Goal: Task Accomplishment & Management: Manage account settings

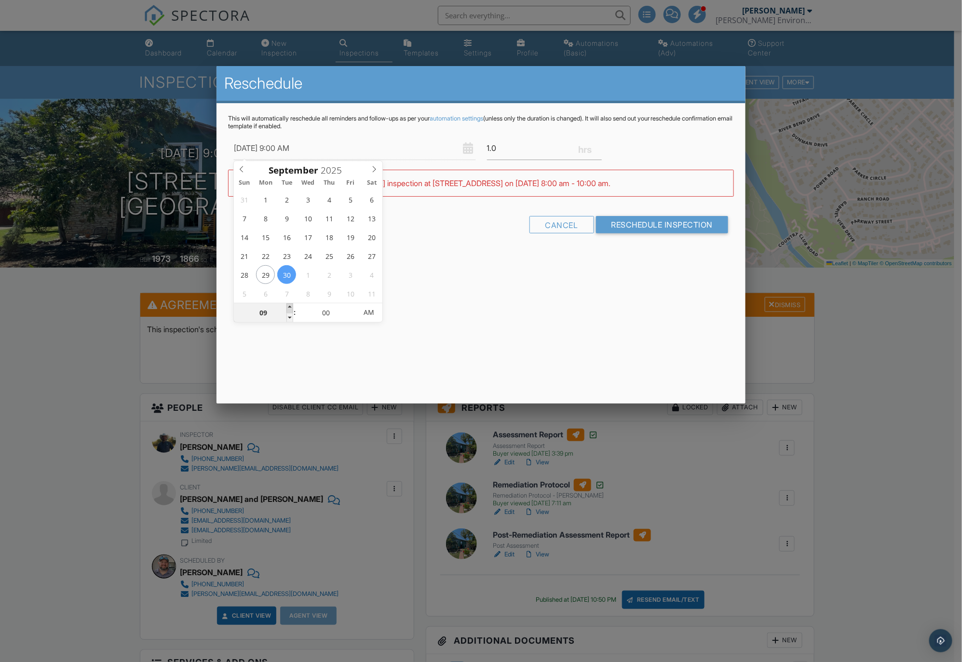
type input "09/30/2025 10:00 AM"
type input "10"
click at [289, 305] on span at bounding box center [289, 308] width 7 height 10
type input "09/30/2025 11:00 AM"
type input "11"
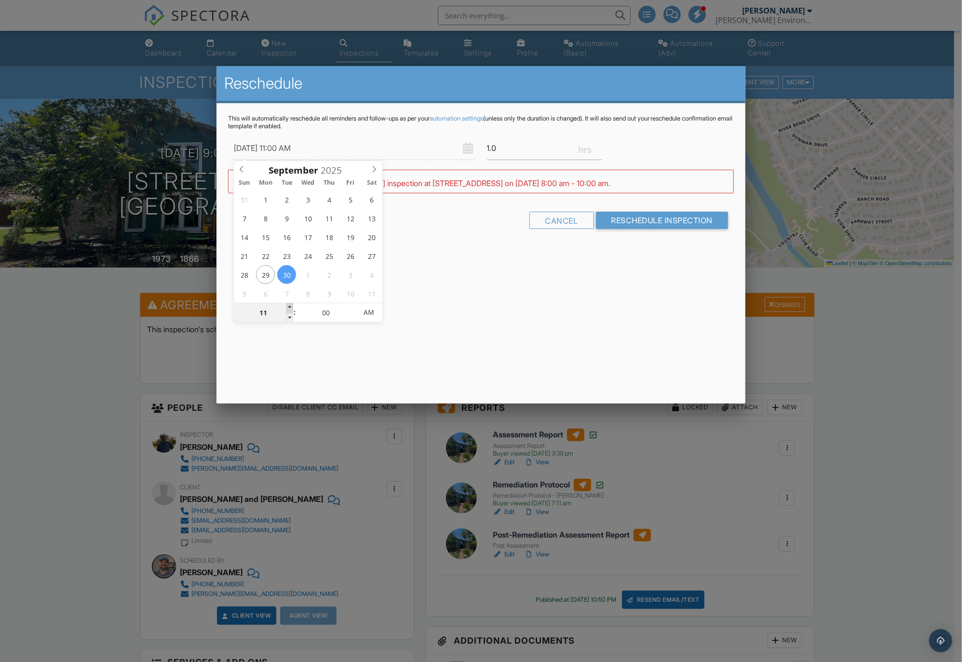
click at [289, 304] on span at bounding box center [289, 308] width 7 height 10
type input "09/30/2025 12:00 PM"
type input "12"
click at [289, 304] on span at bounding box center [289, 308] width 7 height 10
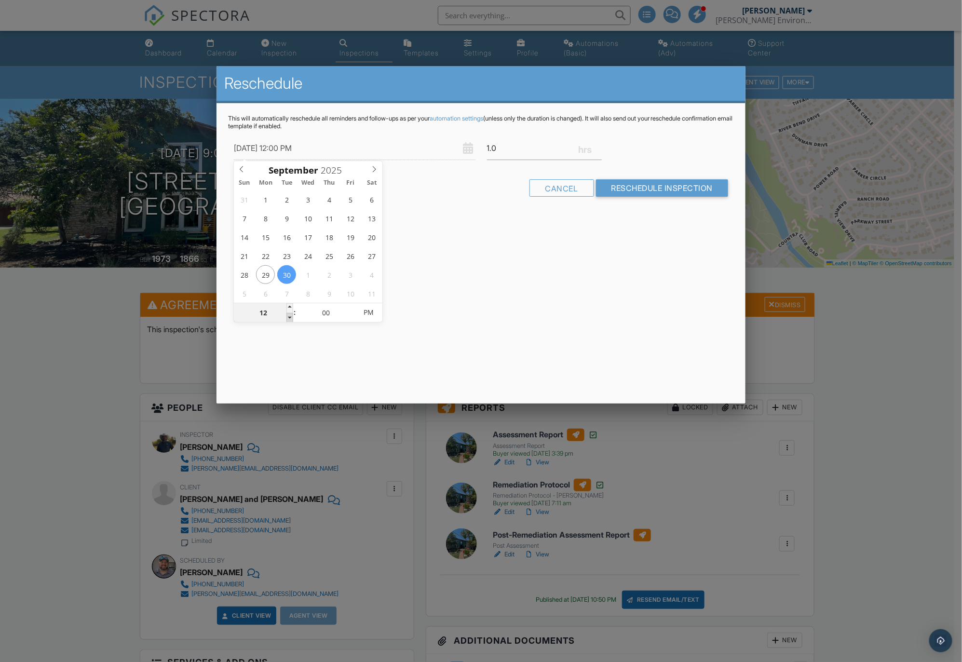
type input "09/30/2025 11:00 AM"
type input "11"
click at [290, 318] on span at bounding box center [289, 318] width 7 height 10
click at [661, 186] on input "Reschedule Inspection" at bounding box center [662, 187] width 133 height 17
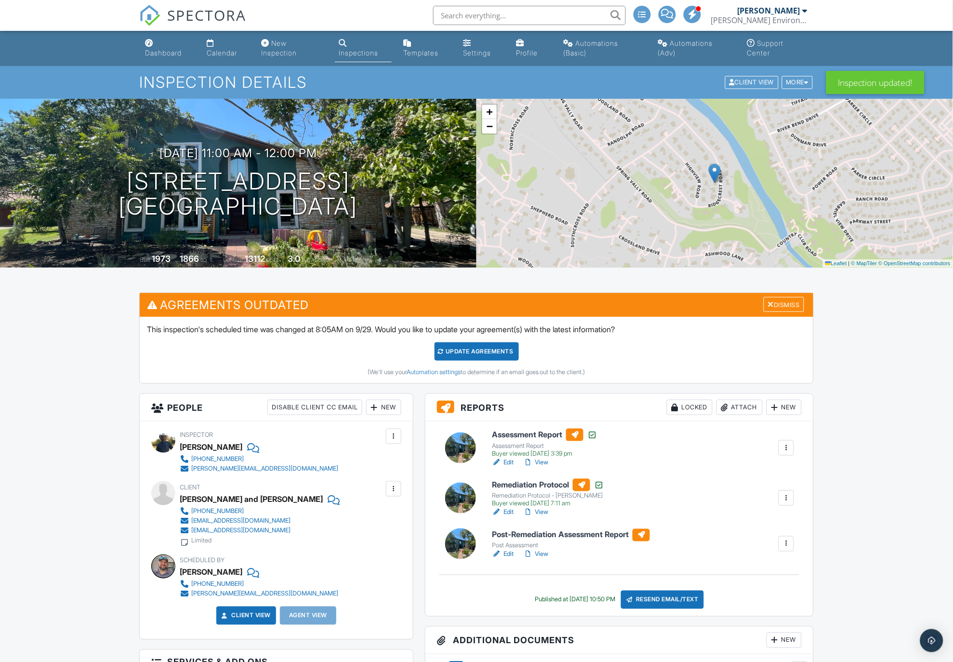
click at [216, 50] on div "Calendar" at bounding box center [222, 53] width 30 height 8
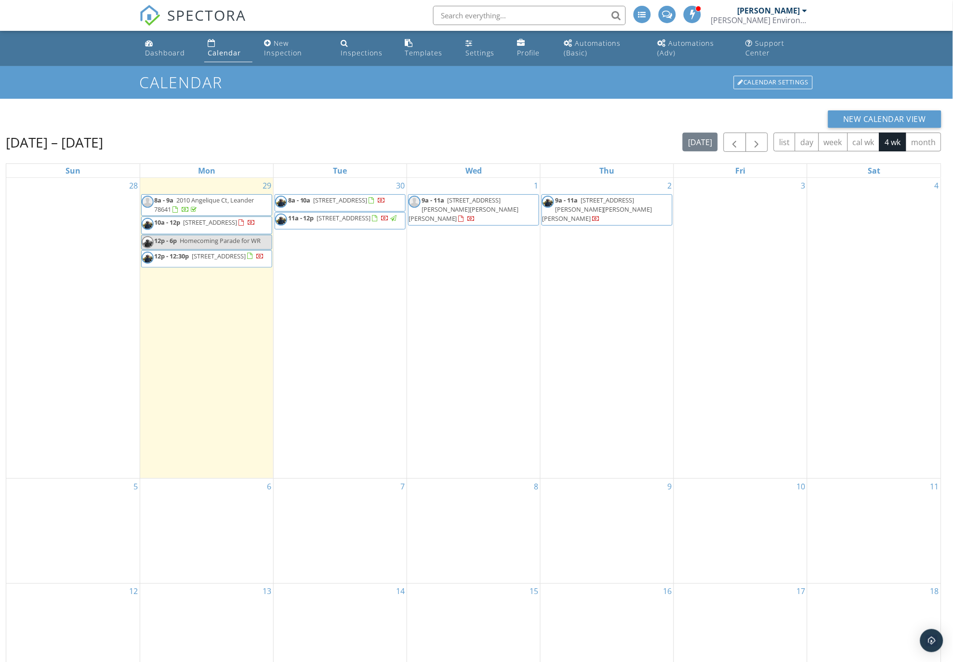
click at [219, 49] on div "Calendar" at bounding box center [224, 52] width 33 height 9
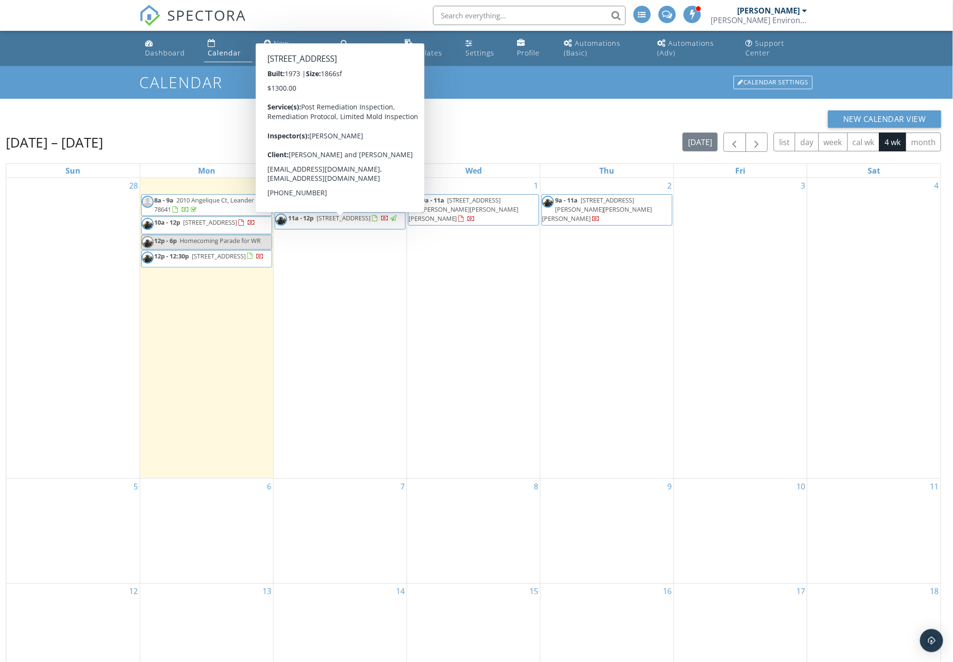
click at [311, 222] on span "11a - 12p" at bounding box center [301, 218] width 26 height 9
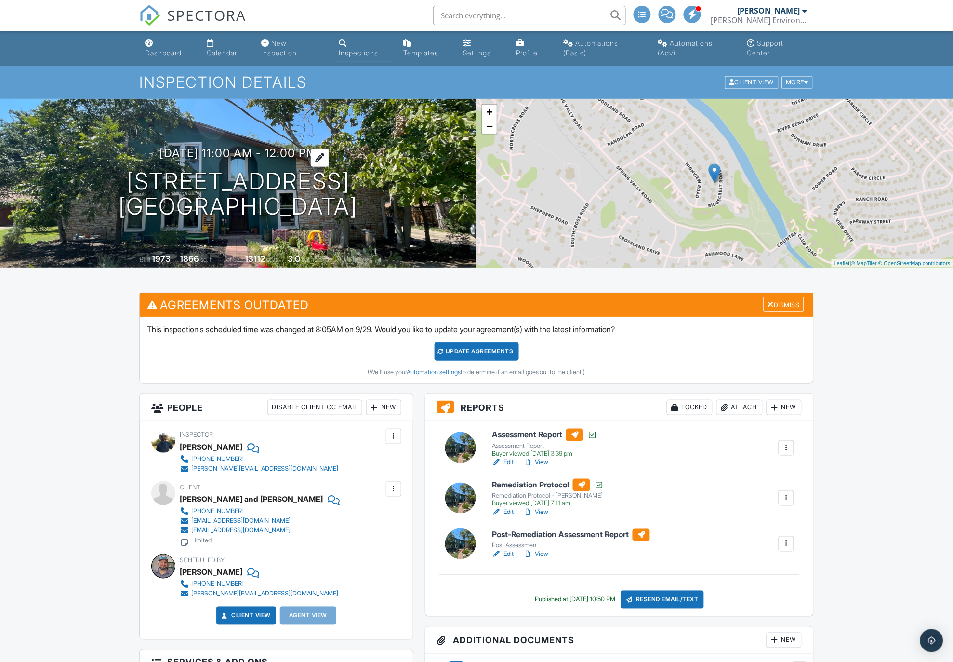
click at [222, 149] on h3 "09/30/2025 11:00 am - 12:00 pm" at bounding box center [239, 153] width 158 height 13
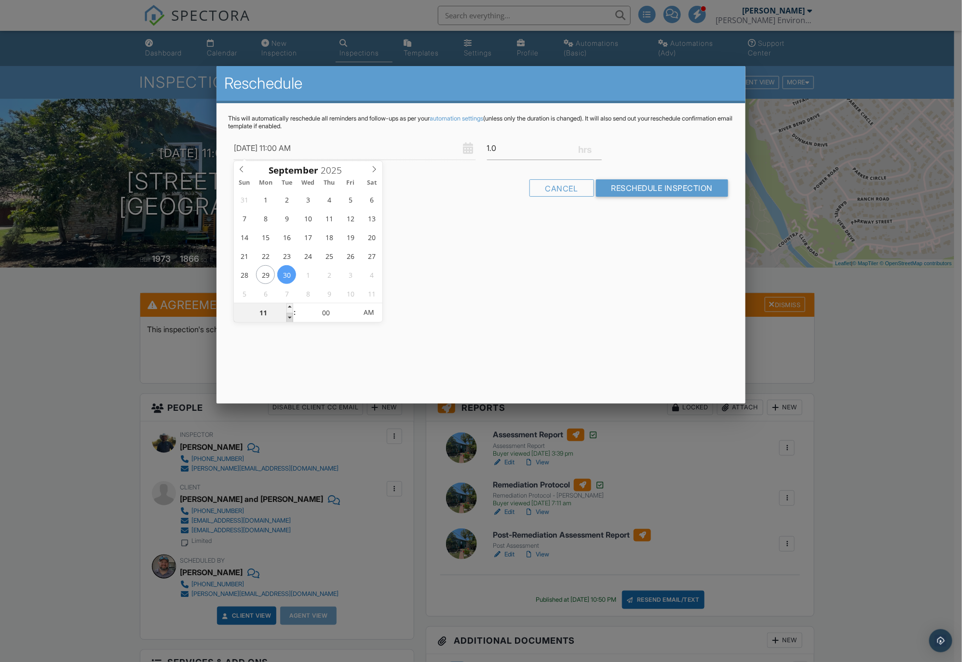
type input "09/30/2025 10:00 AM"
type input "10"
click at [288, 319] on span at bounding box center [289, 318] width 7 height 10
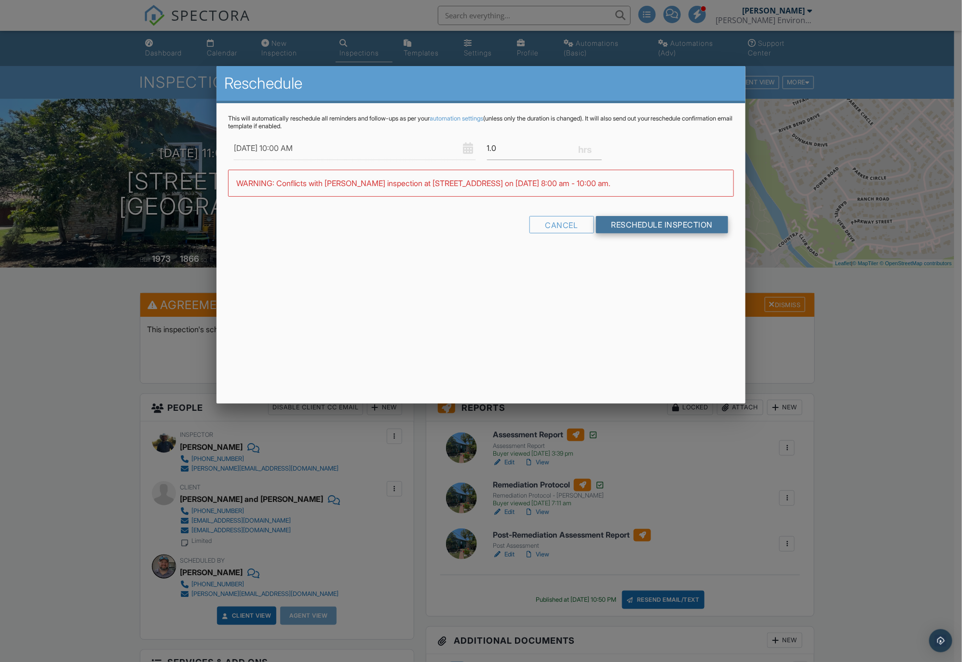
click at [644, 225] on input "Reschedule Inspection" at bounding box center [662, 224] width 133 height 17
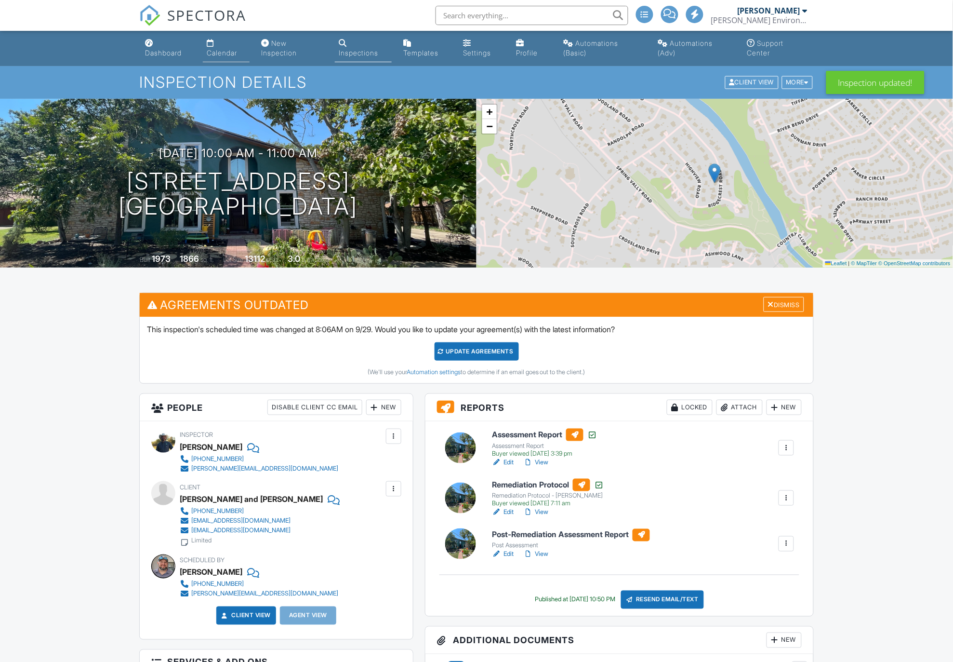
click at [224, 51] on div "Calendar" at bounding box center [222, 53] width 30 height 8
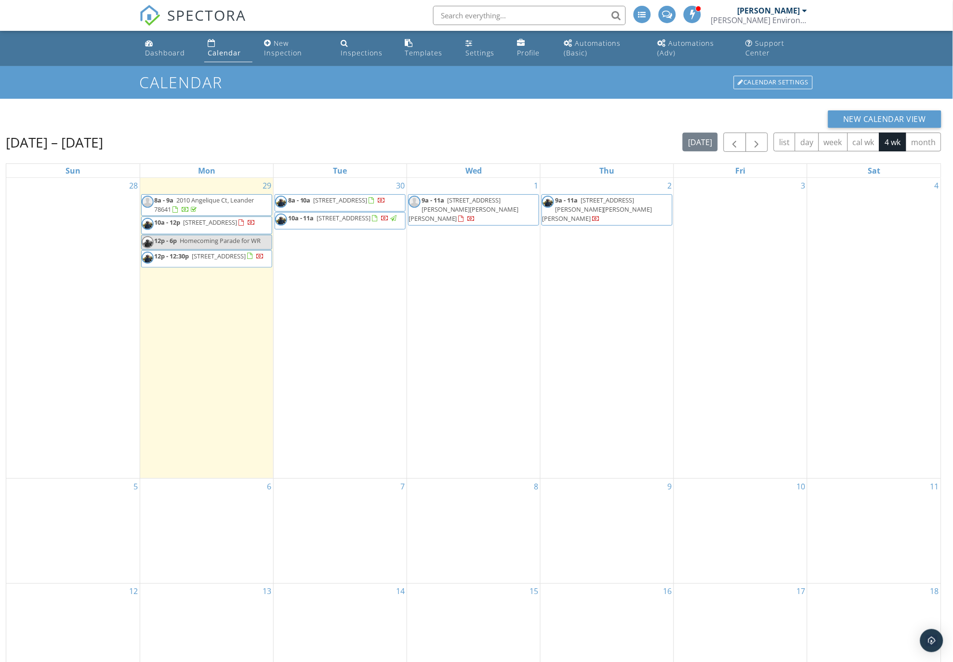
click at [205, 60] on link "Calendar" at bounding box center [228, 48] width 48 height 27
click at [227, 45] on link "Calendar" at bounding box center [228, 48] width 48 height 27
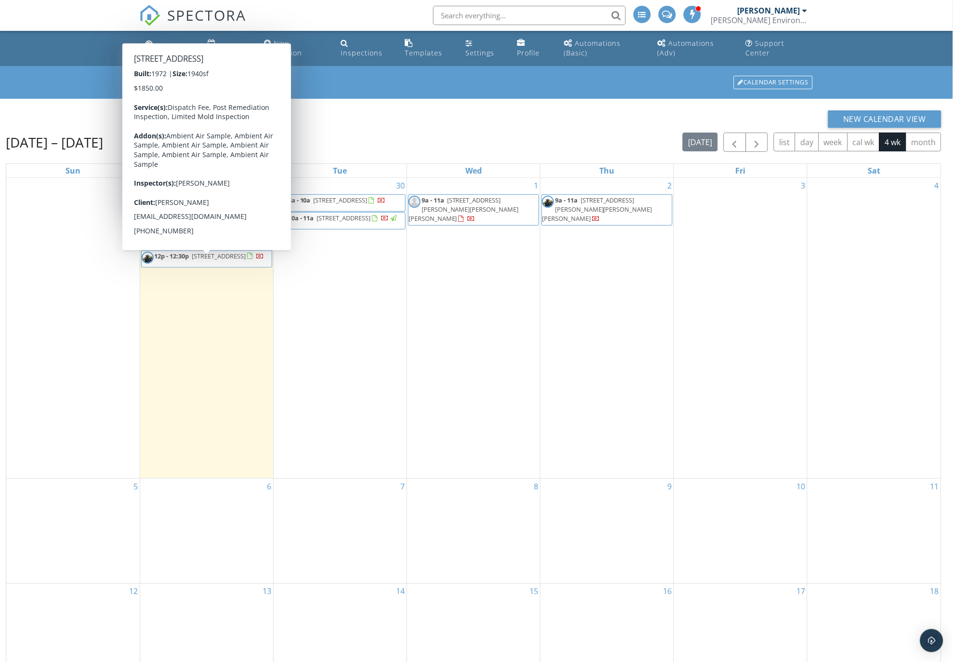
click at [212, 259] on span "[STREET_ADDRESS]" at bounding box center [219, 256] width 54 height 9
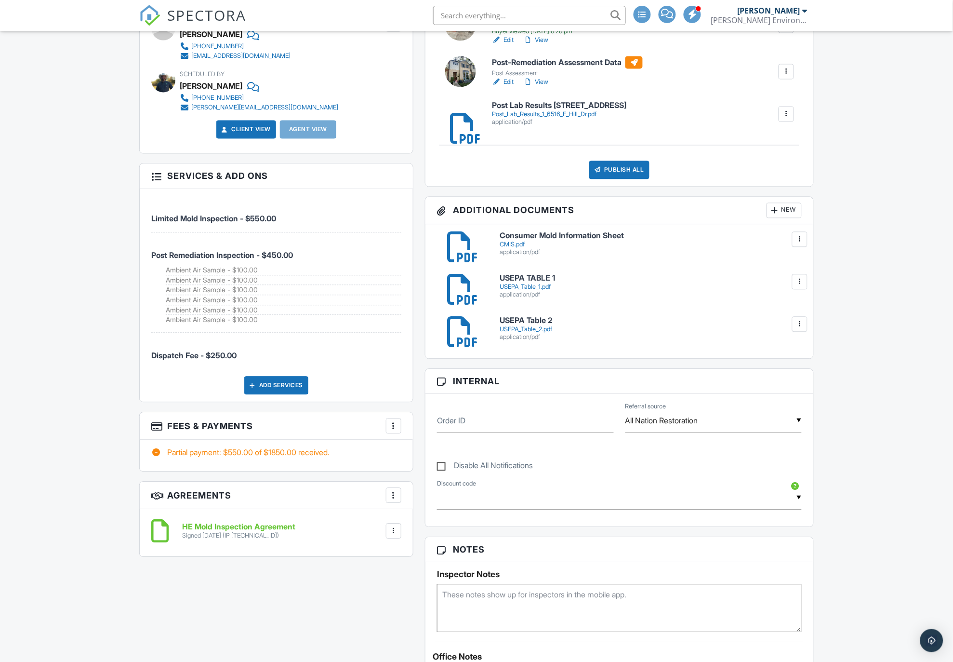
scroll to position [482, 0]
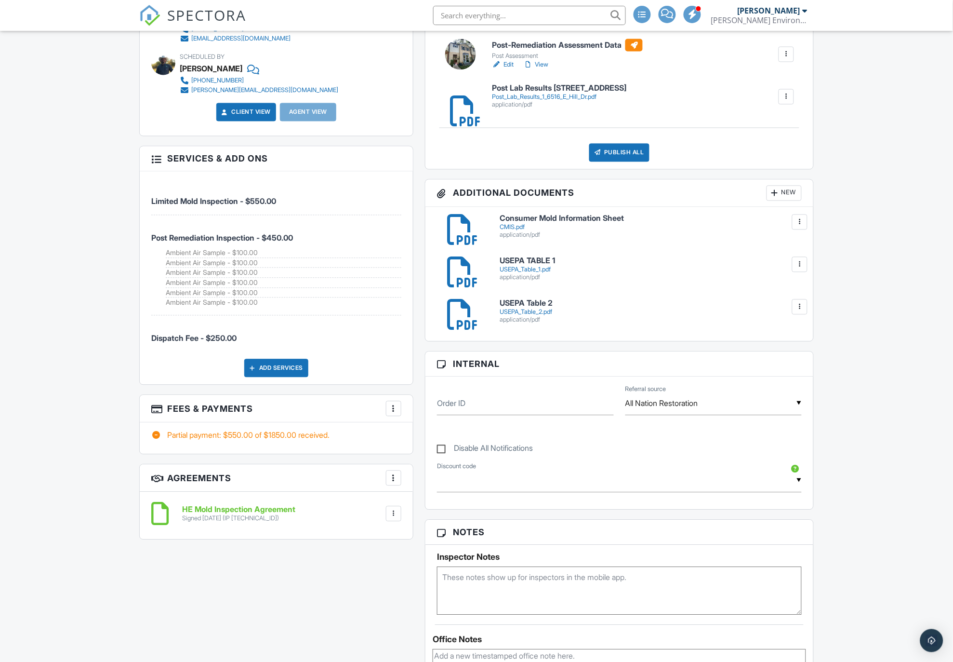
click at [406, 408] on h3 "Fees & Payments More Edit Fees & Payments Add Services View Invoice Paid In Full" at bounding box center [276, 408] width 273 height 27
click at [391, 410] on div at bounding box center [394, 409] width 10 height 10
click at [432, 486] on li "View Invoice" at bounding box center [442, 486] width 101 height 24
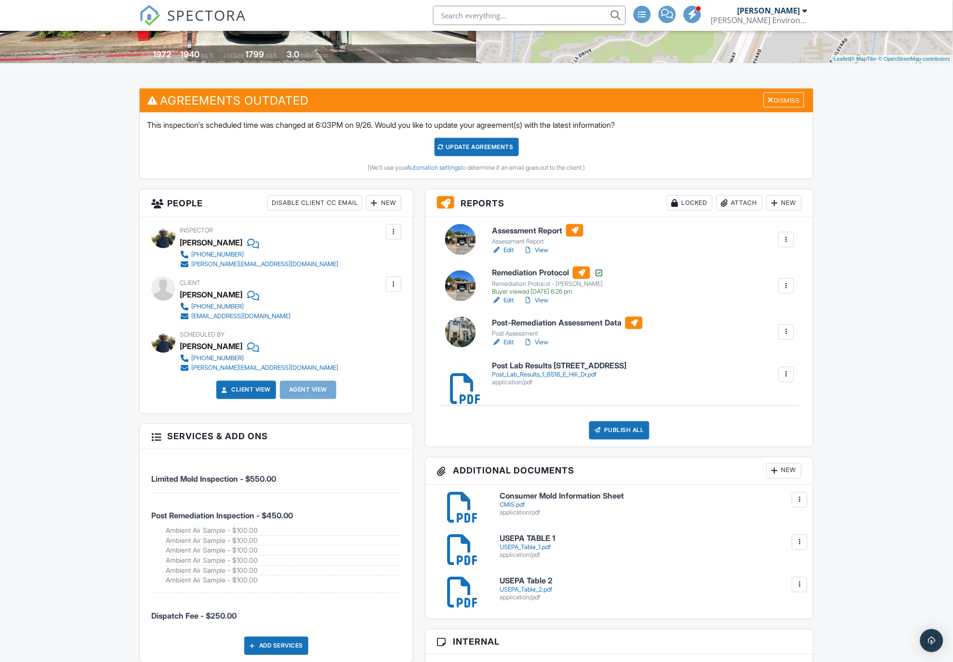
scroll to position [0, 0]
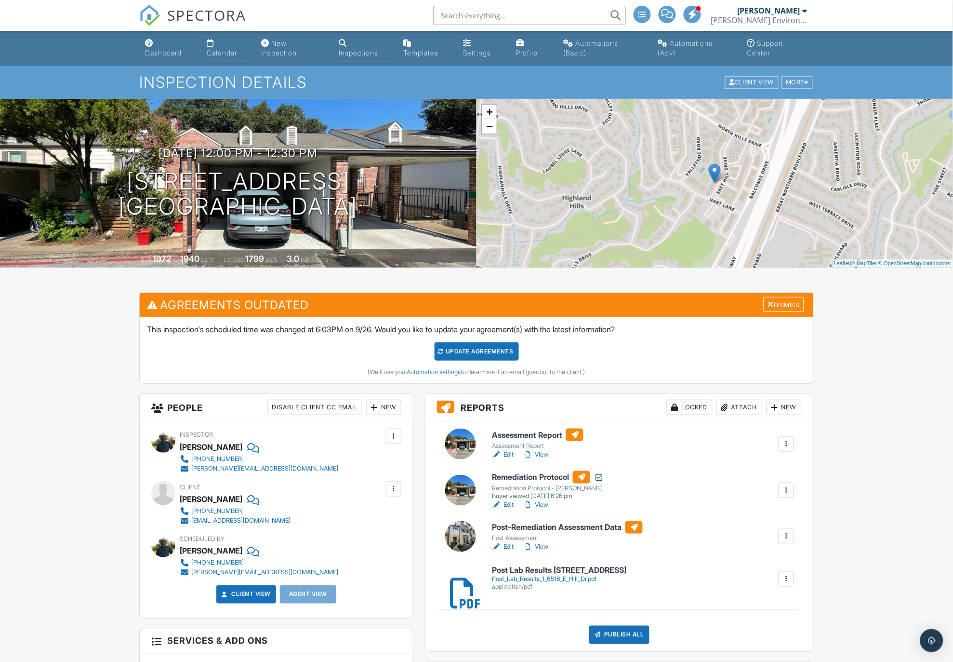
click at [218, 47] on link "Calendar" at bounding box center [226, 48] width 47 height 27
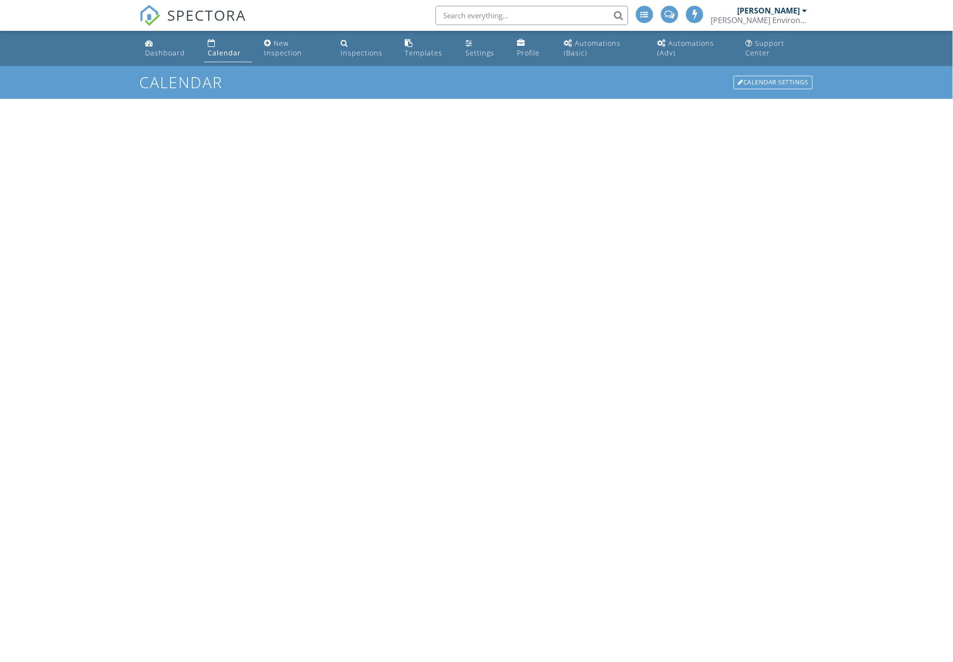
click at [453, 12] on input "text" at bounding box center [532, 15] width 193 height 19
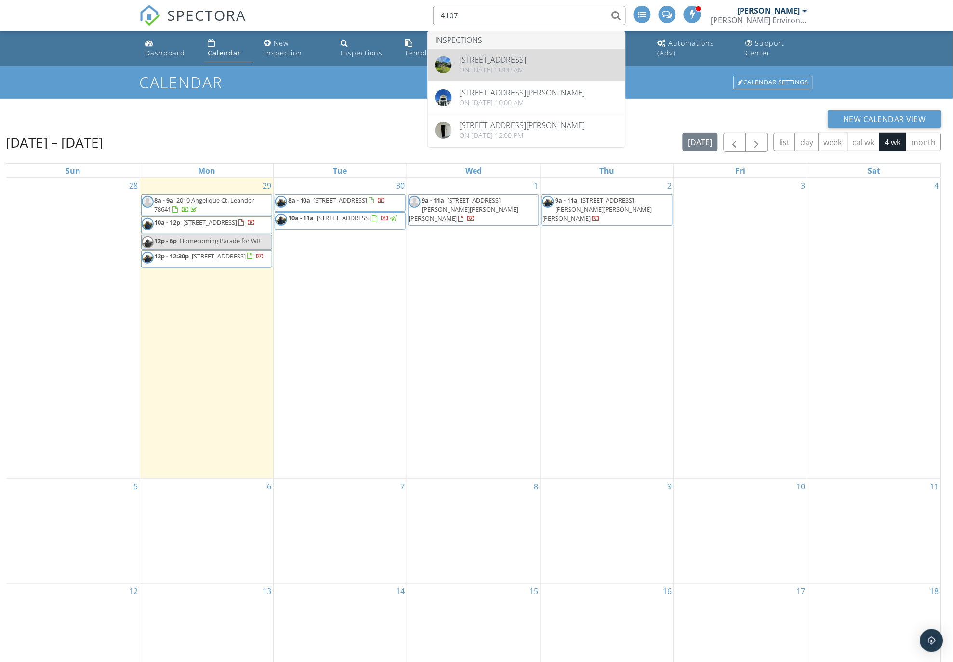
type input "4107"
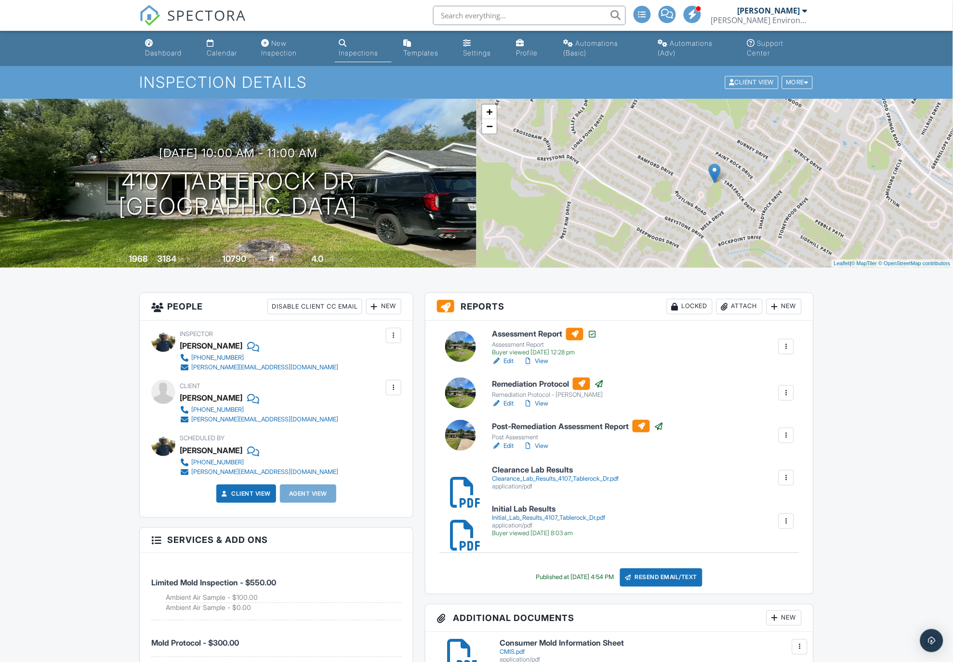
click at [222, 46] on link "Calendar" at bounding box center [226, 48] width 47 height 27
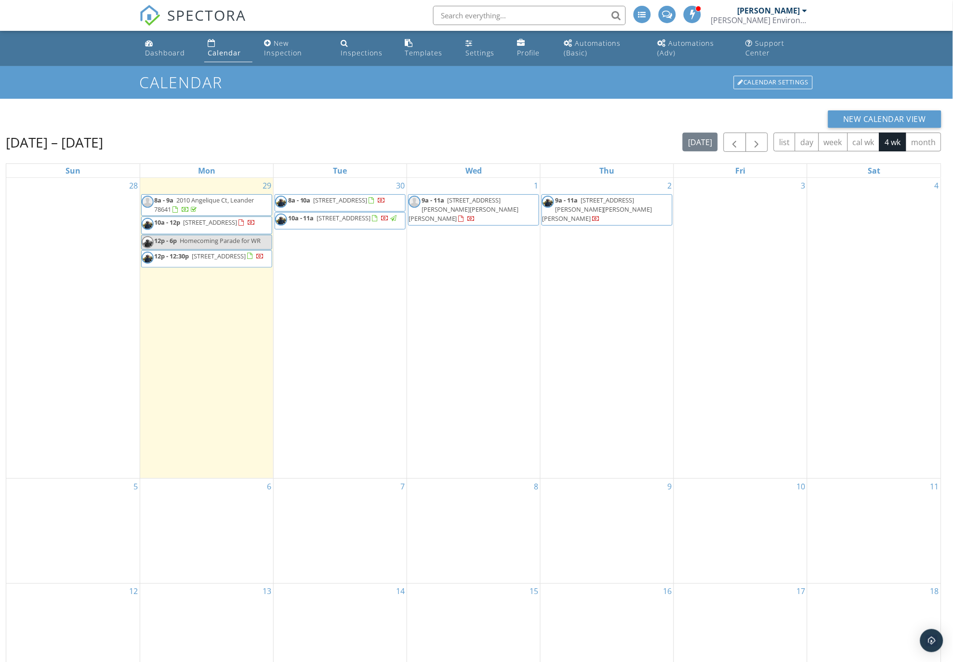
click at [454, 13] on input "text" at bounding box center [529, 15] width 193 height 19
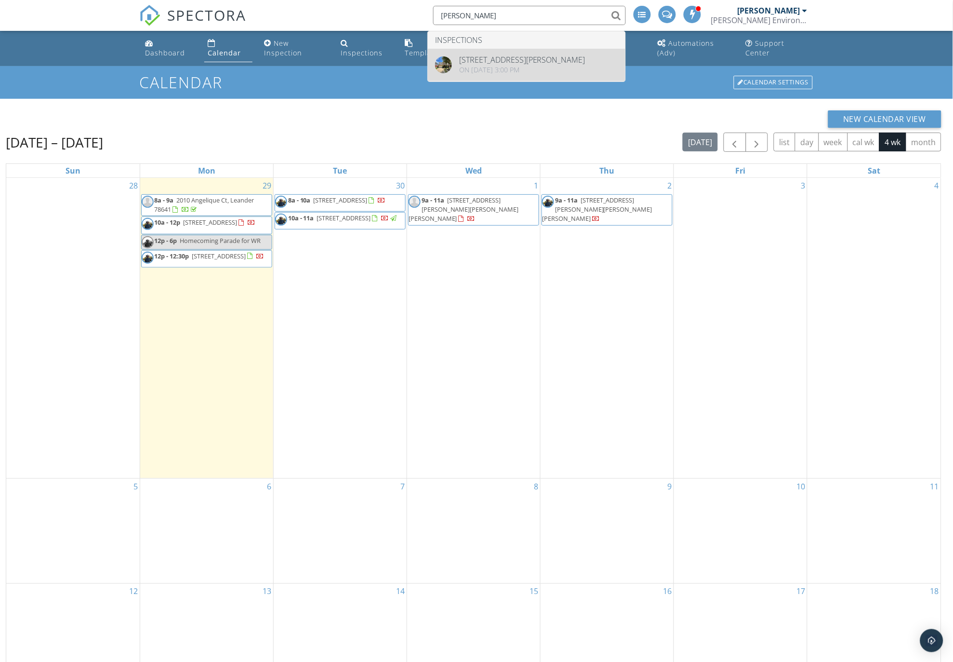
type input "[PERSON_NAME]"
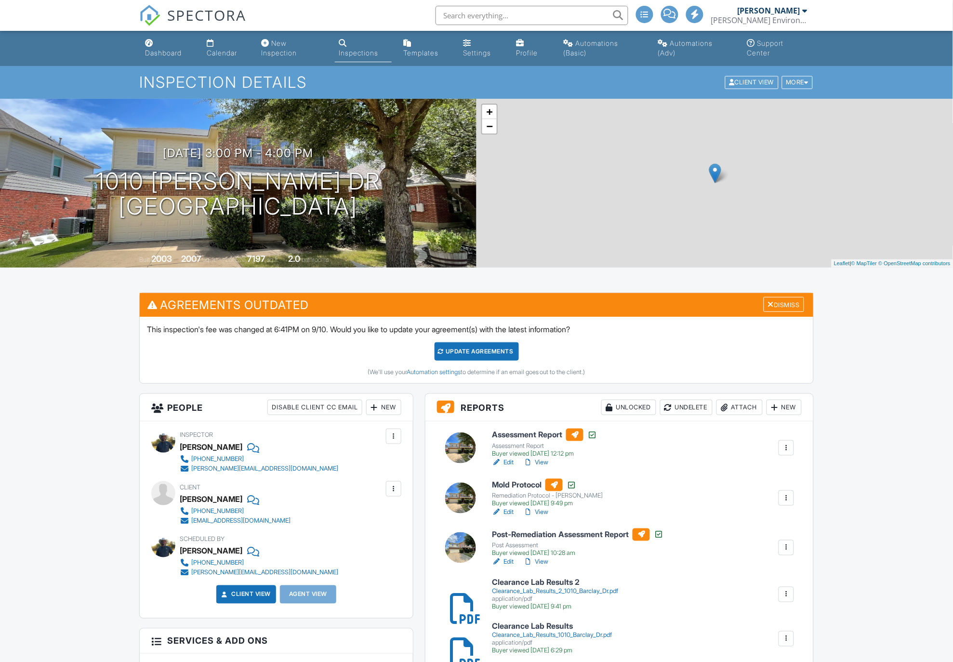
click at [215, 149] on h3 "09/09/2025 3:00 pm - 4:00 pm" at bounding box center [238, 153] width 150 height 13
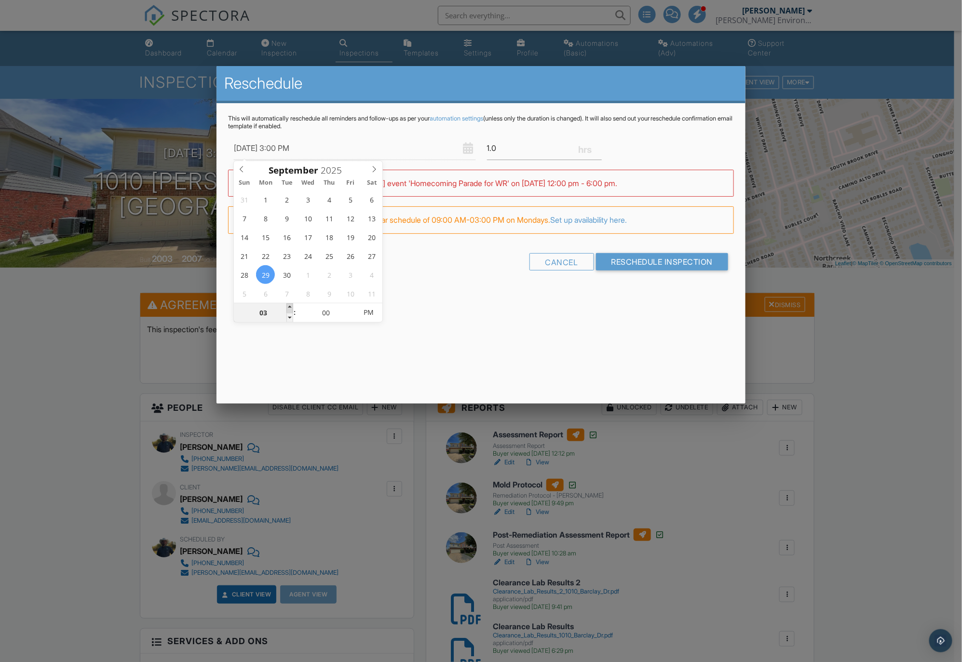
type input "09/29/2025 4:00 PM"
type input "04"
click at [290, 306] on span at bounding box center [289, 308] width 7 height 10
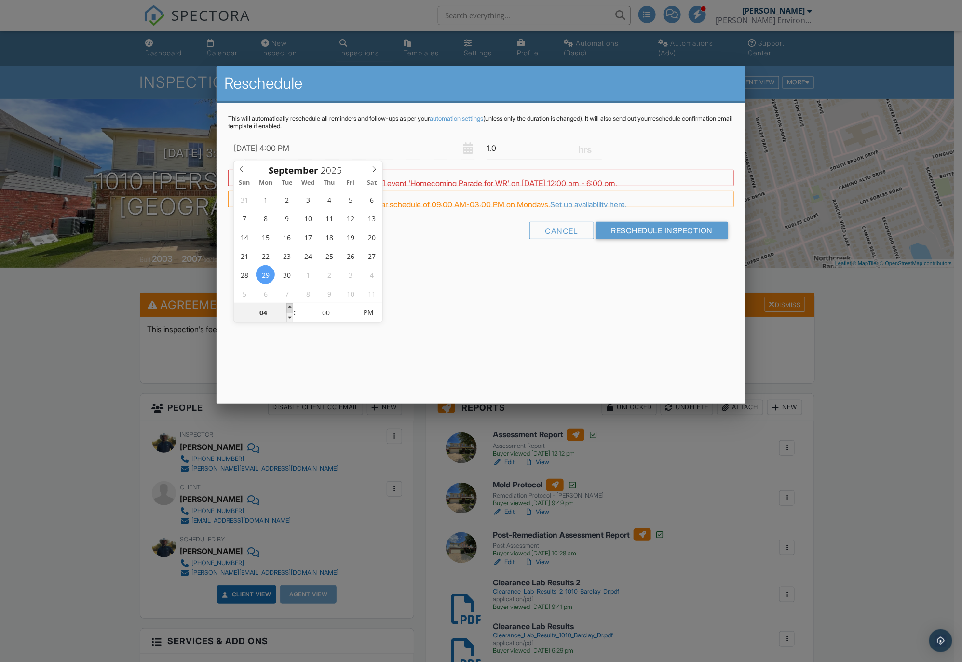
type input "09/29/2025 5:00 PM"
type input "05"
click at [290, 306] on span at bounding box center [289, 308] width 7 height 10
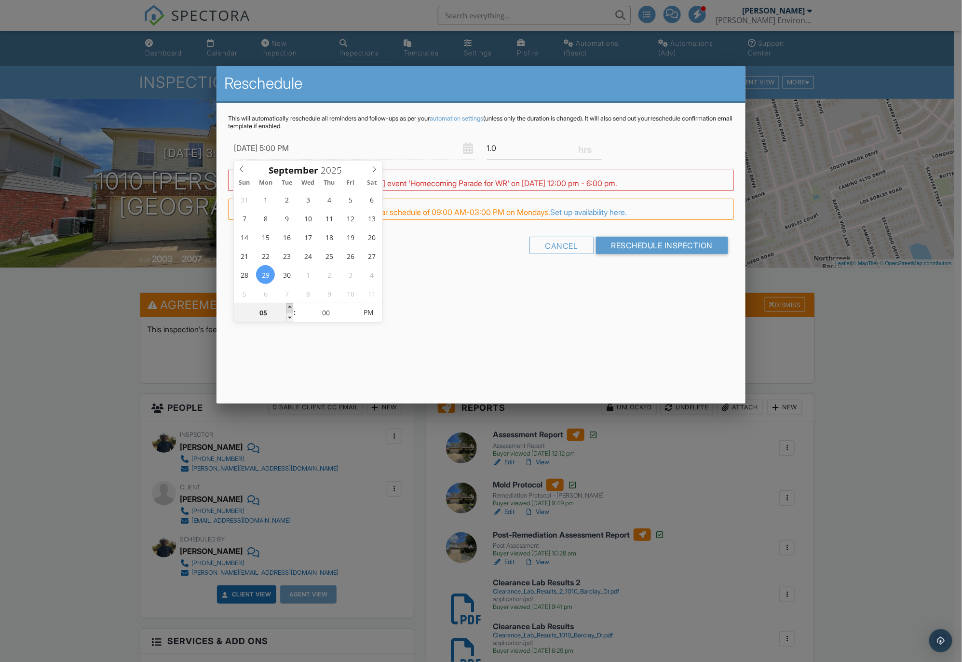
type input "09/29/2025 6:00 PM"
type input "06"
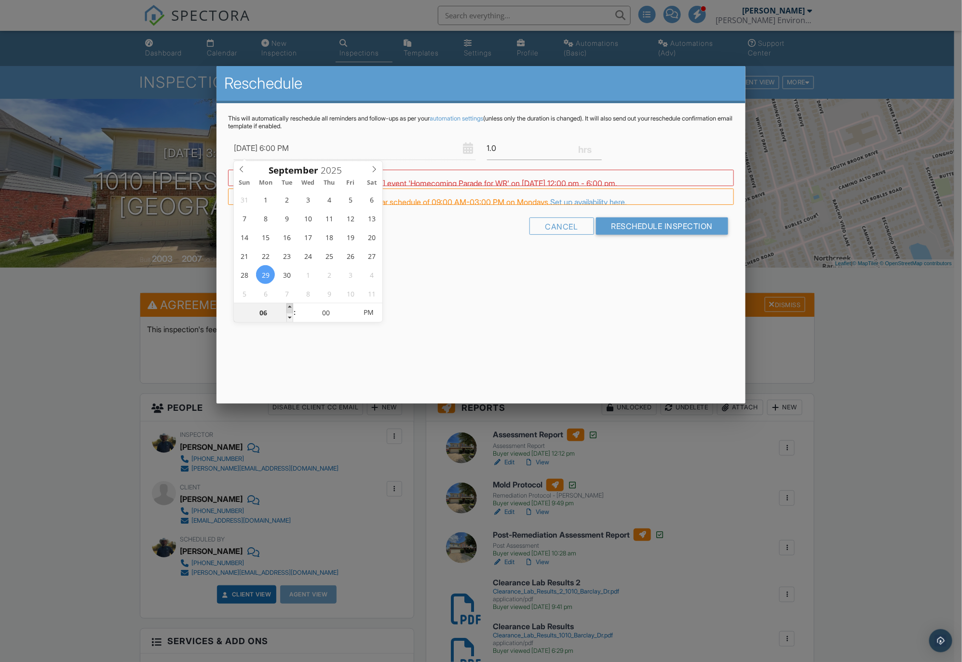
click at [290, 306] on span at bounding box center [289, 308] width 7 height 10
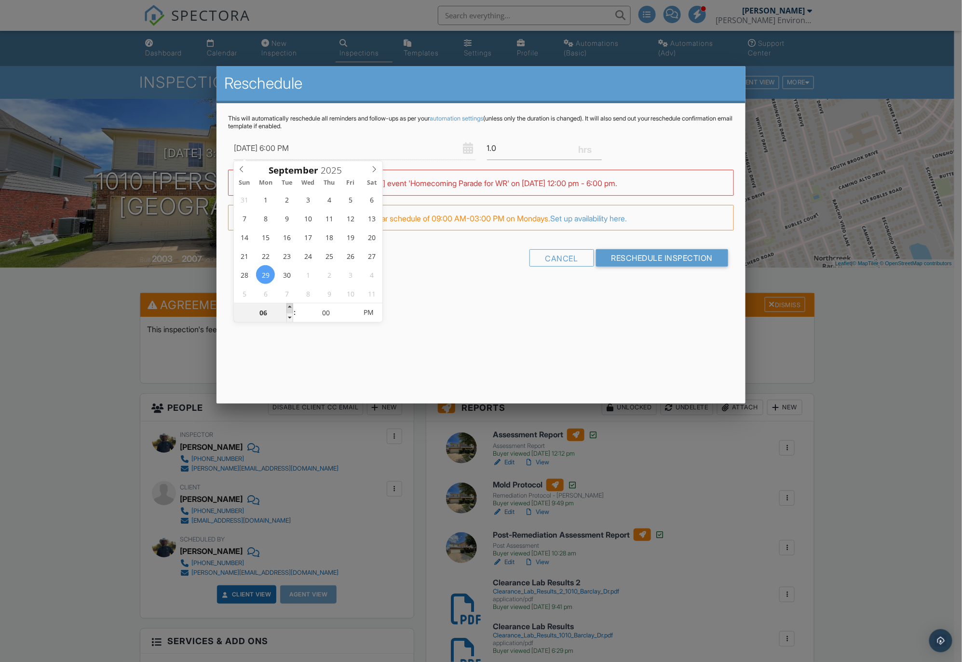
type input "09/29/2025 7:00 PM"
type input "07"
click at [290, 304] on span at bounding box center [289, 308] width 7 height 10
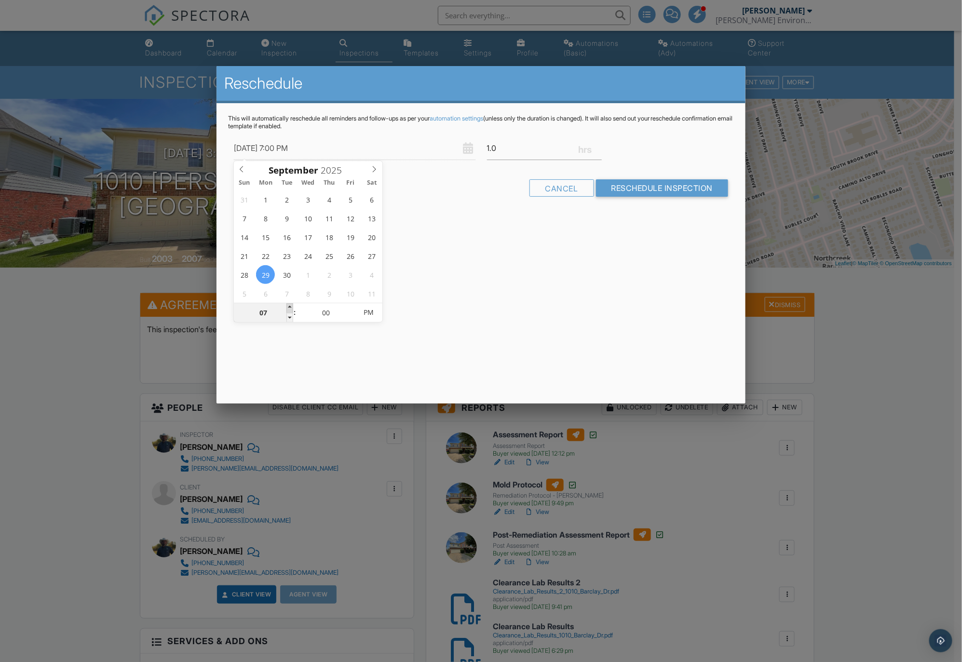
type input "09/29/2025 8:00 PM"
type input "08"
click at [290, 303] on span at bounding box center [289, 308] width 7 height 10
type input "09/29/2025 9:00 PM"
type input "09"
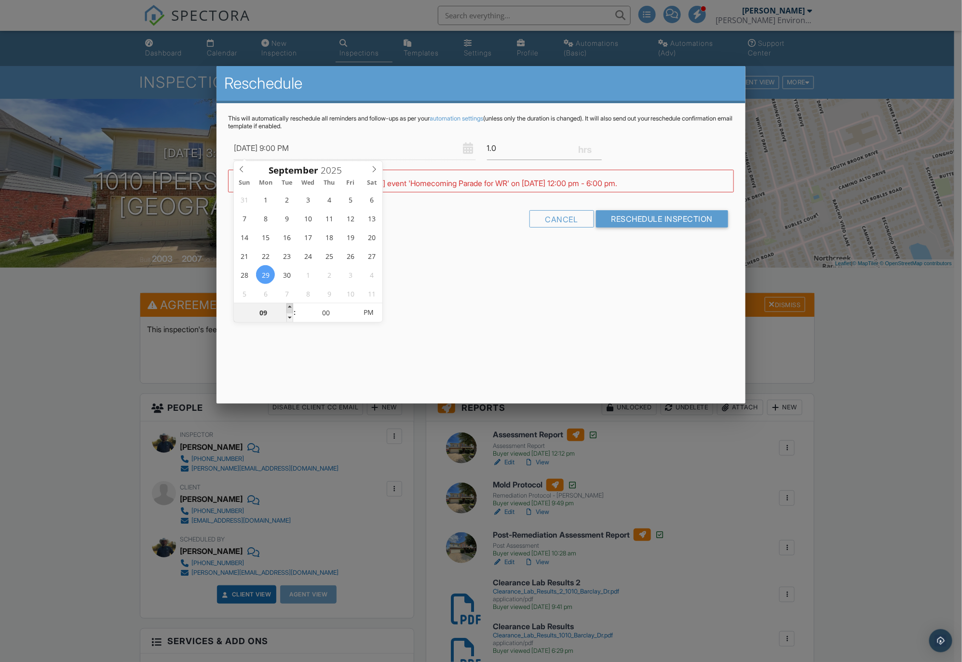
click at [290, 303] on span at bounding box center [289, 308] width 7 height 10
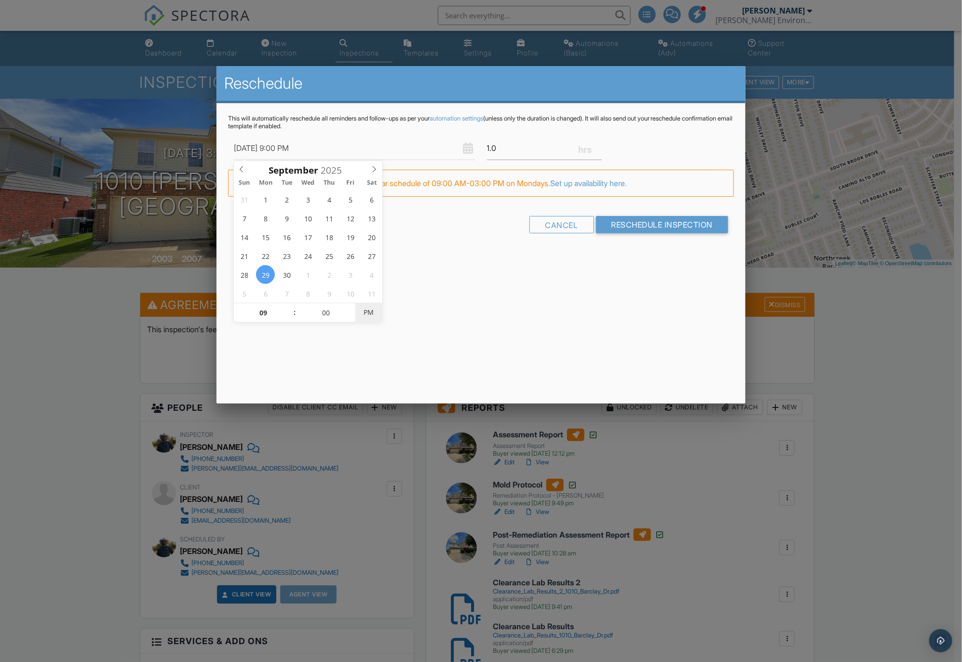
type input "09/29/2025 9:00 AM"
click at [372, 311] on span "PM" at bounding box center [368, 312] width 27 height 19
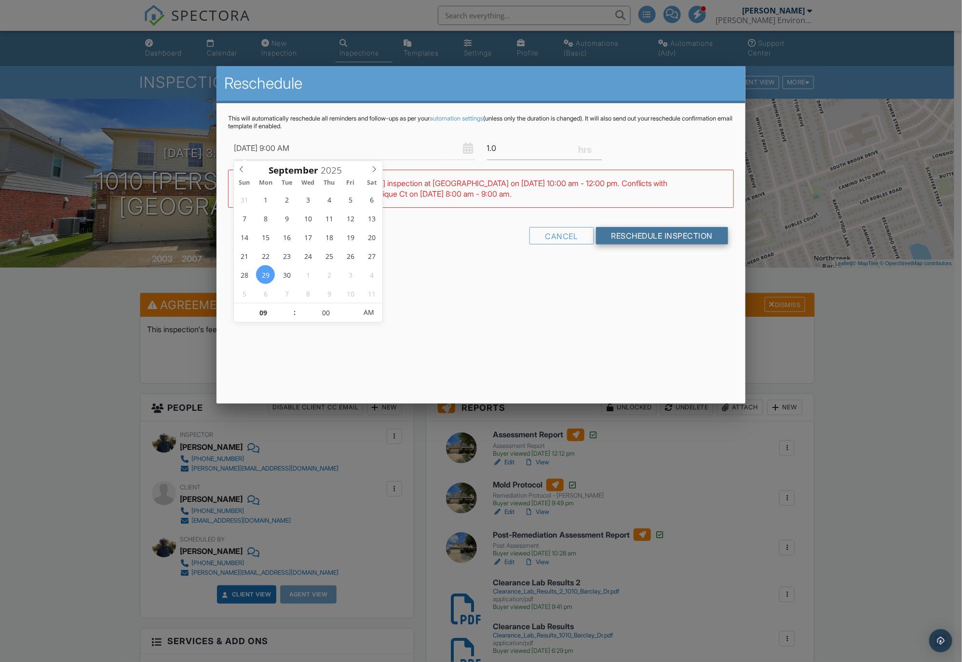
click at [631, 236] on input "Reschedule Inspection" at bounding box center [662, 235] width 133 height 17
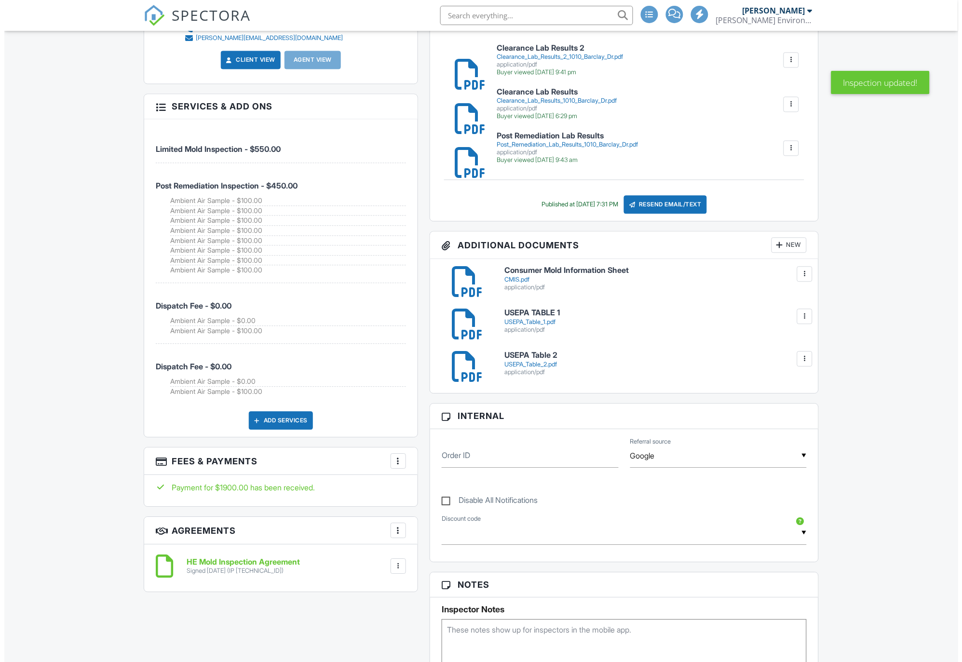
scroll to position [536, 0]
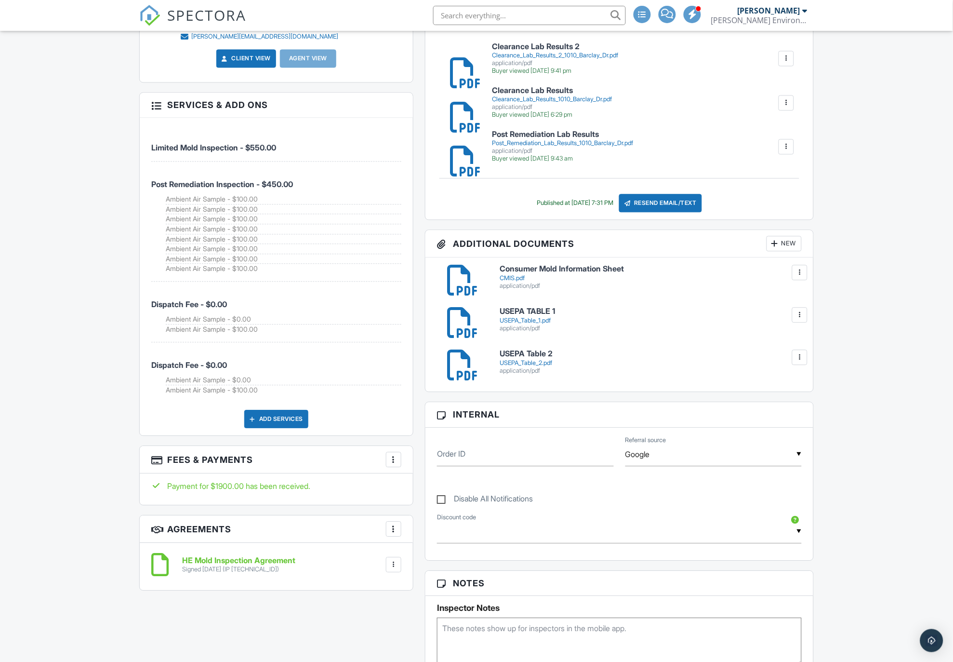
click at [290, 421] on div "Add Services" at bounding box center [276, 419] width 64 height 18
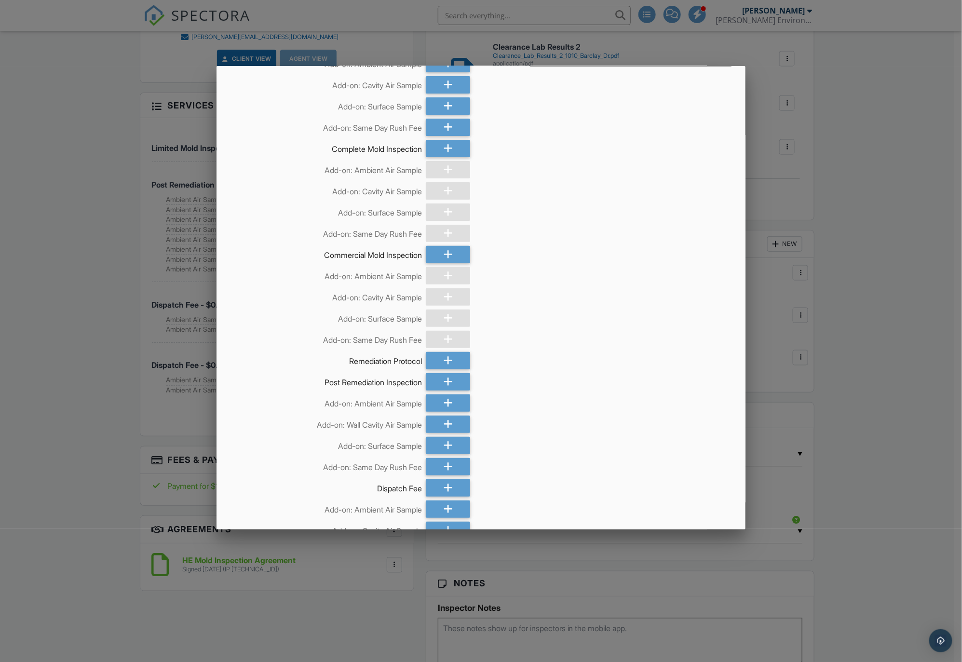
scroll to position [195, 0]
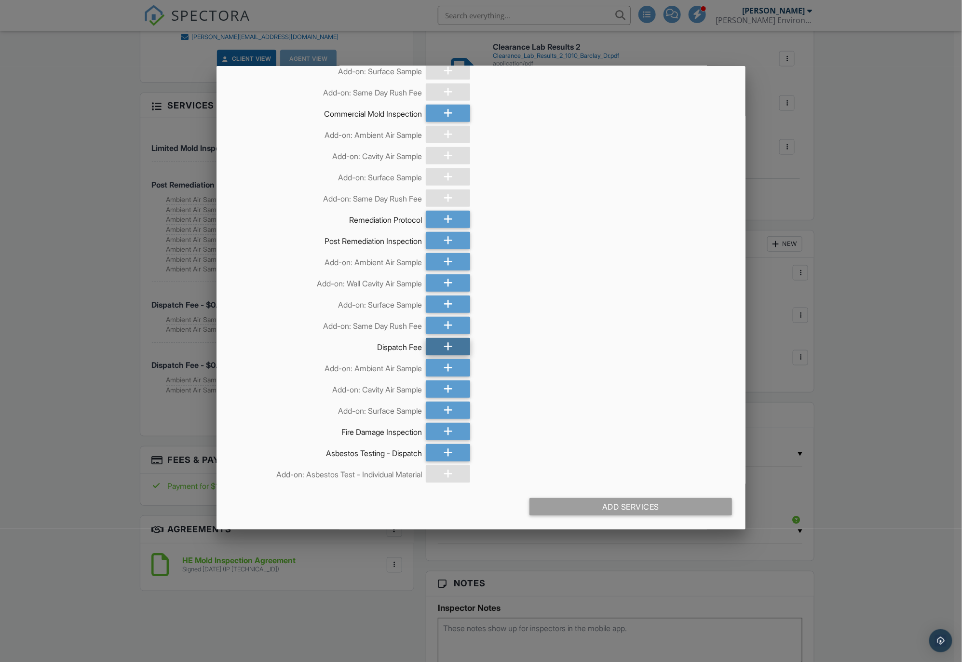
click at [436, 342] on div at bounding box center [448, 346] width 44 height 17
click at [595, 505] on div "Add Services (+ $250.0)" at bounding box center [630, 506] width 202 height 17
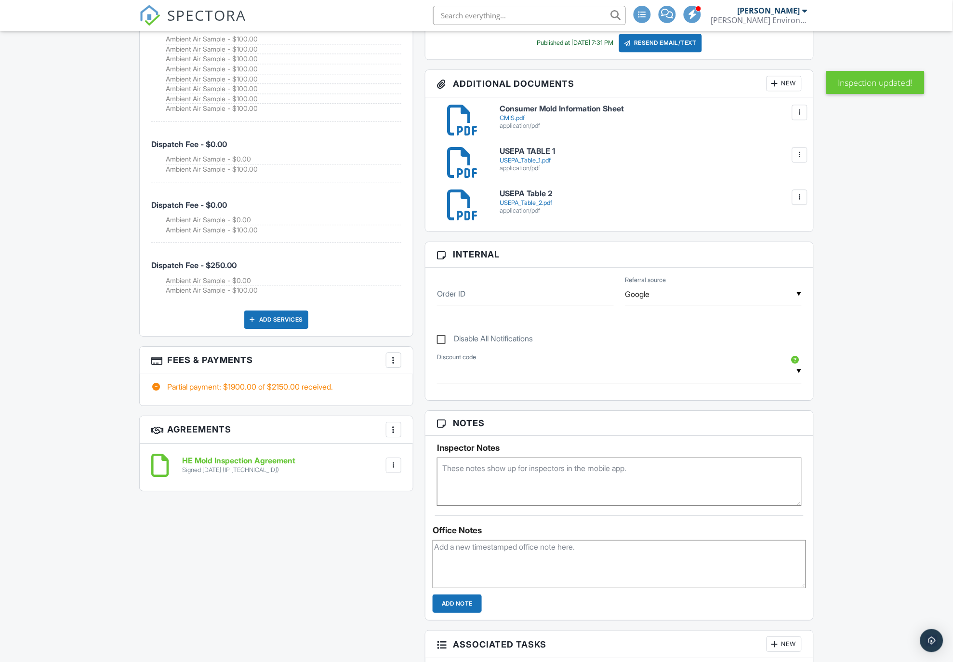
click at [401, 363] on div "More" at bounding box center [393, 359] width 15 height 15
click at [421, 389] on li "Edit Fees & Payments" at bounding box center [442, 389] width 101 height 24
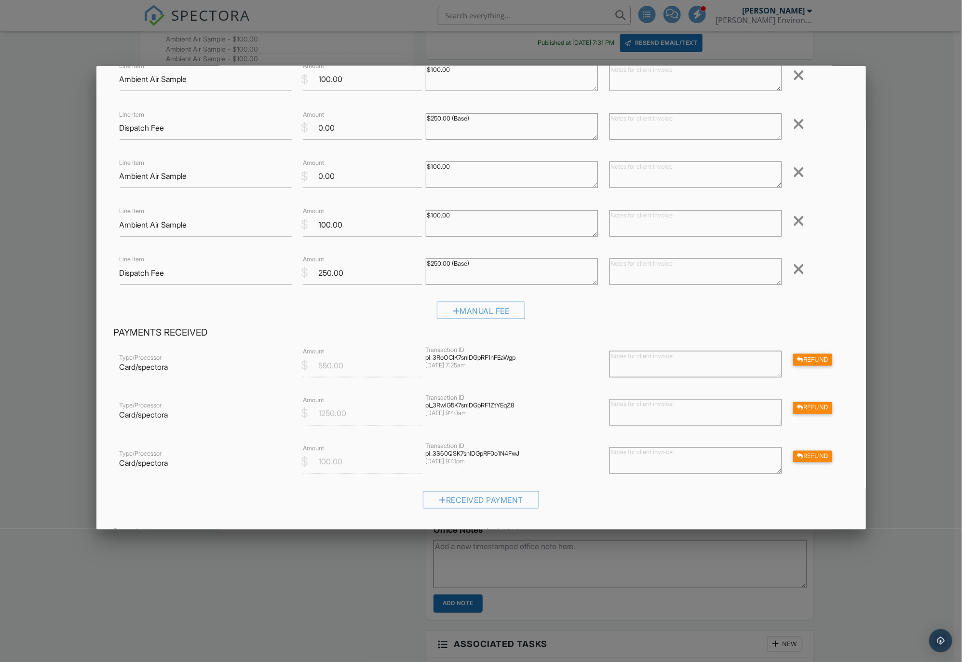
scroll to position [543, 0]
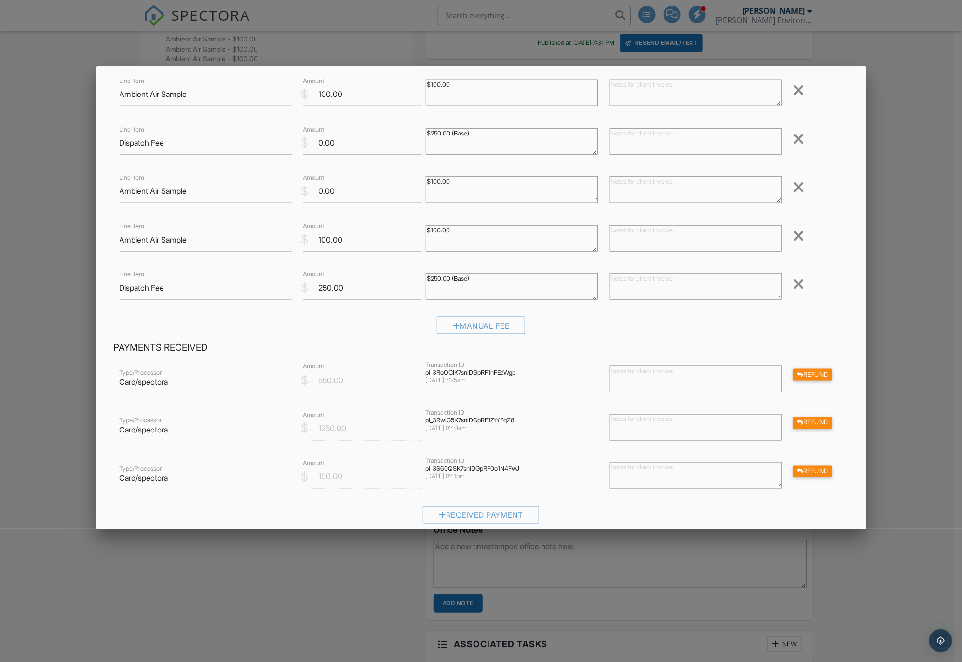
click at [625, 290] on textarea at bounding box center [695, 286] width 172 height 27
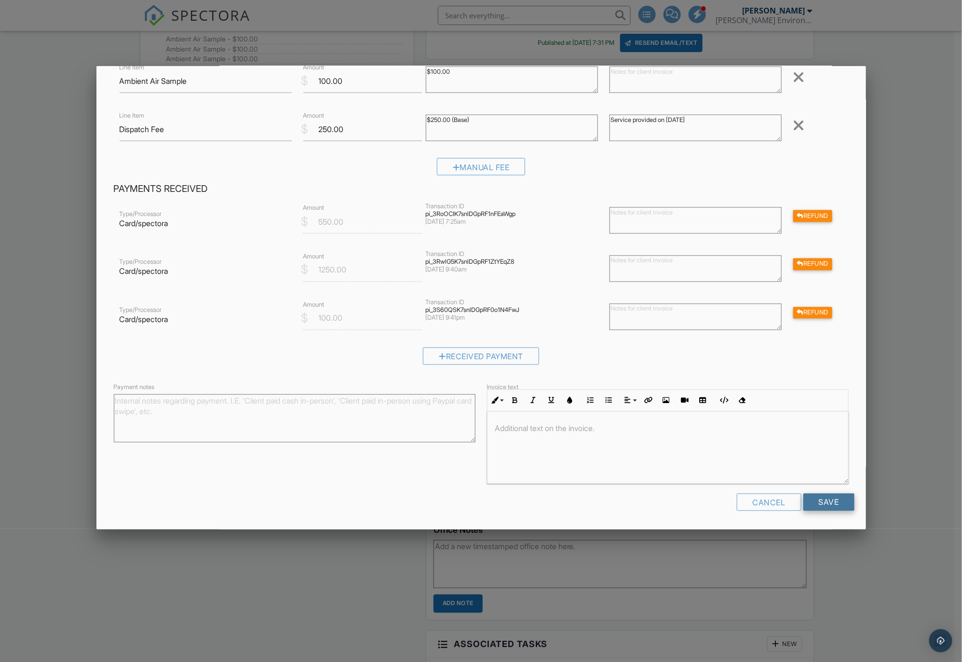
scroll to position [0, 0]
type textarea "Service provided on 9/29/2025"
click at [820, 500] on input "Save" at bounding box center [828, 502] width 51 height 17
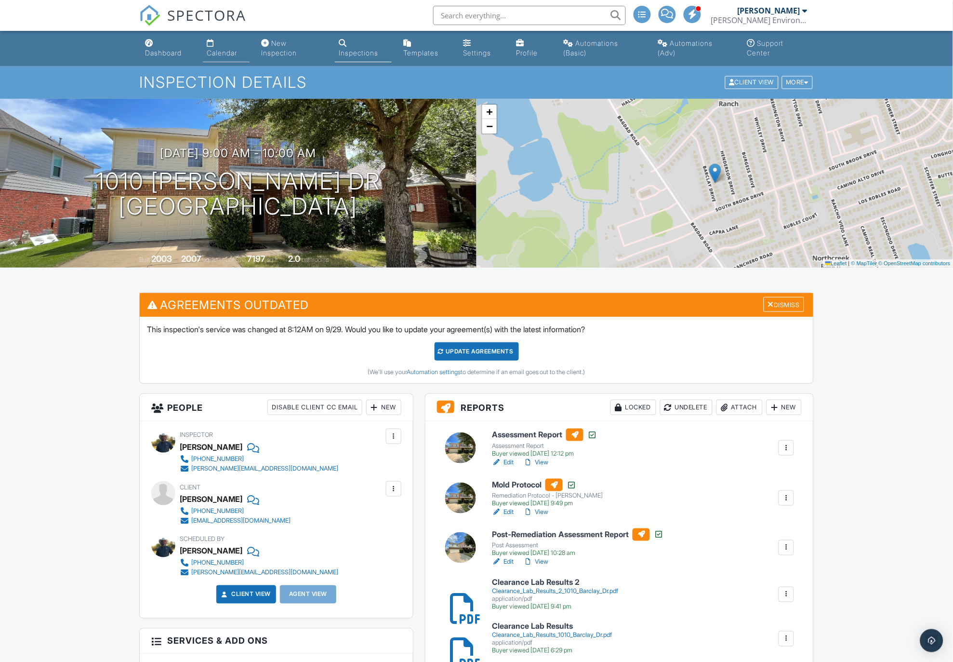
click at [218, 48] on link "Calendar" at bounding box center [226, 48] width 47 height 27
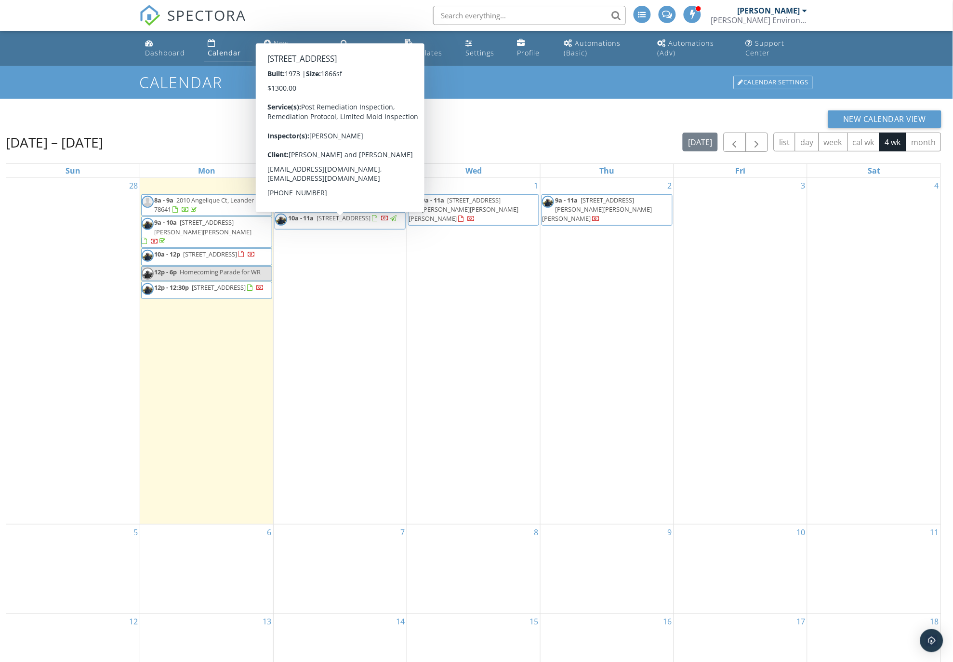
click at [312, 275] on div "30 8a - 10a 12300 Hymeadow Dr 609, Austin 78750 10a - 11a 328 Ridgecrest Rd, Ge…" at bounding box center [340, 351] width 133 height 346
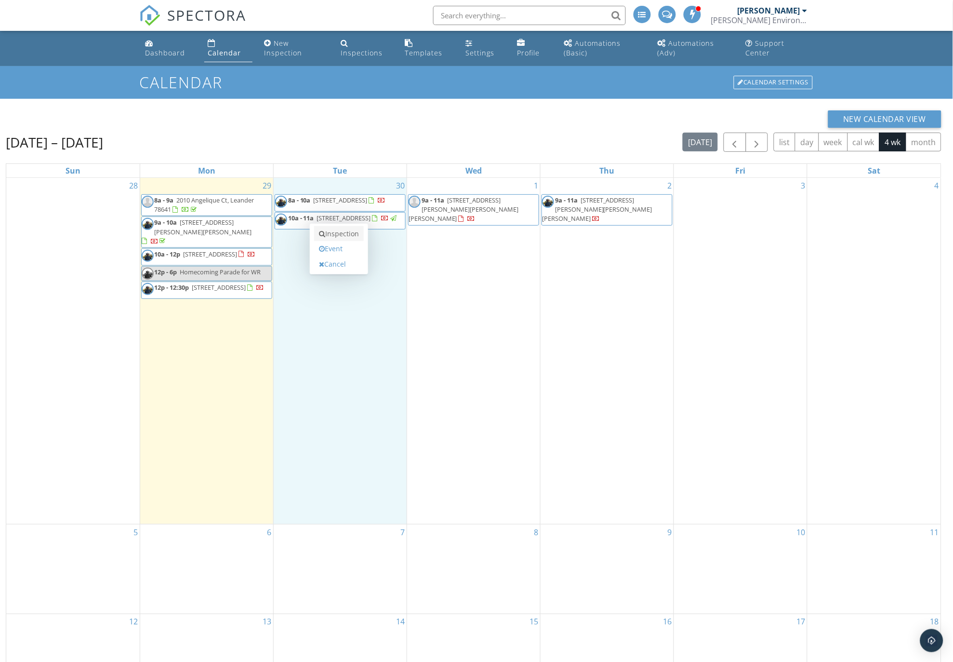
click at [340, 228] on link "Inspection" at bounding box center [339, 233] width 50 height 15
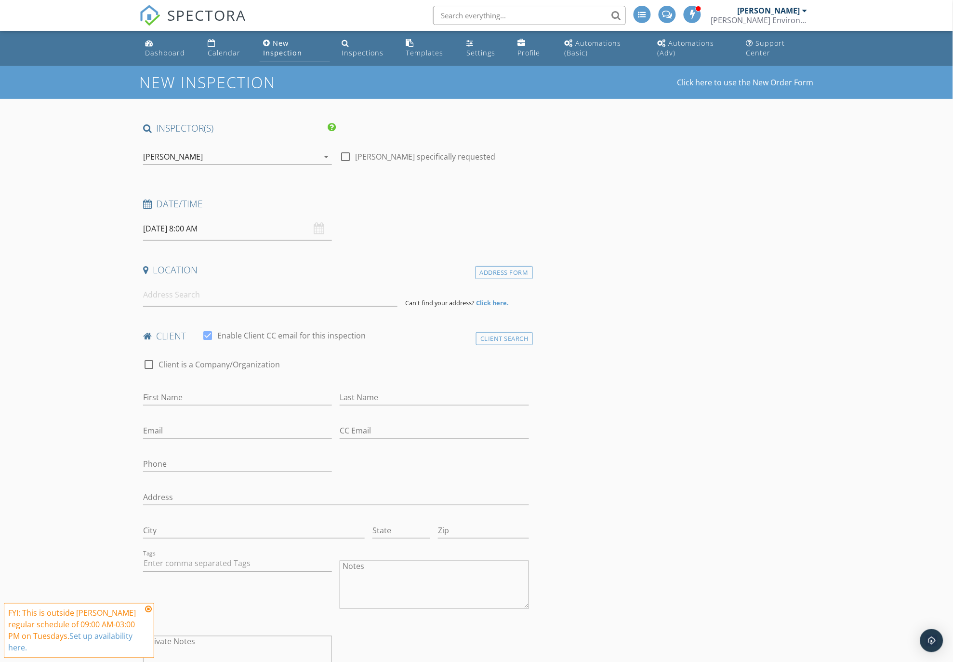
click at [187, 228] on input "[DATE] 8:00 AM" at bounding box center [237, 229] width 189 height 24
type input "09"
type input "09/30/2025 9:00 AM"
click at [198, 386] on span at bounding box center [199, 389] width 7 height 10
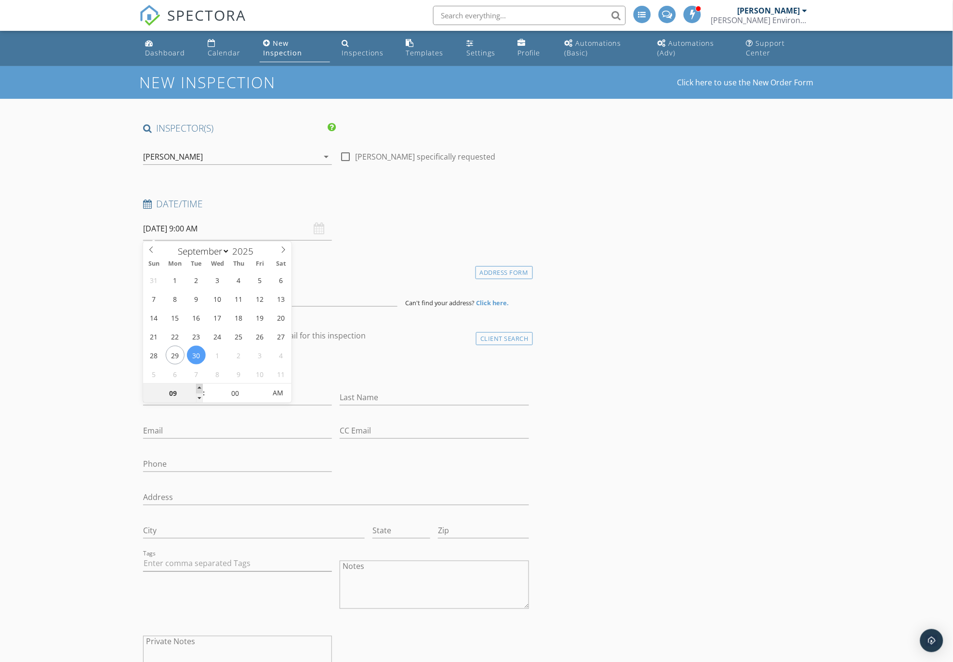
type input "10"
type input "09/30/2025 10:00 AM"
click at [198, 386] on span at bounding box center [199, 389] width 7 height 10
click at [207, 227] on input "09/30/2025 10:00 AM" at bounding box center [237, 229] width 189 height 24
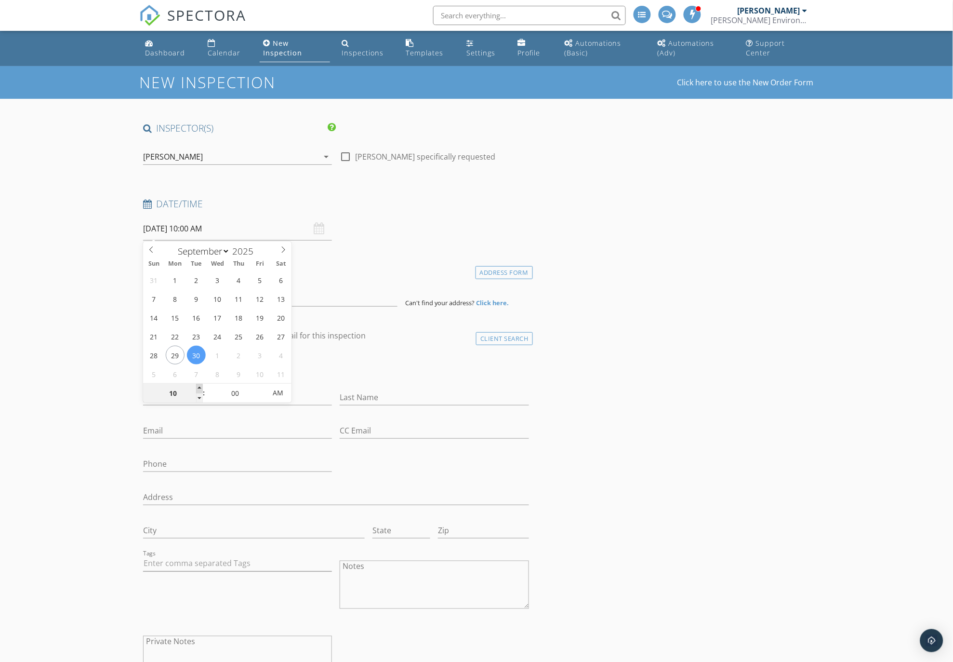
type input "11"
type input "[DATE] 11:00 AM"
click at [197, 388] on span at bounding box center [199, 389] width 7 height 10
click at [219, 295] on input at bounding box center [270, 295] width 255 height 24
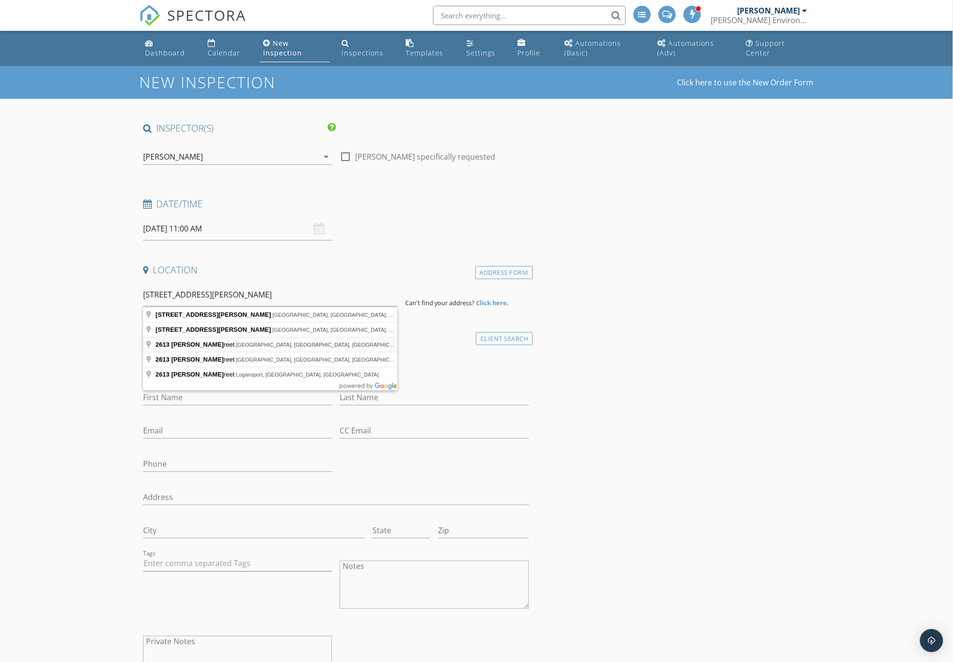
type input "2613 George Street, Round Rock, TX, USA"
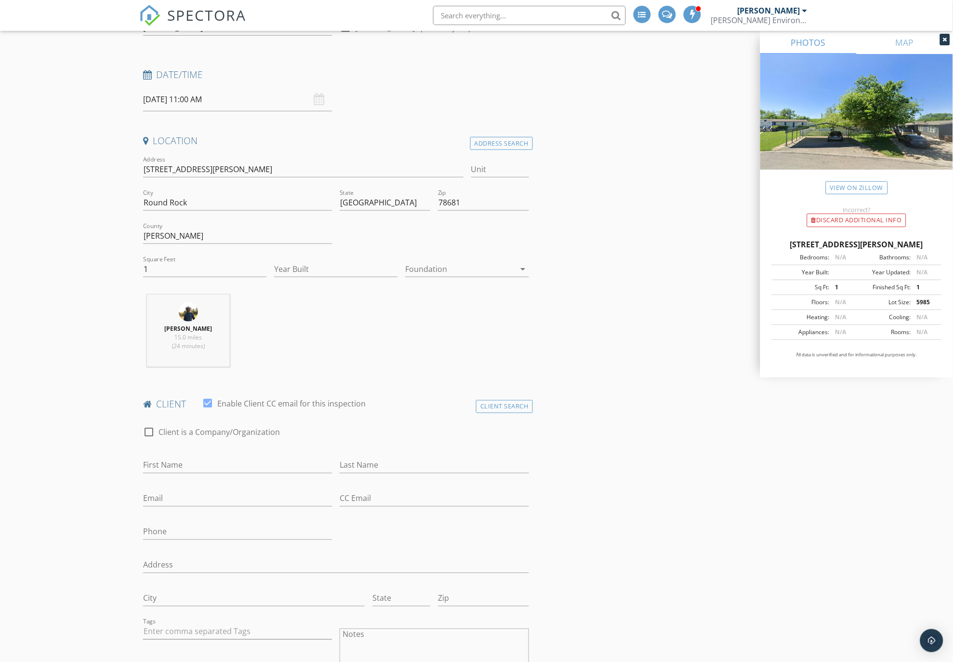
scroll to position [161, 0]
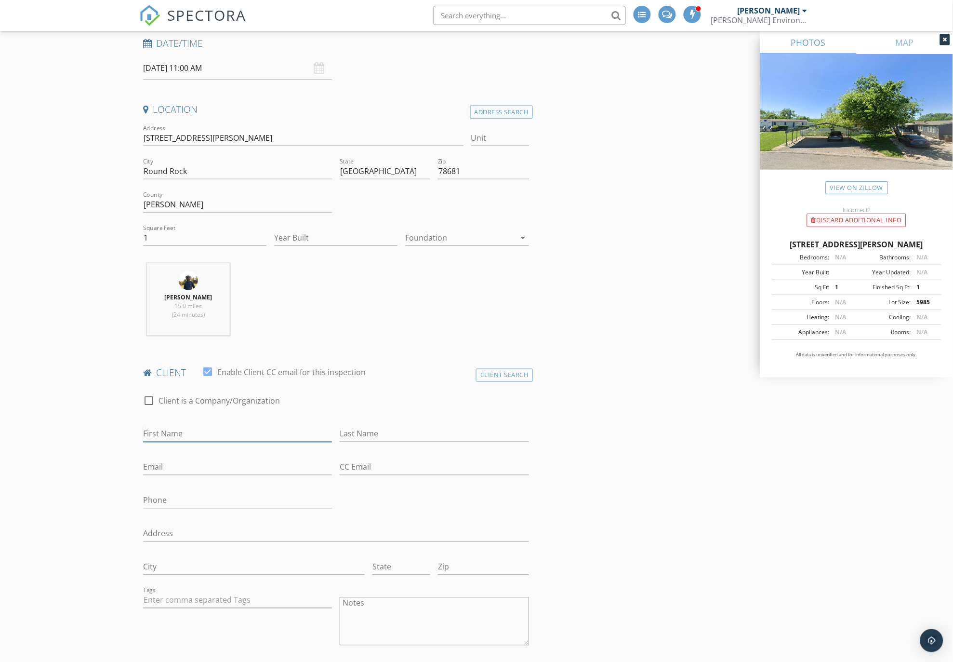
click at [163, 431] on input "First Name" at bounding box center [237, 434] width 189 height 16
type input "Bryan"
type input "Tucker"
type input "tucker.ba@gmail.com"
type input "512-680-9225"
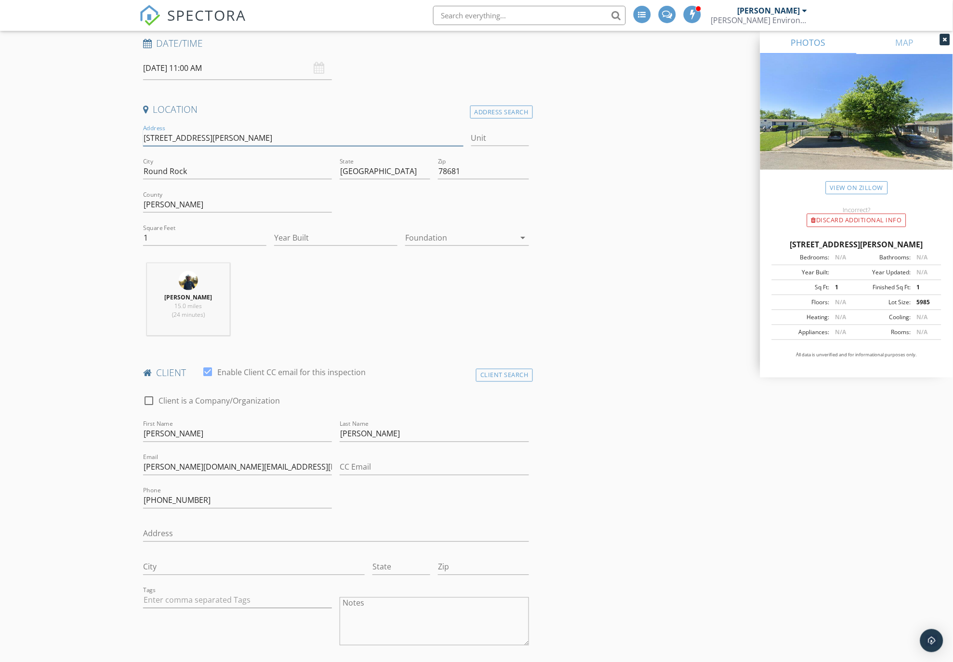
drag, startPoint x: 200, startPoint y: 140, endPoint x: 141, endPoint y: 136, distance: 58.5
click at [141, 136] on div "Address 2613 George St" at bounding box center [303, 138] width 328 height 33
click at [147, 533] on input "Address" at bounding box center [336, 534] width 386 height 16
paste input "2613 George St"
type input "2613 George St"
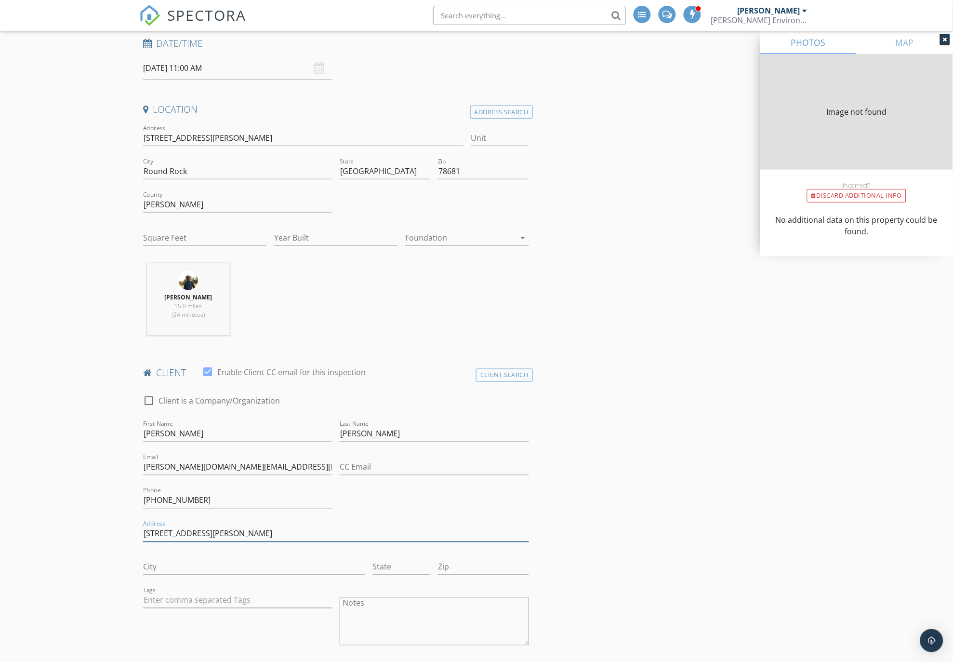
type input "2613 George St"
type input "1"
click at [153, 565] on input "City" at bounding box center [254, 567] width 222 height 16
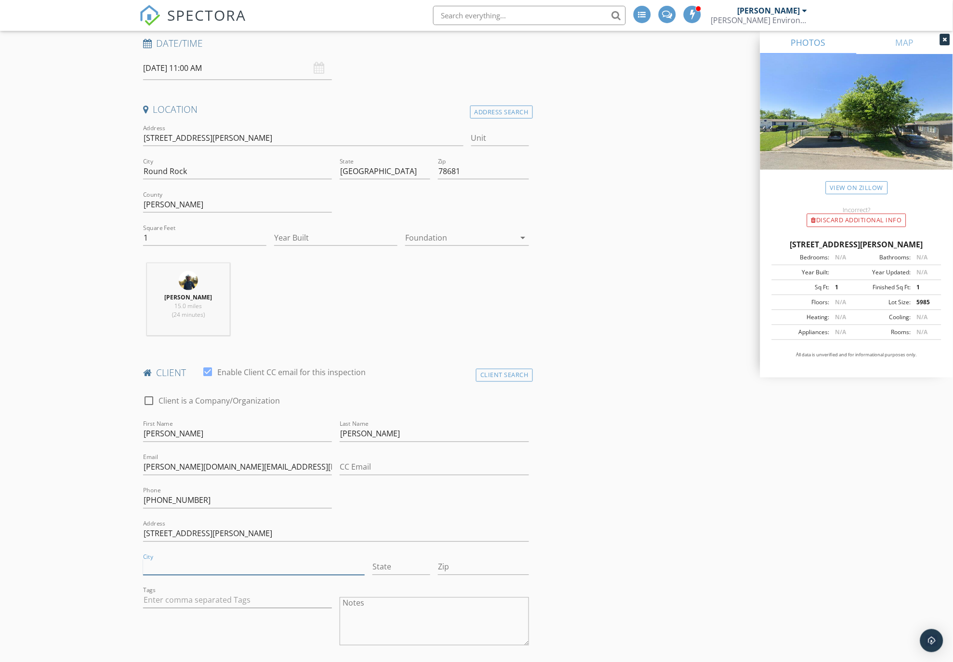
type input "Round Rock"
click at [378, 566] on input "State" at bounding box center [402, 567] width 58 height 16
type input "[GEOGRAPHIC_DATA]"
click at [451, 566] on input "Zip" at bounding box center [483, 567] width 91 height 16
type input "78681"
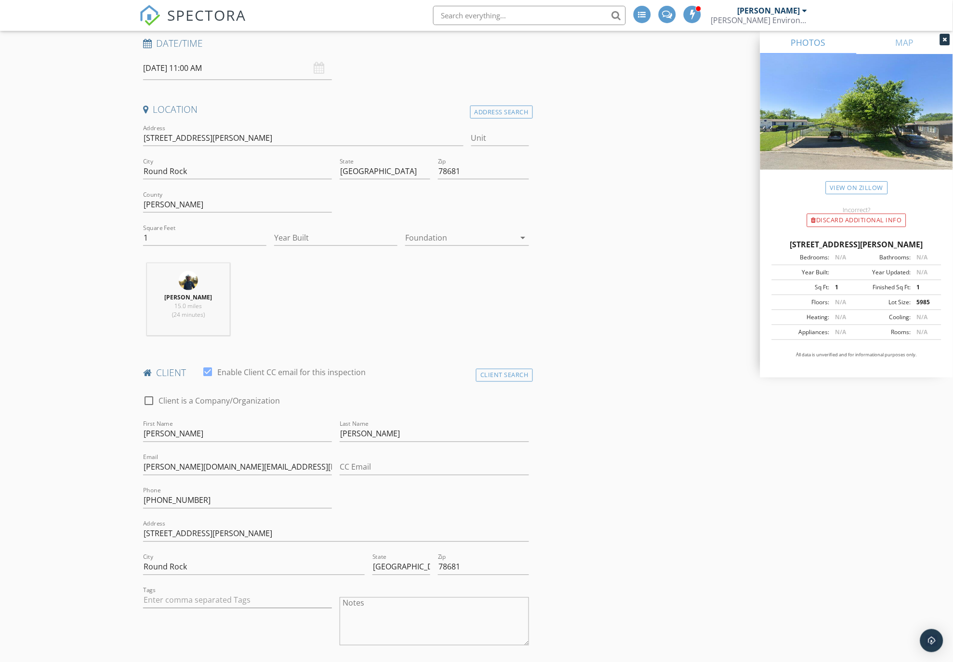
drag, startPoint x: 571, startPoint y: 540, endPoint x: 587, endPoint y: 533, distance: 17.0
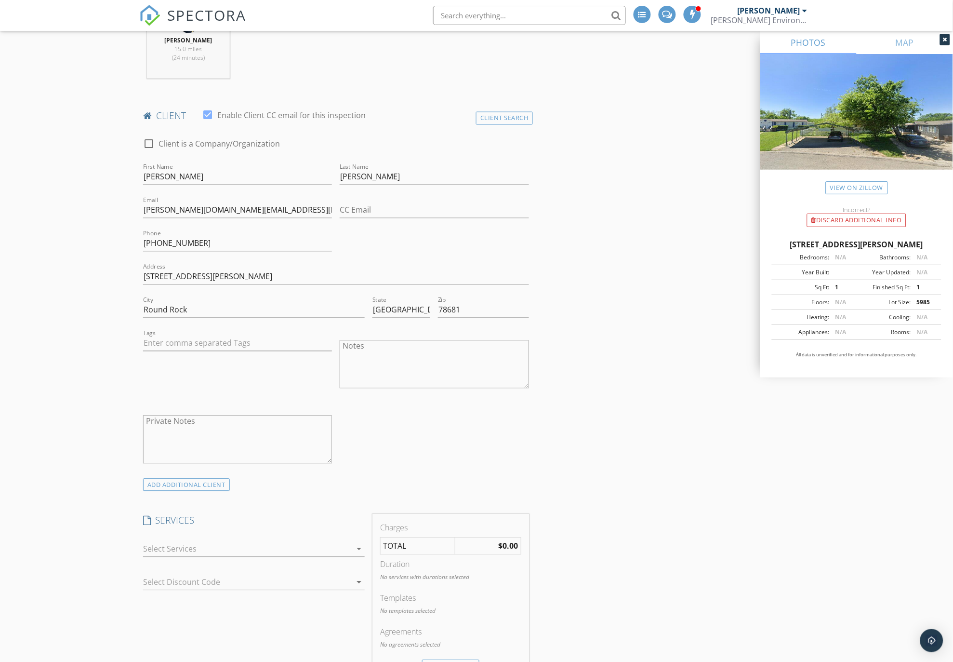
scroll to position [482, 0]
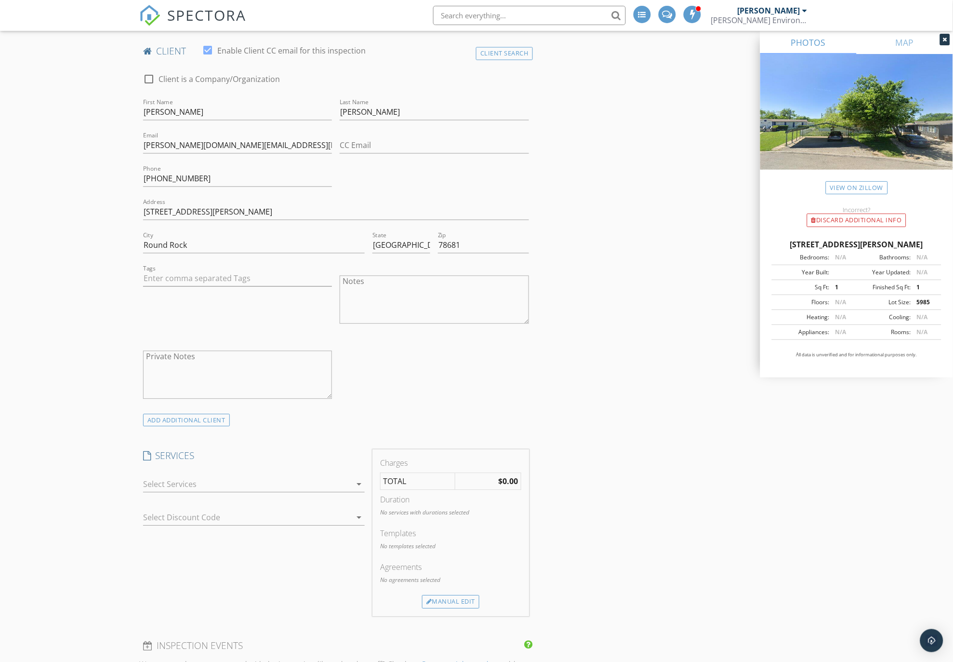
click at [357, 485] on icon "arrow_drop_down" at bounding box center [359, 485] width 12 height 12
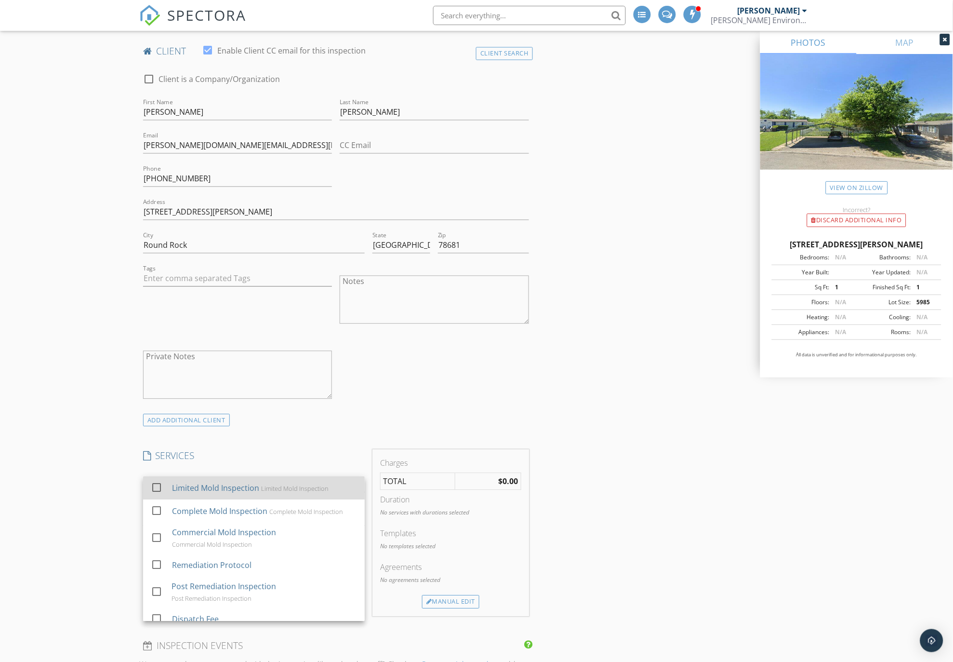
click at [247, 493] on div "Limited Mold Inspection" at bounding box center [215, 489] width 87 height 12
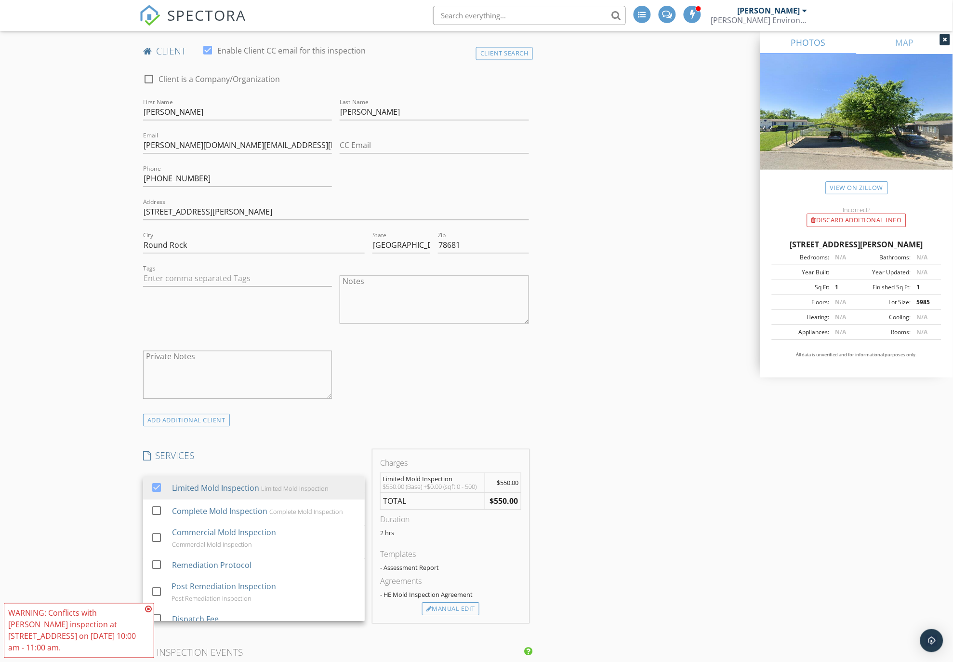
click at [657, 454] on div "INSPECTOR(S) check_box William Rivers PRIMARY check_box_outline_blank Cary Kraf…" at bounding box center [476, 571] width 675 height 1862
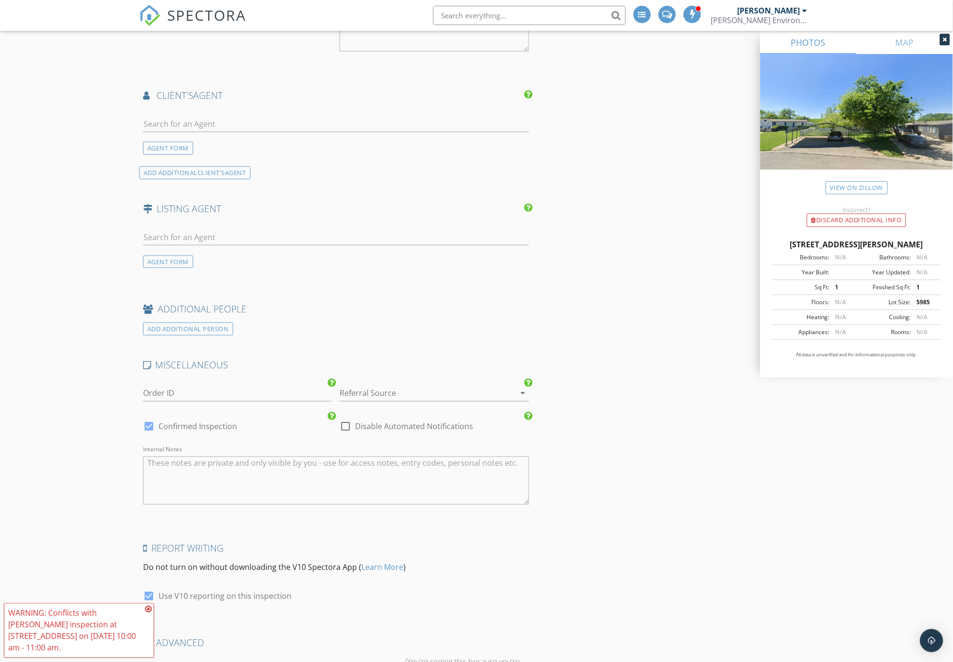
scroll to position [1232, 0]
click at [359, 388] on div at bounding box center [421, 392] width 162 height 15
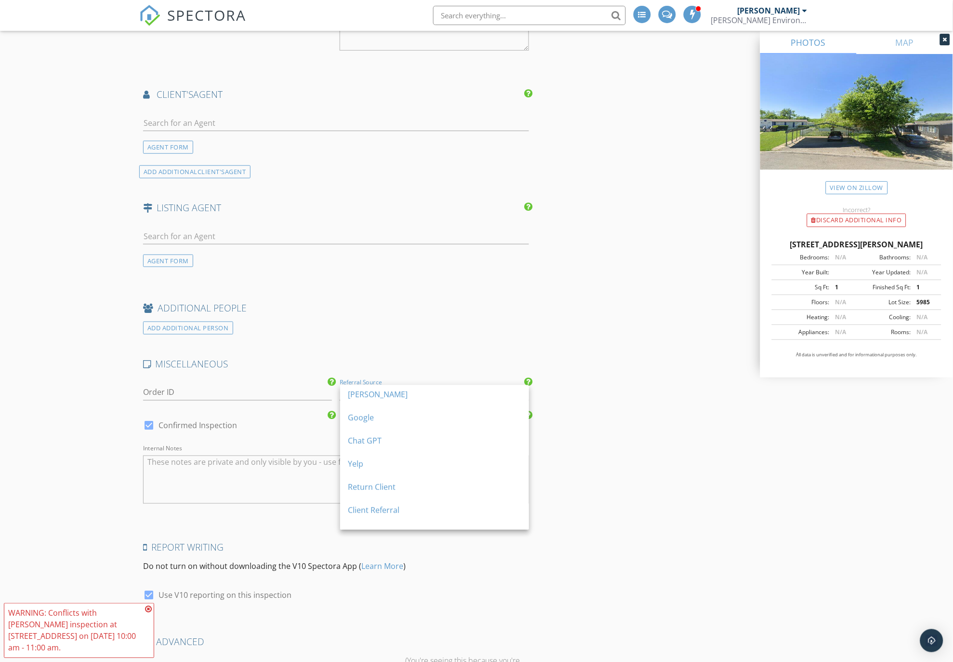
scroll to position [156, 0]
click at [371, 516] on div "Other" at bounding box center [435, 519] width 174 height 12
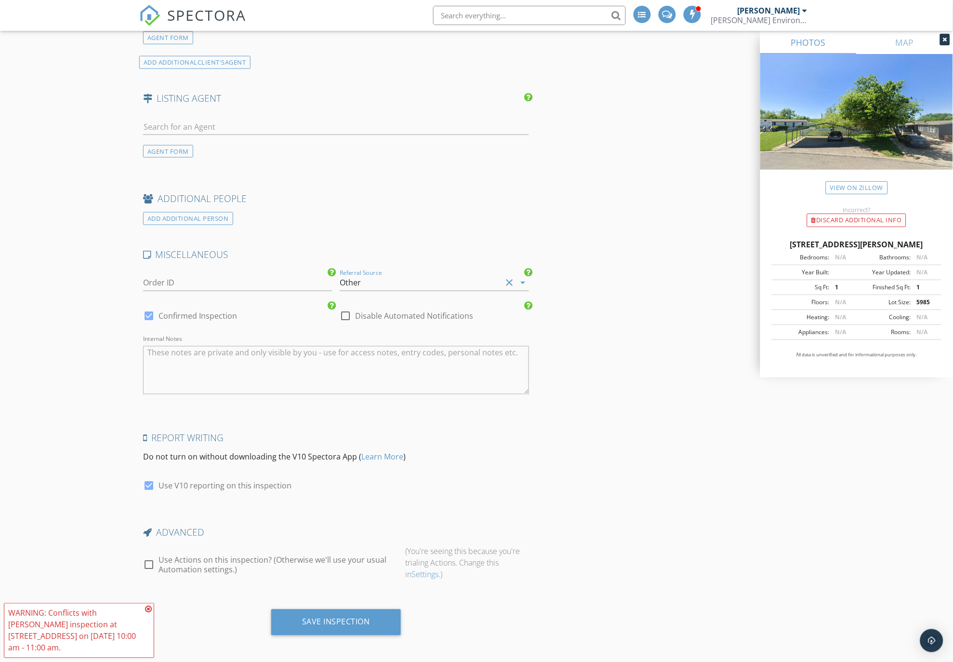
scroll to position [1345, 0]
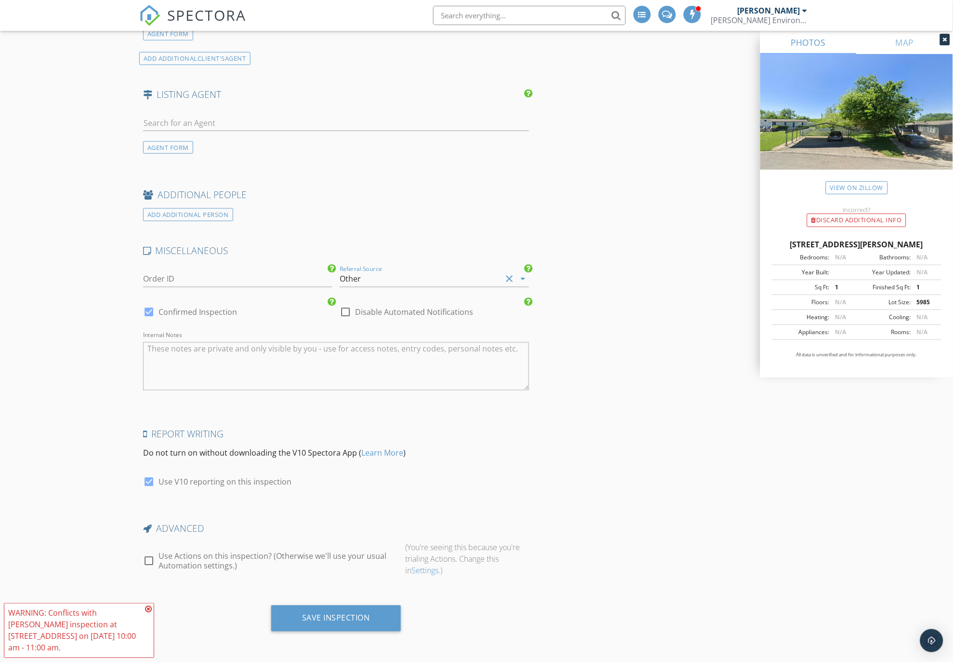
click at [148, 609] on icon at bounding box center [148, 609] width 7 height 8
click at [147, 352] on textarea "Internal Notes" at bounding box center [336, 366] width 386 height 48
drag, startPoint x: 355, startPoint y: 349, endPoint x: 143, endPoint y: 354, distance: 212.2
click at [143, 354] on textarea "Referred by Mold Water Fire Damage Restoration Austin" at bounding box center [336, 366] width 386 height 48
type textarea "Referred by Mold Water Fire Damage Restoration Austin"
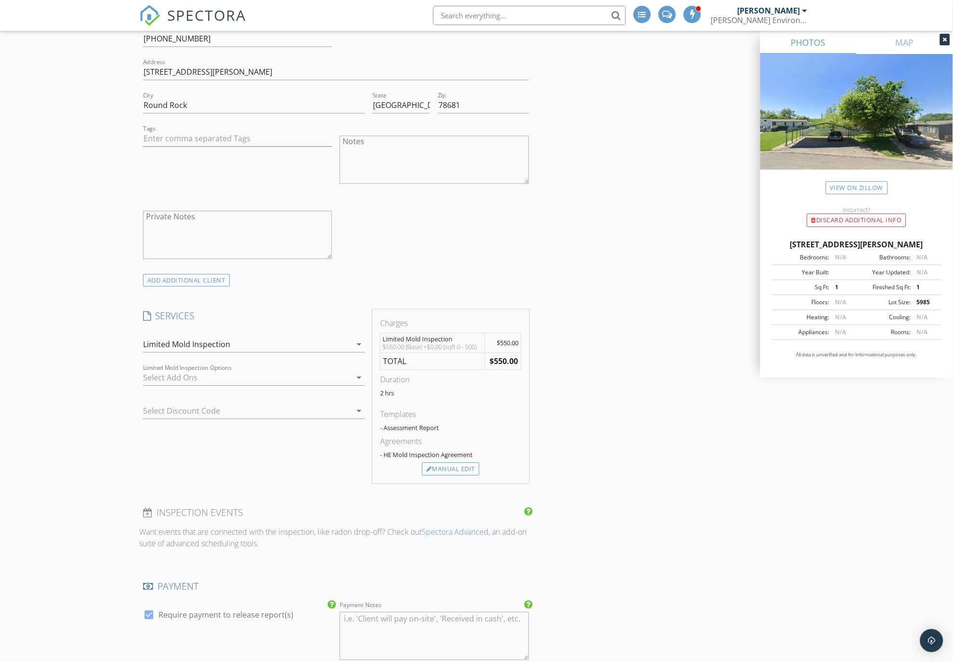
scroll to position [696, 0]
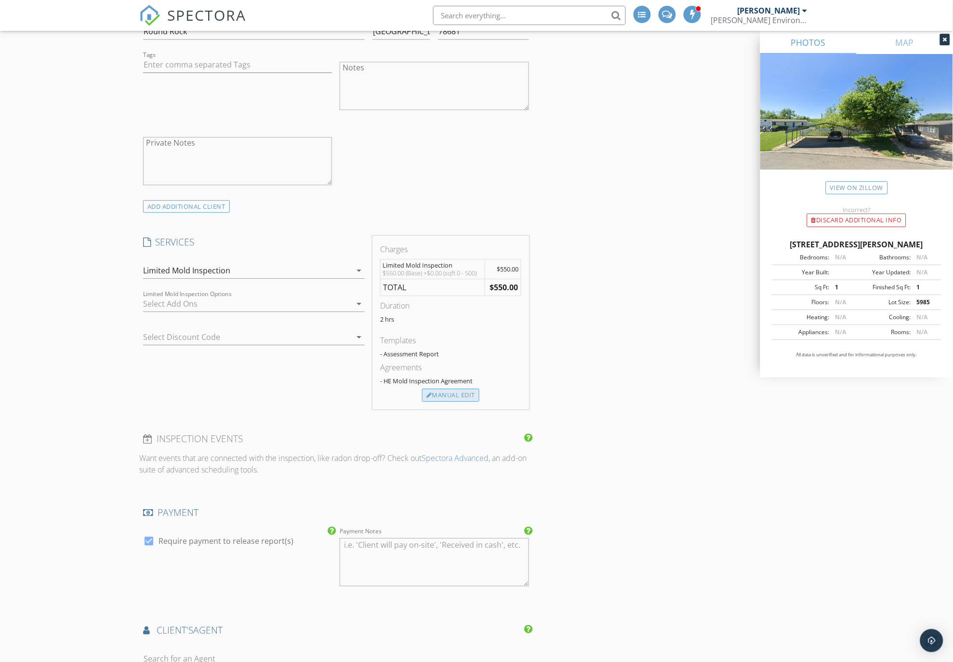
click at [451, 393] on div "Manual Edit" at bounding box center [450, 395] width 57 height 13
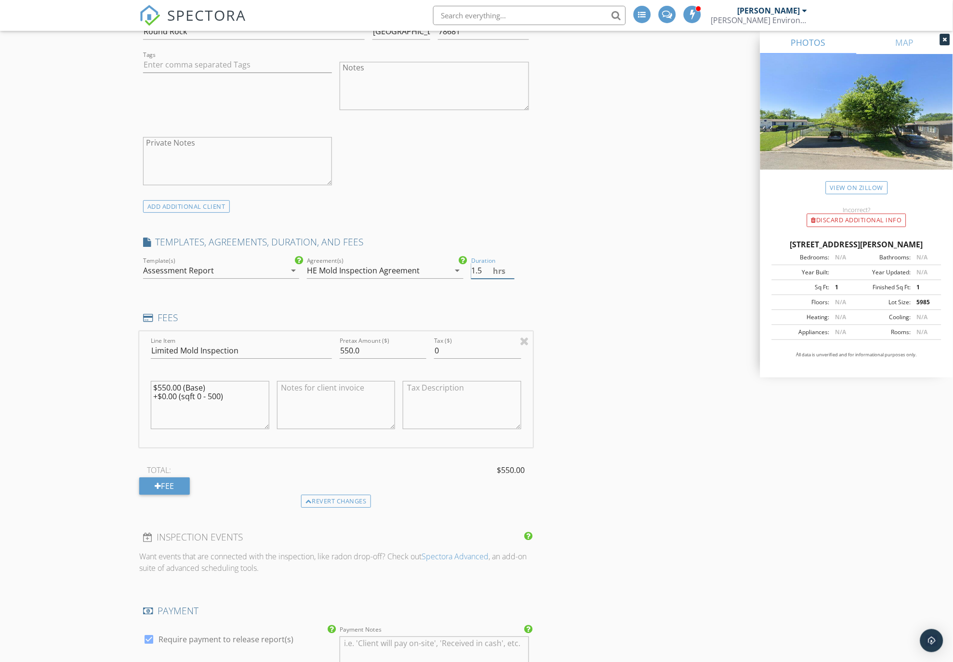
click at [512, 271] on input "1.5" at bounding box center [492, 271] width 43 height 16
type input "1"
click at [512, 271] on input "1" at bounding box center [492, 271] width 43 height 16
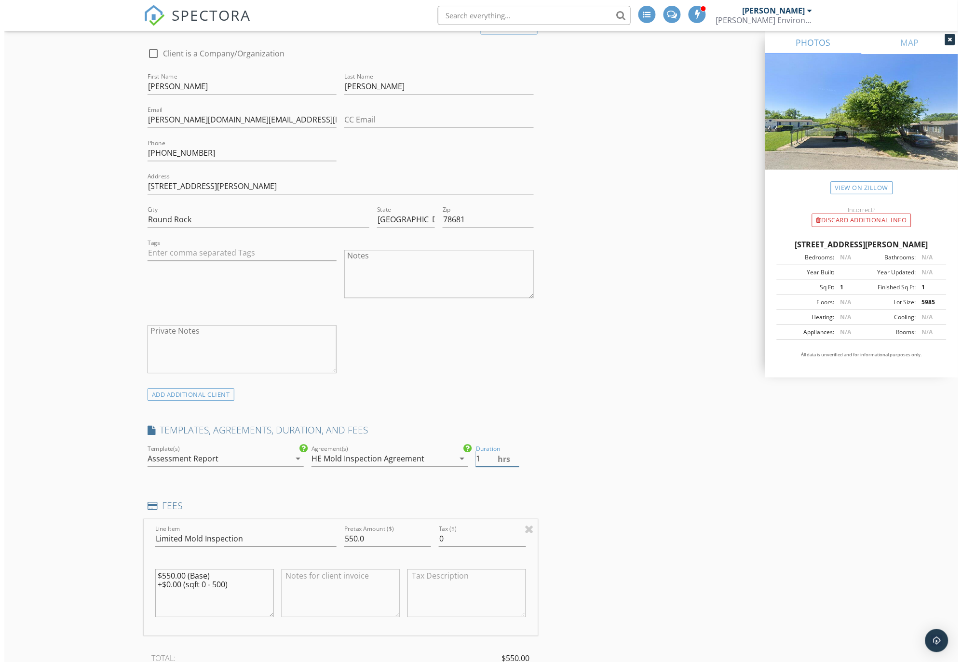
scroll to position [1443, 0]
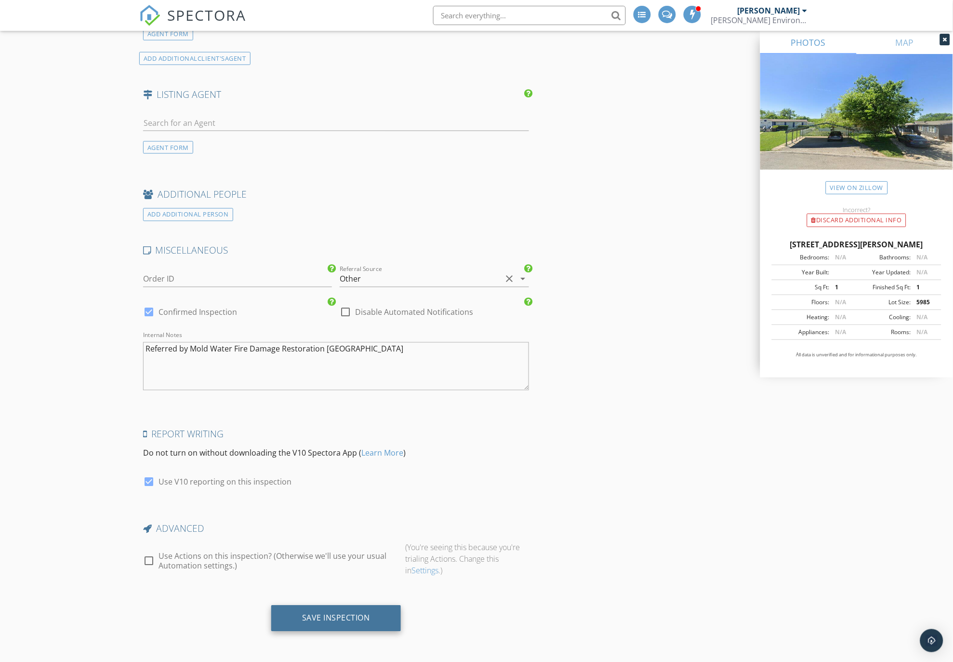
click at [316, 618] on div "Save Inspection" at bounding box center [336, 618] width 68 height 10
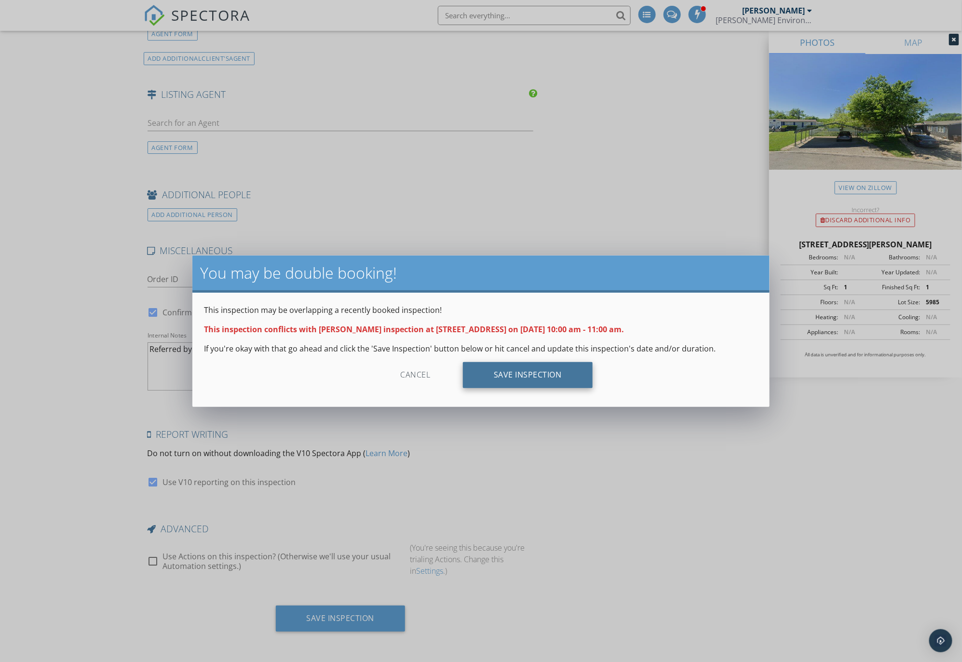
click at [521, 382] on div "Save Inspection" at bounding box center [528, 375] width 130 height 26
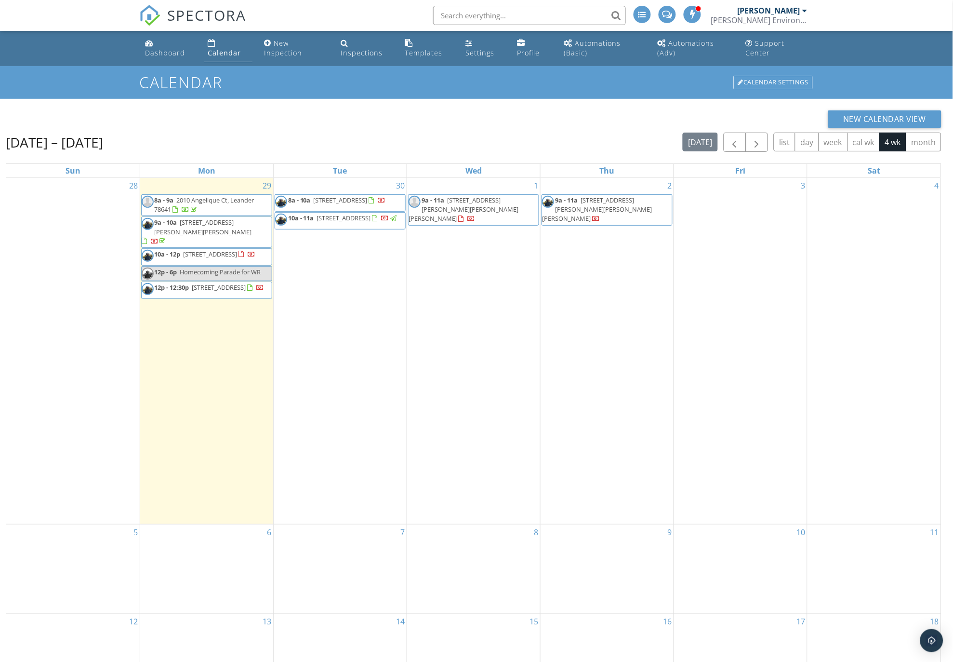
click at [464, 15] on input "text" at bounding box center [529, 15] width 193 height 19
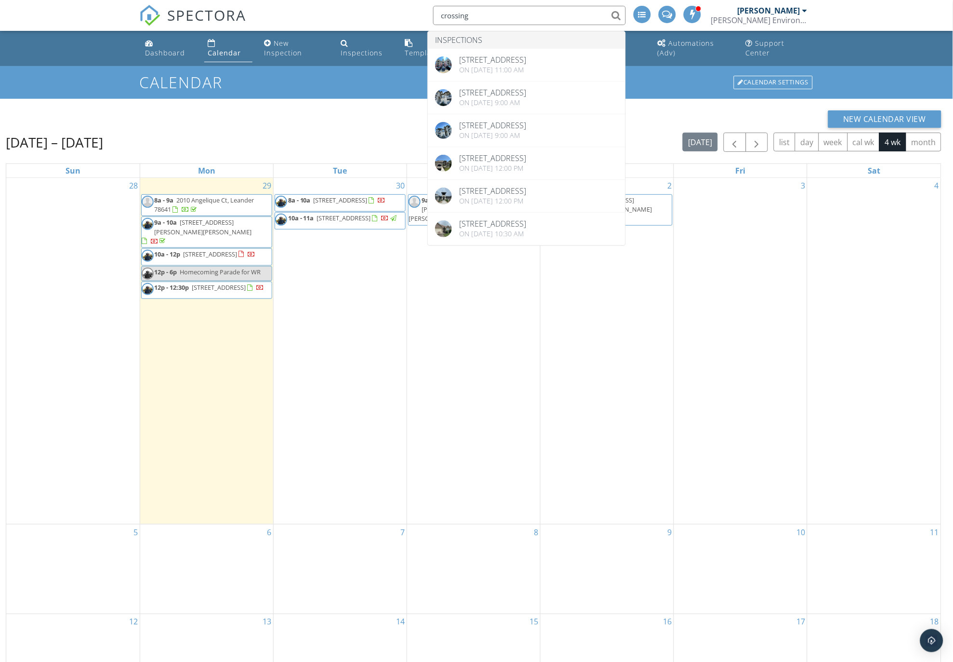
click at [440, 13] on input "crossing" at bounding box center [529, 15] width 193 height 19
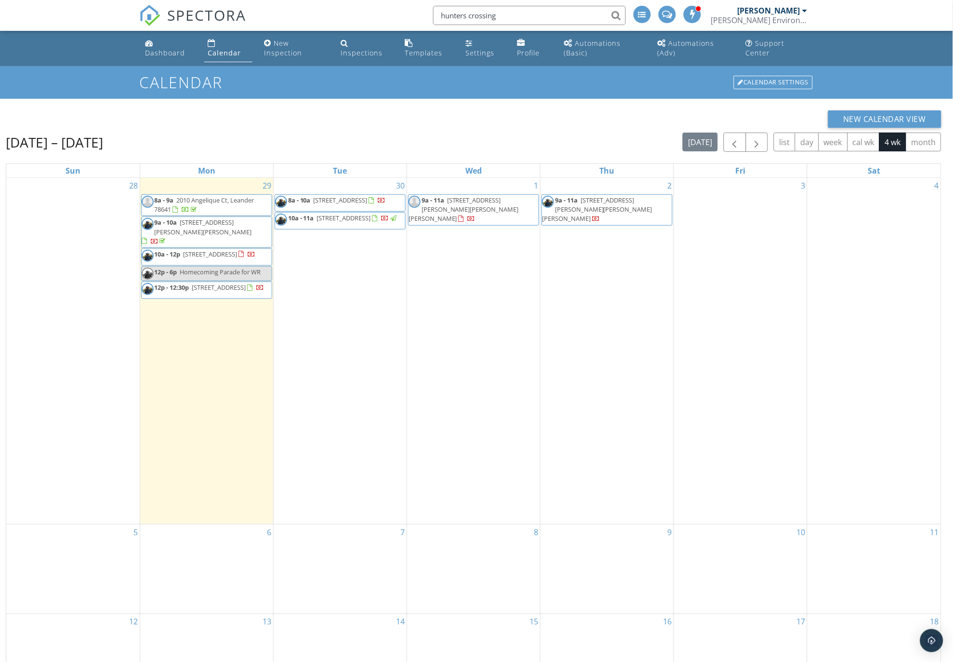
click at [506, 14] on input "hunters crossing" at bounding box center [529, 15] width 193 height 19
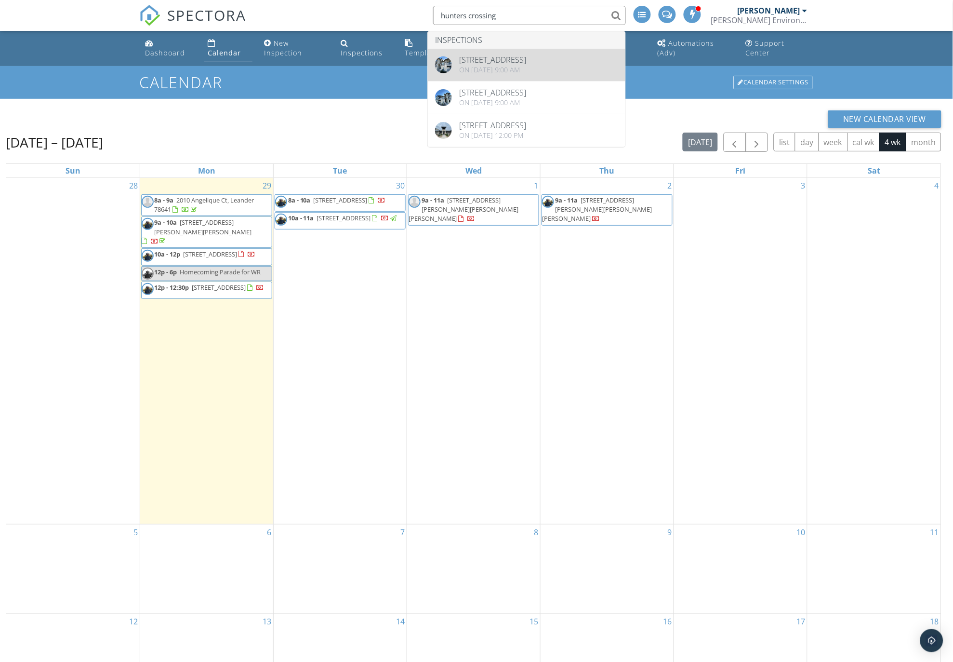
type input "hunters crossing"
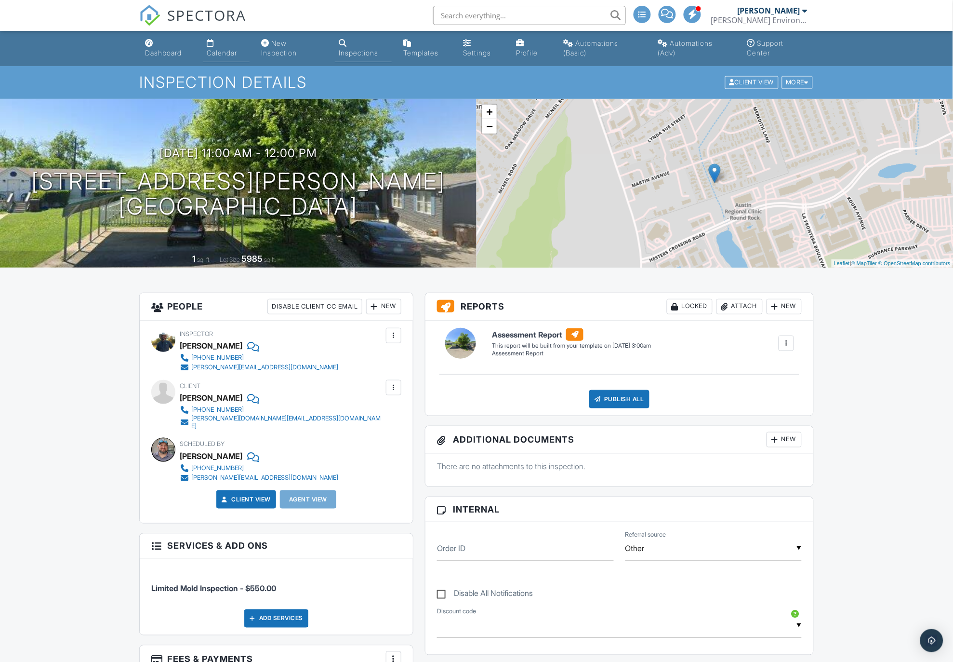
click at [216, 43] on link "Calendar" at bounding box center [226, 48] width 47 height 27
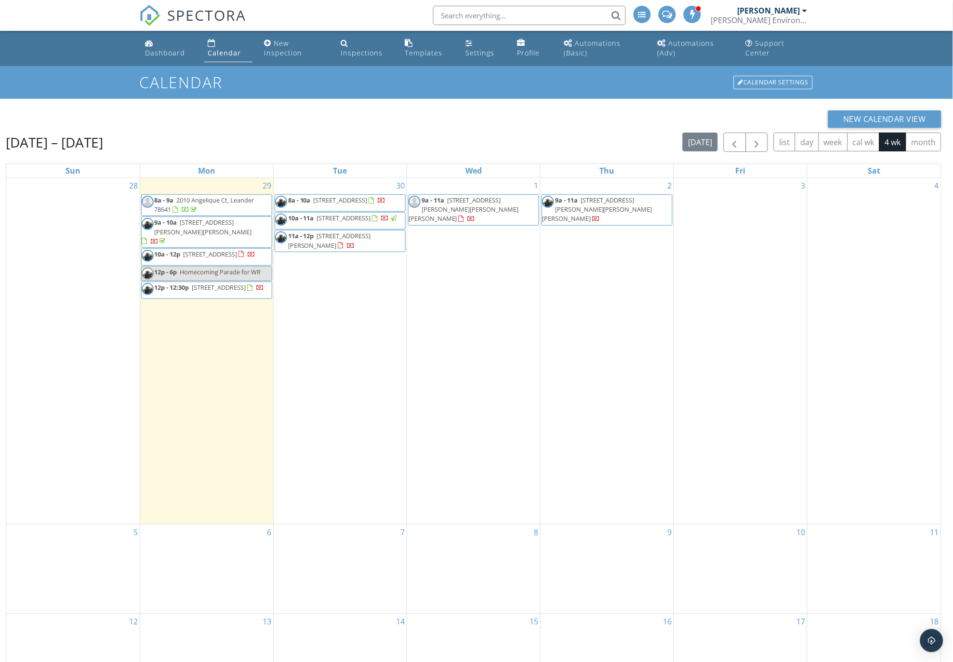
click at [460, 13] on input "text" at bounding box center [529, 15] width 193 height 19
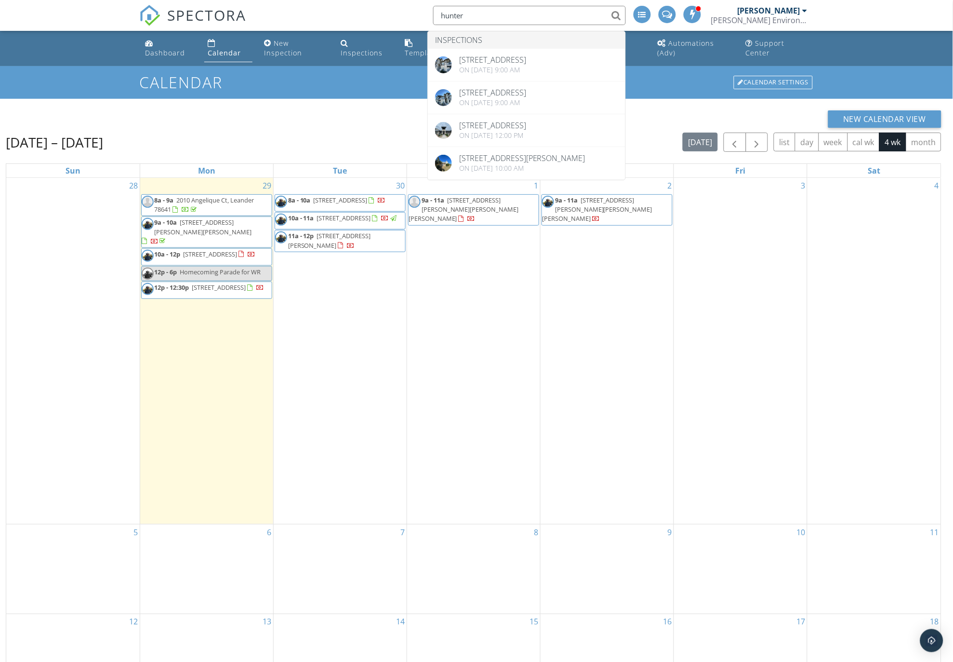
drag, startPoint x: 472, startPoint y: 11, endPoint x: 431, endPoint y: 13, distance: 41.0
click at [431, 13] on div "hunter" at bounding box center [527, 15] width 199 height 19
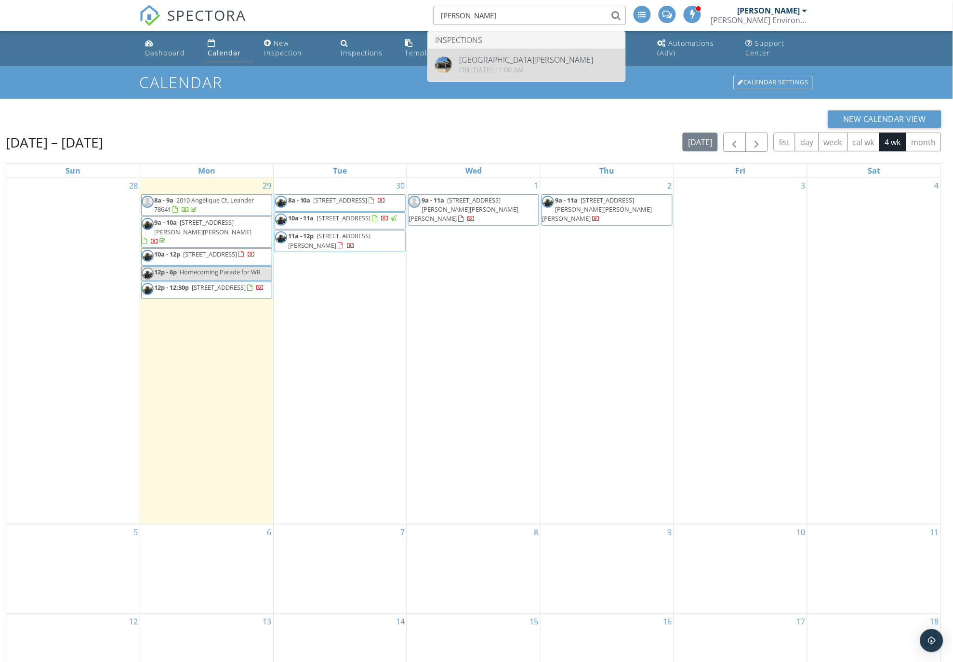
type input "simpson"
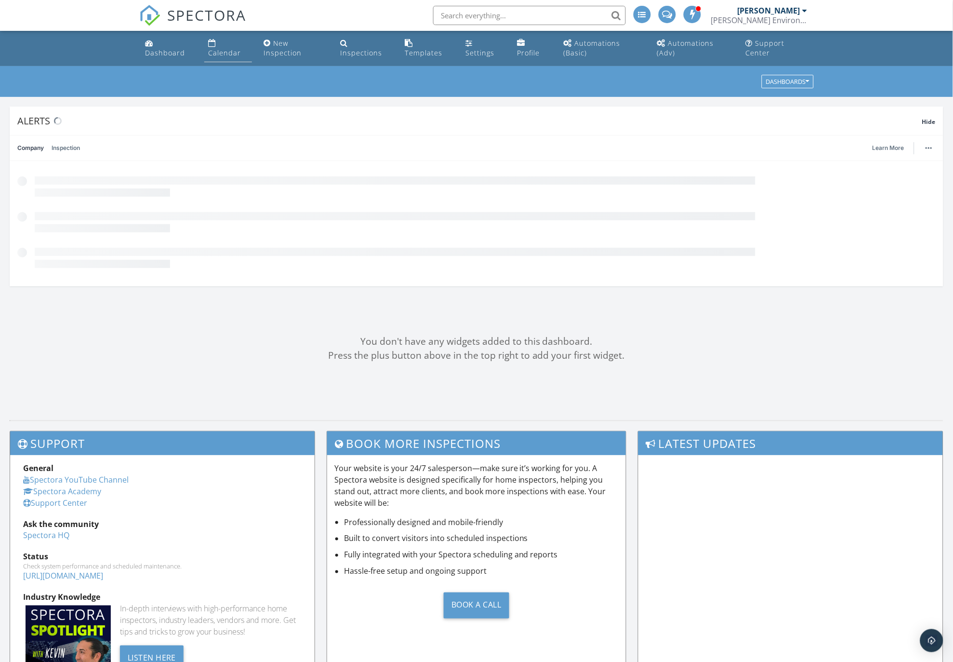
click at [223, 51] on div "Calendar" at bounding box center [224, 52] width 33 height 9
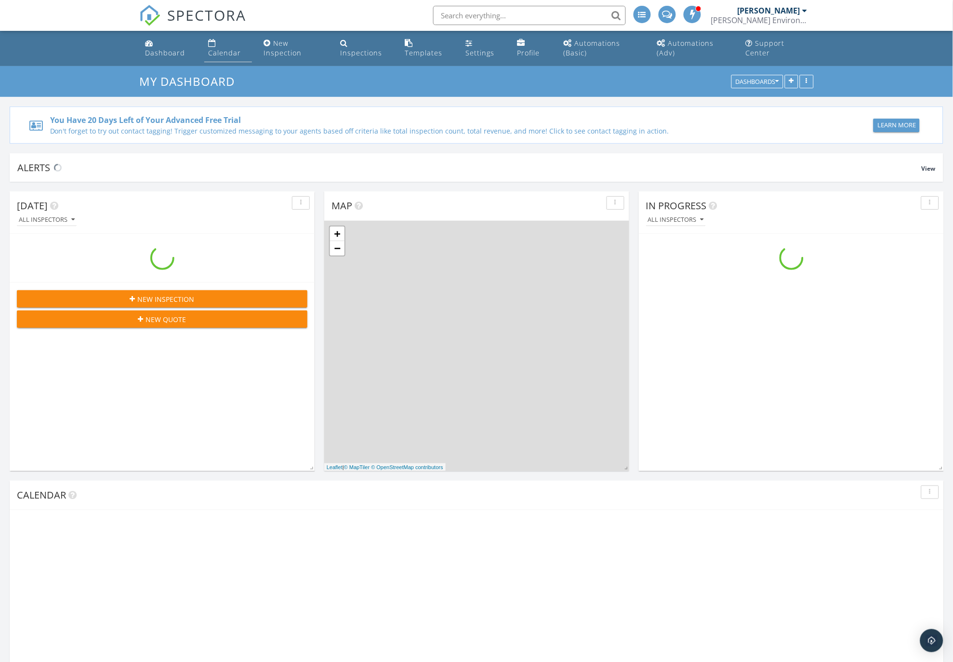
scroll to position [894, 971]
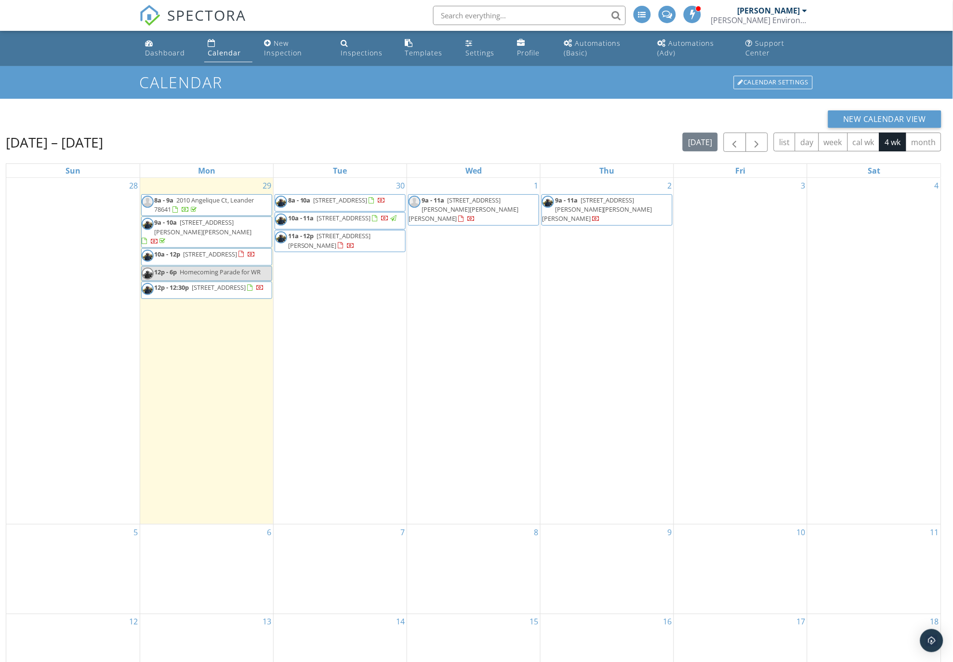
click at [219, 286] on span "[STREET_ADDRESS]" at bounding box center [219, 287] width 54 height 9
click at [476, 18] on input "text" at bounding box center [529, 15] width 193 height 19
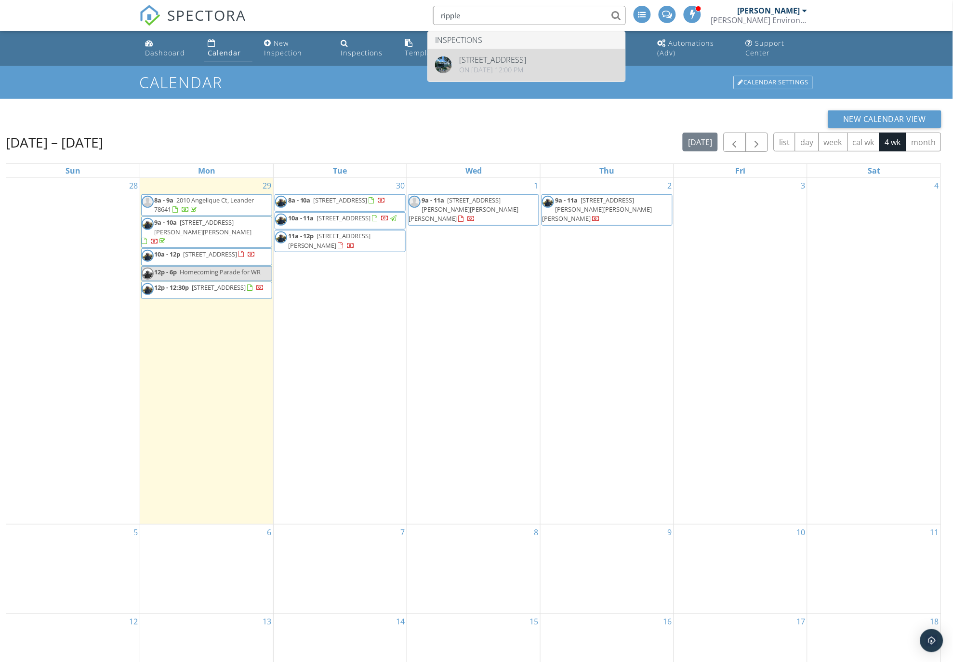
type input "ripple"
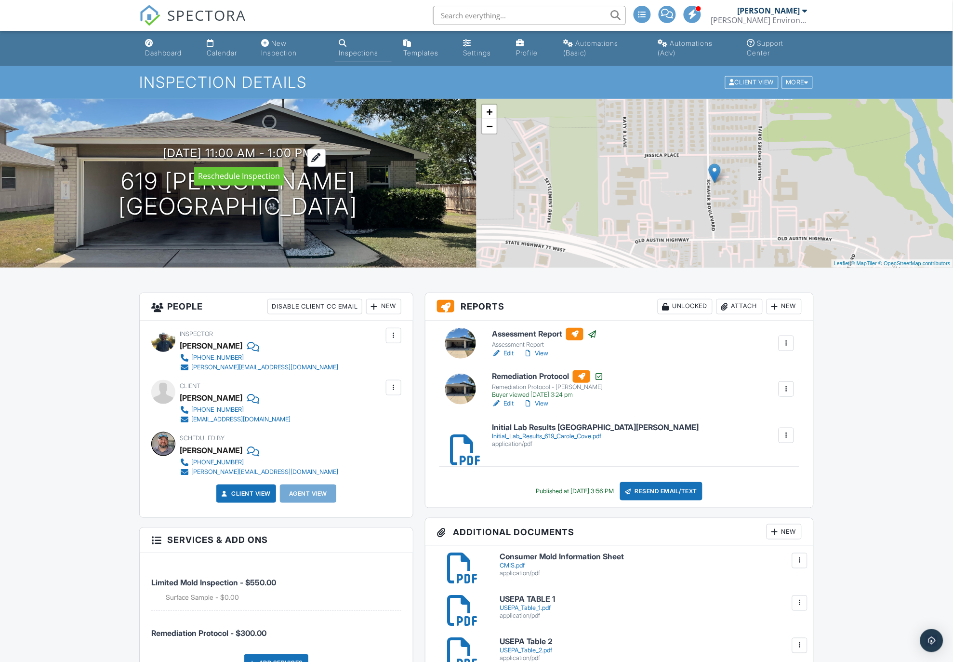
click at [218, 151] on h3 "09/11/2025 11:00 am - 1:00 pm" at bounding box center [238, 153] width 150 height 13
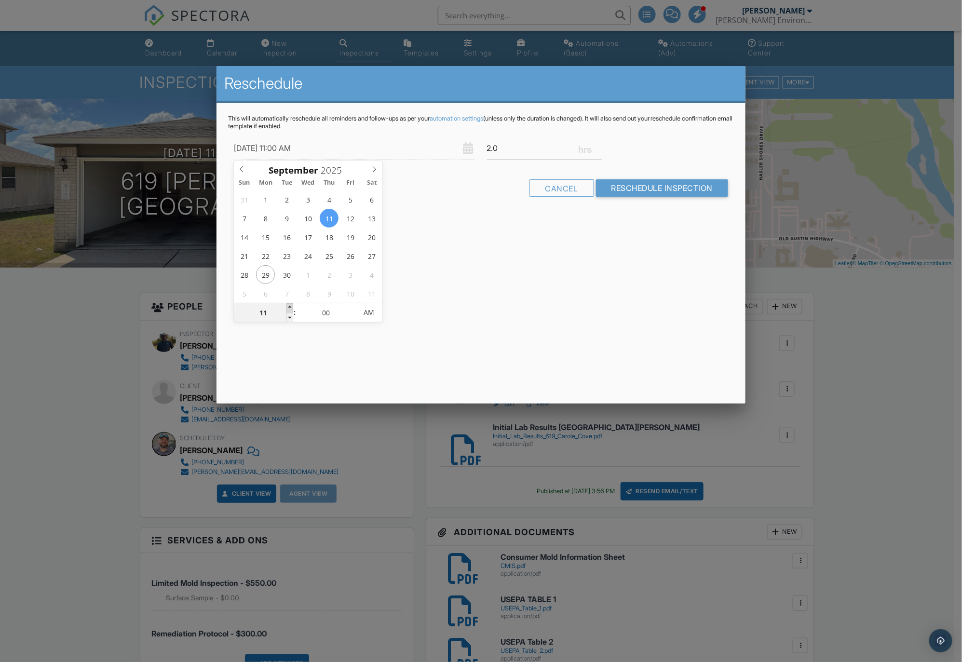
type input "09/11/2025 12:00 PM"
type input "12"
click at [290, 307] on span at bounding box center [289, 308] width 7 height 10
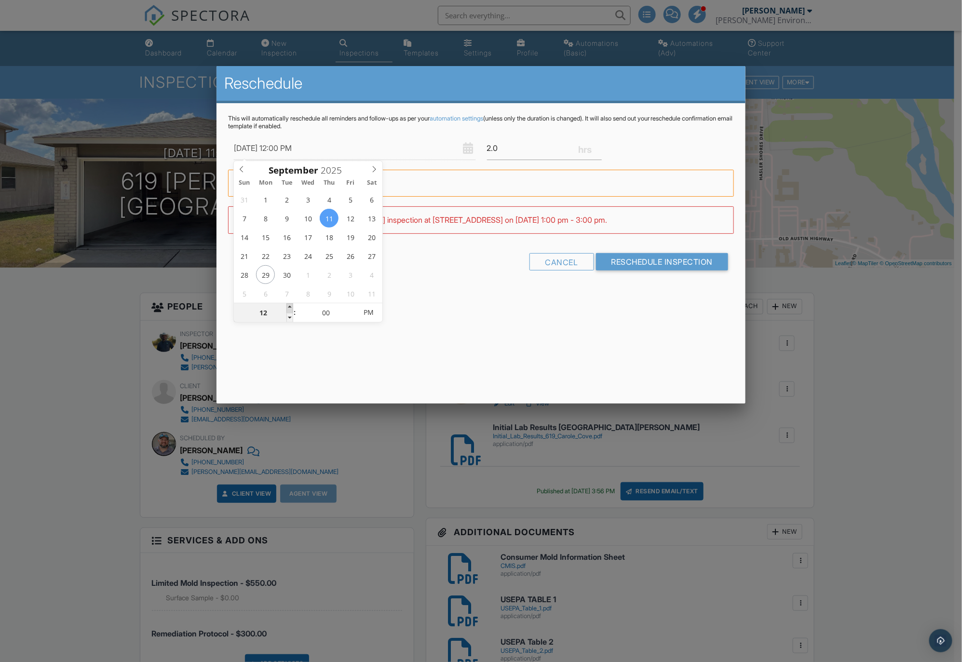
type input "09/11/2025 1:00 PM"
type input "01"
click at [290, 307] on span at bounding box center [289, 308] width 7 height 10
type input "09/11/2025 2:00 PM"
type input "02"
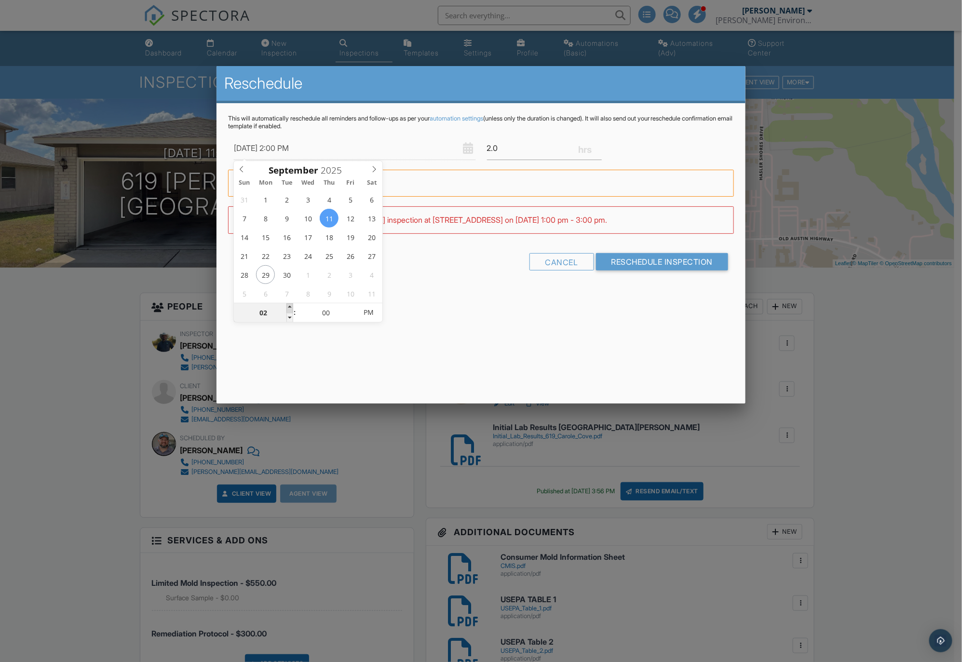
click at [290, 306] on span at bounding box center [289, 308] width 7 height 10
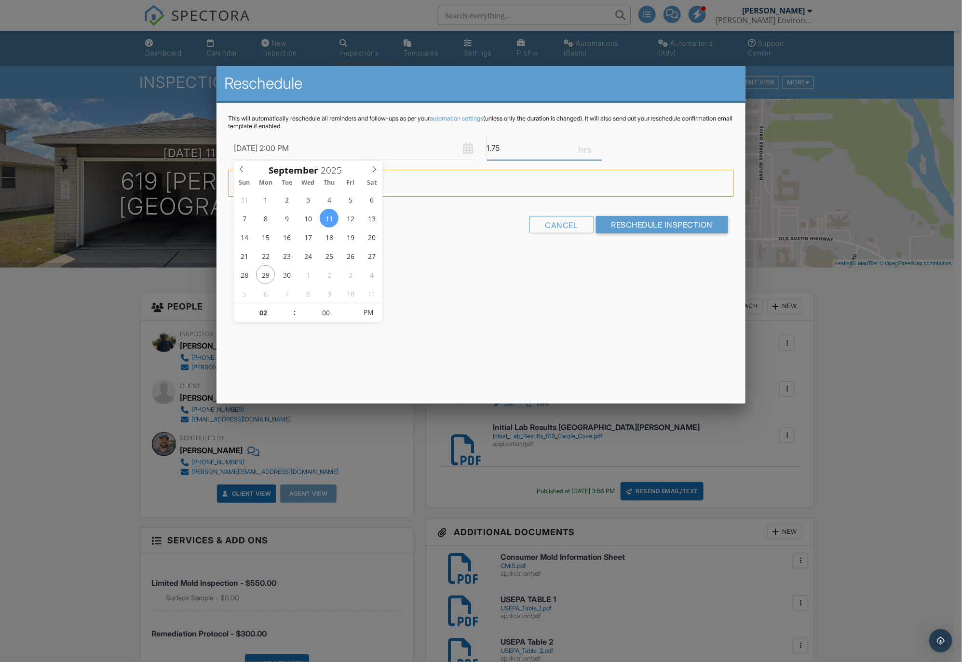
click at [597, 150] on input "1.75" at bounding box center [544, 148] width 115 height 24
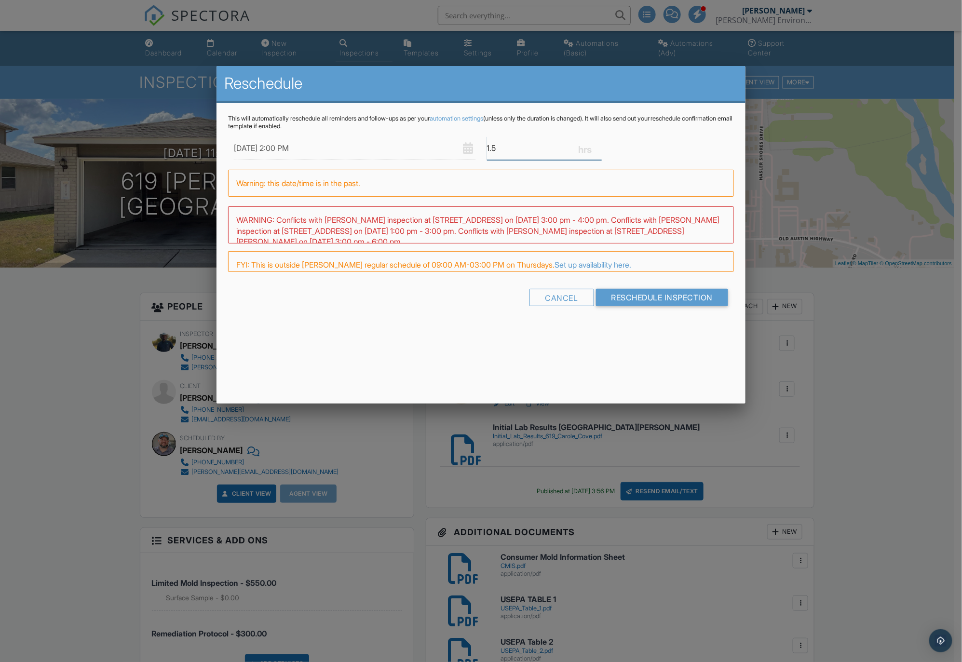
click at [597, 150] on input "1.5" at bounding box center [544, 148] width 115 height 24
click at [597, 150] on input "1.25" at bounding box center [544, 148] width 115 height 24
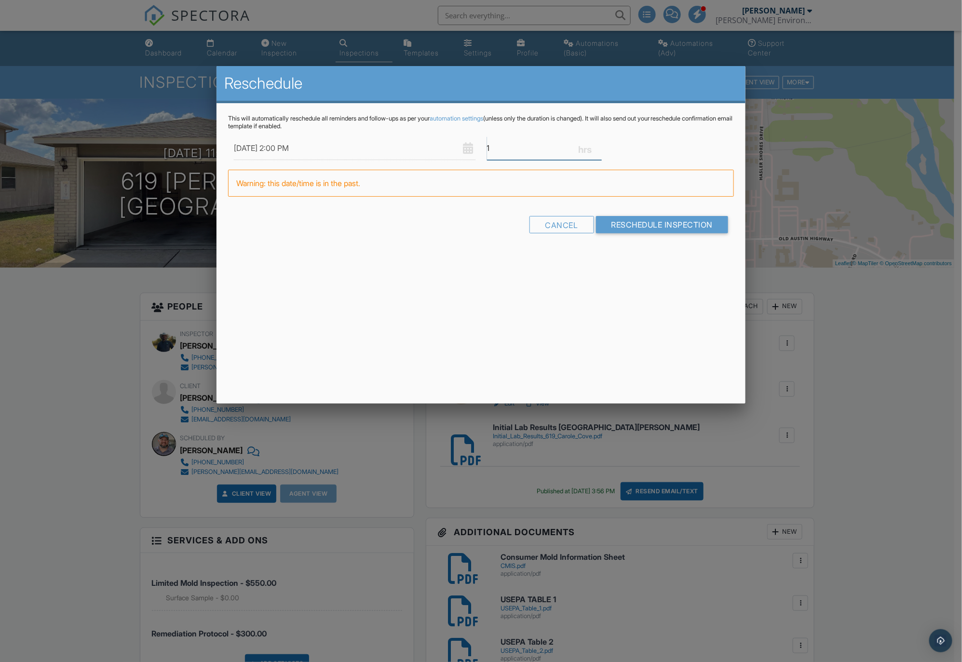
type input "1"
click at [597, 150] on input "1" at bounding box center [544, 148] width 115 height 24
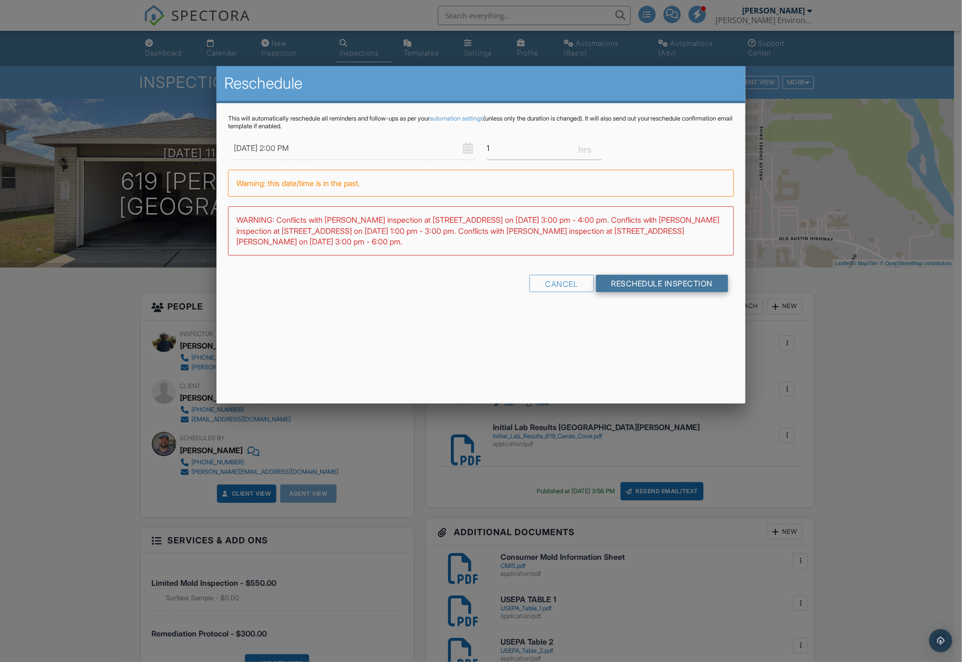
click at [646, 283] on input "Reschedule Inspection" at bounding box center [662, 283] width 133 height 17
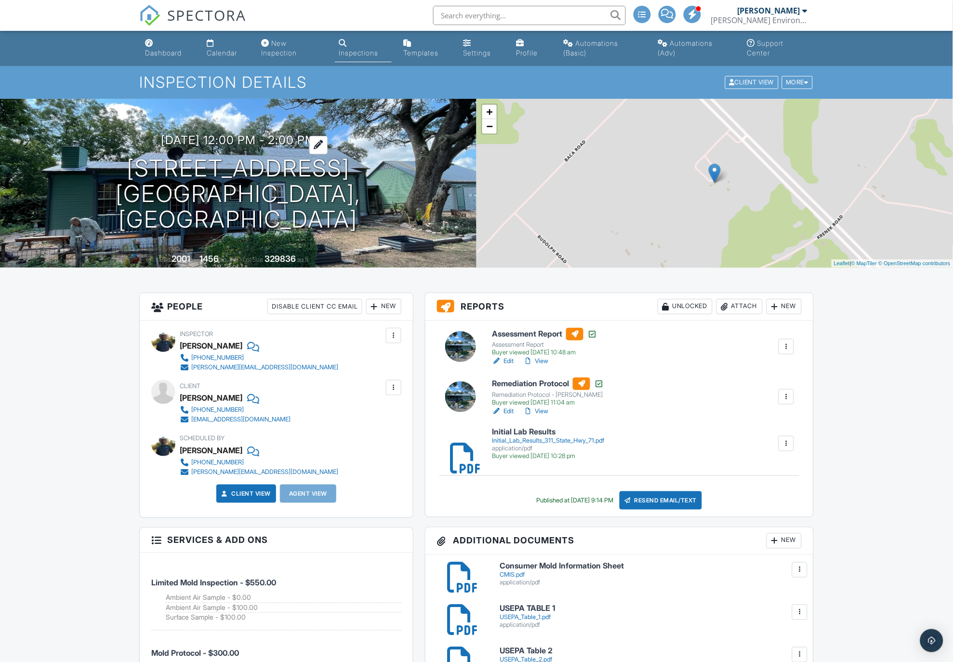
click at [229, 147] on h3 "[DATE] 12:00 pm - 2:00 pm" at bounding box center [238, 140] width 155 height 13
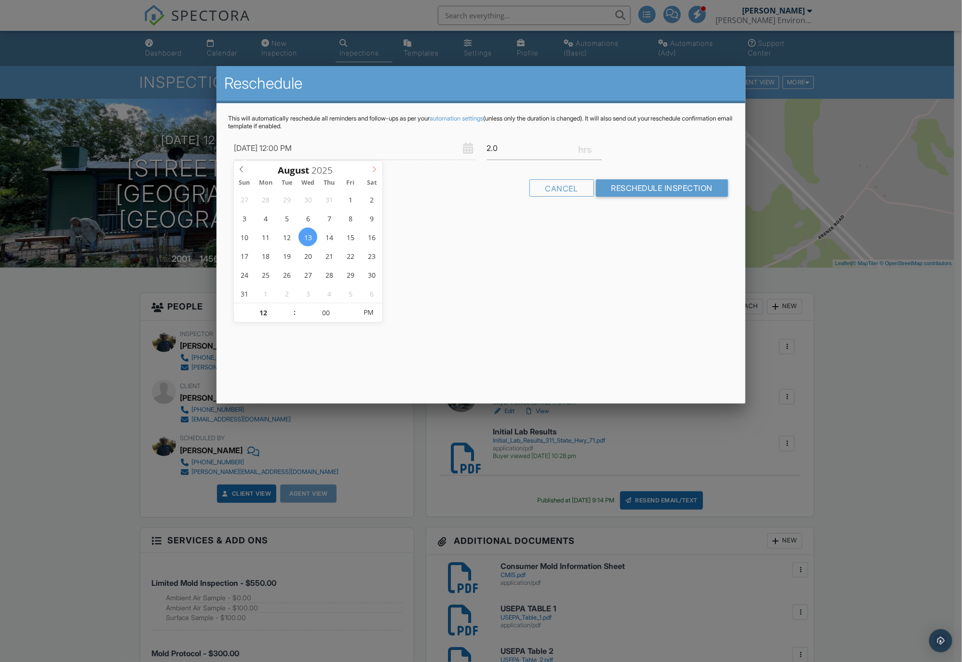
click at [375, 169] on icon at bounding box center [374, 169] width 3 height 6
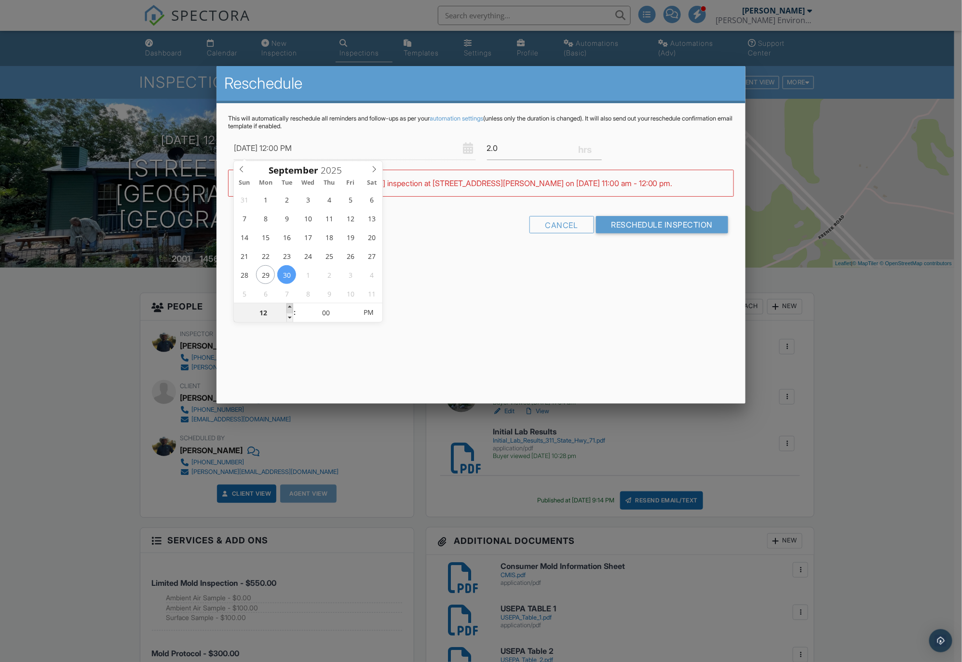
type input "09/30/2025 1:00 PM"
type input "01"
click at [292, 305] on span at bounding box center [289, 308] width 7 height 10
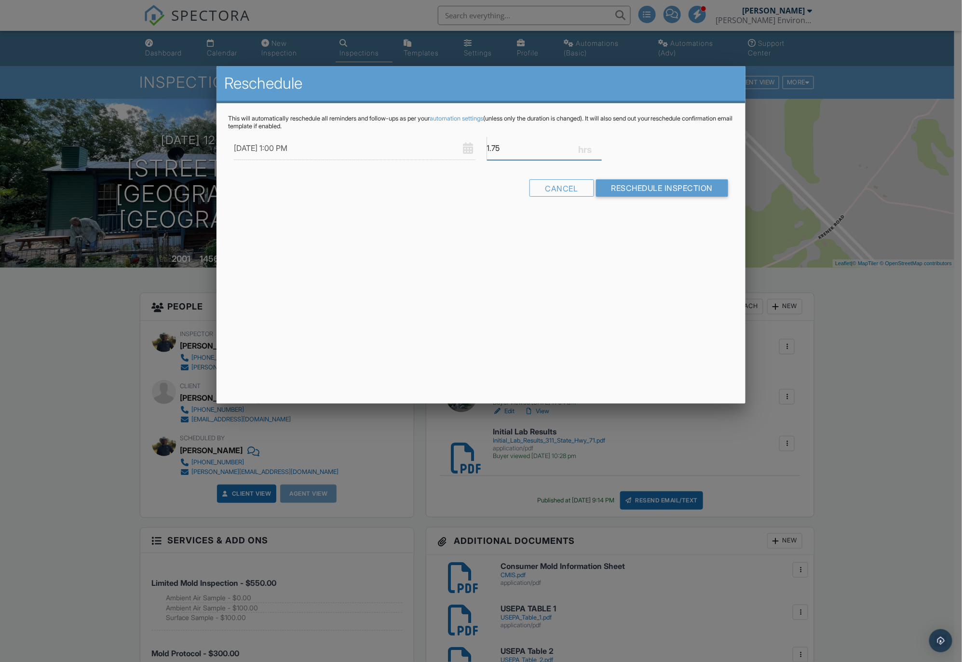
click at [596, 149] on input "1.75" at bounding box center [544, 148] width 115 height 24
click at [596, 149] on input "1.5" at bounding box center [544, 148] width 115 height 24
click at [597, 149] on input "1.25" at bounding box center [544, 148] width 115 height 24
type input "1"
click at [598, 149] on input "1" at bounding box center [544, 148] width 115 height 24
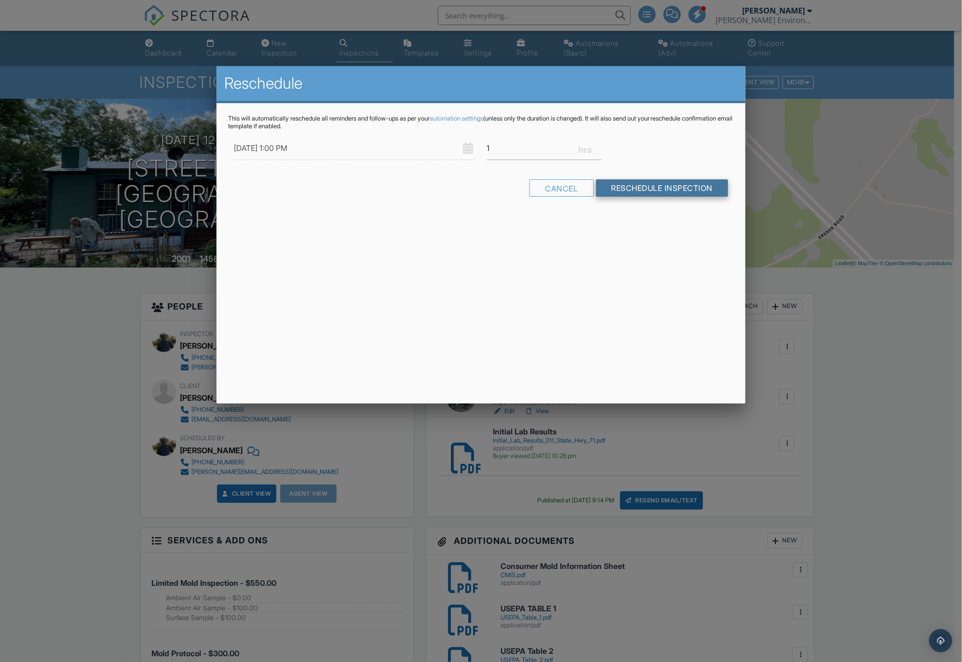
click at [631, 184] on input "Reschedule Inspection" at bounding box center [662, 187] width 133 height 17
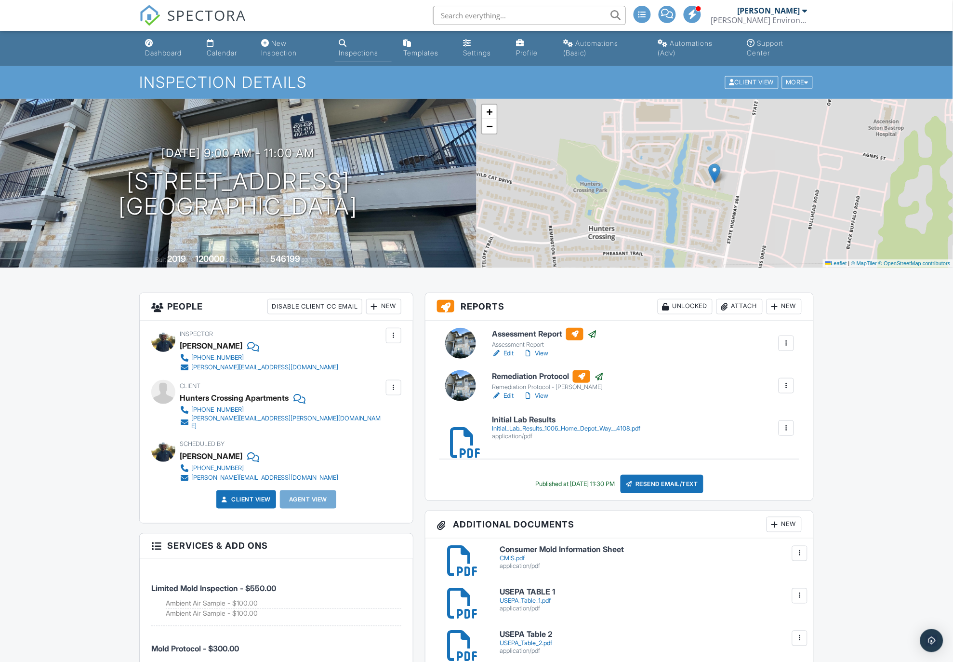
click at [471, 17] on input "text" at bounding box center [529, 15] width 193 height 19
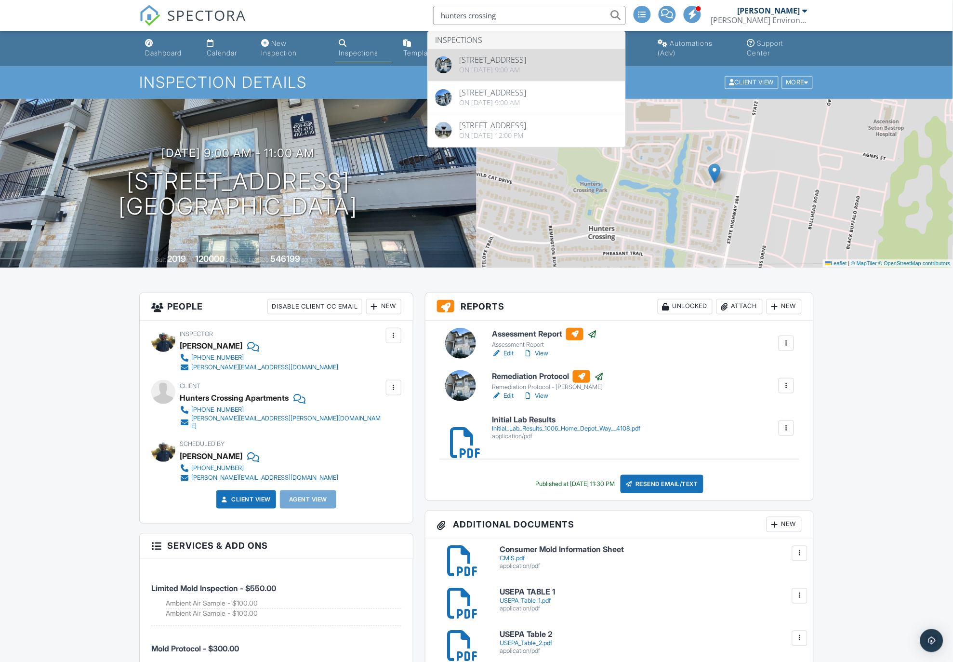
type input "hunters crossing"
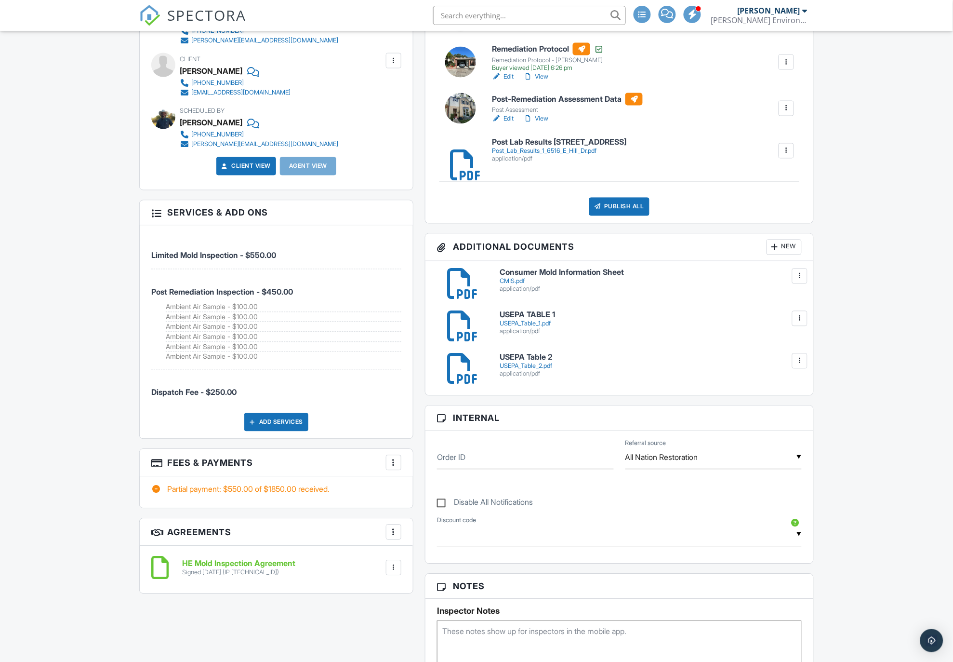
click at [276, 421] on div "Add Services" at bounding box center [276, 422] width 64 height 18
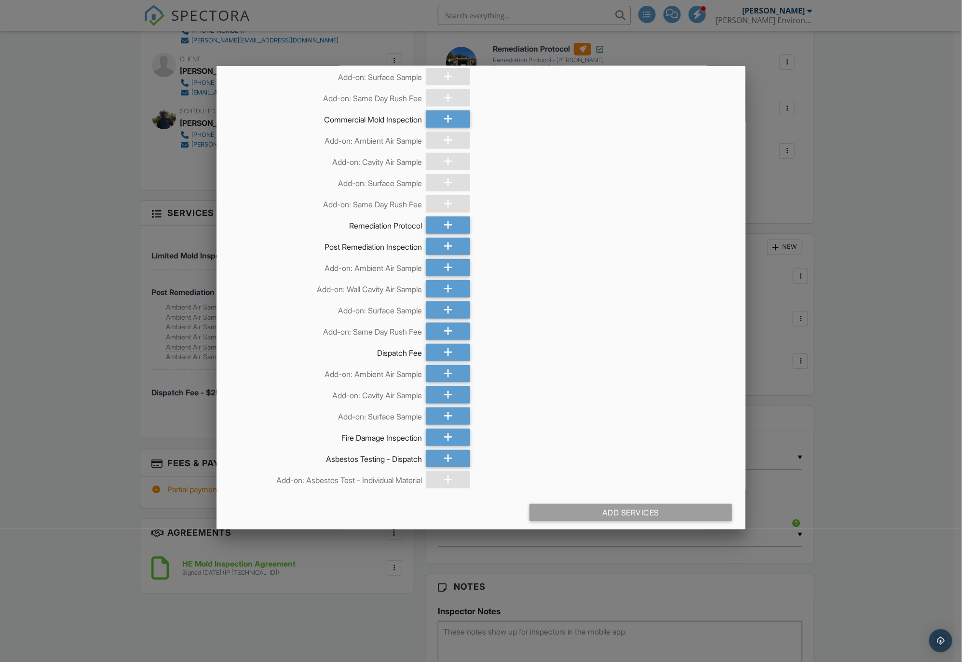
scroll to position [195, 0]
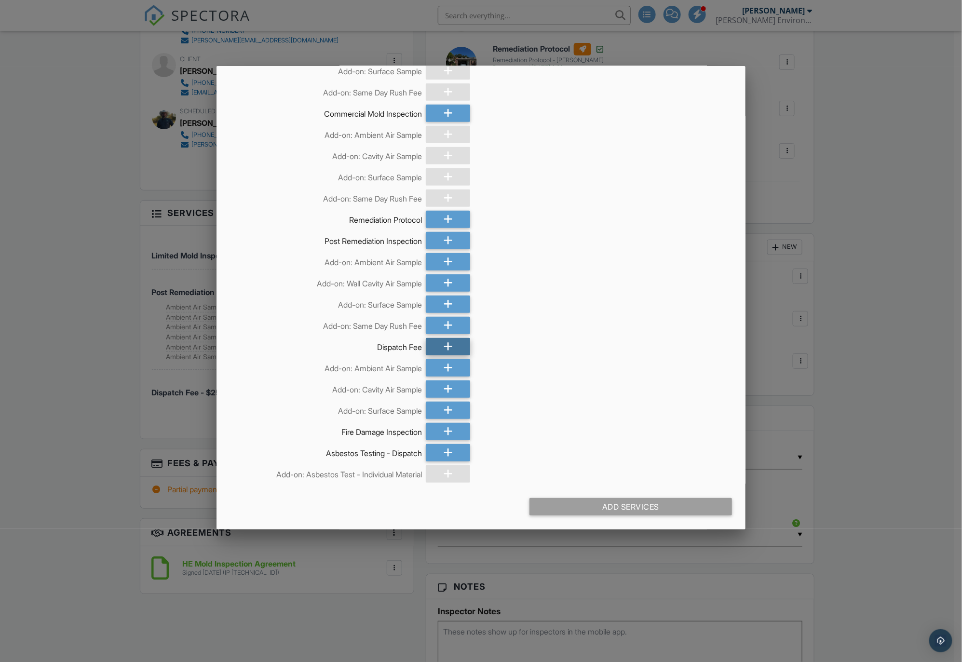
click at [438, 345] on div at bounding box center [448, 346] width 44 height 17
click at [614, 503] on div "Add Services (+ $250.0)" at bounding box center [630, 506] width 202 height 17
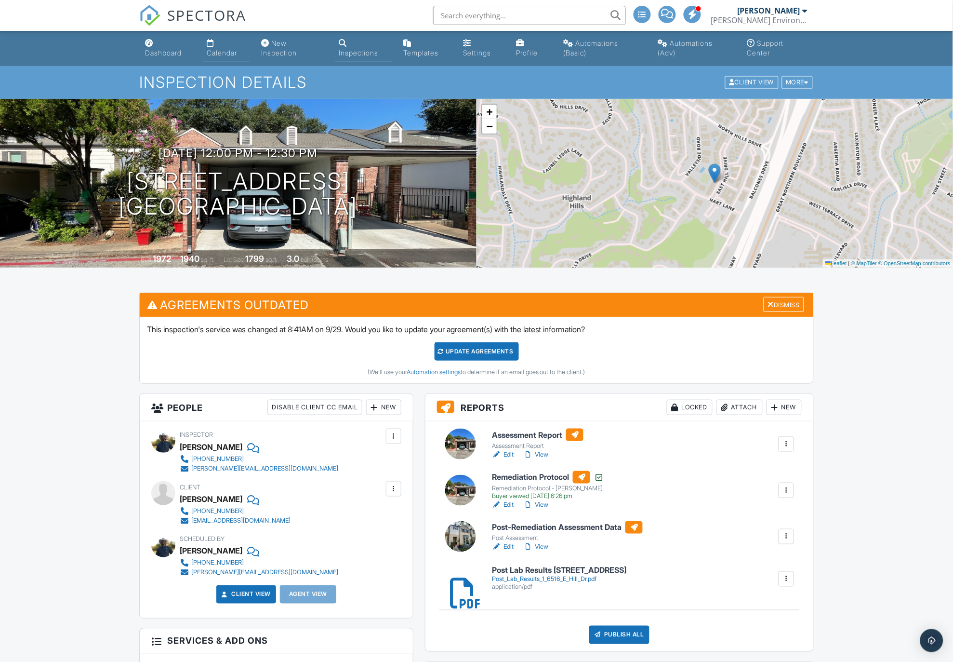
click at [225, 49] on div "Calendar" at bounding box center [222, 53] width 30 height 8
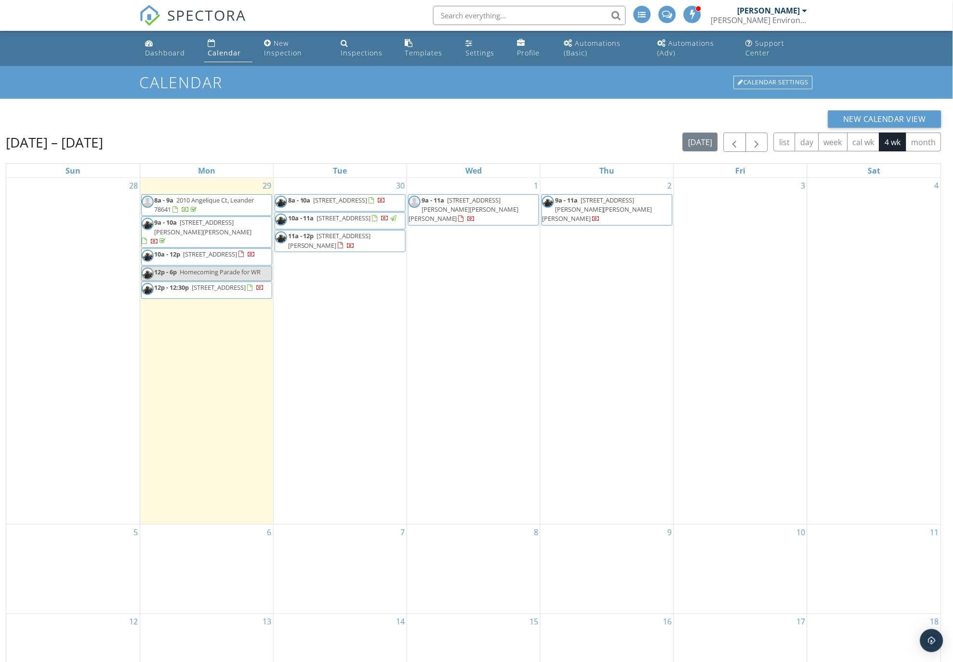
click at [218, 43] on link "Calendar" at bounding box center [228, 48] width 48 height 27
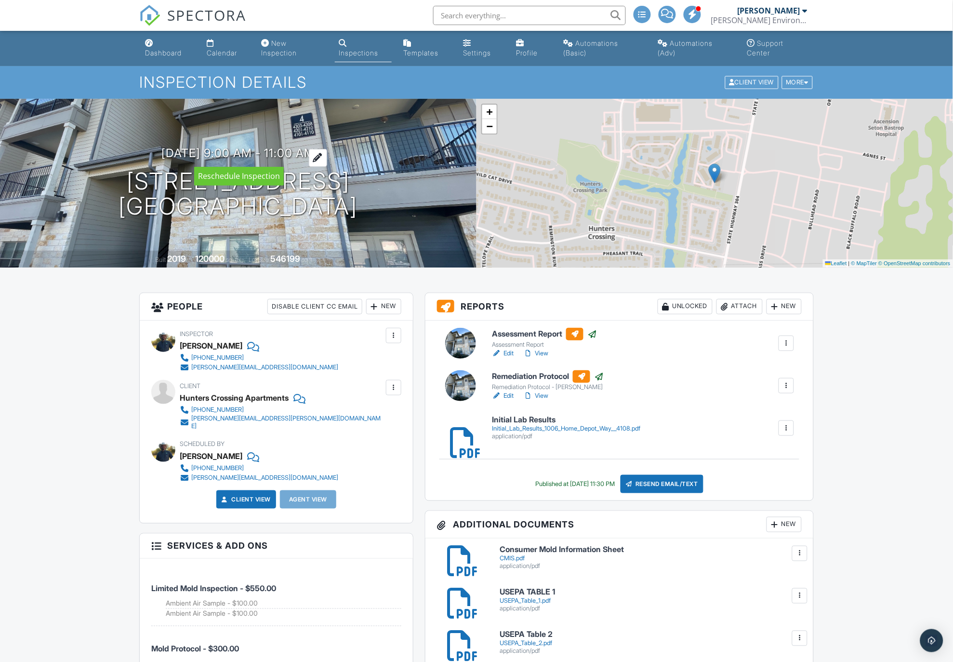
click at [252, 148] on h3 "08/28/2025 9:00 am - 11:00 am" at bounding box center [238, 153] width 153 height 13
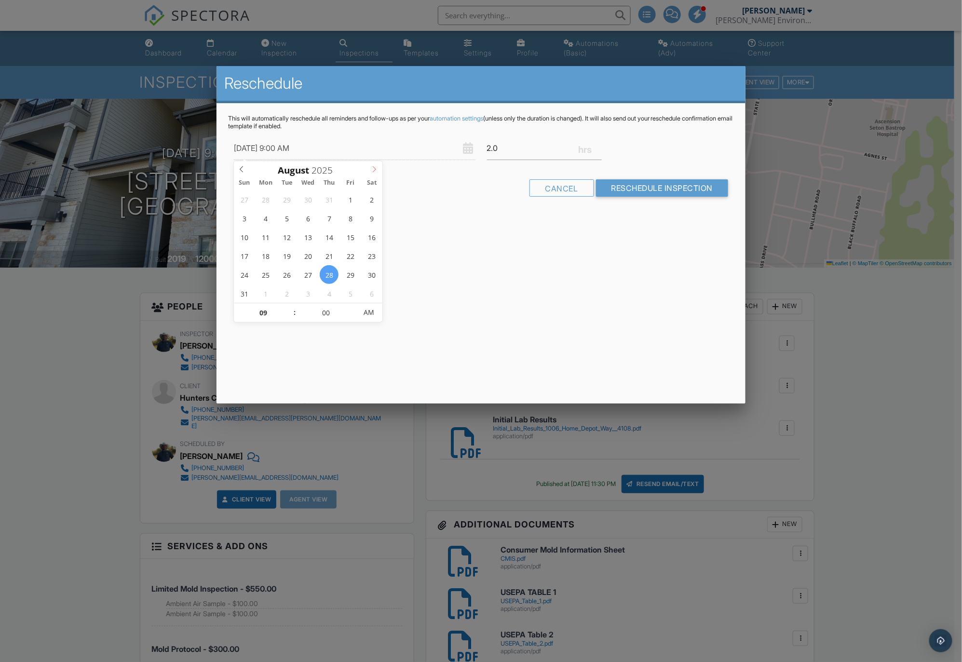
click at [370, 170] on span at bounding box center [374, 167] width 16 height 13
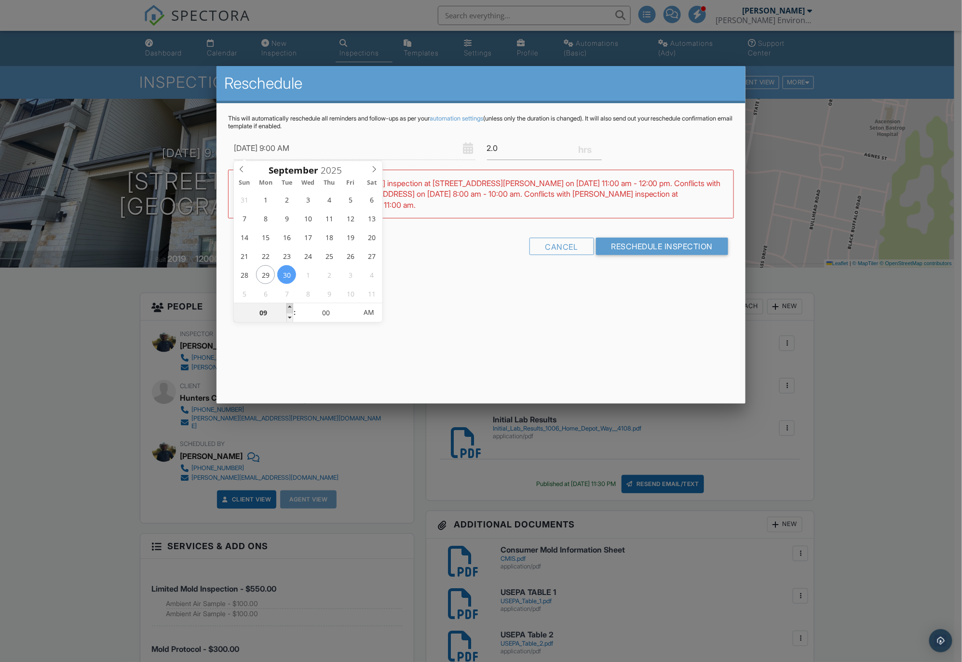
type input "09/30/2025 10:00 AM"
type input "10"
click at [291, 306] on span at bounding box center [289, 308] width 7 height 10
type input "09/30/2025 11:00 AM"
type input "11"
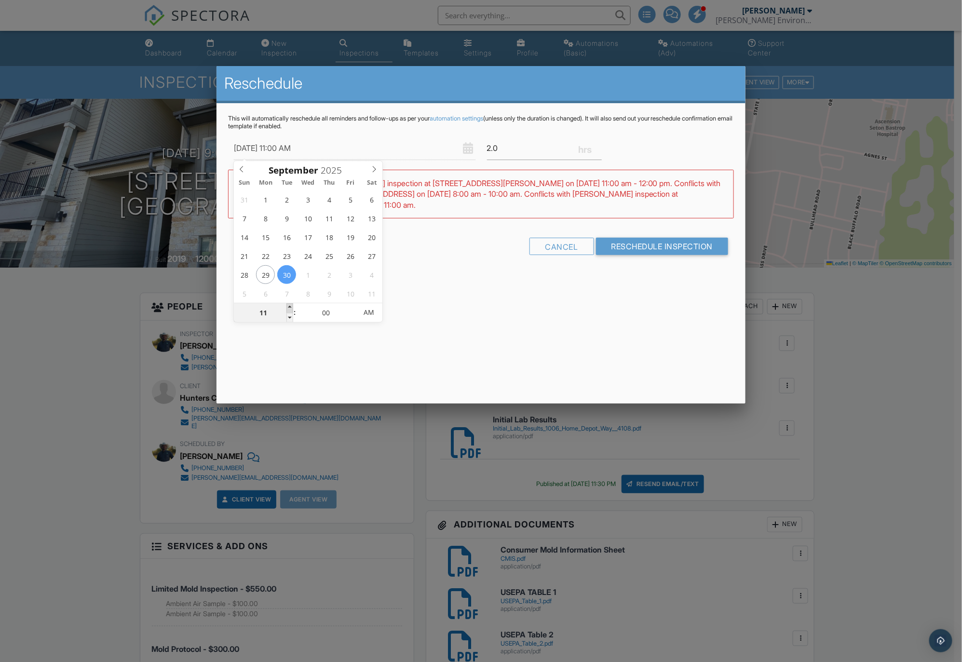
click at [291, 306] on span at bounding box center [289, 308] width 7 height 10
type input "09/30/2025 12:00 PM"
type input "12"
click at [291, 306] on span at bounding box center [289, 308] width 7 height 10
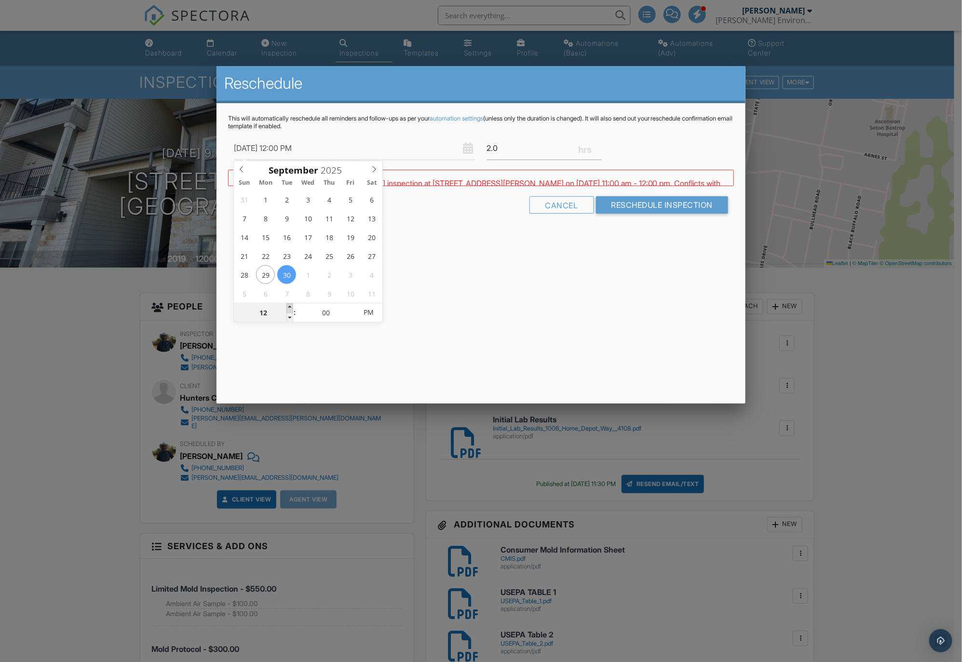
type input "09/30/2025 1:00 PM"
type input "01"
click at [291, 306] on span at bounding box center [289, 308] width 7 height 10
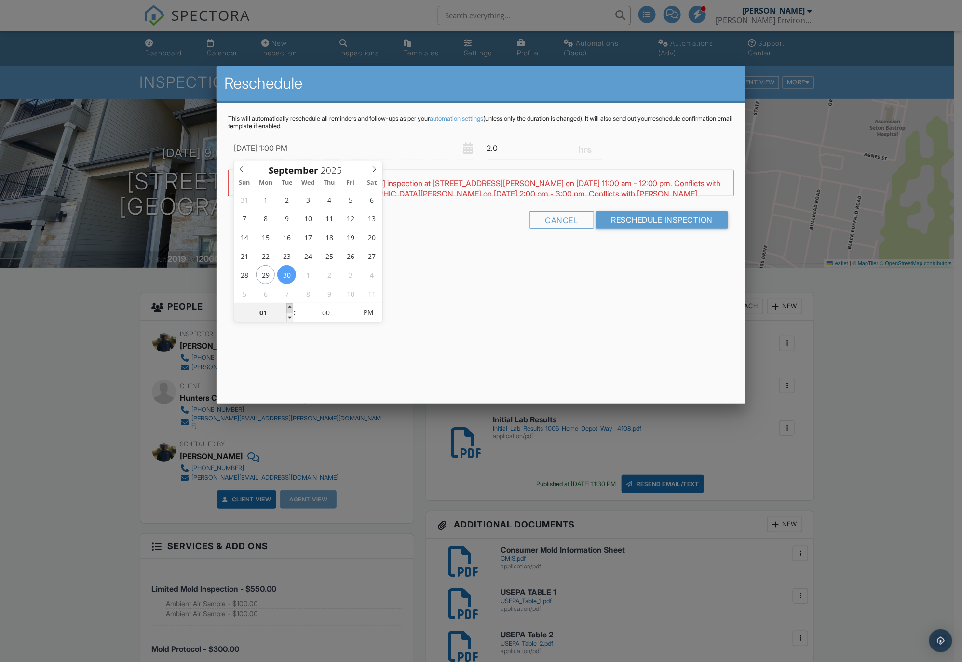
type input "09/30/2025 2:00 PM"
type input "02"
click at [291, 306] on span at bounding box center [289, 308] width 7 height 10
type input "[DATE] 3:00 PM"
type input "03"
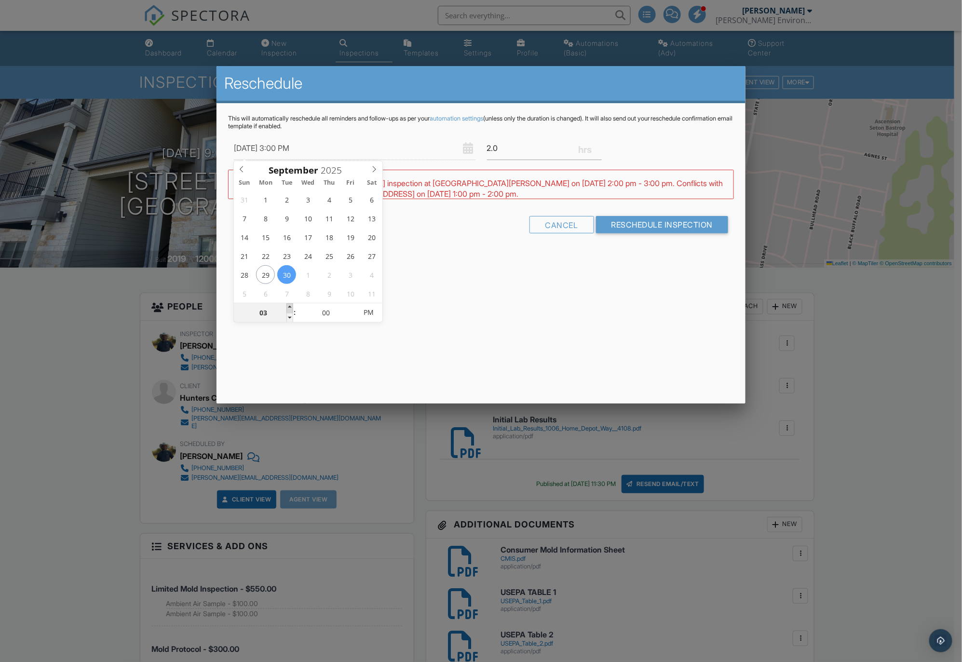
click at [291, 305] on span at bounding box center [289, 308] width 7 height 10
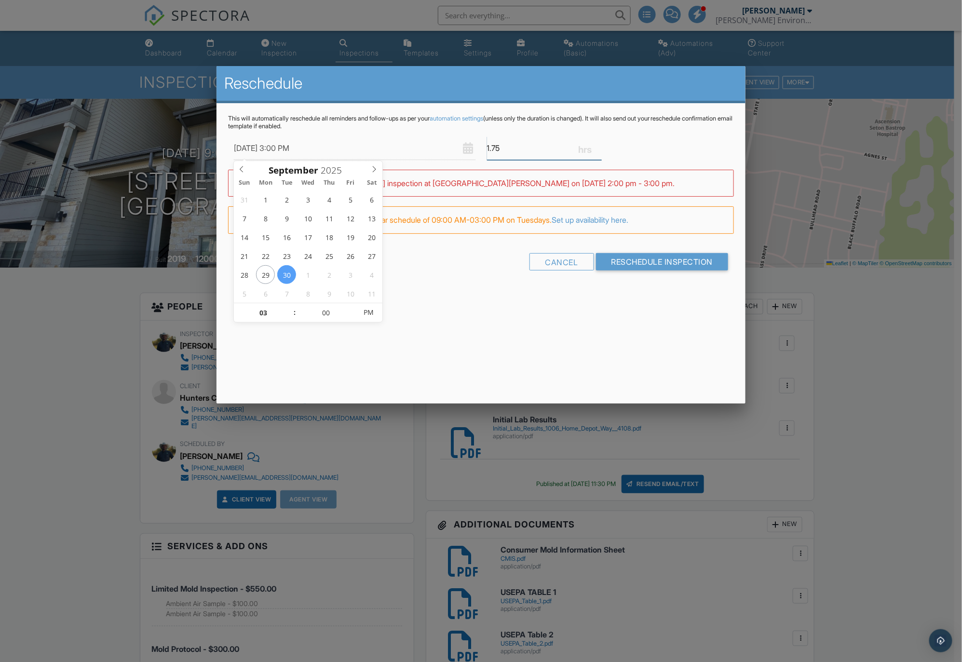
click at [596, 150] on input "1.75" at bounding box center [544, 148] width 115 height 24
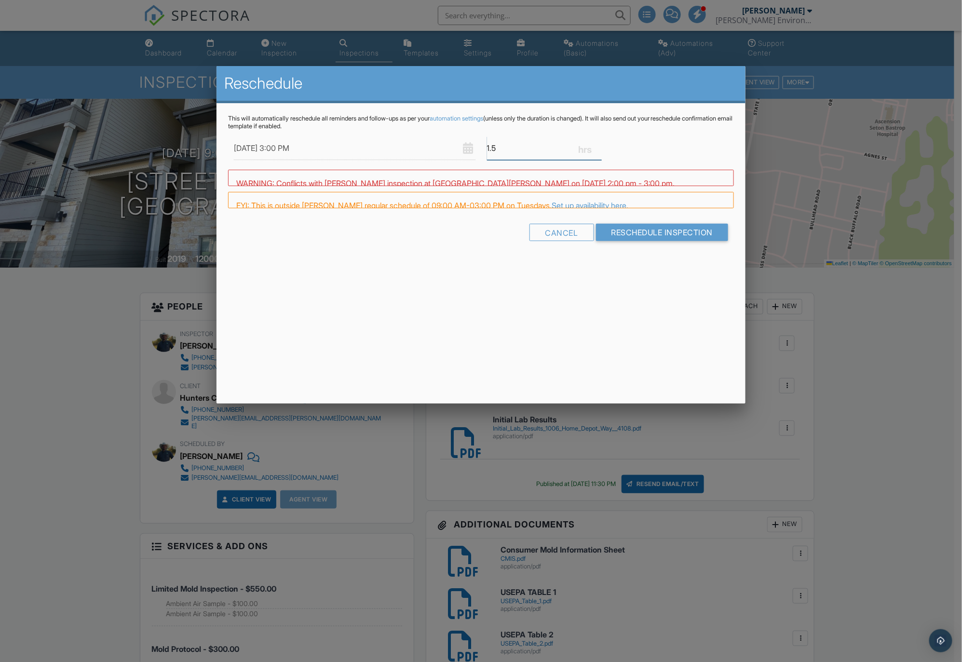
click at [596, 150] on input "1.5" at bounding box center [544, 148] width 115 height 24
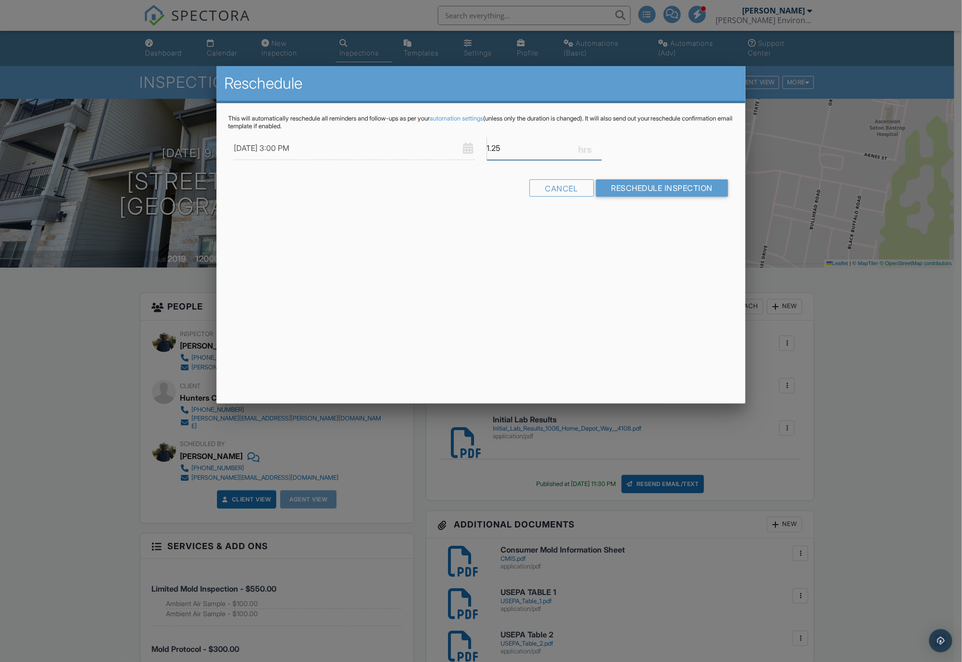
click at [596, 150] on input "1.25" at bounding box center [544, 148] width 115 height 24
type input "1"
click at [596, 150] on input "1" at bounding box center [544, 148] width 115 height 24
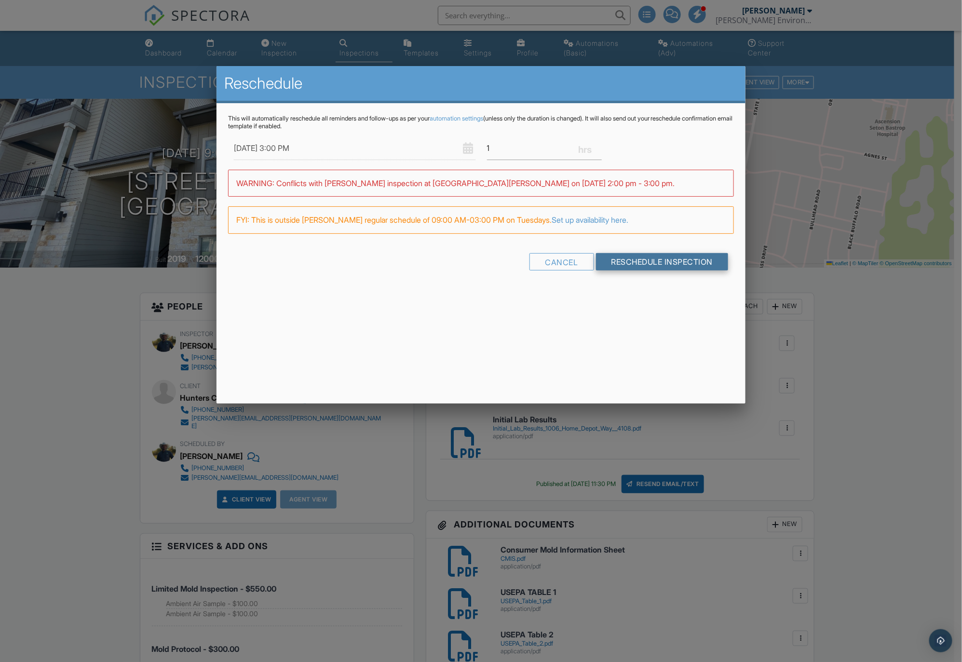
click at [634, 259] on input "Reschedule Inspection" at bounding box center [662, 261] width 133 height 17
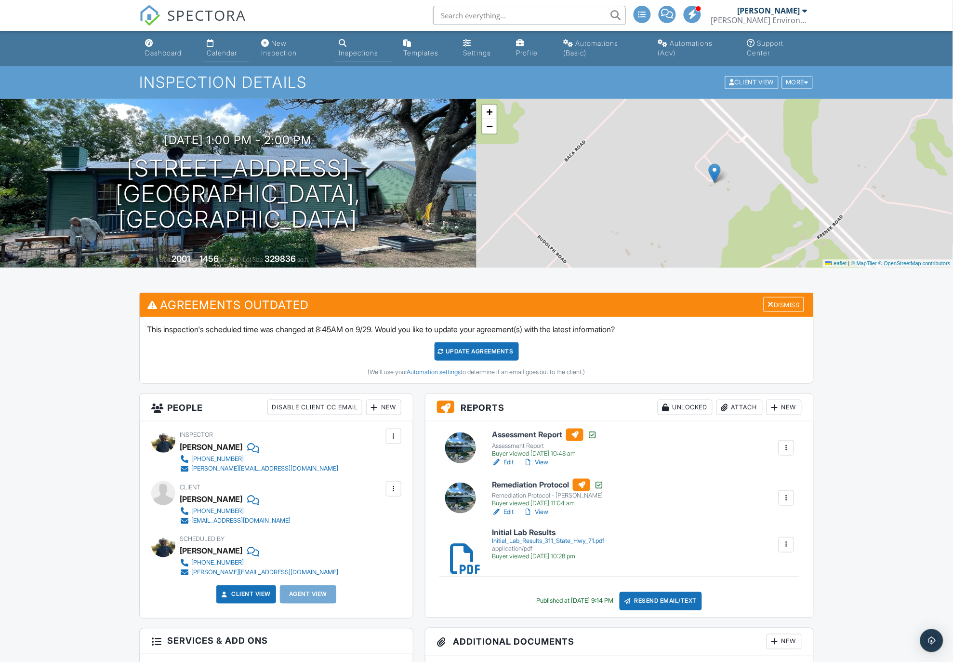
click at [222, 45] on link "Calendar" at bounding box center [226, 48] width 47 height 27
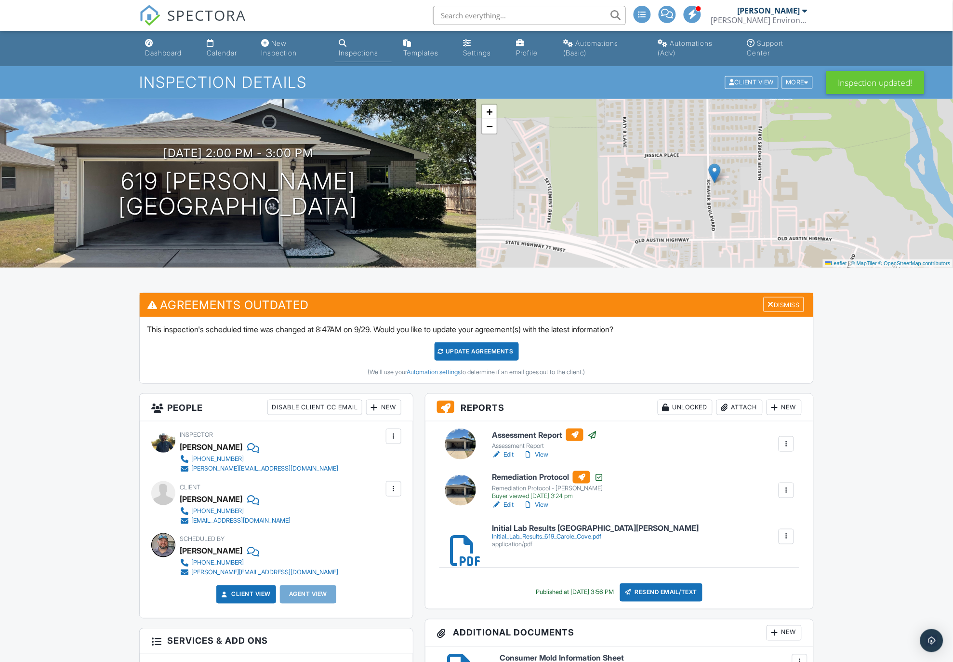
click at [160, 45] on link "Dashboard" at bounding box center [168, 48] width 54 height 27
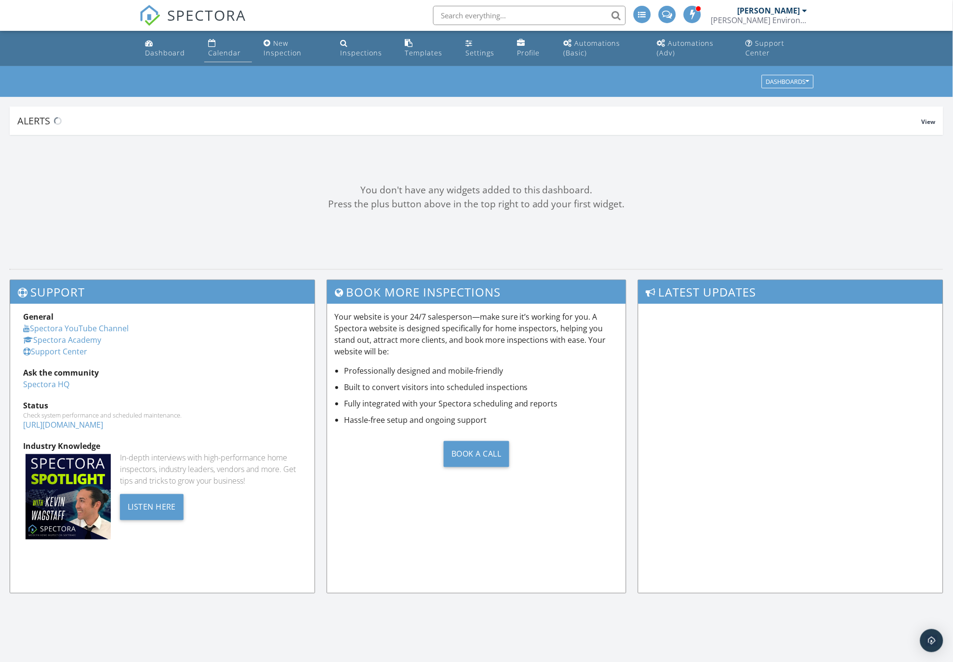
click at [232, 50] on div "Calendar" at bounding box center [224, 52] width 33 height 9
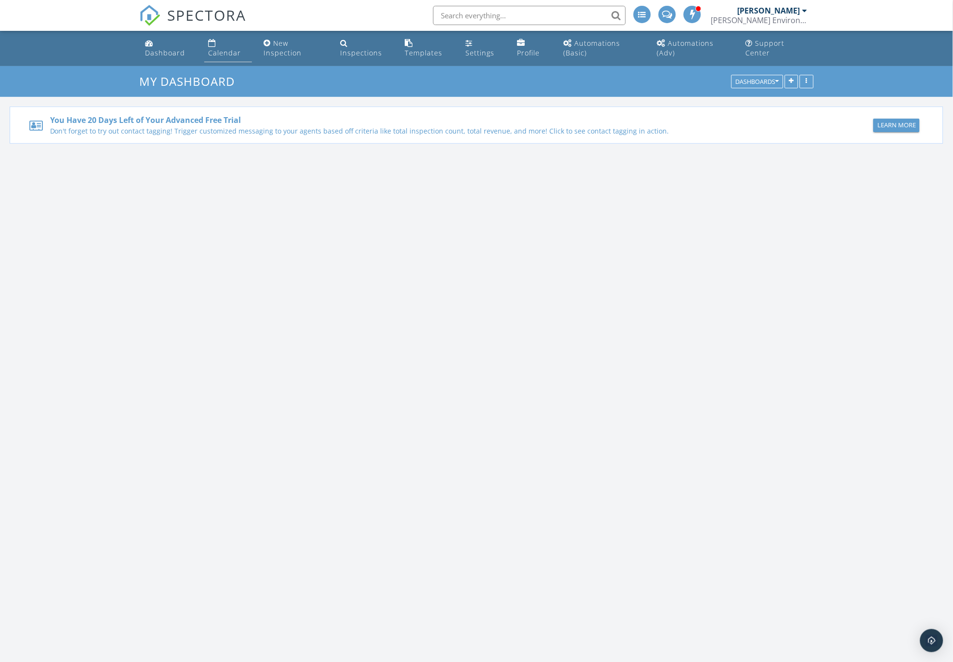
scroll to position [894, 971]
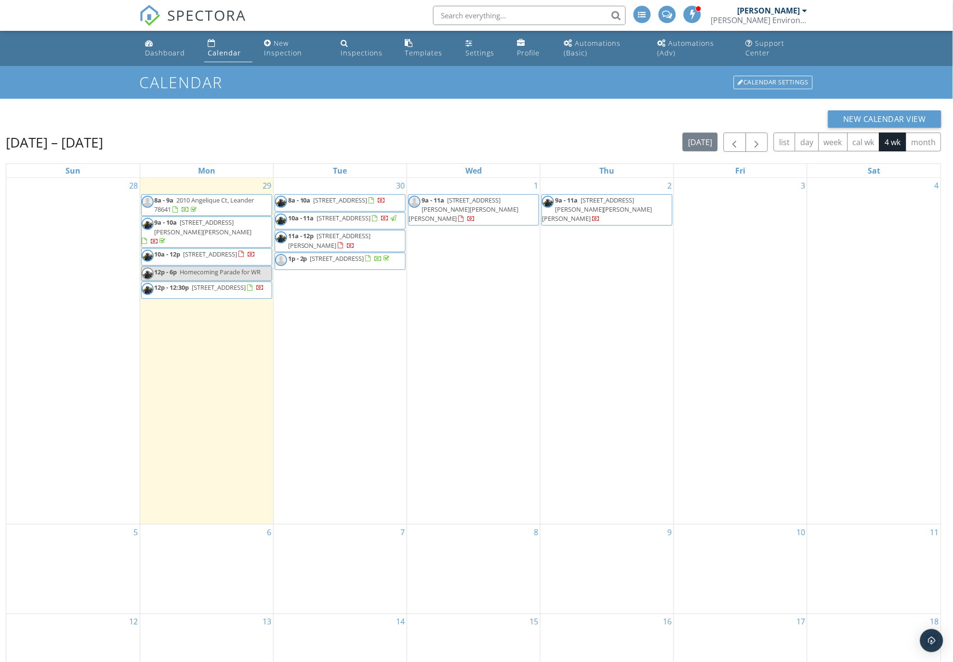
click at [216, 49] on div "Calendar" at bounding box center [224, 52] width 33 height 9
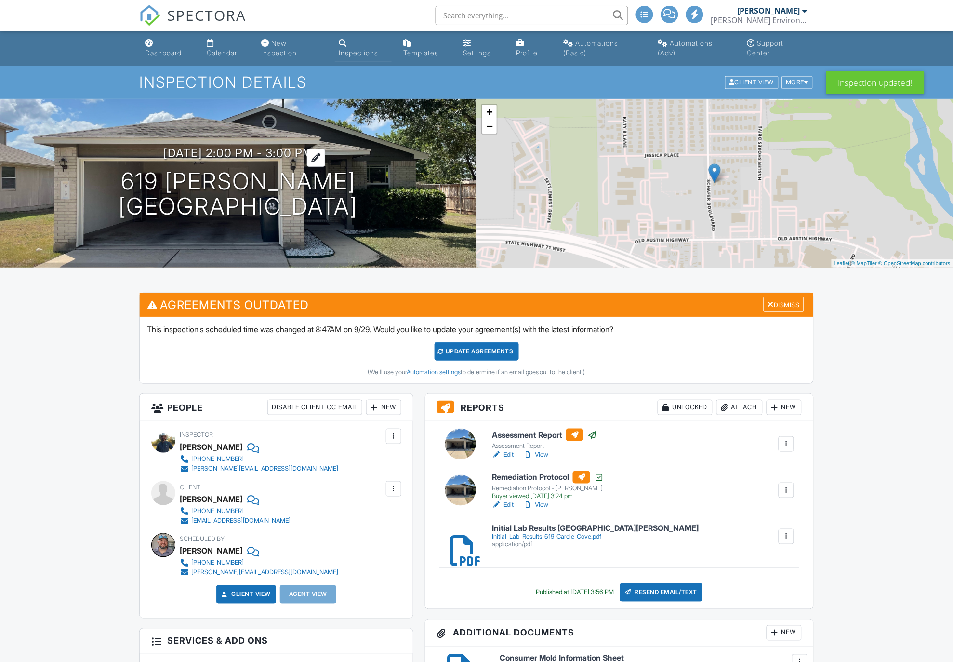
click at [215, 149] on h3 "09/11/2025 2:00 pm - 3:00 pm" at bounding box center [238, 153] width 150 height 13
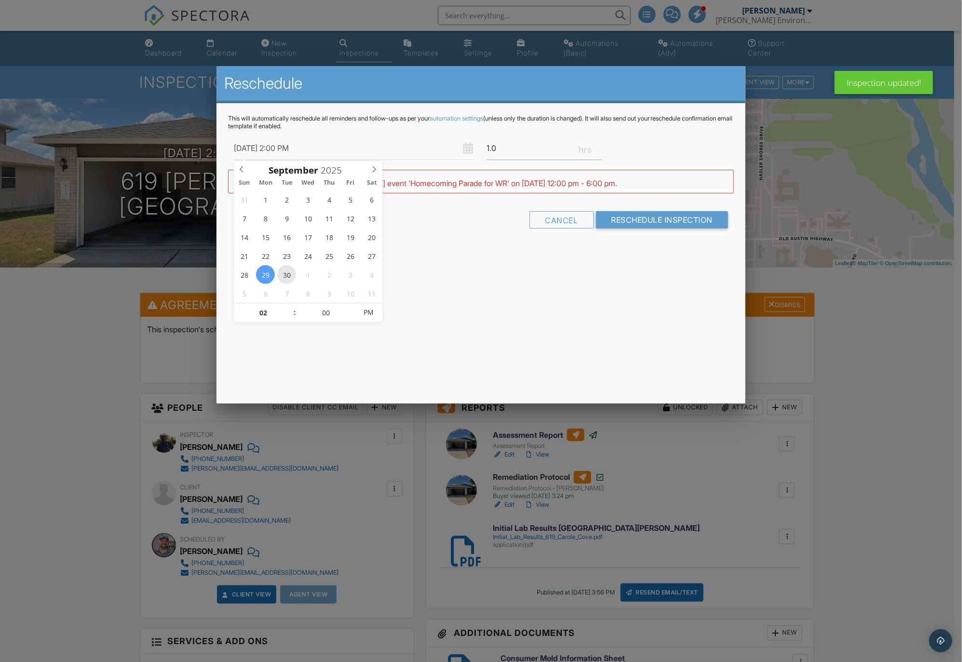
type input "09/30/2025 2:00 PM"
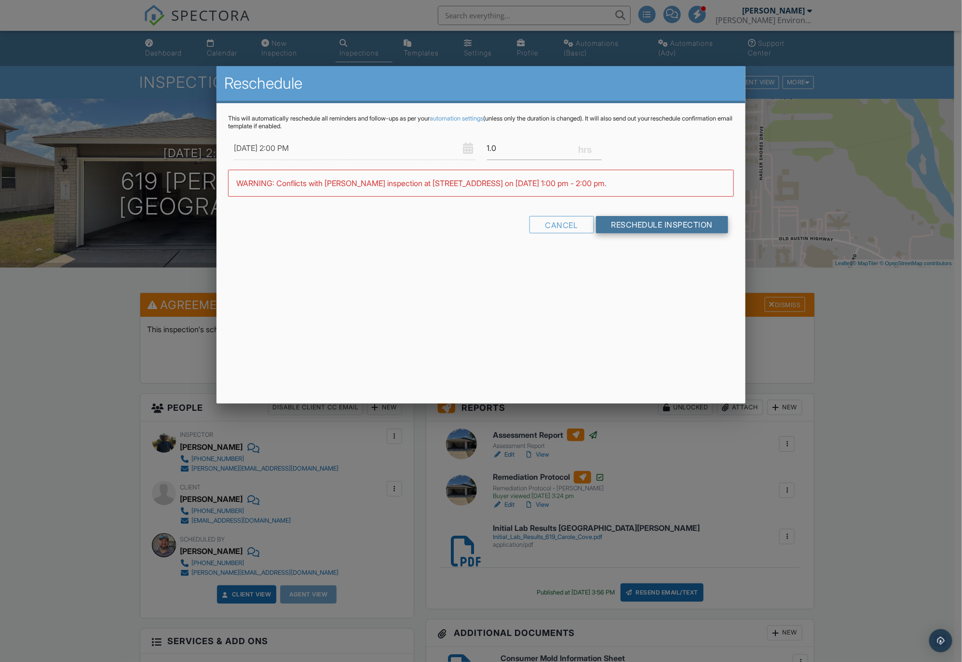
click at [612, 227] on input "Reschedule Inspection" at bounding box center [662, 224] width 133 height 17
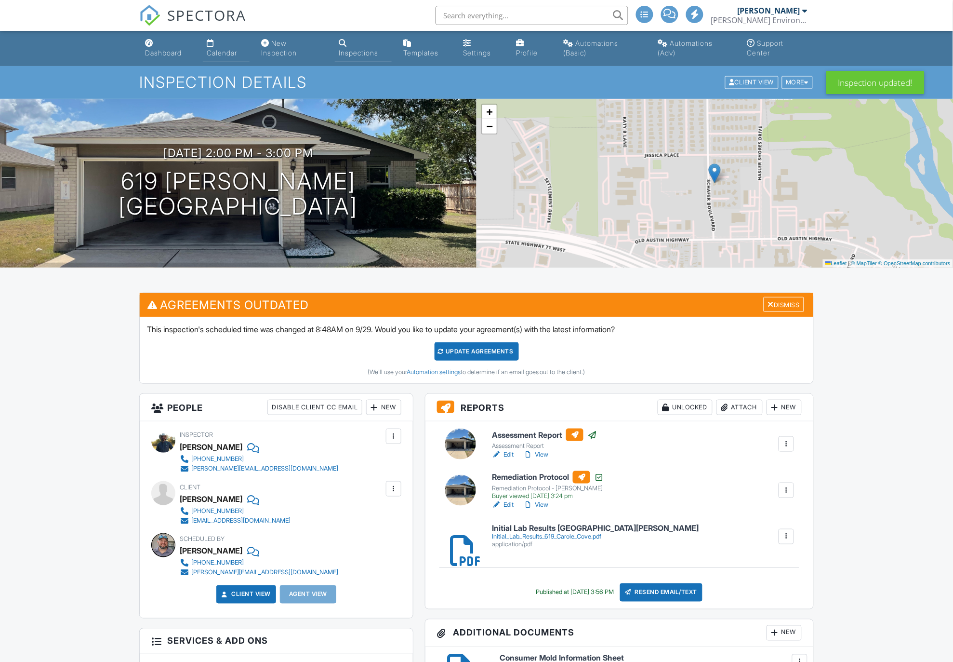
click at [219, 47] on link "Calendar" at bounding box center [226, 48] width 47 height 27
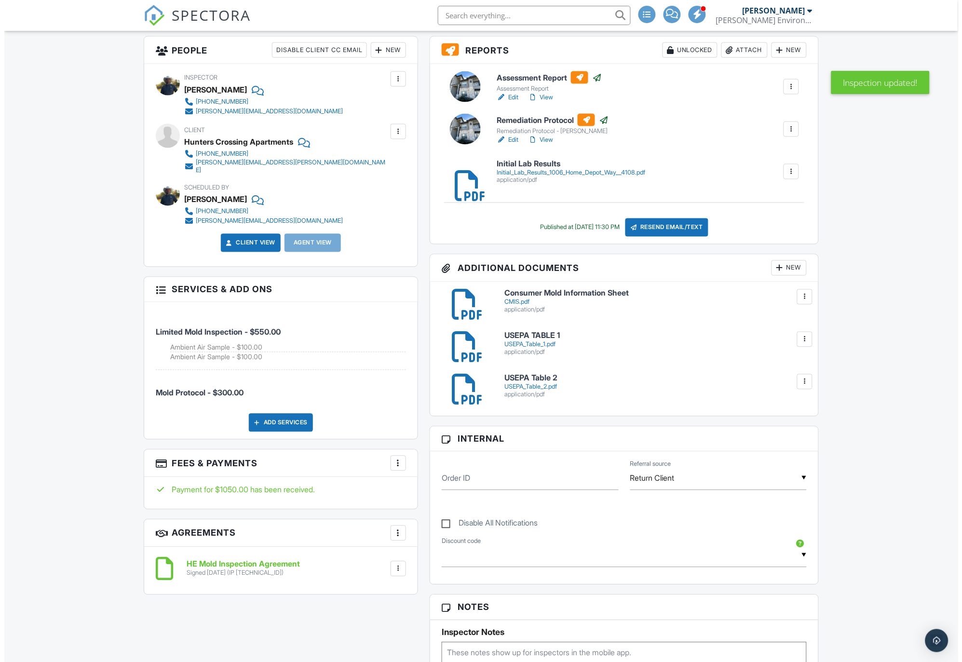
scroll to position [375, 0]
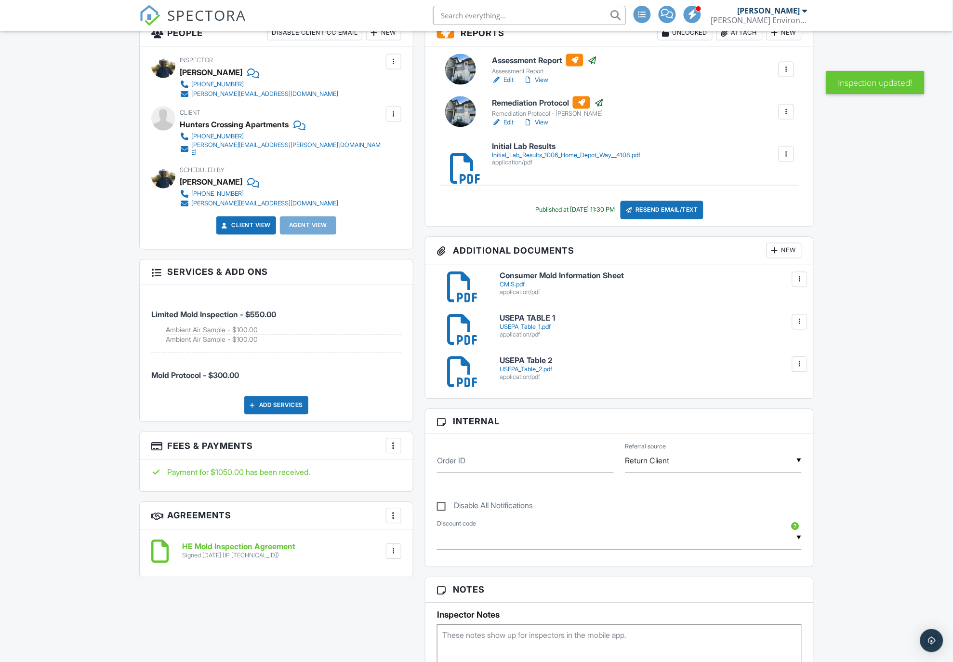
click at [272, 396] on div "Add Services" at bounding box center [276, 405] width 64 height 18
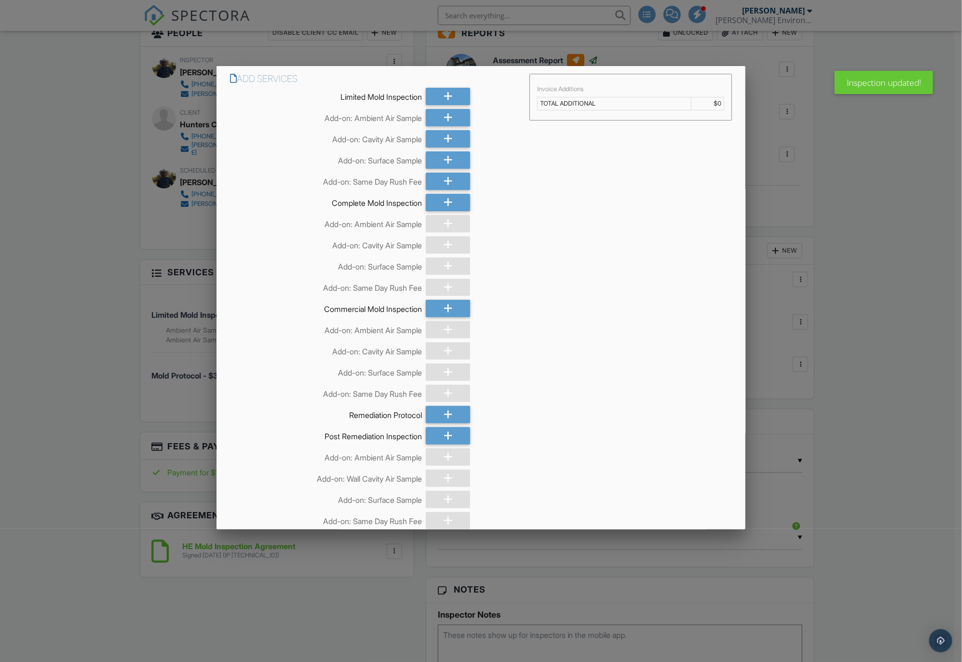
scroll to position [195, 0]
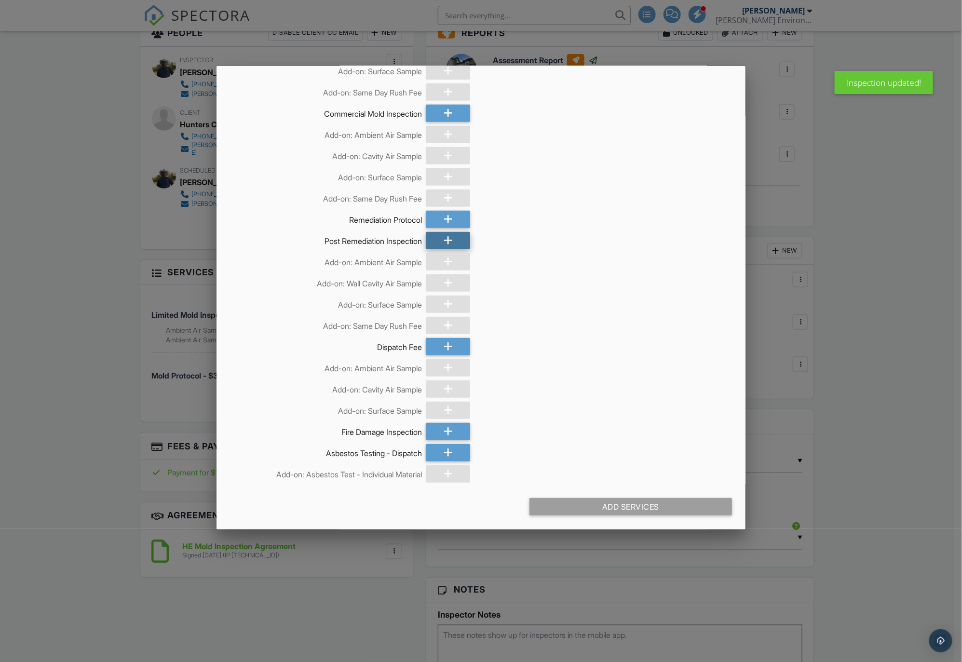
click at [446, 244] on icon at bounding box center [447, 240] width 9 height 17
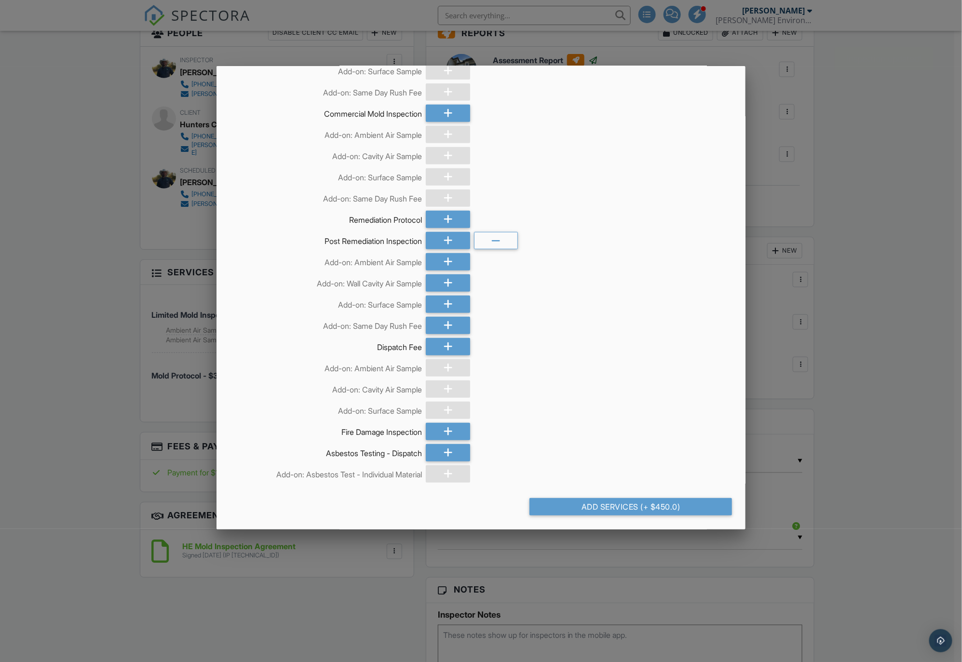
drag, startPoint x: 627, startPoint y: 503, endPoint x: 617, endPoint y: 503, distance: 10.1
click at [627, 503] on div "Add Services (+ $450.0)" at bounding box center [630, 506] width 202 height 17
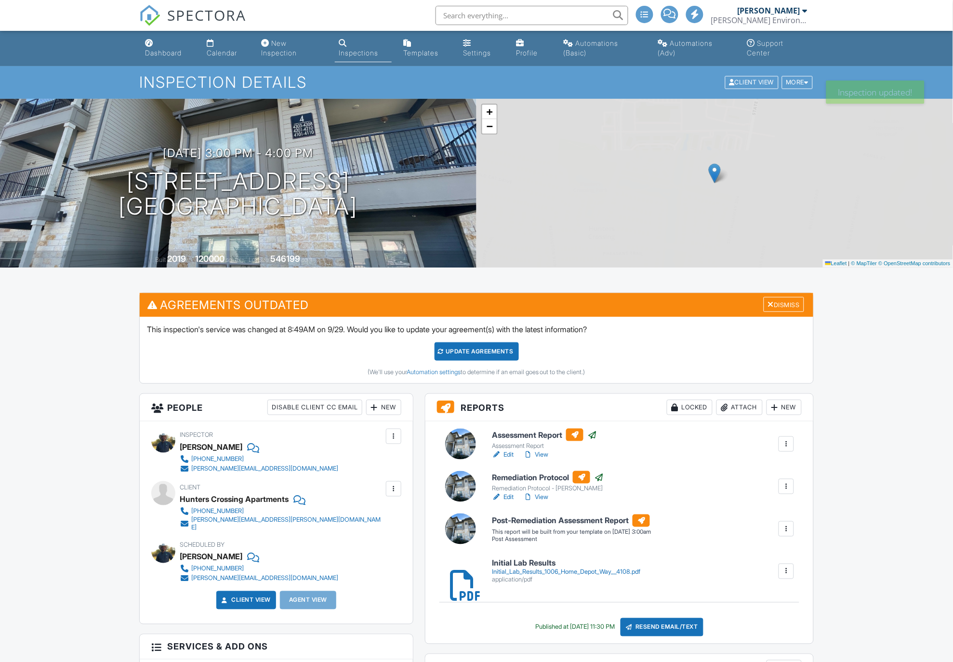
click at [224, 45] on link "Calendar" at bounding box center [226, 48] width 47 height 27
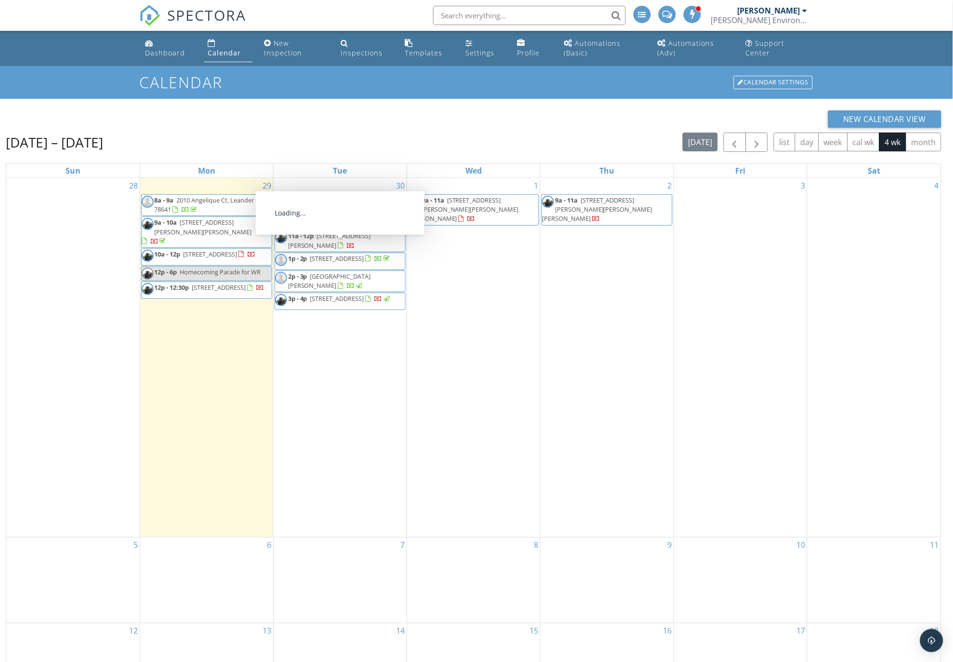
click at [347, 287] on span "[GEOGRAPHIC_DATA][PERSON_NAME]" at bounding box center [329, 281] width 83 height 18
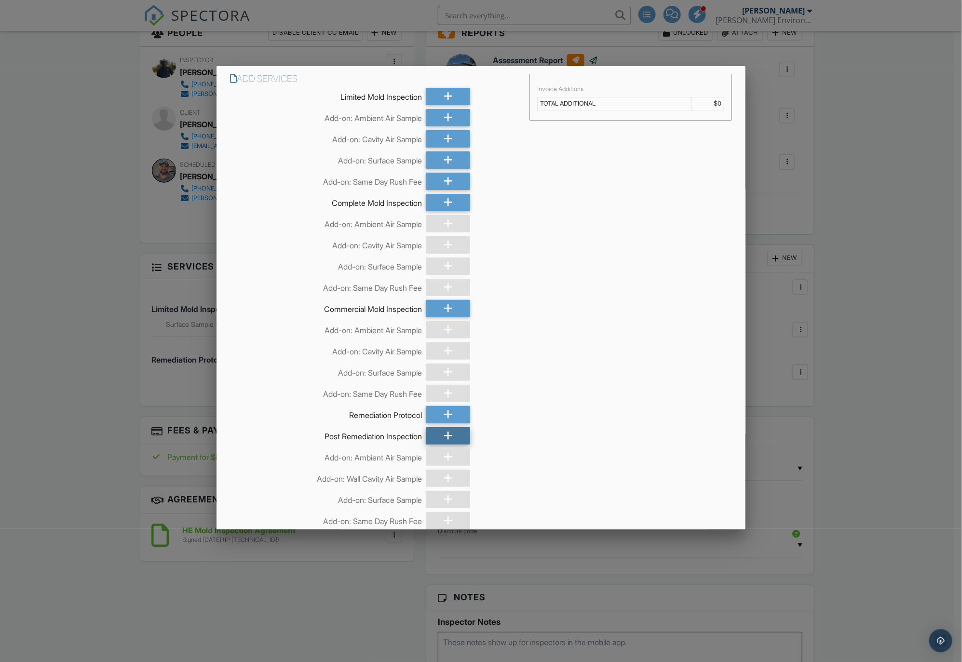
click at [443, 434] on icon at bounding box center [447, 435] width 9 height 17
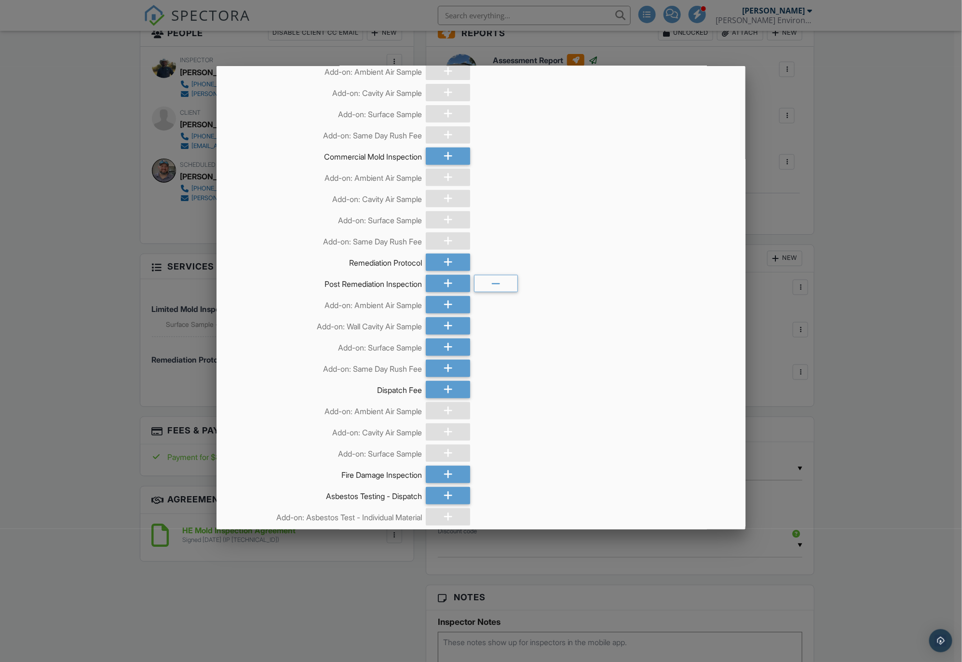
scroll to position [195, 0]
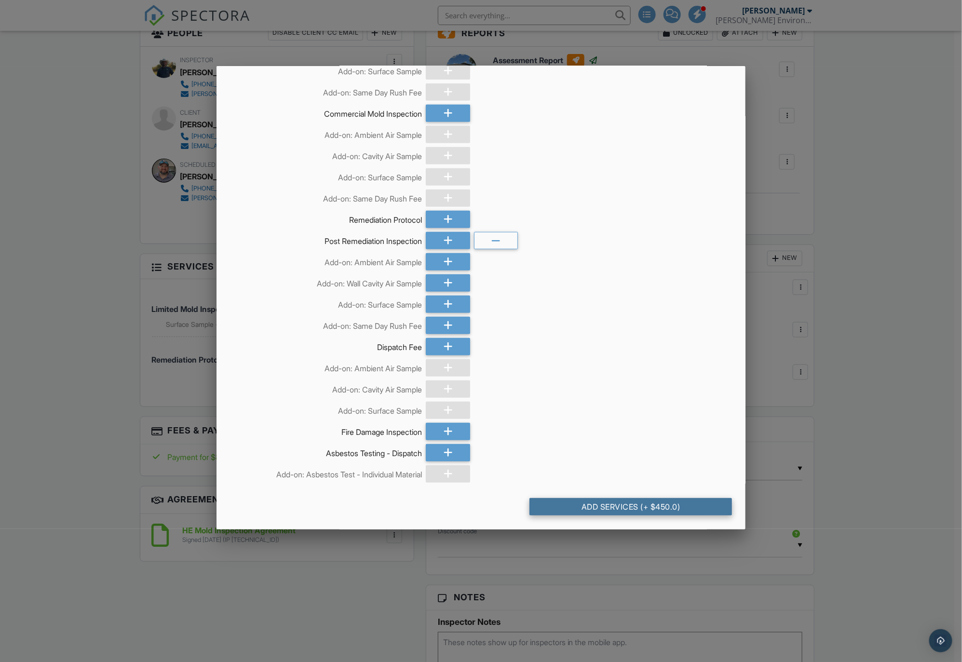
click at [608, 508] on div "Add Services (+ $450.0)" at bounding box center [630, 506] width 202 height 17
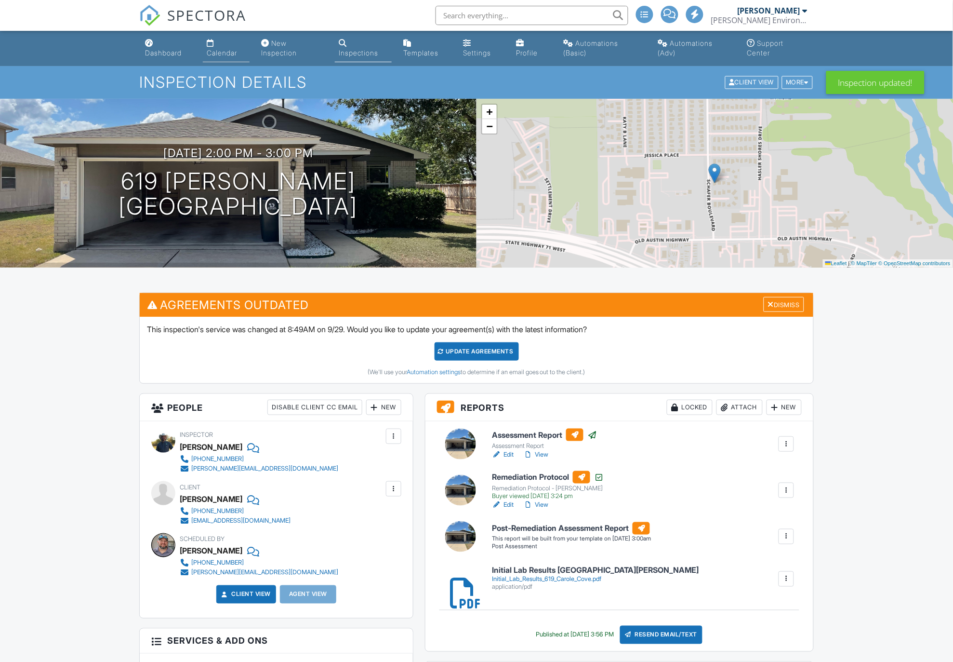
click at [229, 44] on link "Calendar" at bounding box center [226, 48] width 47 height 27
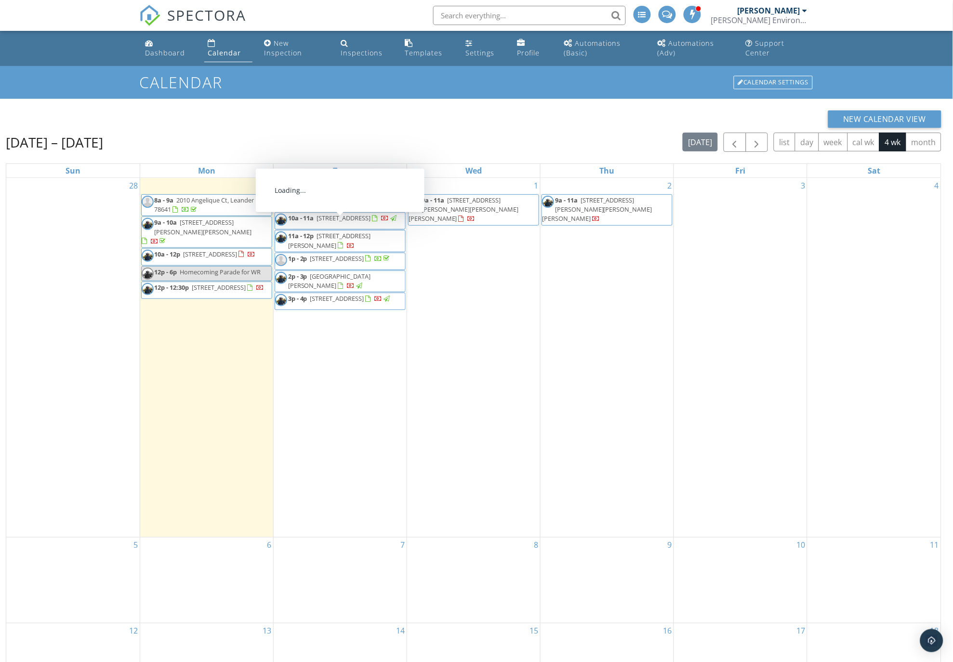
click at [330, 263] on span "311 State Hwy 71, Fayetteville 78940" at bounding box center [337, 258] width 54 height 9
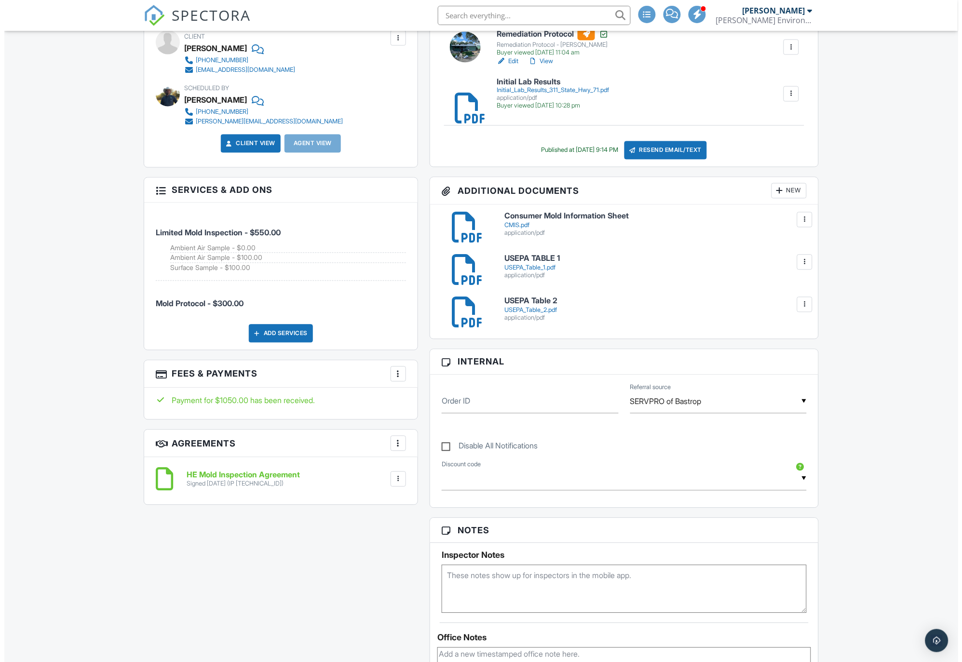
scroll to position [482, 0]
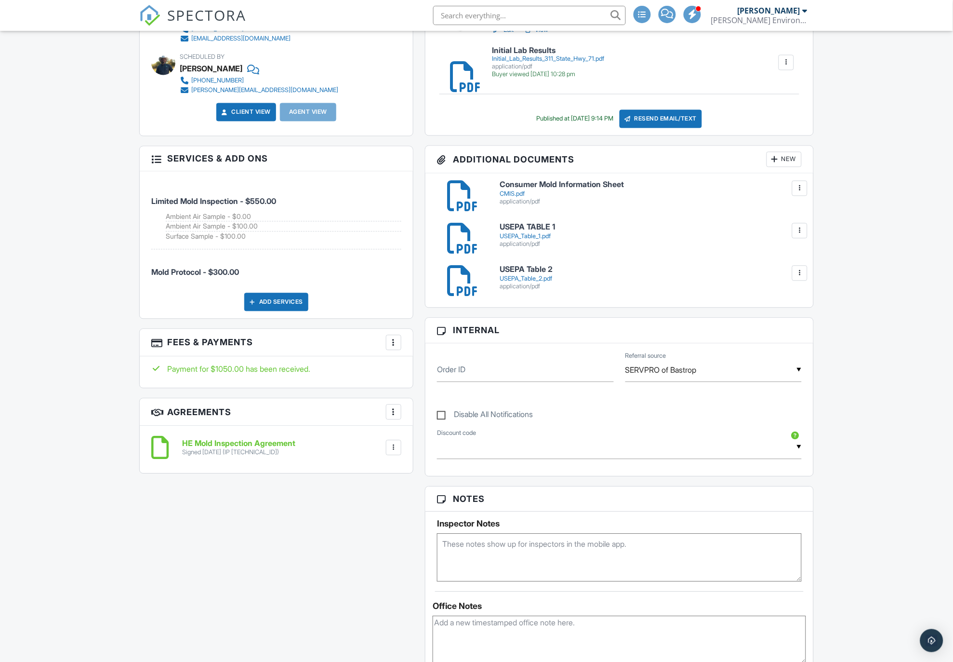
click at [269, 303] on div "Add Services" at bounding box center [276, 302] width 64 height 18
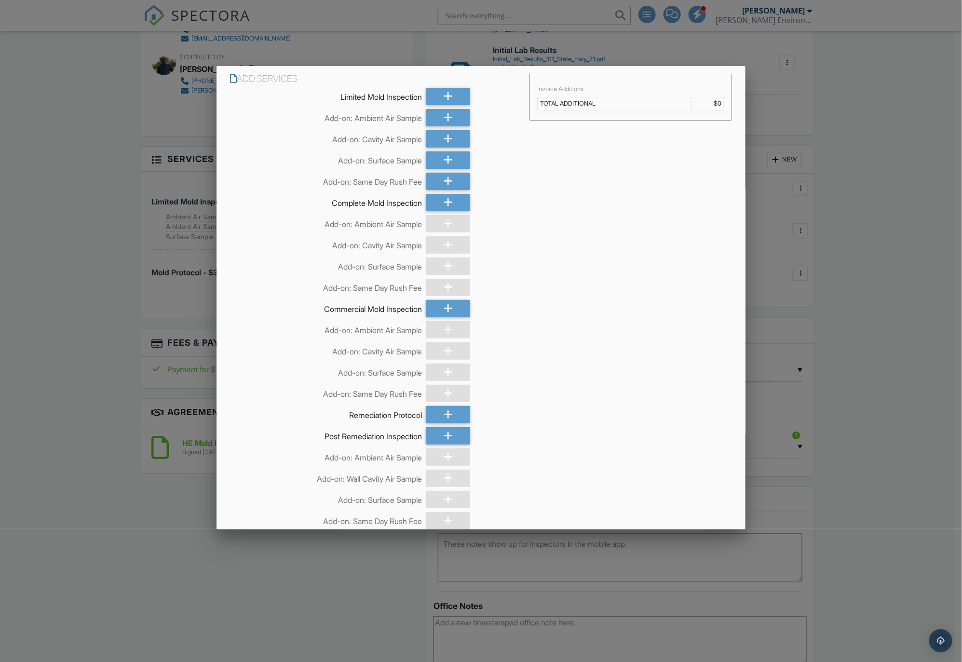
scroll to position [161, 0]
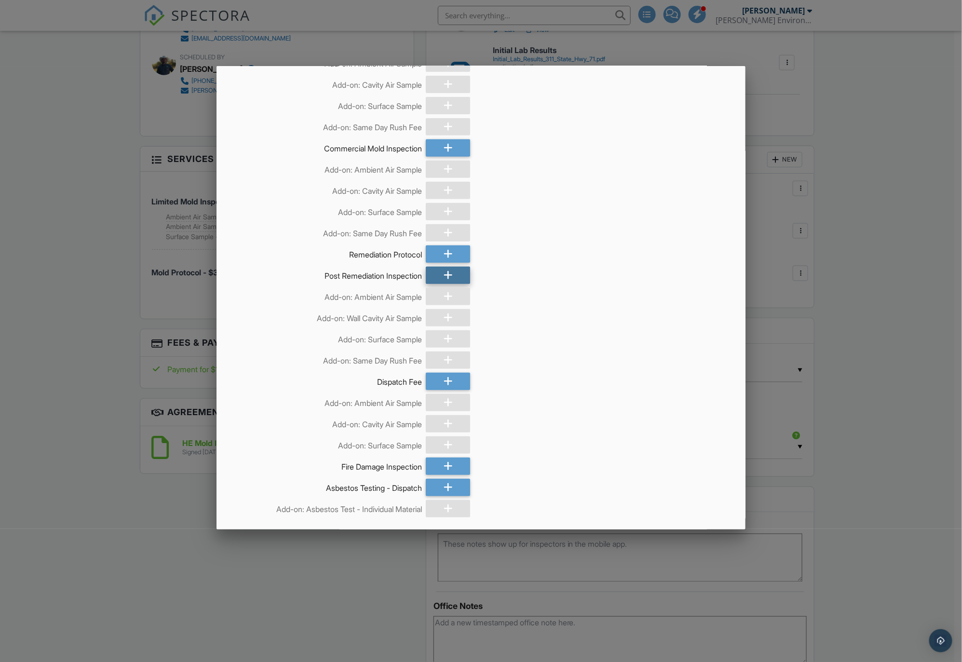
click at [436, 276] on div at bounding box center [448, 275] width 44 height 17
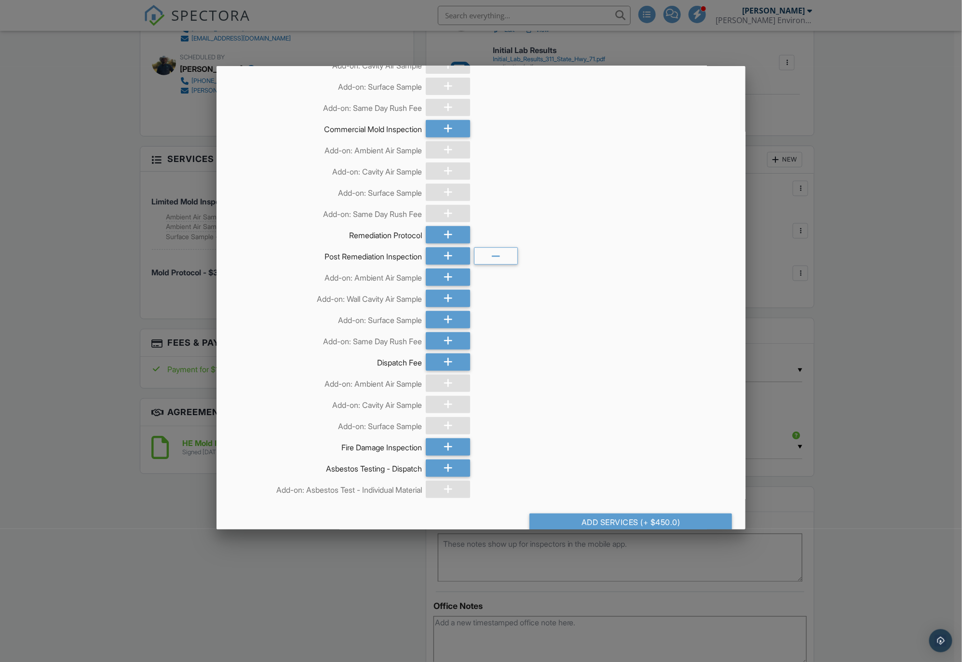
scroll to position [211, 0]
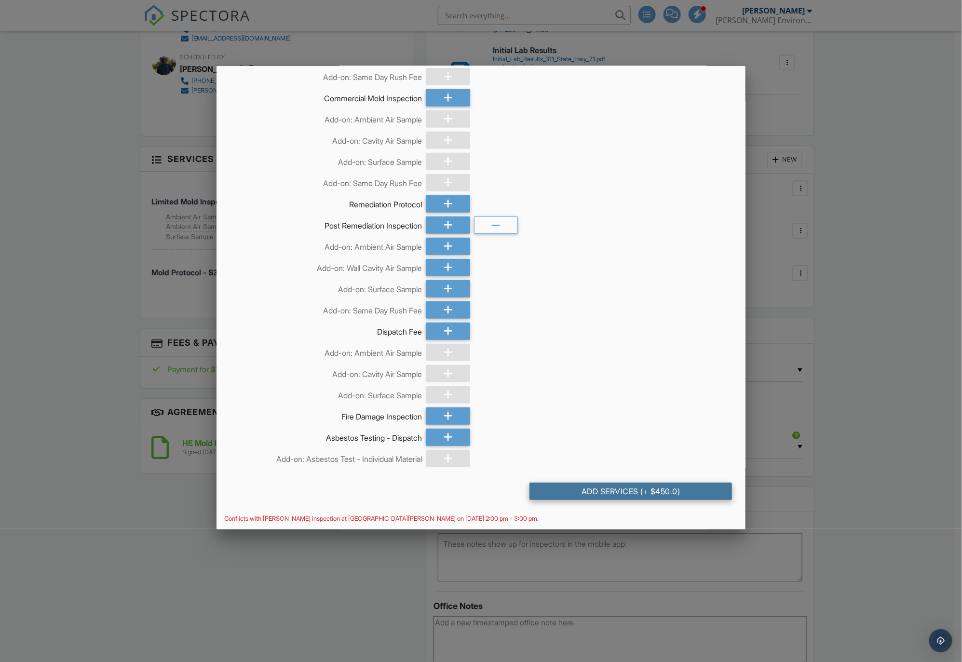
click at [640, 494] on div "Add Services (+ $450.0)" at bounding box center [630, 491] width 202 height 17
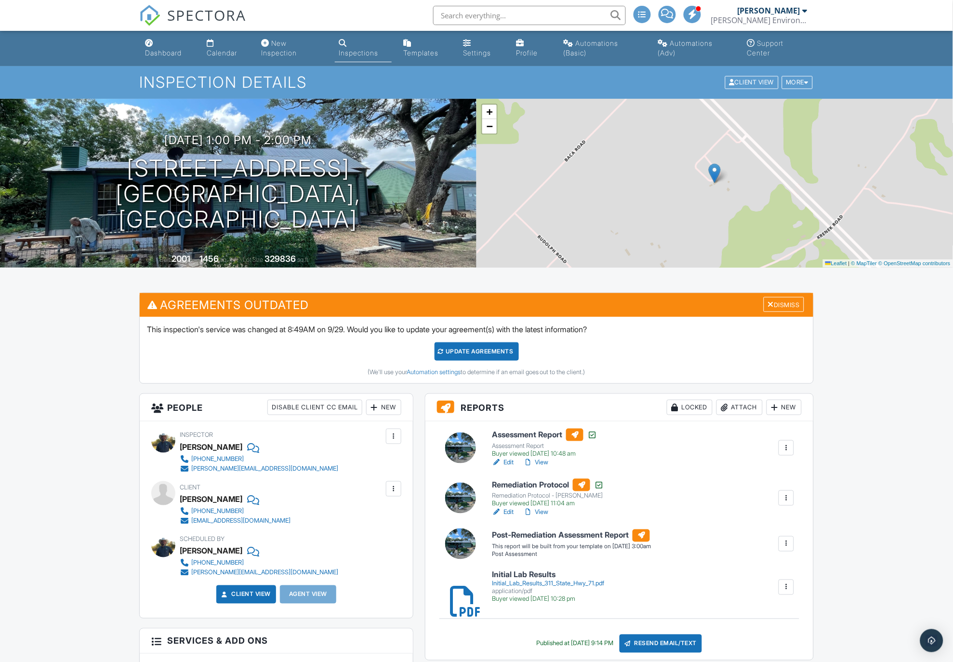
click at [223, 47] on link "Calendar" at bounding box center [226, 48] width 47 height 27
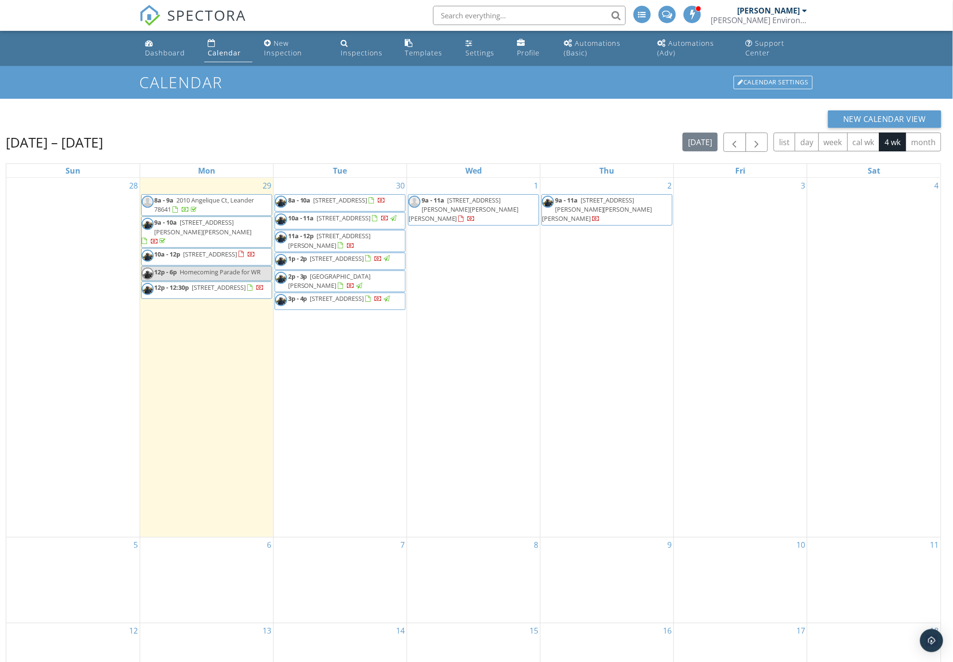
click at [454, 234] on div "1 9a - 11a 1928 Holly Hill Dr A, Austin 78746" at bounding box center [473, 357] width 133 height 359
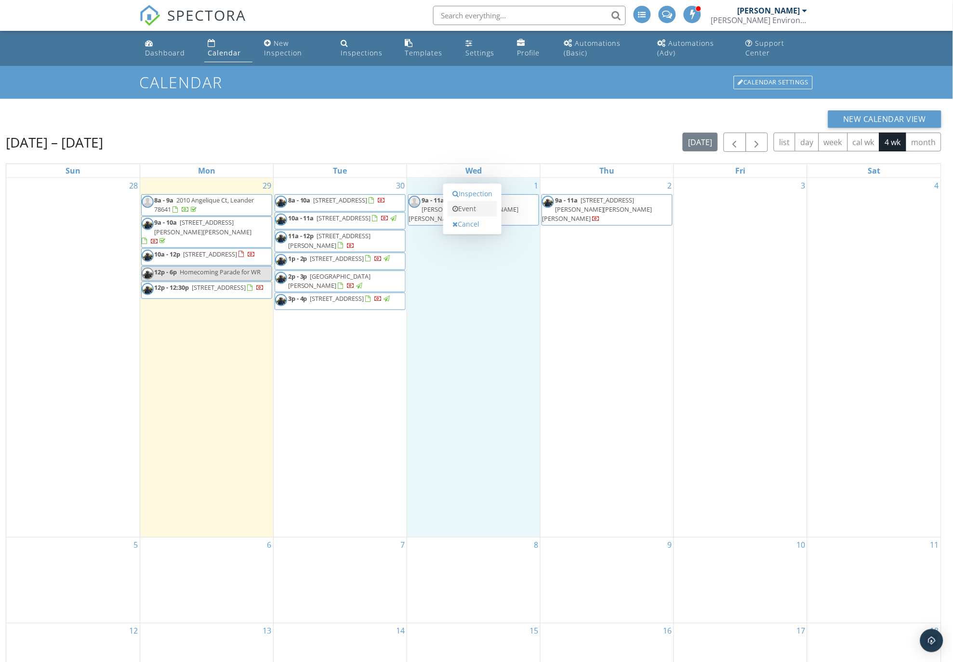
click at [468, 208] on link "Event" at bounding box center [473, 208] width 50 height 15
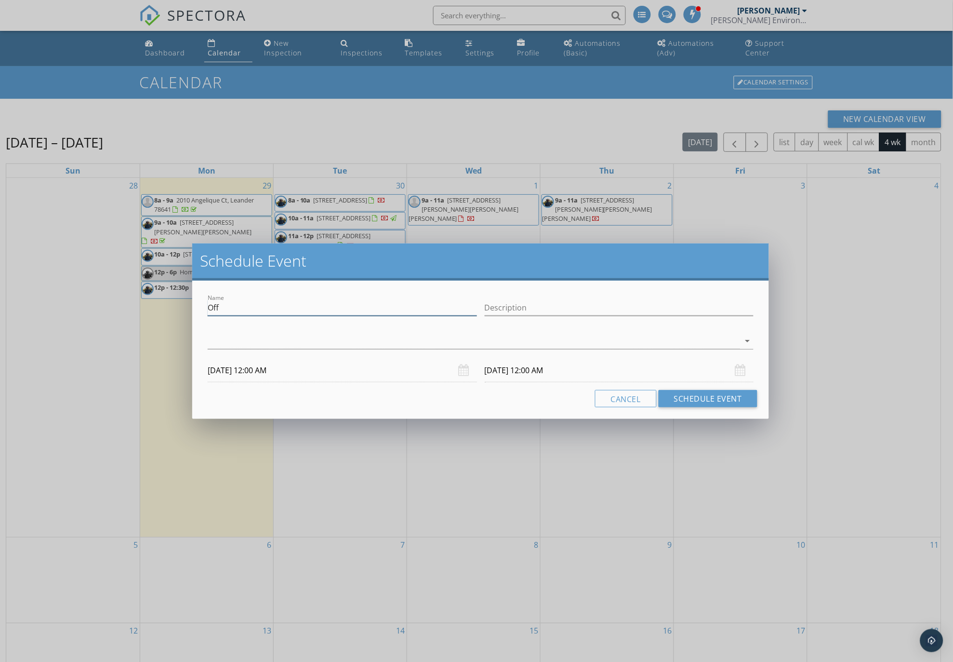
click at [219, 307] on input "Off" at bounding box center [342, 308] width 269 height 16
type input "O"
type input "PH - Anja Timmerman"
click at [293, 340] on div at bounding box center [474, 341] width 533 height 16
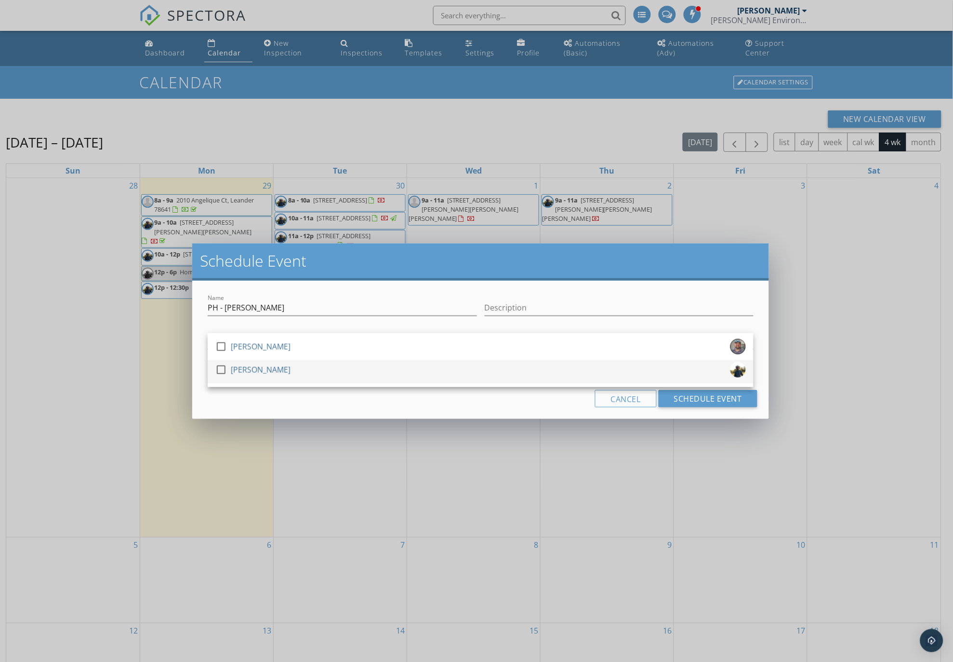
click at [264, 370] on div "William Rivers" at bounding box center [261, 369] width 60 height 15
click at [290, 402] on div "Cancel Schedule Event" at bounding box center [481, 398] width 554 height 17
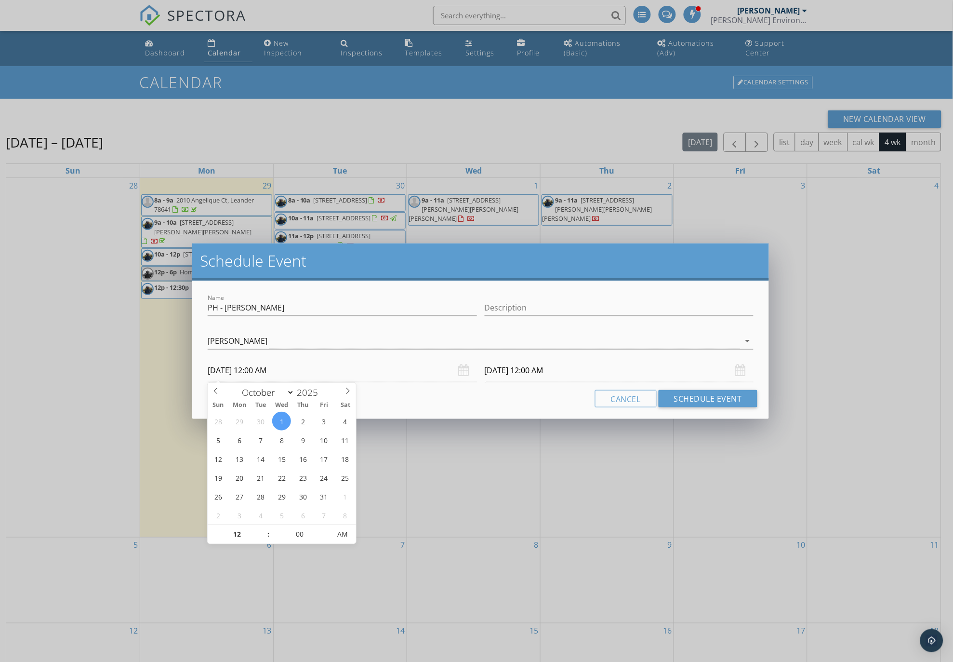
click at [249, 373] on input "10/01/2025 12:00 AM" at bounding box center [342, 371] width 269 height 24
type input "01"
type input "10/01/2025 1:00 AM"
click at [264, 530] on span at bounding box center [263, 530] width 7 height 10
type input "02"
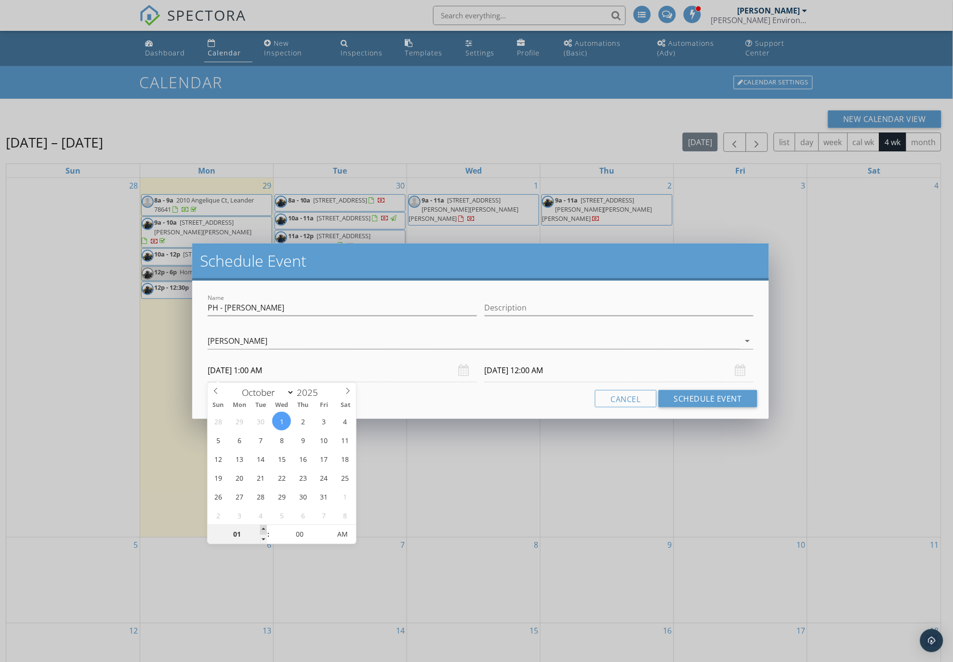
type input "10/01/2025 2:00 AM"
click at [264, 530] on span at bounding box center [263, 530] width 7 height 10
type input "03"
type input "10/01/2025 3:00 AM"
click at [264, 529] on span at bounding box center [263, 530] width 7 height 10
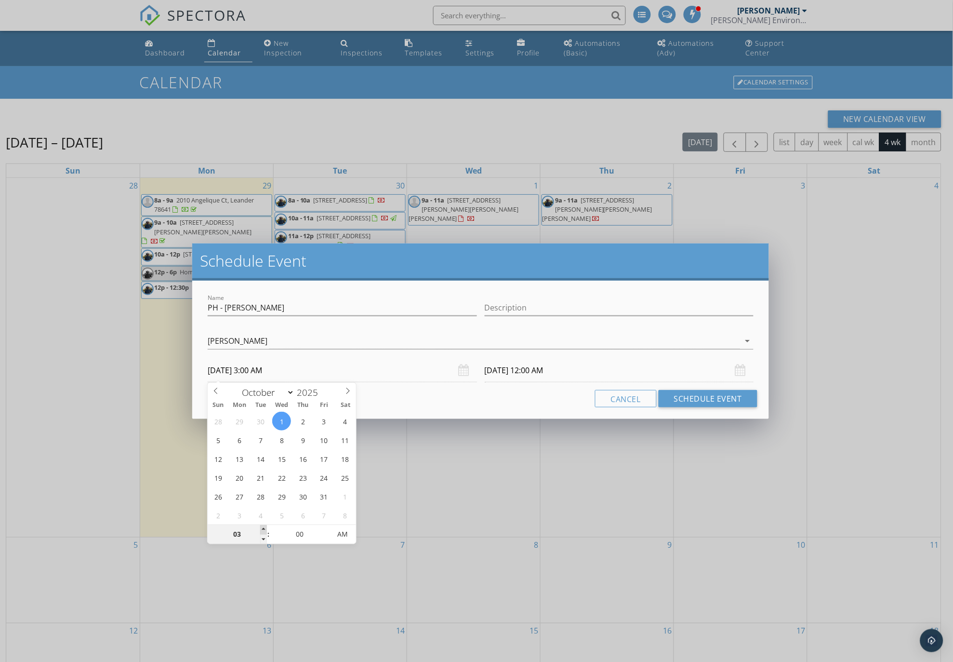
type input "04"
type input "10/01/2025 4:00 AM"
click at [264, 529] on span at bounding box center [263, 530] width 7 height 10
type input "05"
type input "10/01/2025 5:00 AM"
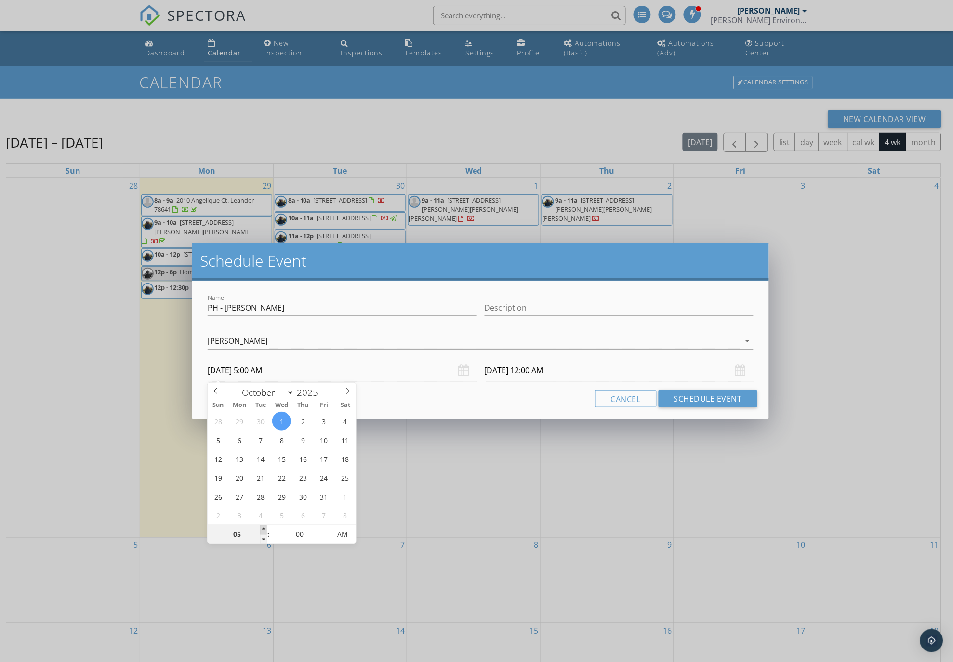
click at [264, 529] on span at bounding box center [263, 530] width 7 height 10
type input "06"
type input "10/01/2025 6:00 AM"
click at [264, 529] on span at bounding box center [263, 530] width 7 height 10
type input "07"
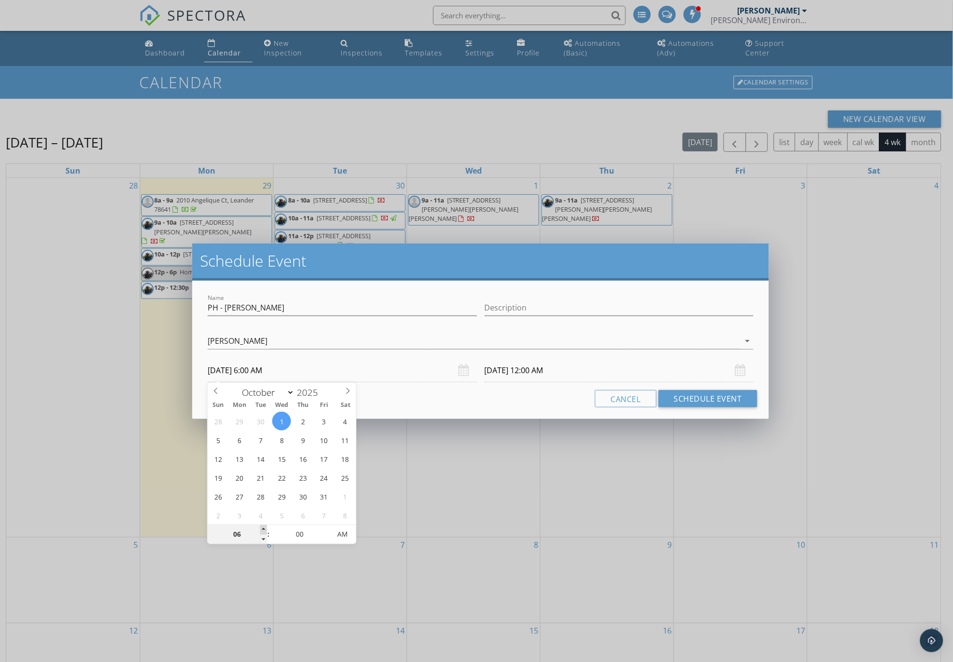
type input "10/01/2025 7:00 AM"
click at [264, 529] on span at bounding box center [263, 530] width 7 height 10
type input "07"
type input "10/02/2025 7:00 AM"
type input "08"
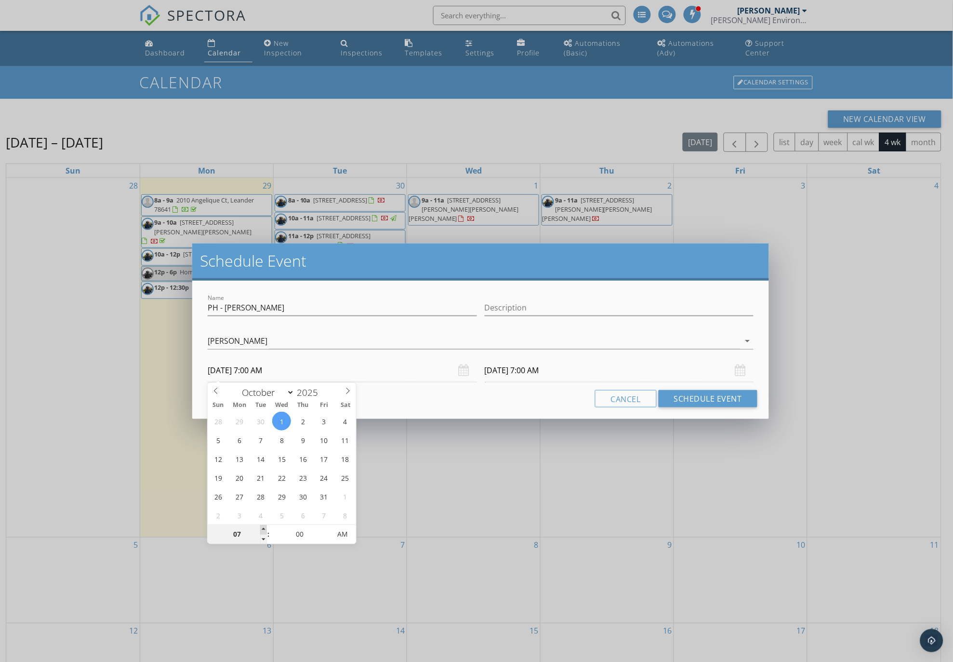
type input "10/01/2025 8:00 AM"
click at [264, 529] on span at bounding box center [263, 530] width 7 height 10
type input "09"
type input "10/01/2025 9:00 AM"
click at [264, 529] on span at bounding box center [263, 530] width 7 height 10
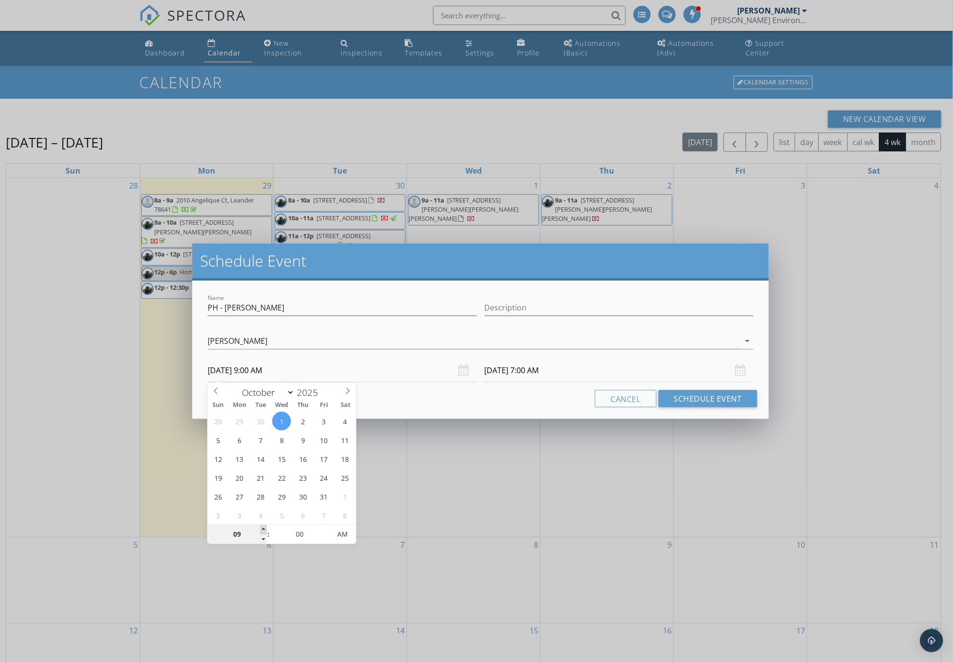
type input "10"
type input "10/01/2025 10:00 AM"
click at [264, 529] on span at bounding box center [263, 530] width 7 height 10
type input "11"
type input "10/01/2025 11:00 AM"
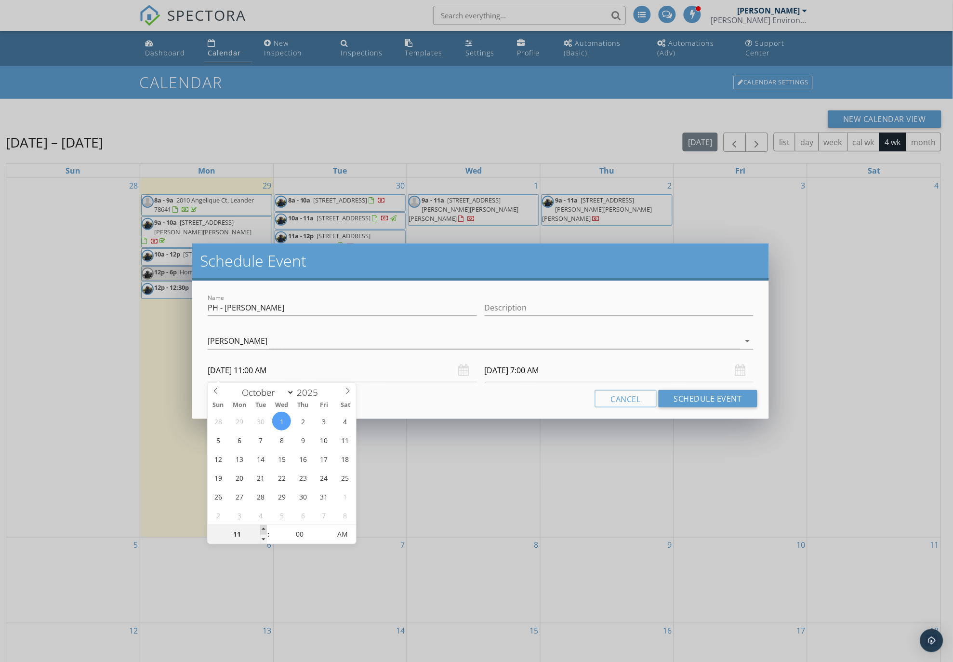
click at [264, 529] on span at bounding box center [263, 530] width 7 height 10
type input "11"
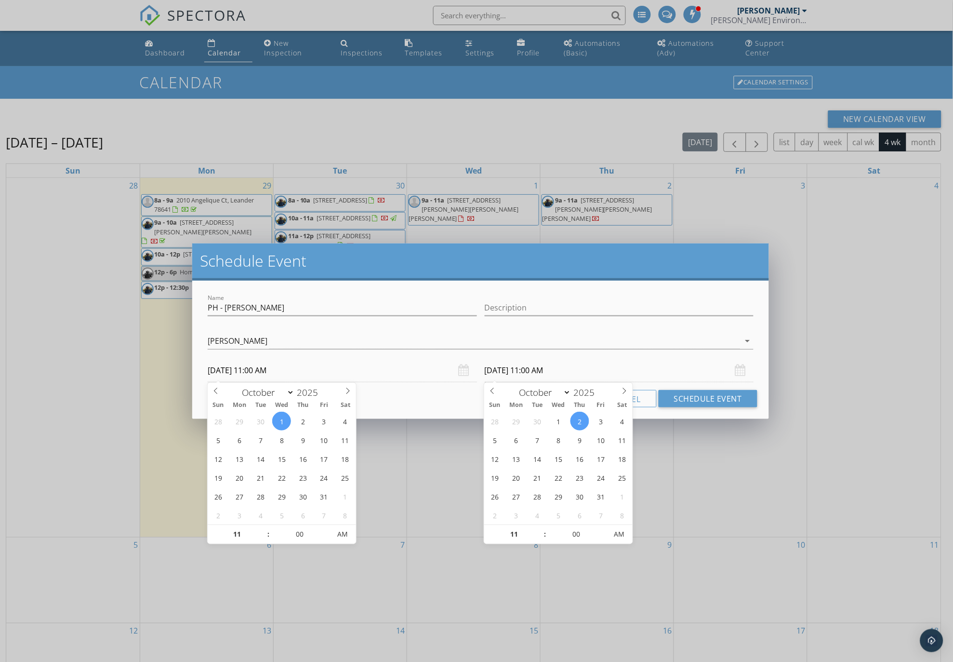
click at [553, 373] on input "10/02/2025 11:00 AM" at bounding box center [619, 371] width 269 height 24
type input "10/01/2025 11:00 AM"
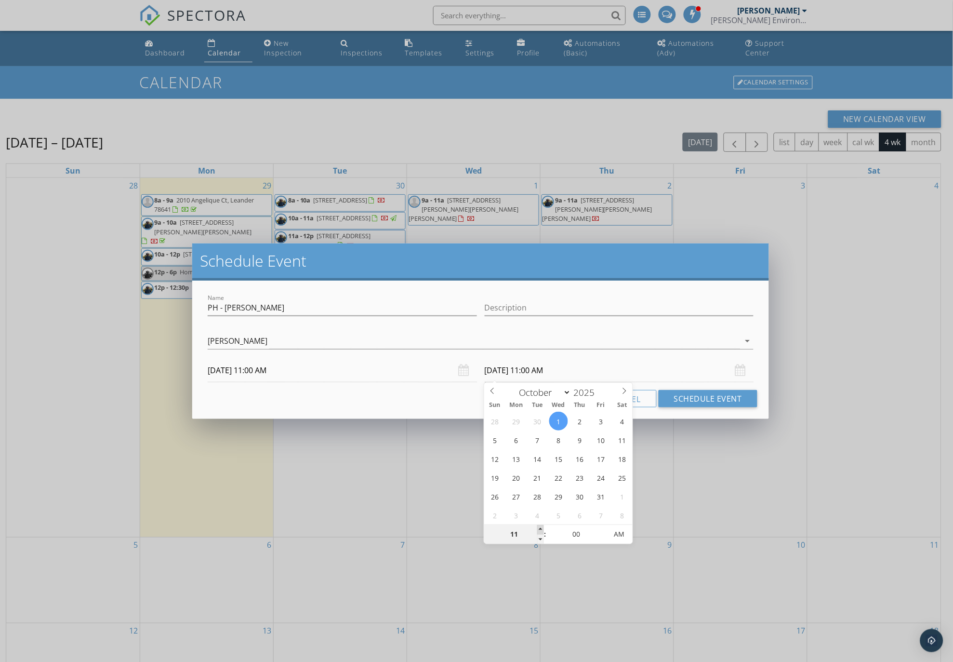
type input "12"
type input "10/01/2025 12:00 PM"
click at [538, 528] on span at bounding box center [540, 530] width 7 height 10
type input "01"
type input "10/01/2025 1:00 PM"
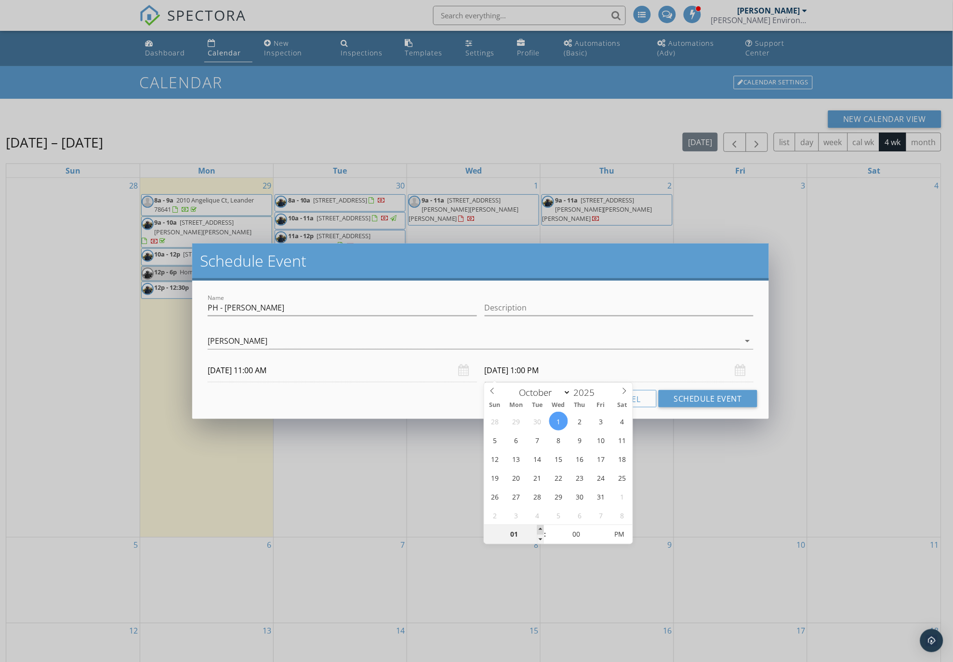
click at [538, 528] on span at bounding box center [540, 530] width 7 height 10
click at [459, 405] on div "Cancel Schedule Event" at bounding box center [481, 398] width 554 height 17
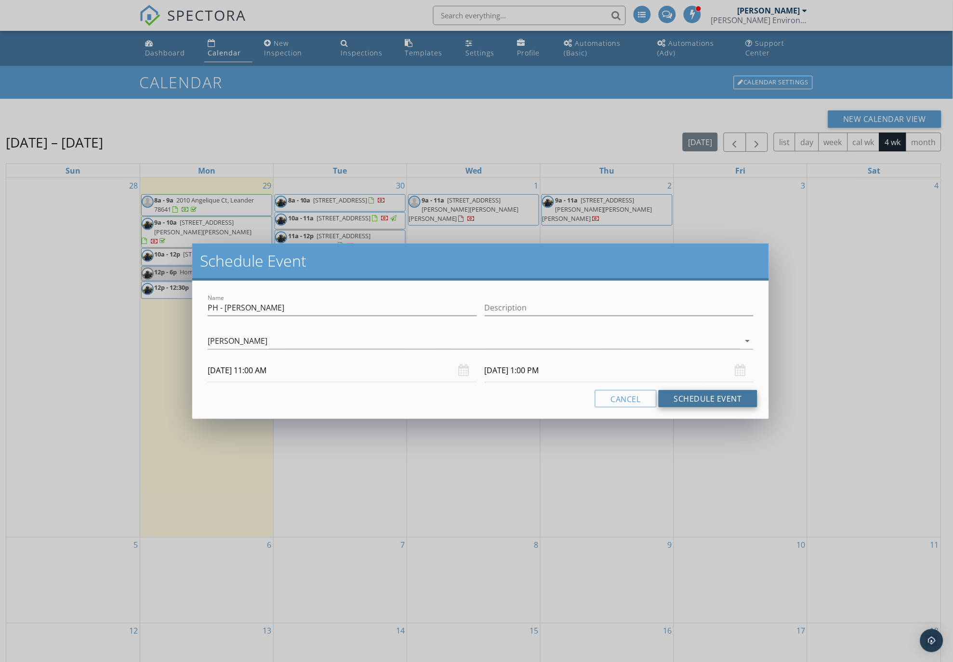
click at [696, 397] on button "Schedule Event" at bounding box center [708, 398] width 99 height 17
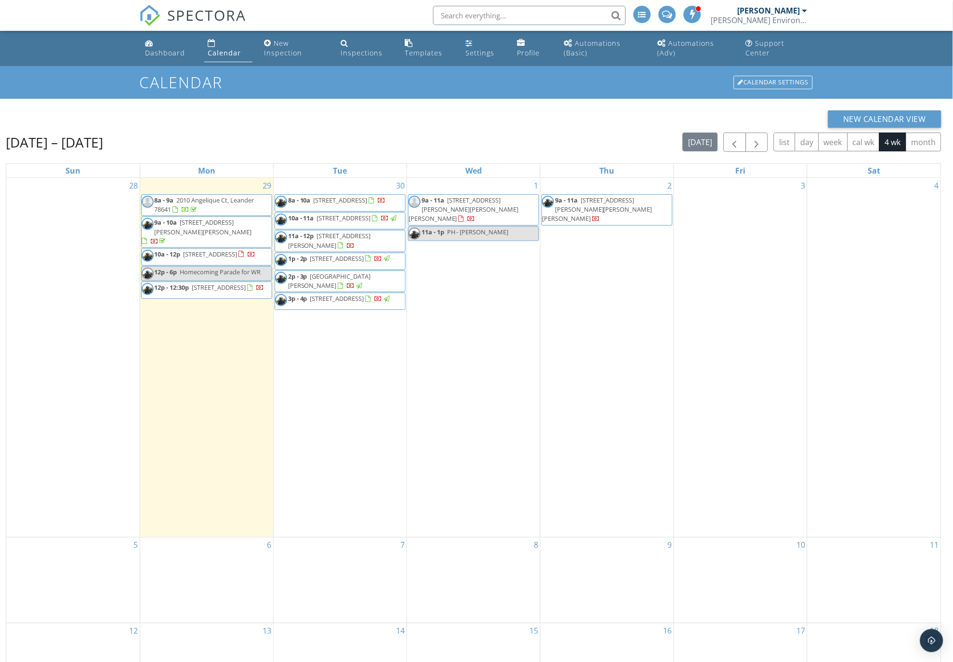
click at [471, 199] on span "1928 Holly Hill Dr A, Austin 78746" at bounding box center [464, 209] width 110 height 27
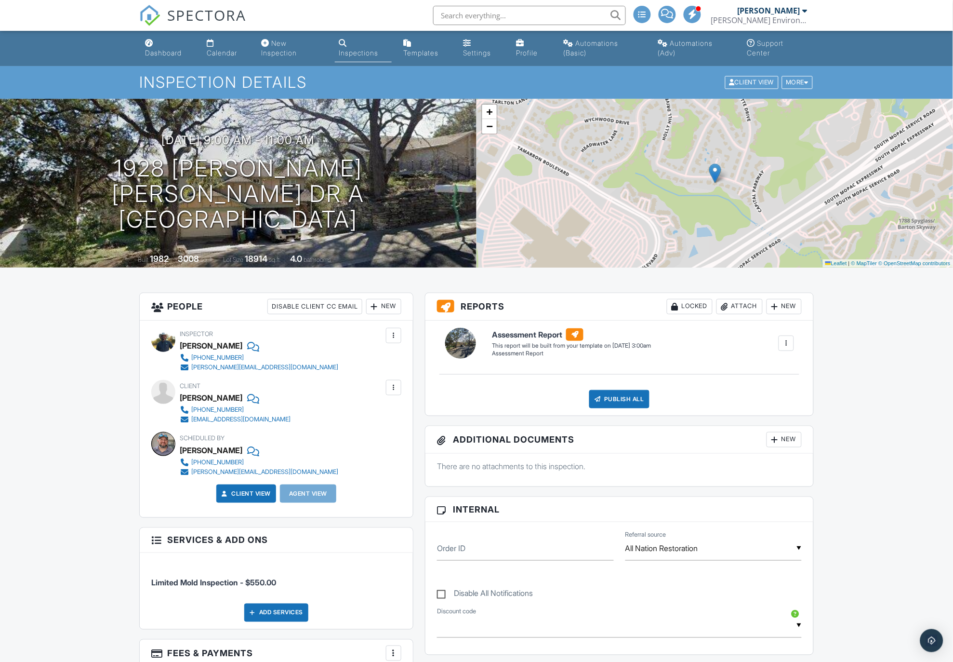
click at [223, 51] on div "Calendar" at bounding box center [222, 53] width 30 height 8
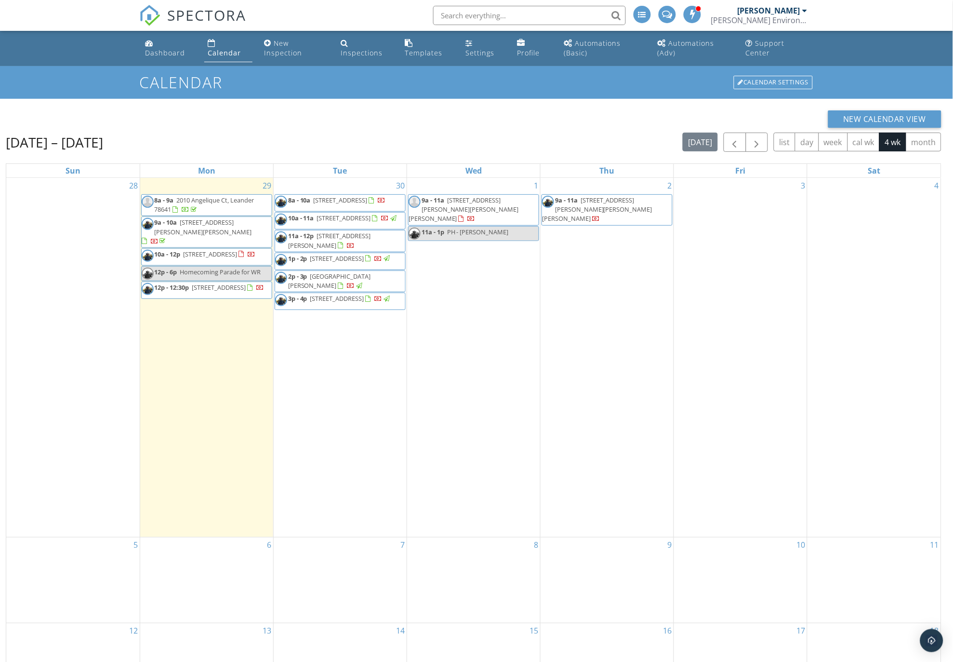
drag, startPoint x: 453, startPoint y: 216, endPoint x: 453, endPoint y: 224, distance: 7.7
click at [453, 228] on span "PH - [PERSON_NAME]" at bounding box center [478, 232] width 62 height 9
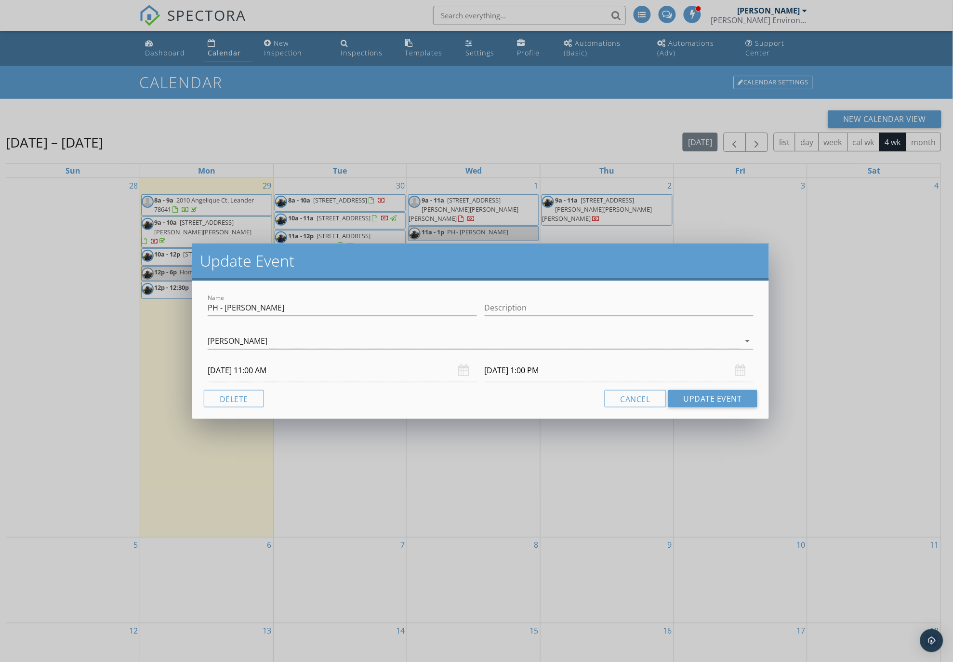
click at [258, 368] on input "10/01/2025 11:00 AM" at bounding box center [342, 371] width 269 height 24
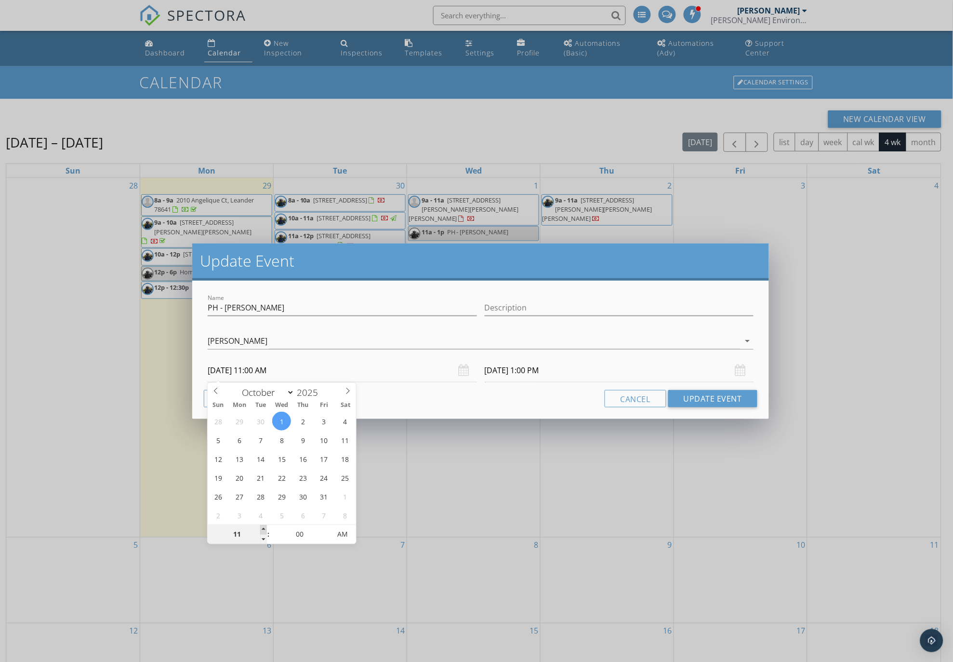
type input "12"
type input "10/01/2025 12:00 PM"
click at [262, 529] on span at bounding box center [263, 530] width 7 height 10
type input "10/01/2025 2:00 PM"
click at [696, 399] on button "Update Event" at bounding box center [713, 398] width 89 height 17
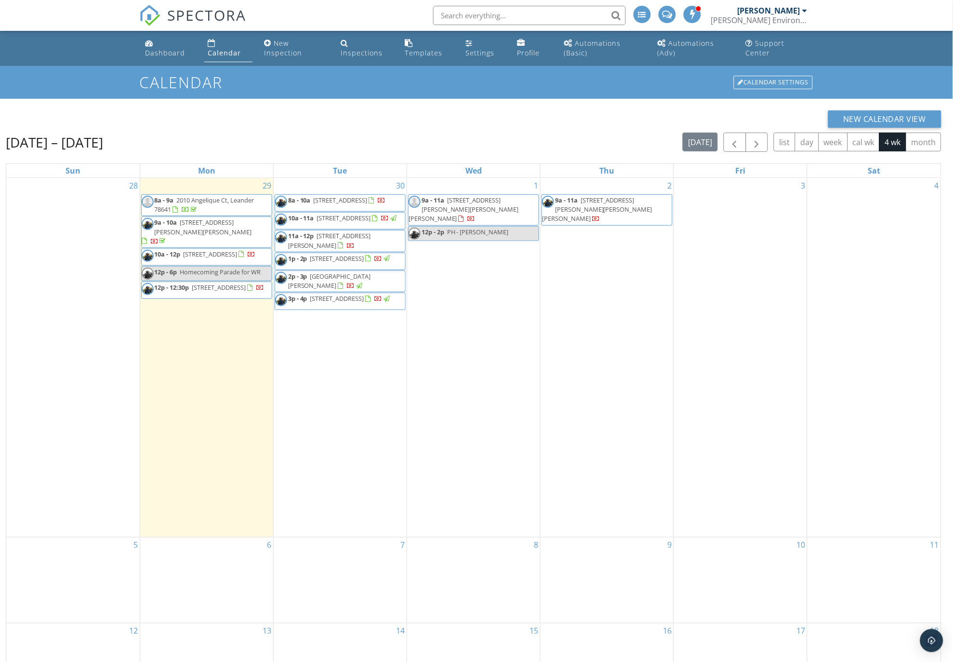
click at [445, 204] on span "9a - 11a 1928 Holly Hill Dr A, Austin 78746" at bounding box center [474, 210] width 130 height 28
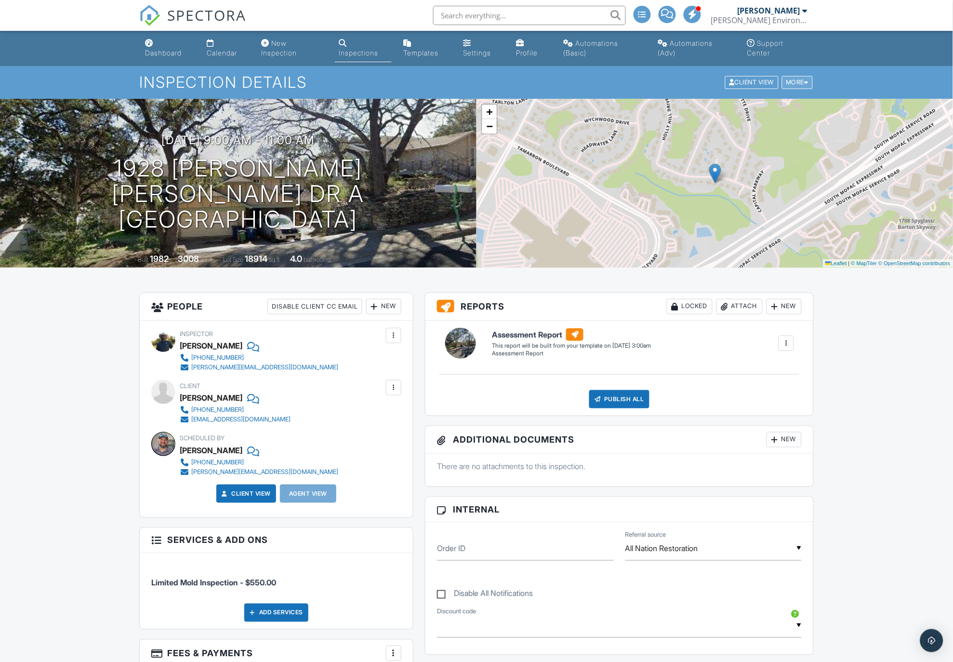
click at [794, 78] on div "More" at bounding box center [797, 82] width 31 height 13
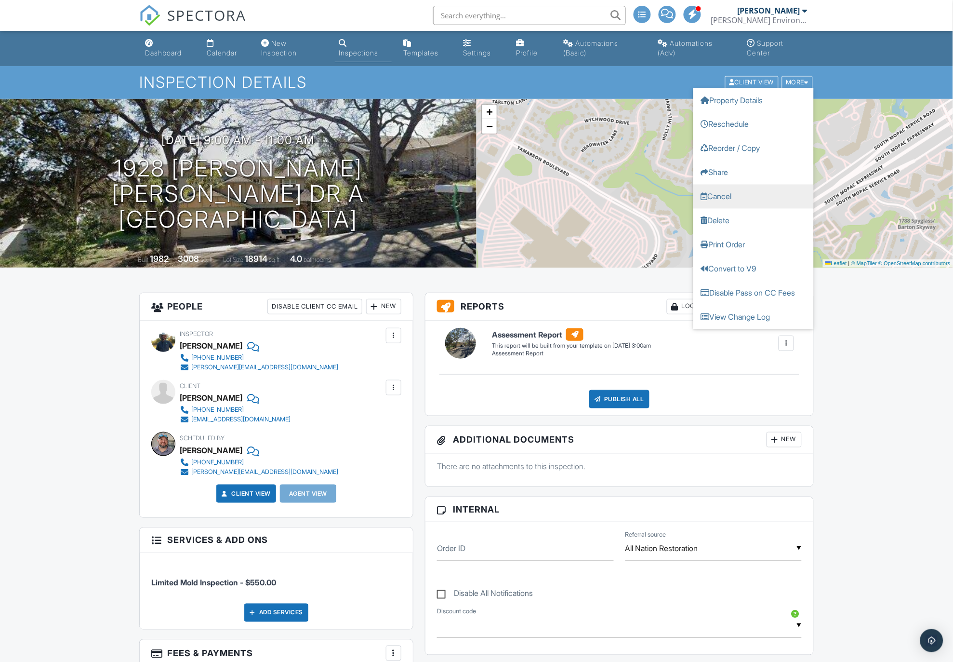
click at [729, 195] on link "Cancel" at bounding box center [754, 197] width 121 height 24
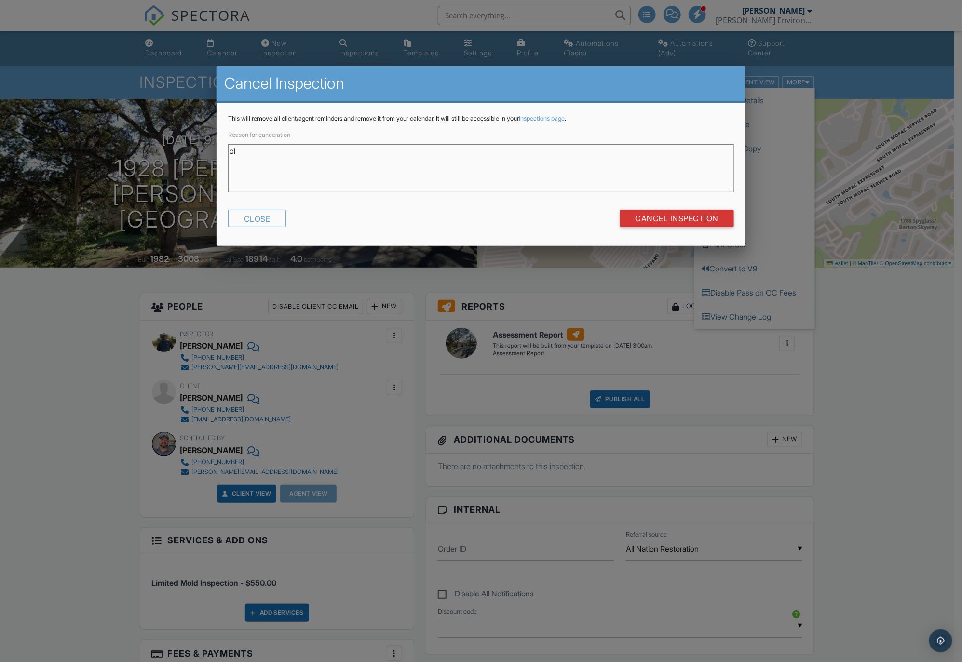
type textarea "c"
click at [359, 149] on textarea "Client wants to perform some work and then reschedule" at bounding box center [481, 168] width 506 height 48
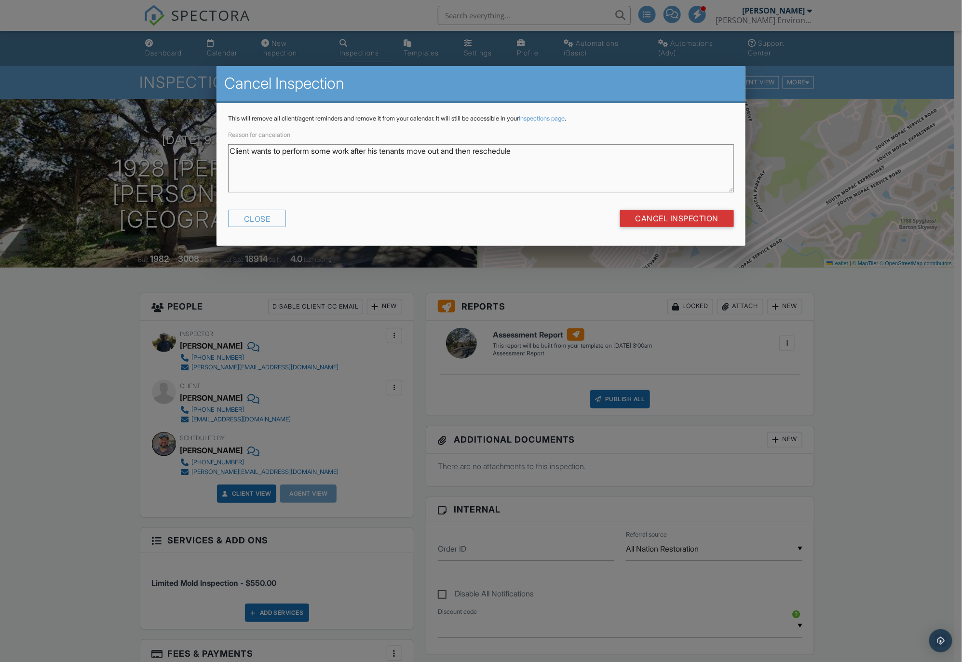
type textarea "Client wants to perform some work after his tenants move out and then reschedule"
click at [661, 216] on input "Cancel Inspection" at bounding box center [677, 218] width 114 height 17
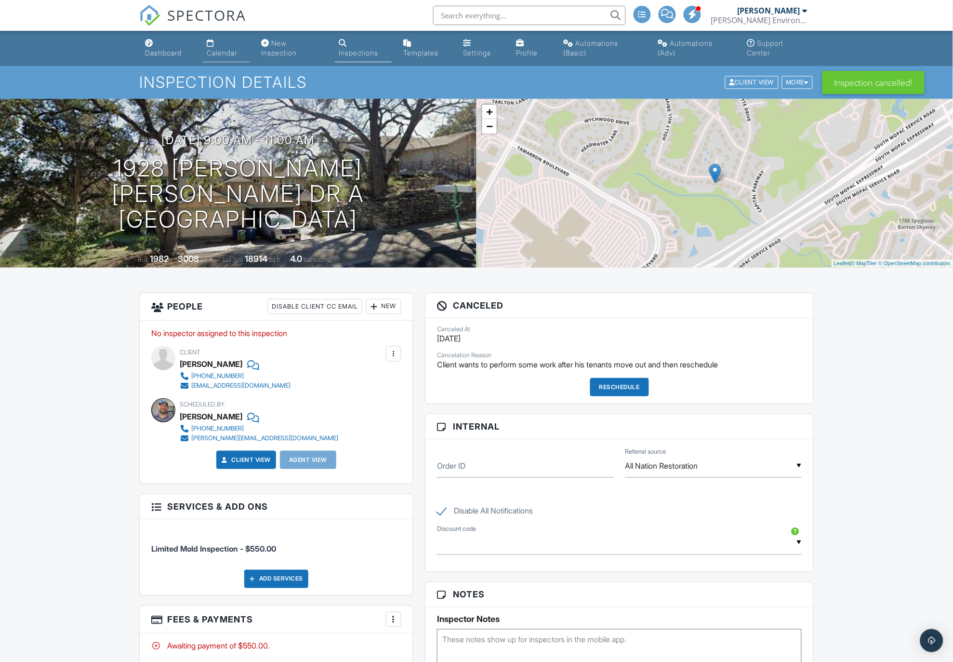
click at [216, 49] on div "Calendar" at bounding box center [222, 53] width 30 height 8
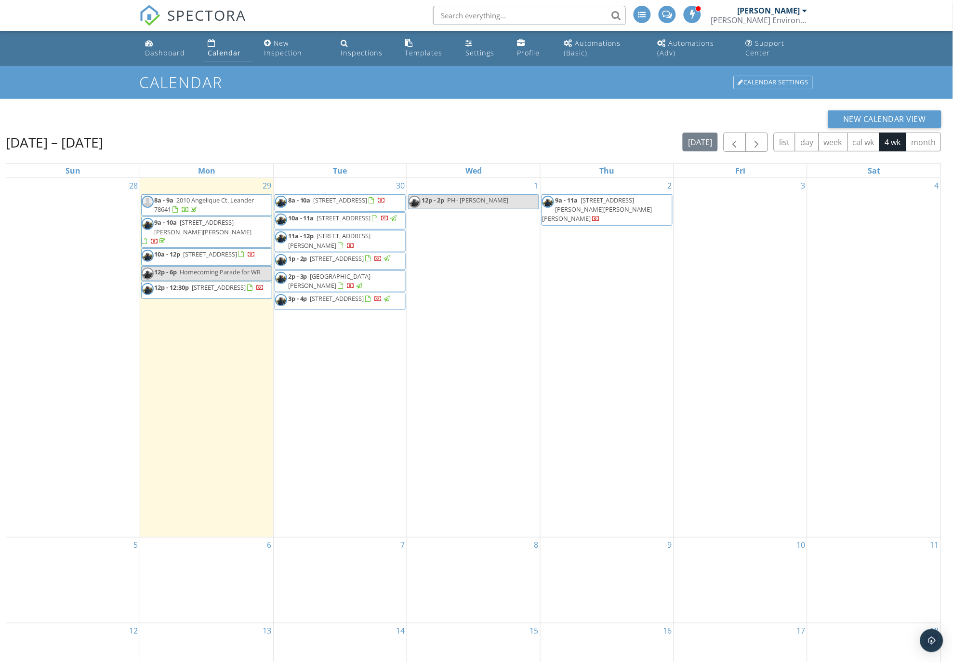
click at [450, 197] on span "PH - [PERSON_NAME]" at bounding box center [478, 200] width 62 height 9
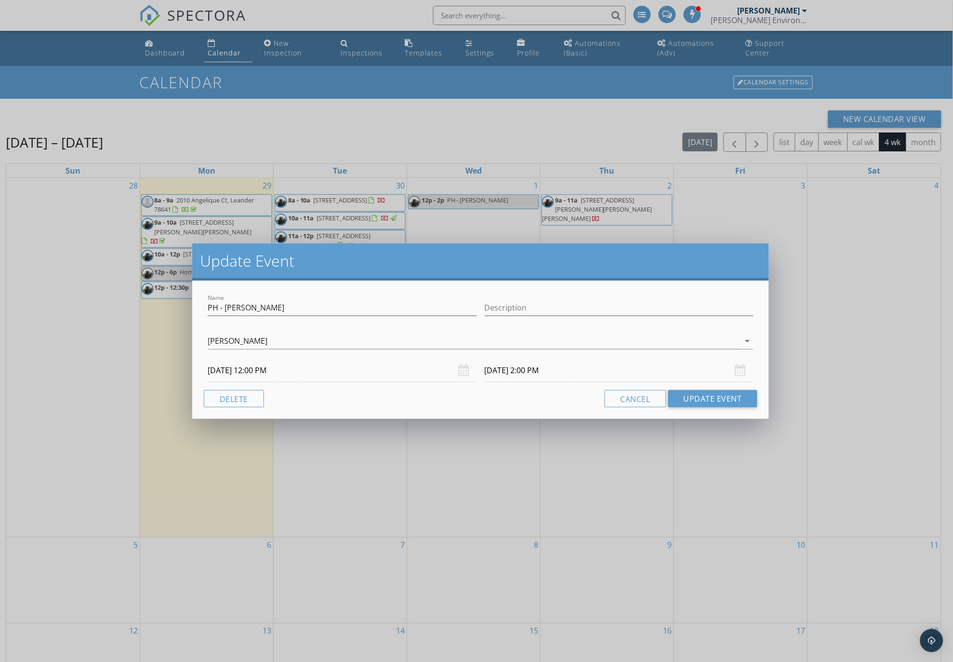
click at [265, 370] on input "10/01/2025 12:00 PM" at bounding box center [342, 371] width 269 height 24
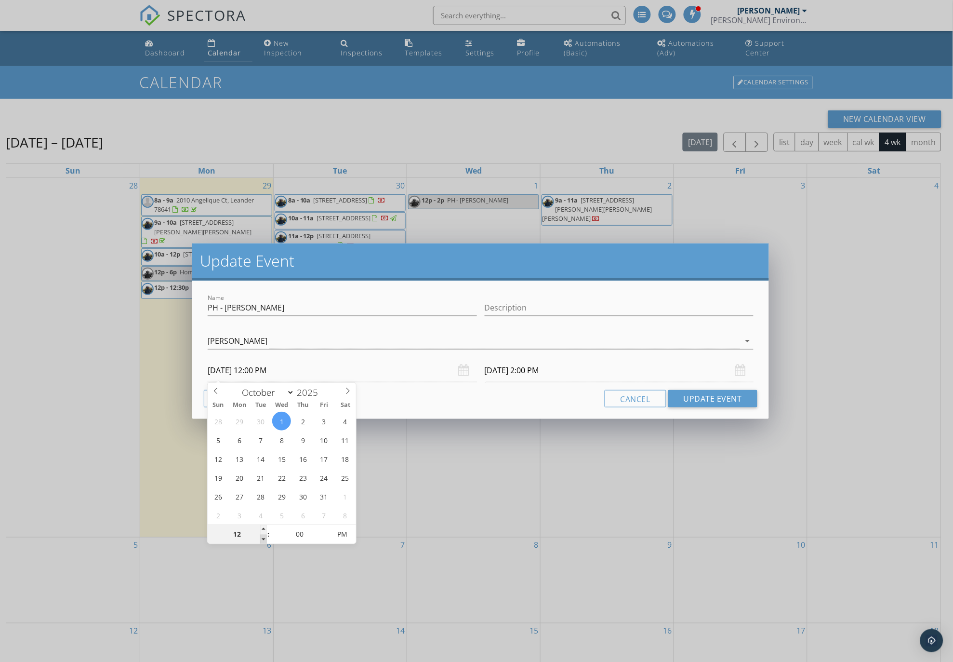
type input "11"
type input "10/01/2025 11:00 AM"
click at [262, 537] on span at bounding box center [263, 540] width 7 height 10
type input "10"
type input "10/01/2025 10:00 AM"
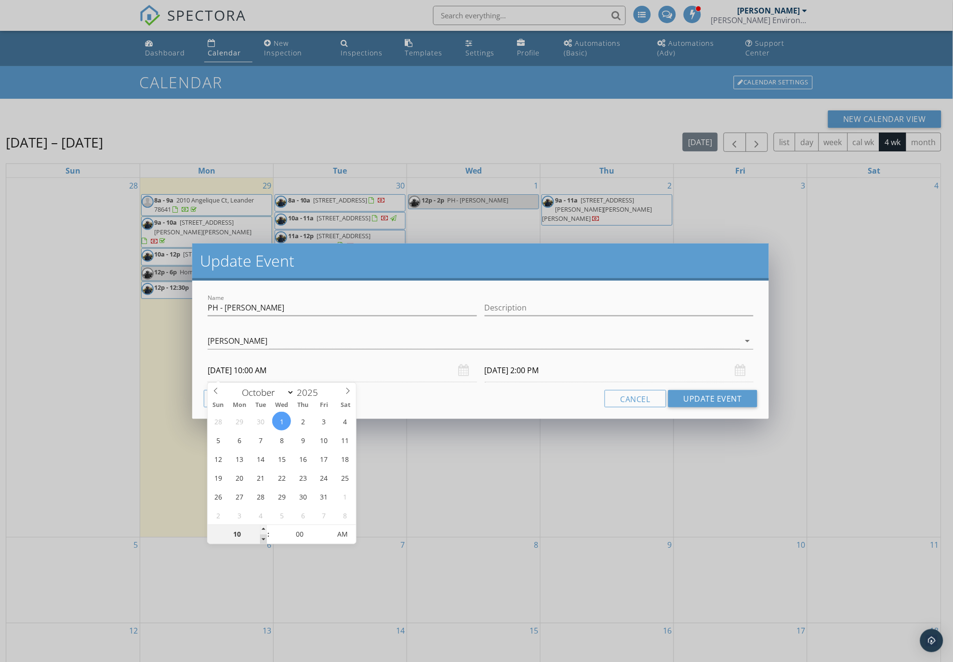
click at [262, 537] on span at bounding box center [263, 540] width 7 height 10
type input "09"
type input "10/01/2025 9:00 AM"
click at [262, 537] on span at bounding box center [263, 540] width 7 height 10
type input "10/01/2025 11:00 AM"
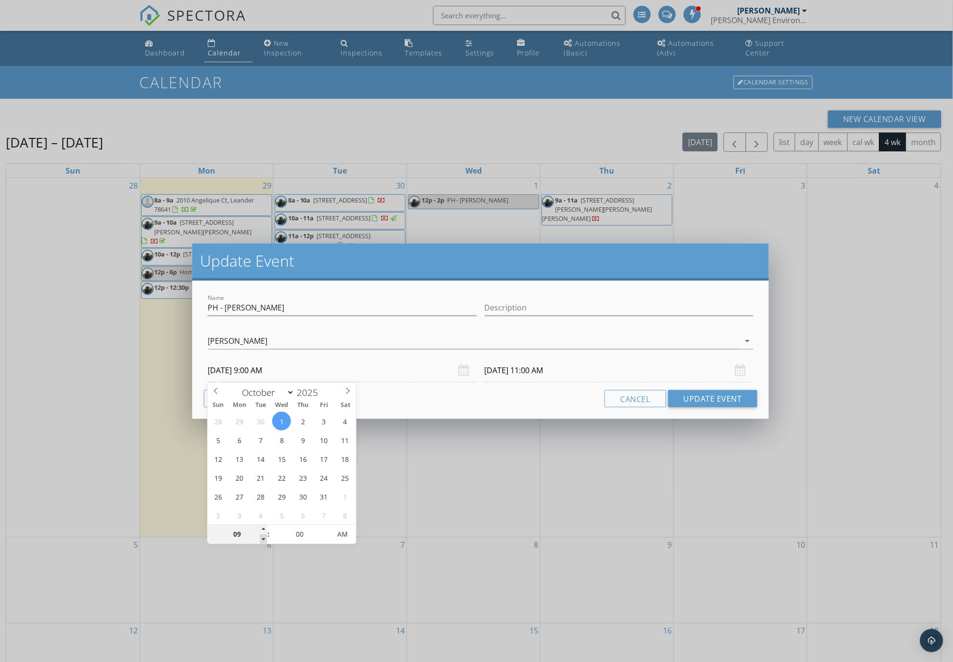
type input "08"
type input "10/01/2025 8:00 AM"
click at [263, 538] on span at bounding box center [263, 540] width 7 height 10
type input "10/01/2025 10:00 AM"
click at [720, 397] on button "Update Event" at bounding box center [713, 398] width 89 height 17
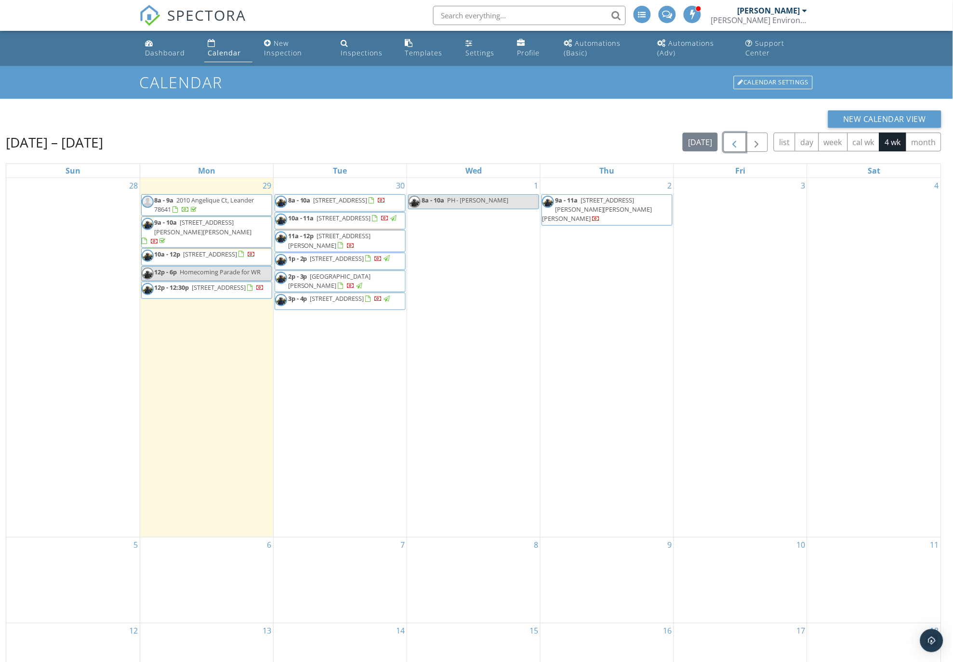
click at [731, 140] on span "button" at bounding box center [735, 143] width 12 height 12
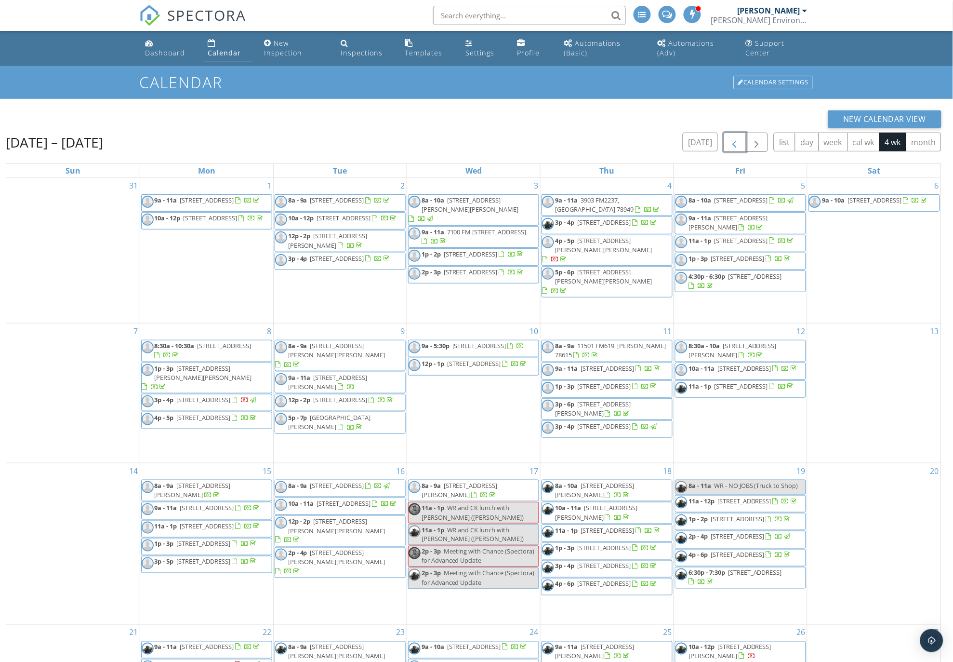
scroll to position [138, 0]
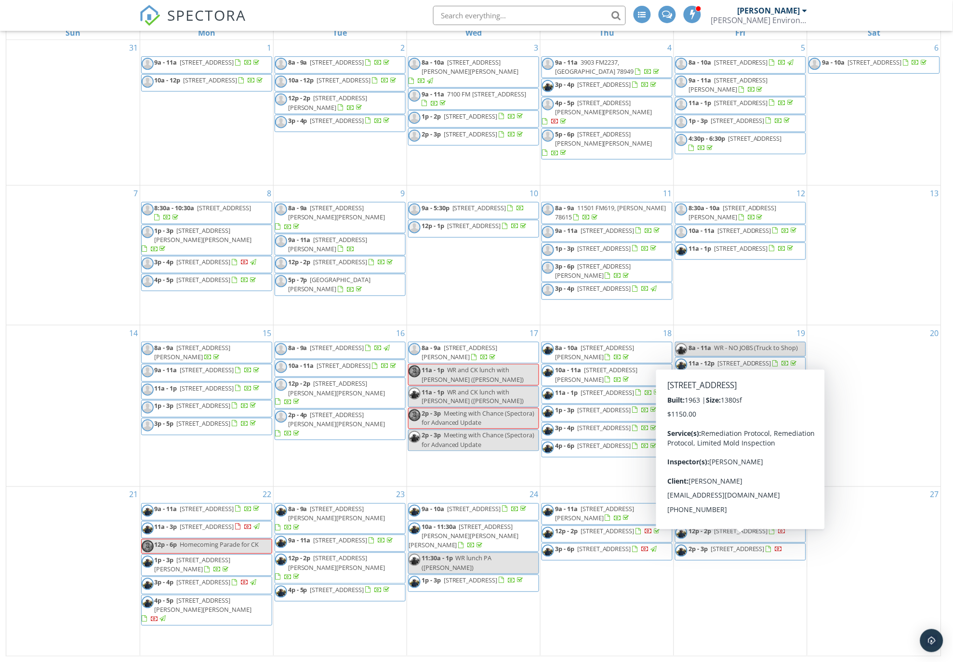
click at [763, 536] on span "[STREET_ADDRESS]" at bounding box center [741, 531] width 54 height 9
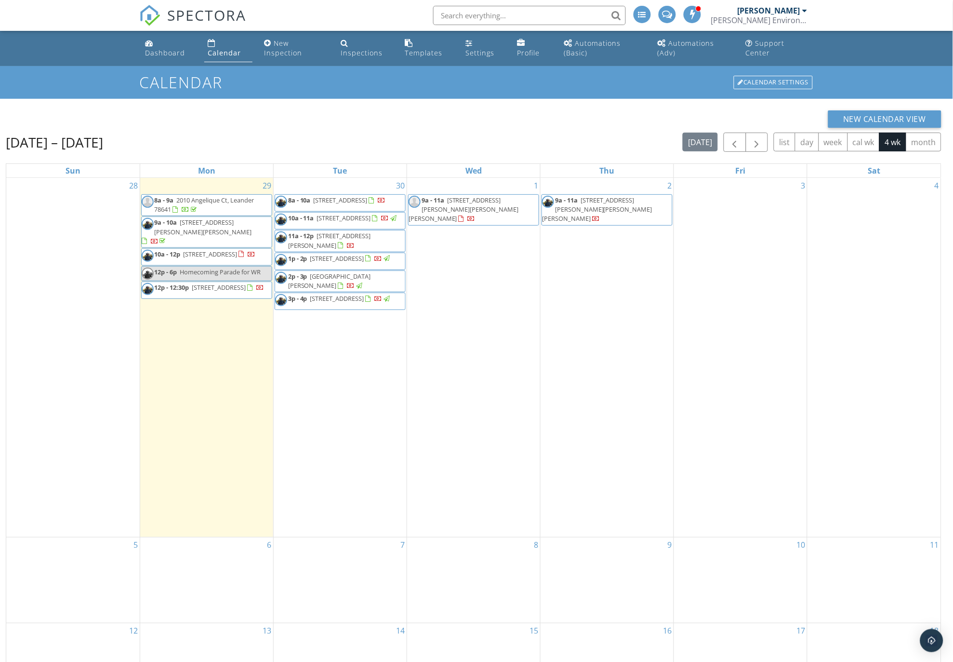
click at [225, 44] on link "Calendar" at bounding box center [228, 48] width 48 height 27
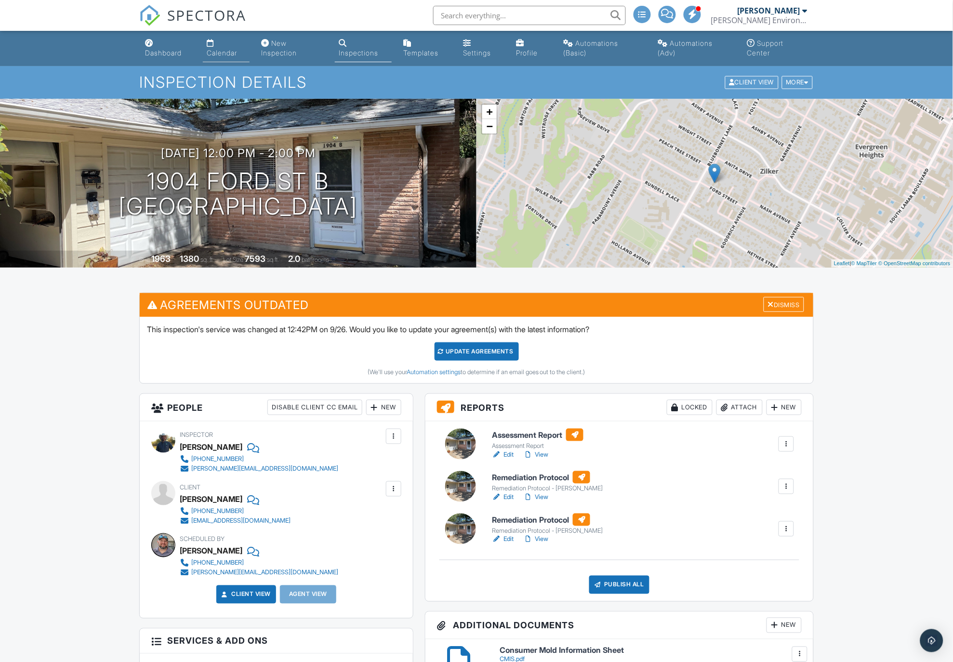
click at [212, 49] on div "Calendar" at bounding box center [222, 53] width 30 height 8
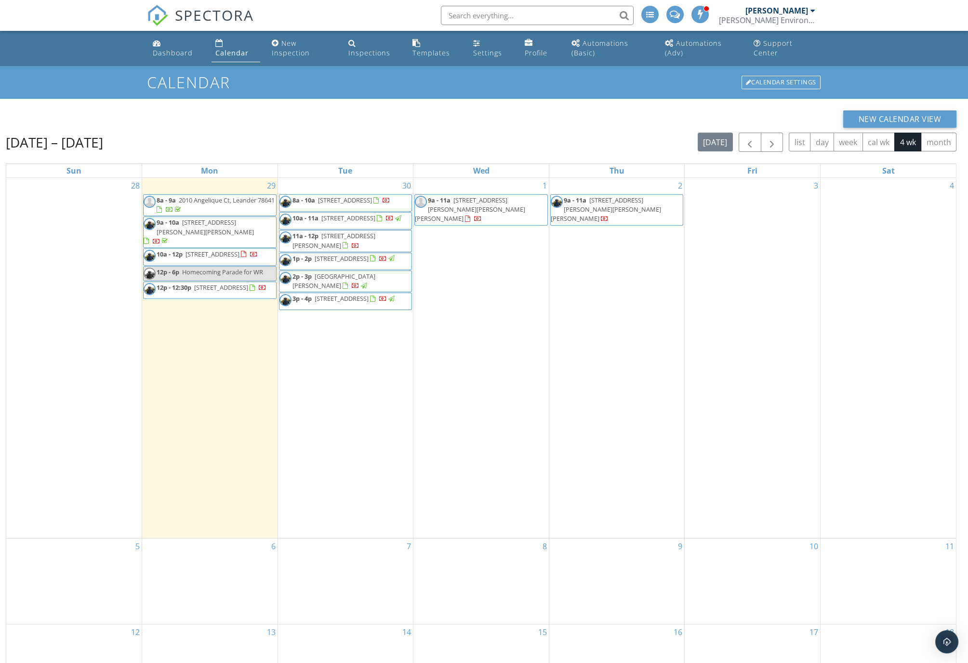
click at [231, 49] on div "Calendar" at bounding box center [231, 52] width 33 height 9
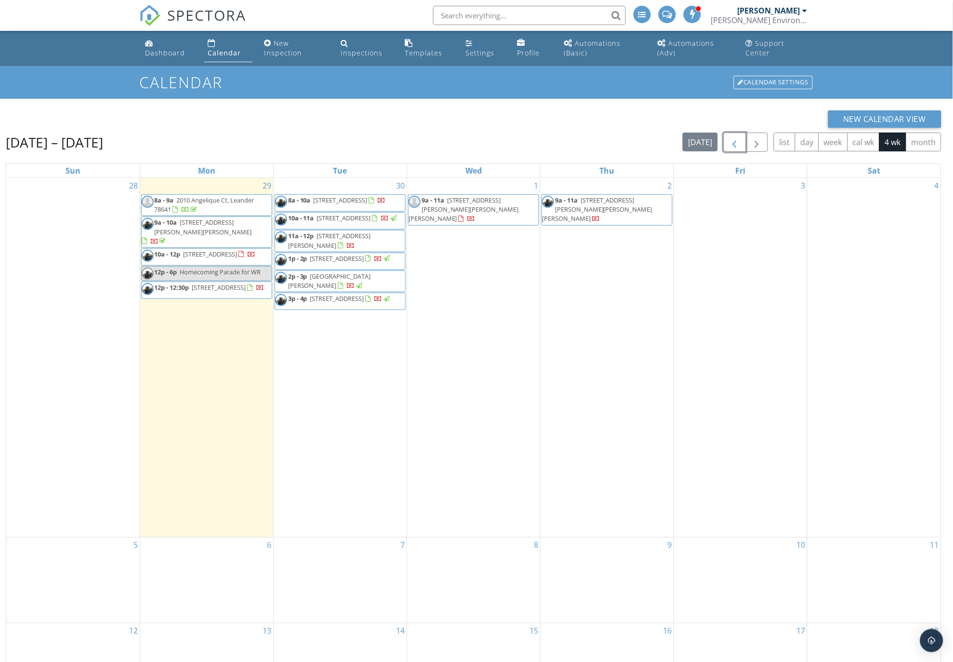
click at [733, 141] on span "button" at bounding box center [735, 143] width 12 height 12
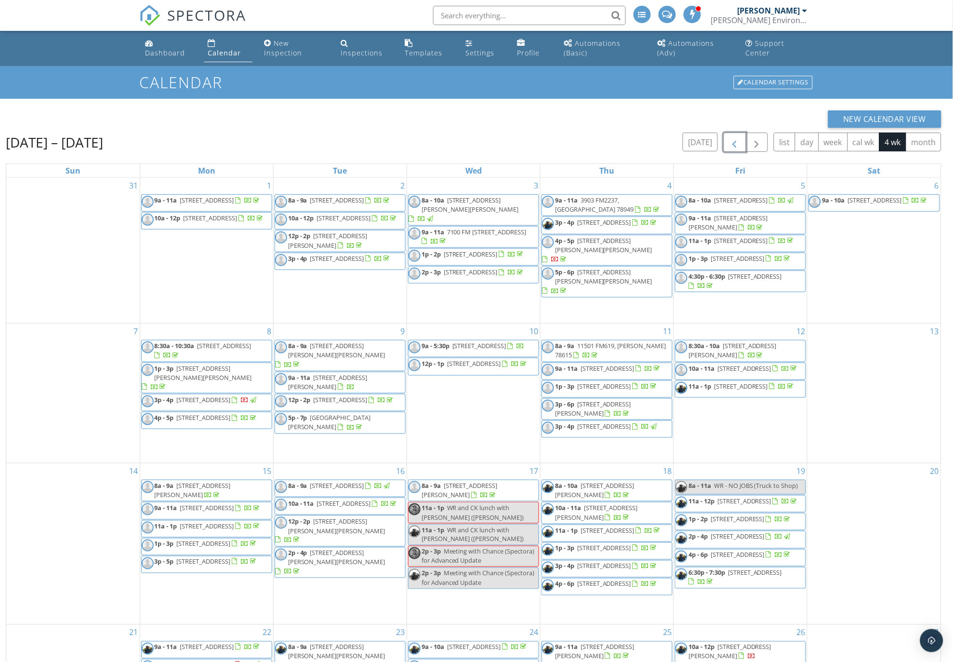
scroll to position [138, 0]
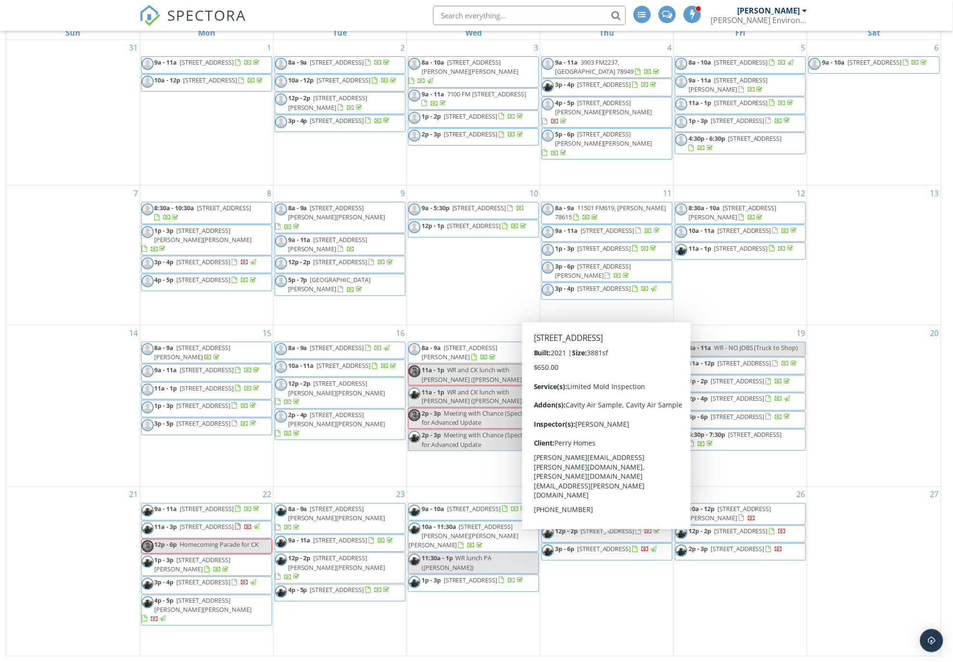
click at [616, 536] on span "601 Rocky Spot Dr, Austin 78737" at bounding box center [608, 531] width 54 height 9
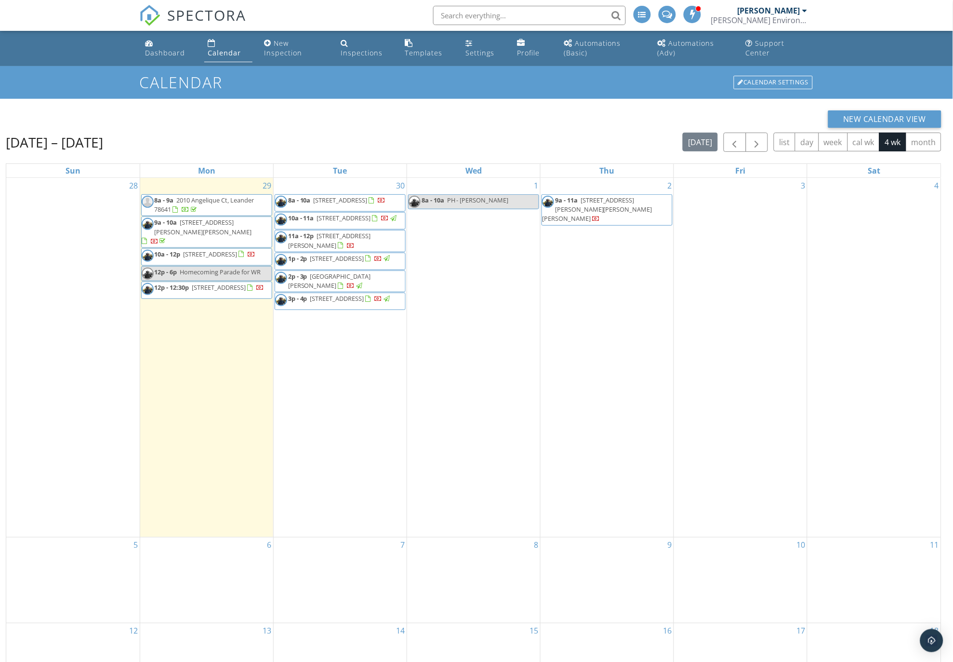
click at [219, 52] on div "Calendar" at bounding box center [224, 52] width 33 height 9
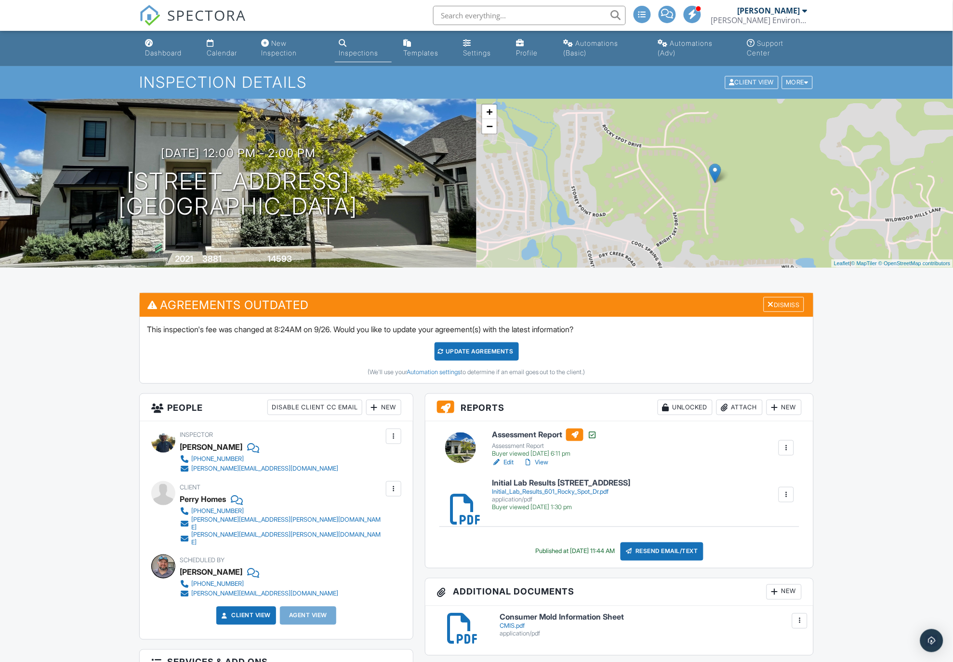
click at [217, 41] on link "Calendar" at bounding box center [226, 48] width 47 height 27
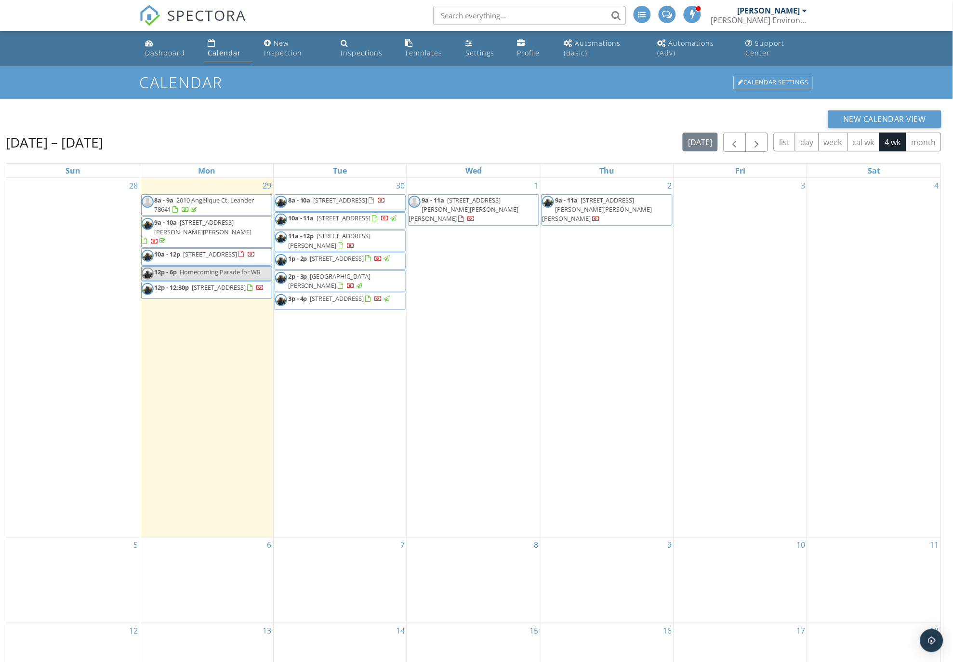
click at [228, 46] on link "Calendar" at bounding box center [228, 48] width 48 height 27
click at [217, 49] on div "Calendar" at bounding box center [224, 52] width 33 height 9
click at [741, 140] on button "button" at bounding box center [735, 143] width 23 height 20
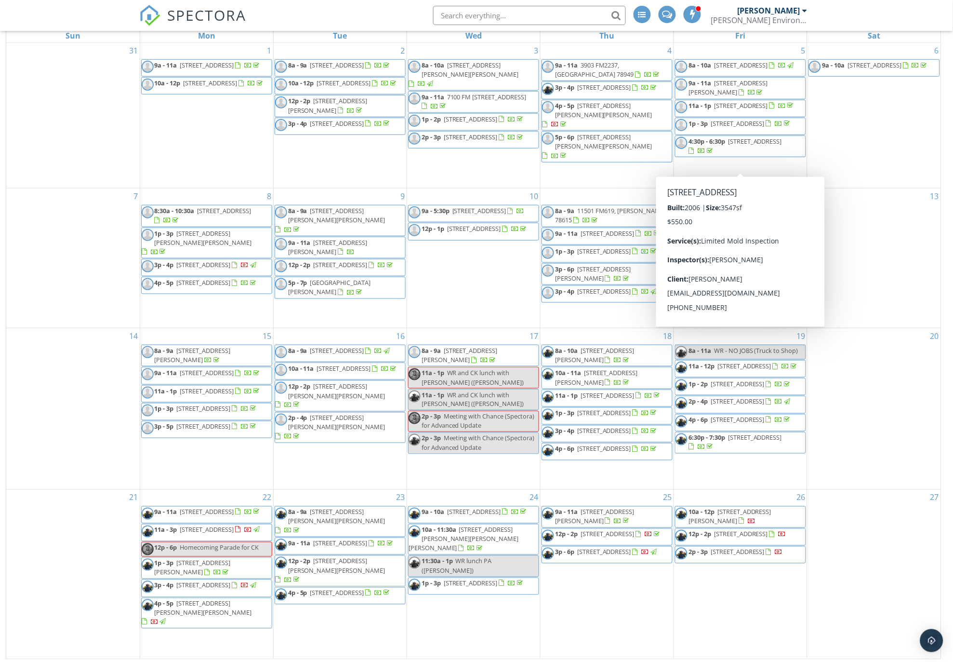
scroll to position [138, 0]
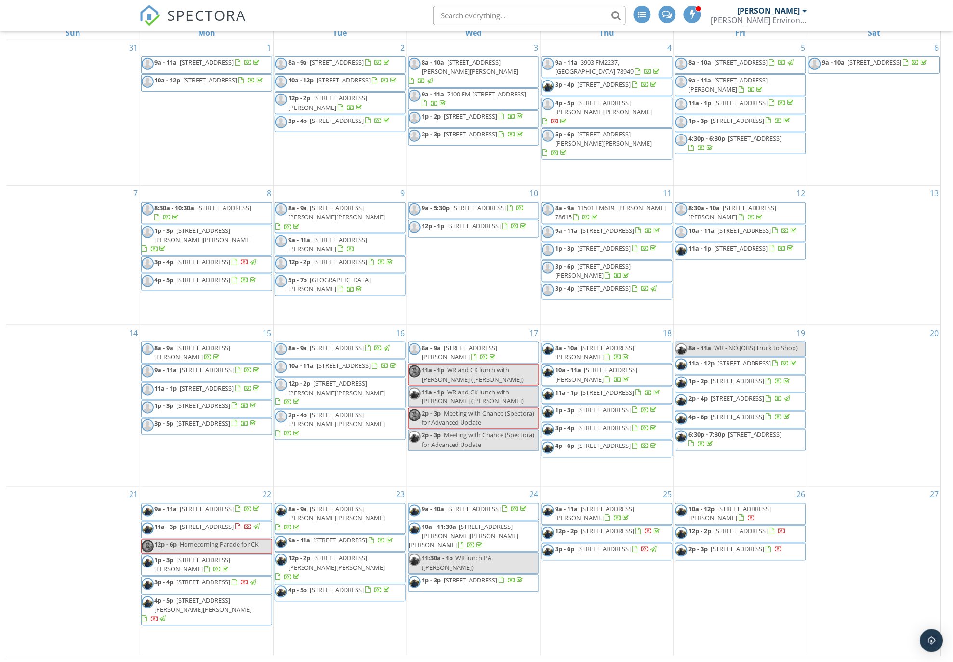
click at [744, 536] on span "1904 Ford St B, Austin 78704" at bounding box center [741, 531] width 54 height 9
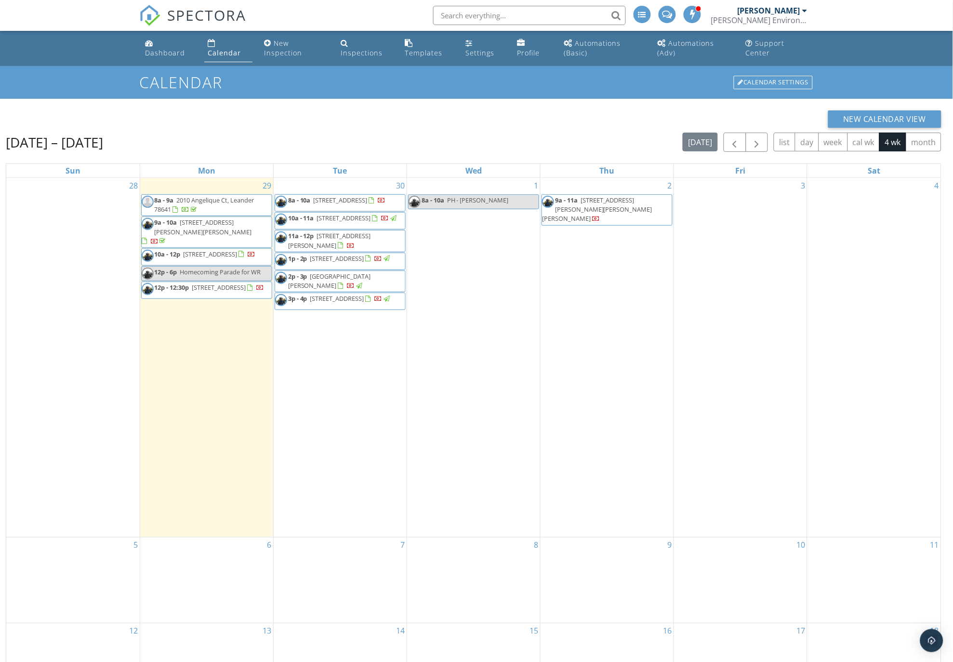
click at [464, 13] on input "text" at bounding box center [529, 15] width 193 height 19
click at [499, 15] on input "rathmann" at bounding box center [529, 15] width 193 height 19
type input "r"
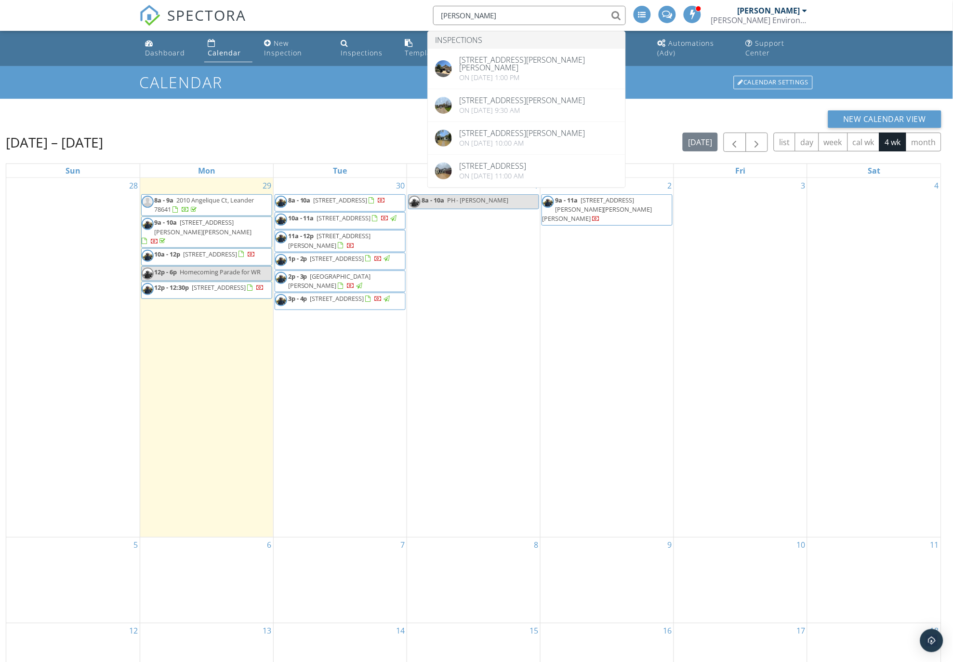
click at [483, 11] on input "melissa" at bounding box center [529, 15] width 193 height 19
type input "m"
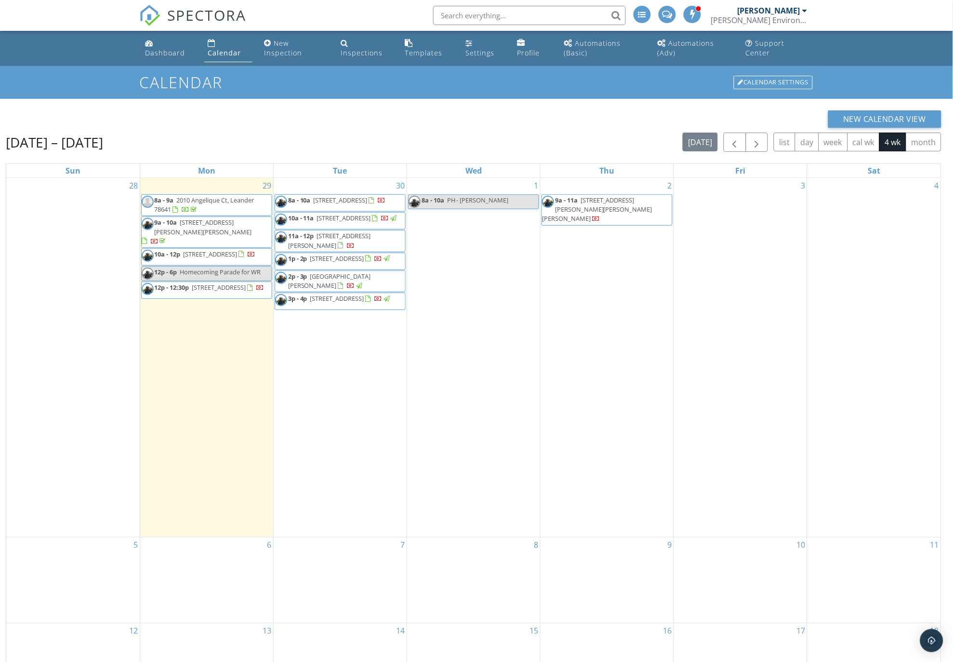
click at [461, 304] on div "1 8a - 10a PH - Anja Timmerman" at bounding box center [473, 357] width 133 height 359
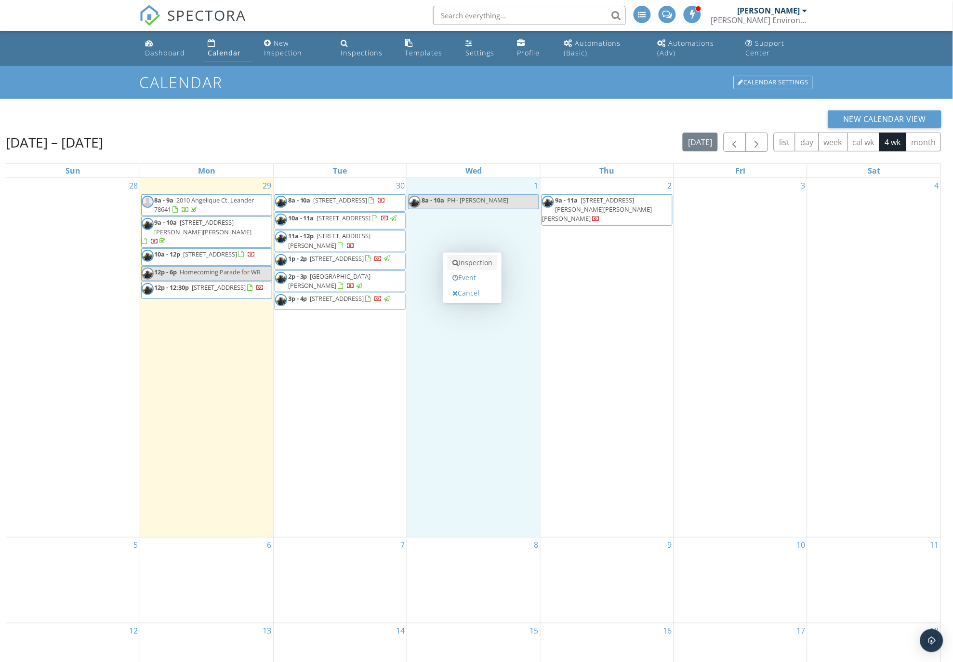
click at [465, 259] on link "Inspection" at bounding box center [473, 262] width 50 height 15
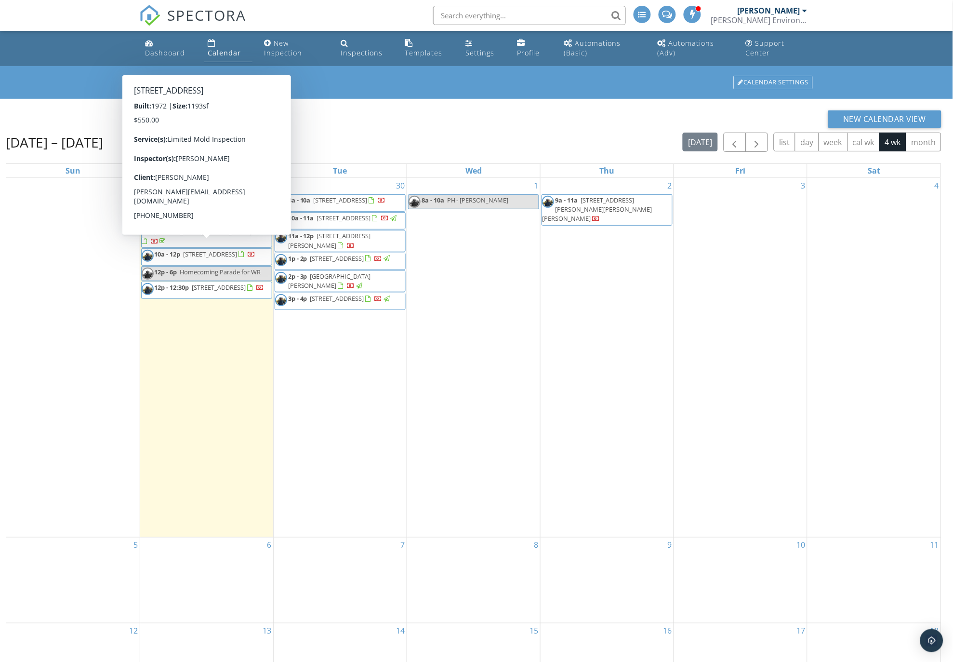
click at [210, 250] on span "[STREET_ADDRESS]" at bounding box center [211, 254] width 54 height 9
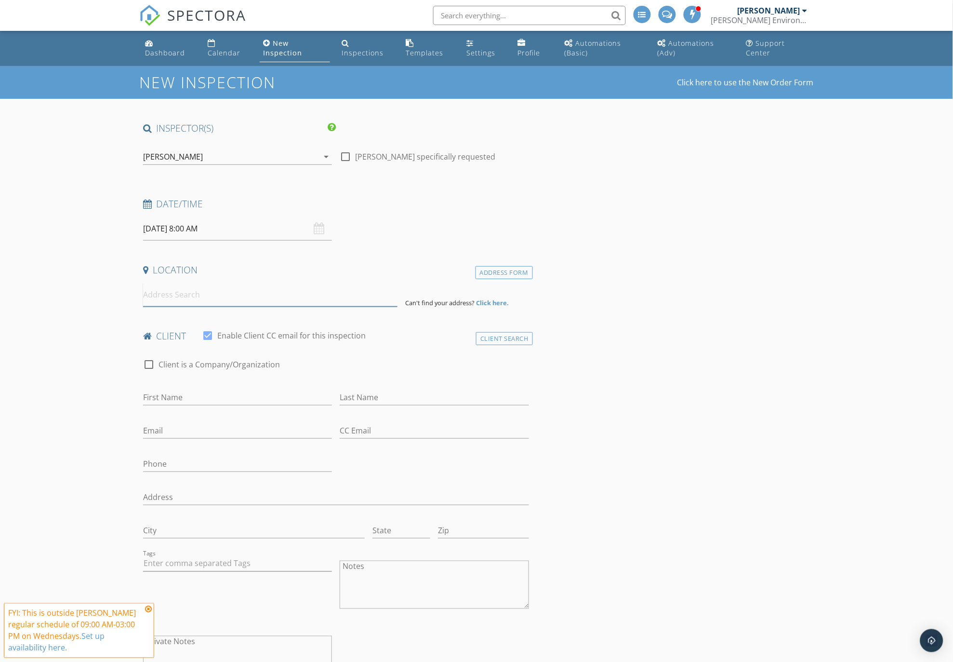
click at [169, 297] on input at bounding box center [270, 295] width 255 height 24
type input "1136 River Vista Rd, Georgetown, TX, USA"
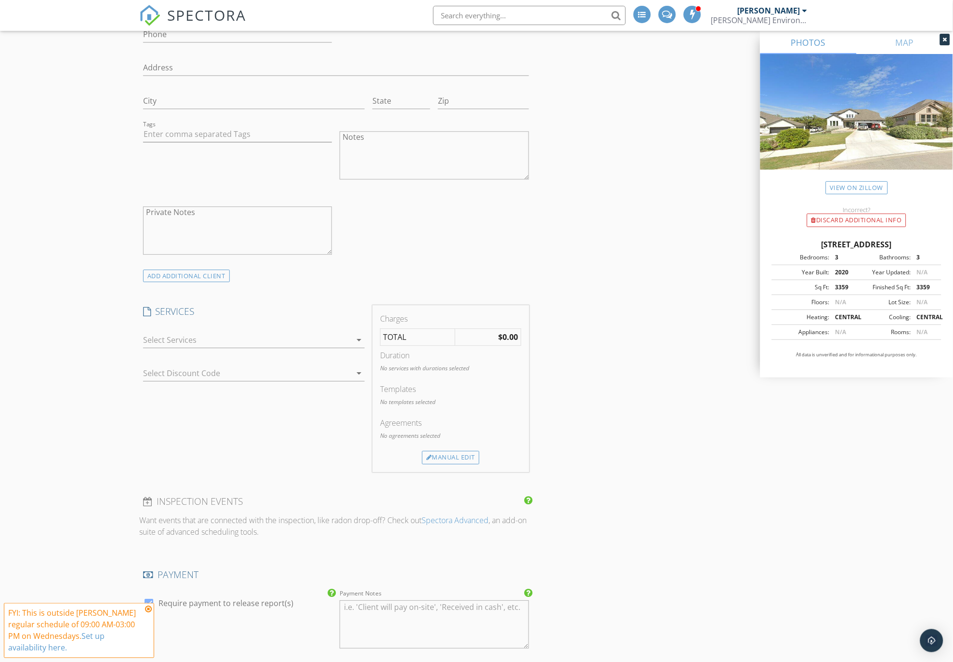
scroll to position [696, 0]
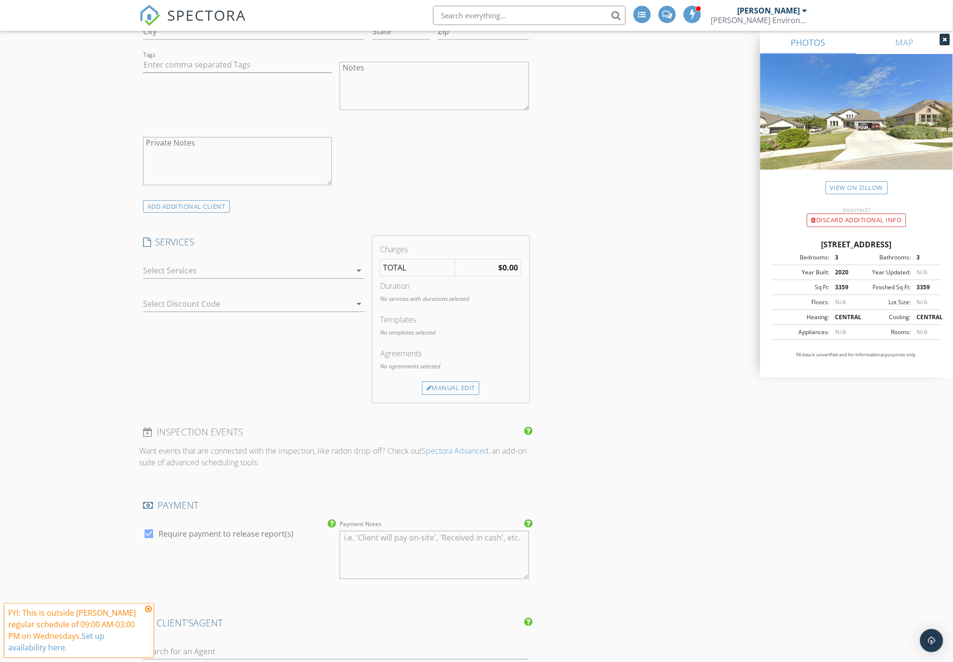
click at [360, 269] on icon "arrow_drop_down" at bounding box center [359, 271] width 12 height 12
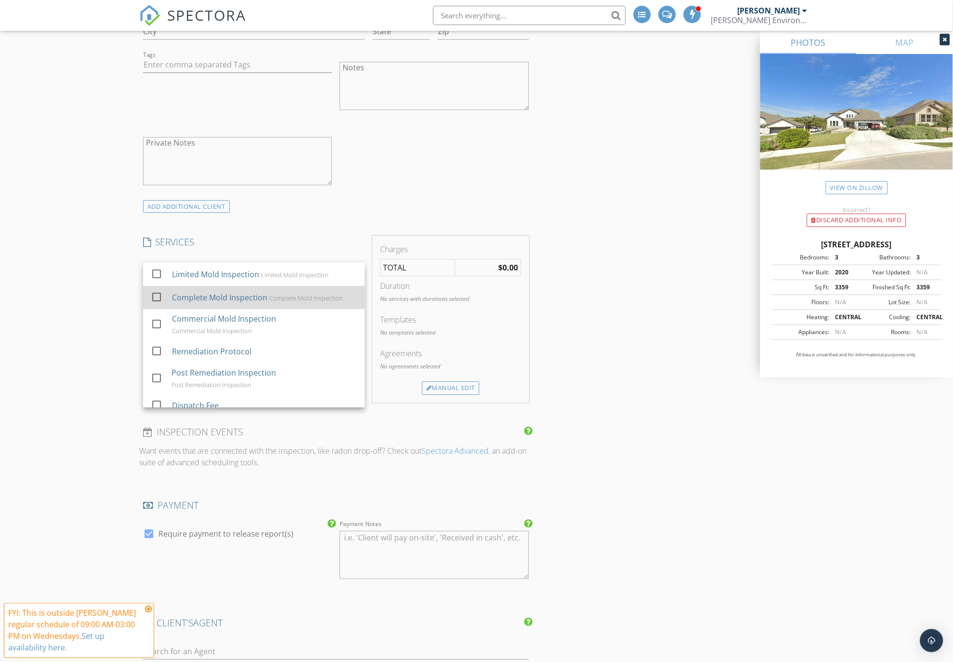
click at [230, 293] on div "Complete Mold Inspection" at bounding box center [219, 298] width 95 height 12
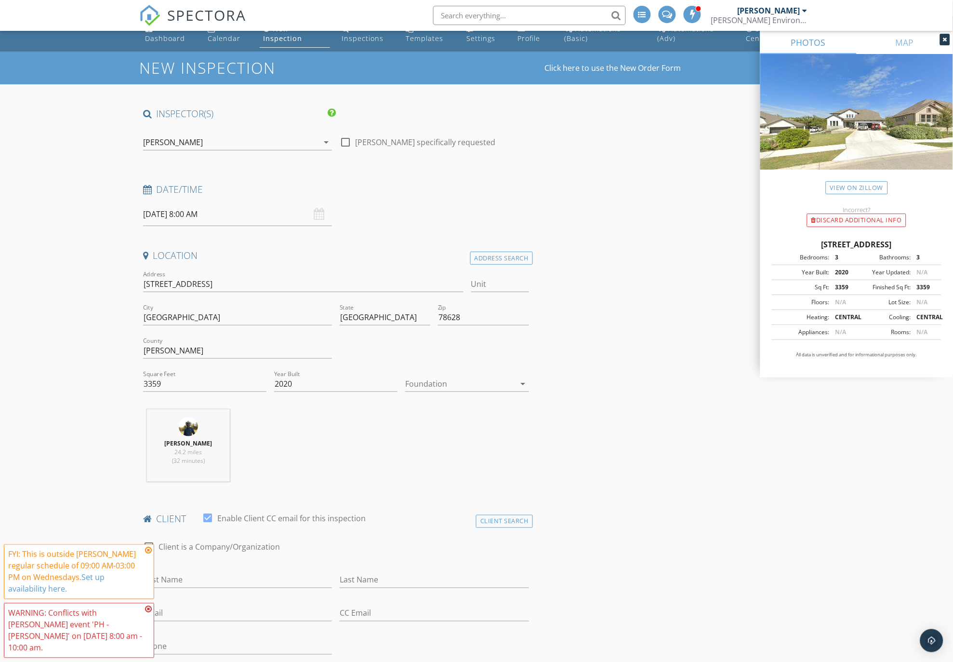
scroll to position [0, 0]
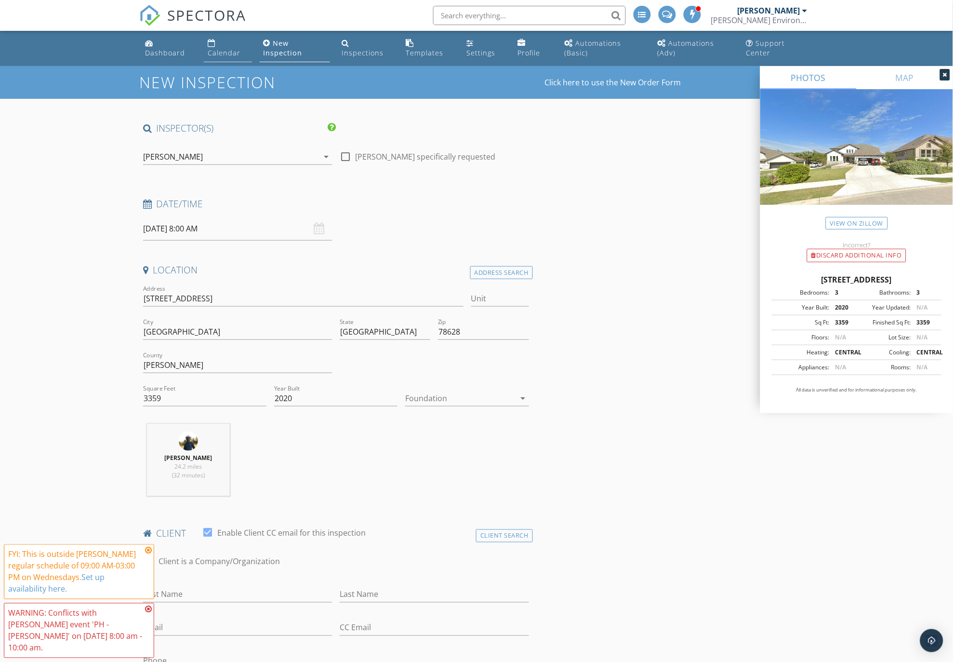
click at [219, 51] on div "Calendar" at bounding box center [224, 52] width 33 height 9
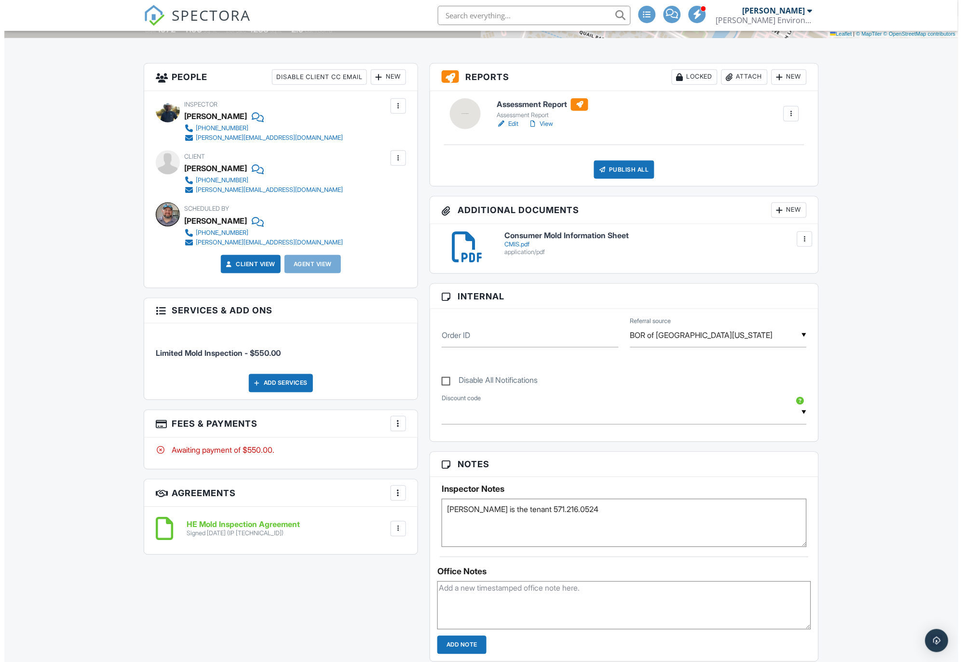
scroll to position [214, 0]
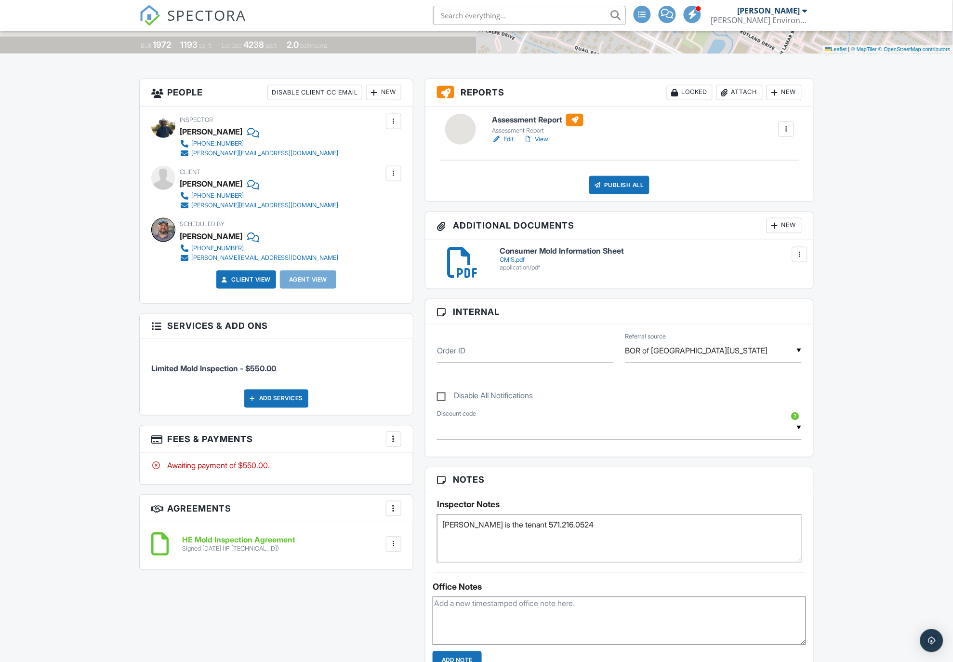
click at [282, 400] on div "Add Services" at bounding box center [276, 398] width 64 height 18
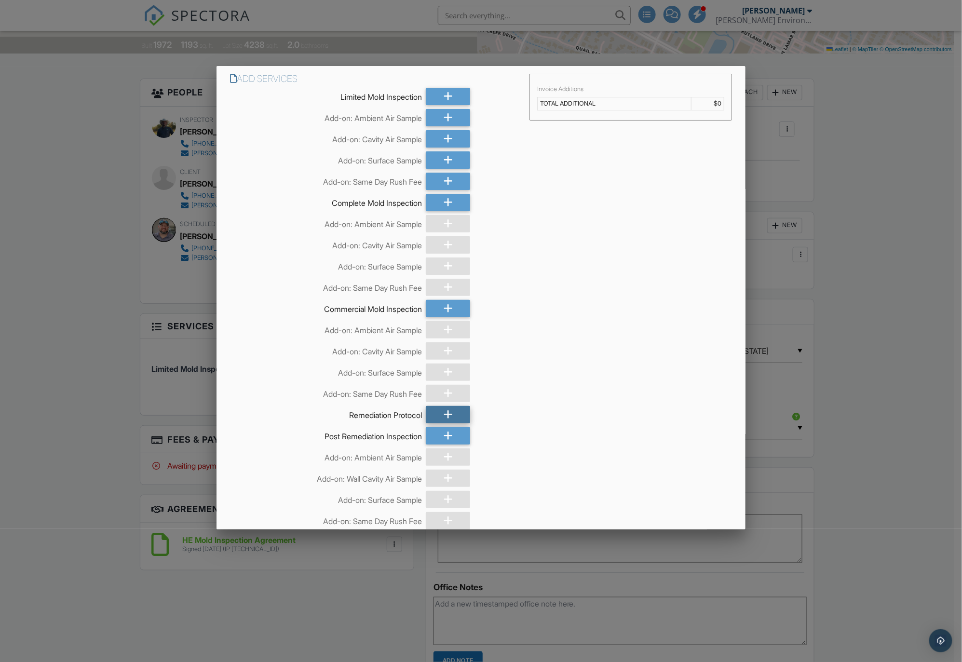
click at [446, 416] on icon at bounding box center [447, 414] width 9 height 17
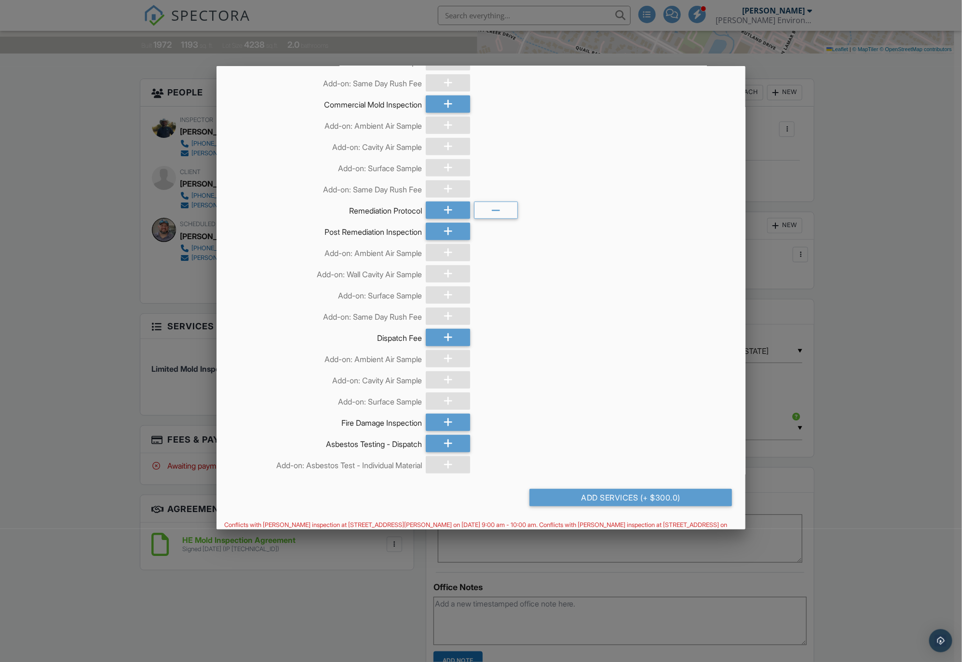
scroll to position [218, 0]
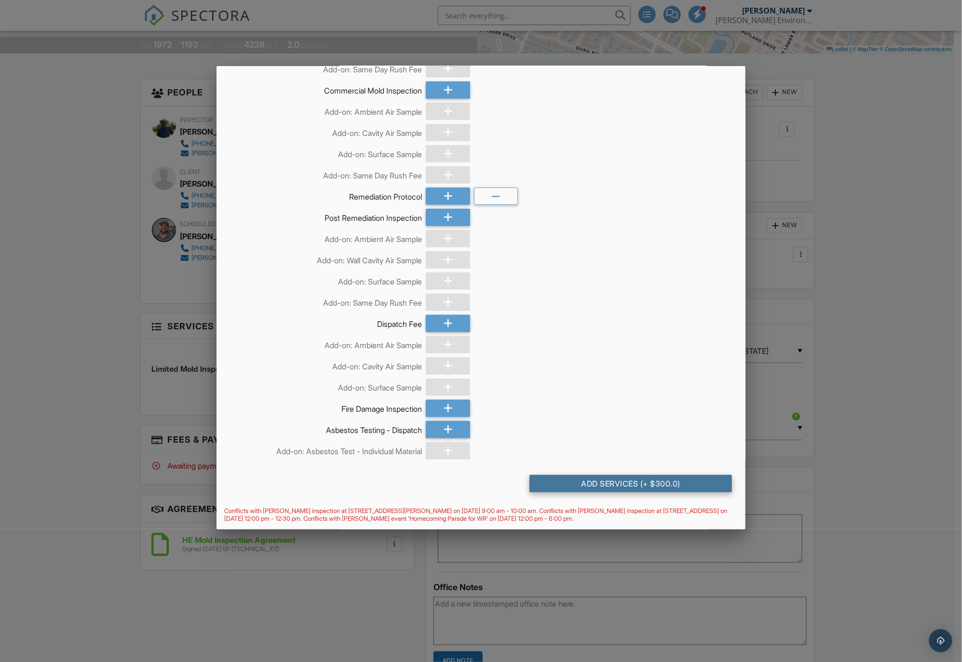
click at [616, 484] on div "Add Services (+ $300.0)" at bounding box center [630, 483] width 202 height 17
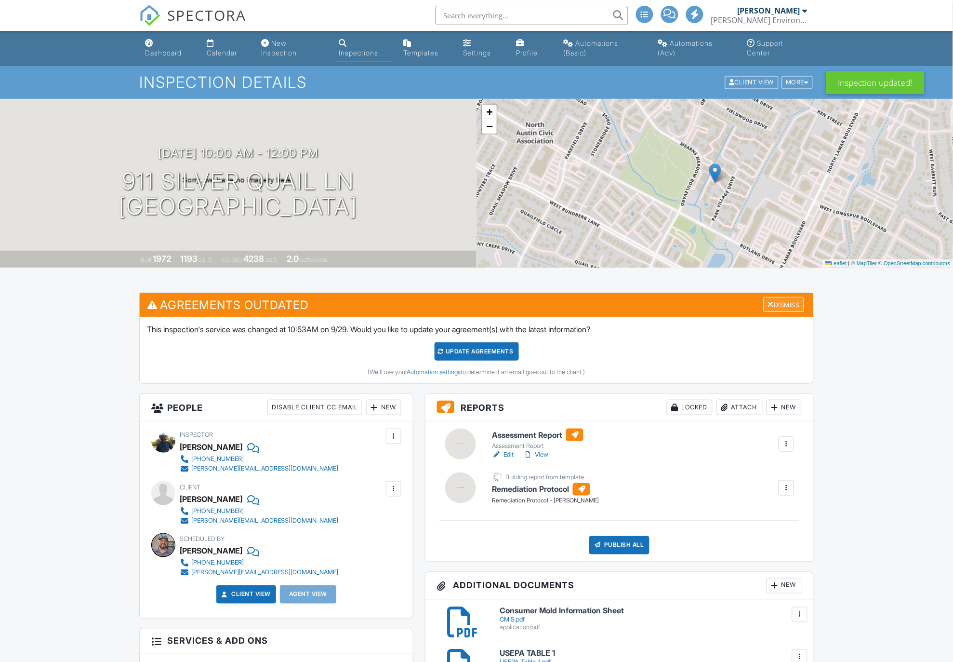
click at [784, 303] on div "Dismiss" at bounding box center [784, 304] width 40 height 15
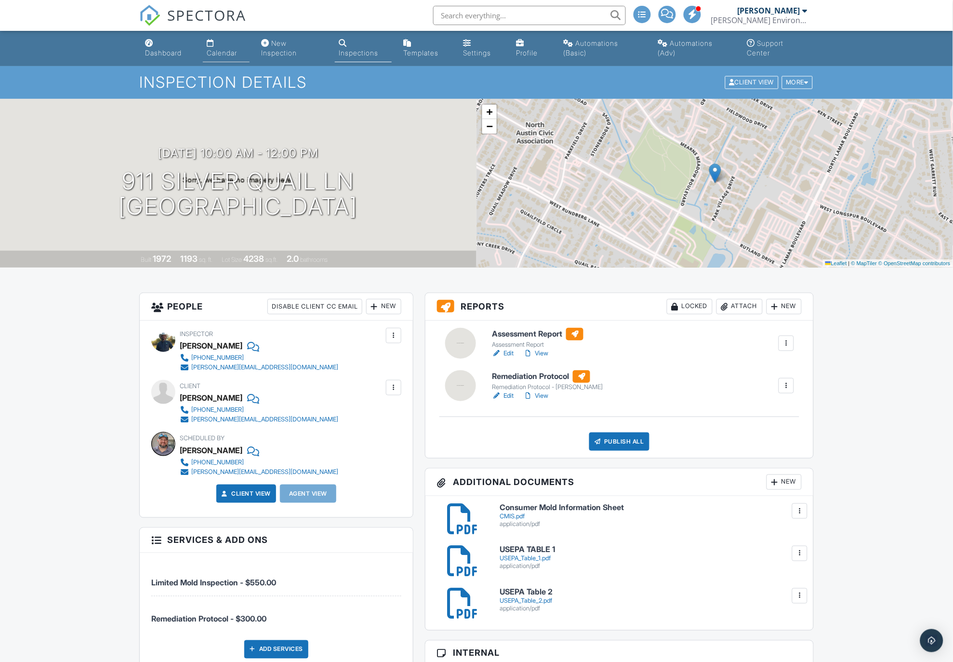
click at [218, 44] on link "Calendar" at bounding box center [226, 48] width 47 height 27
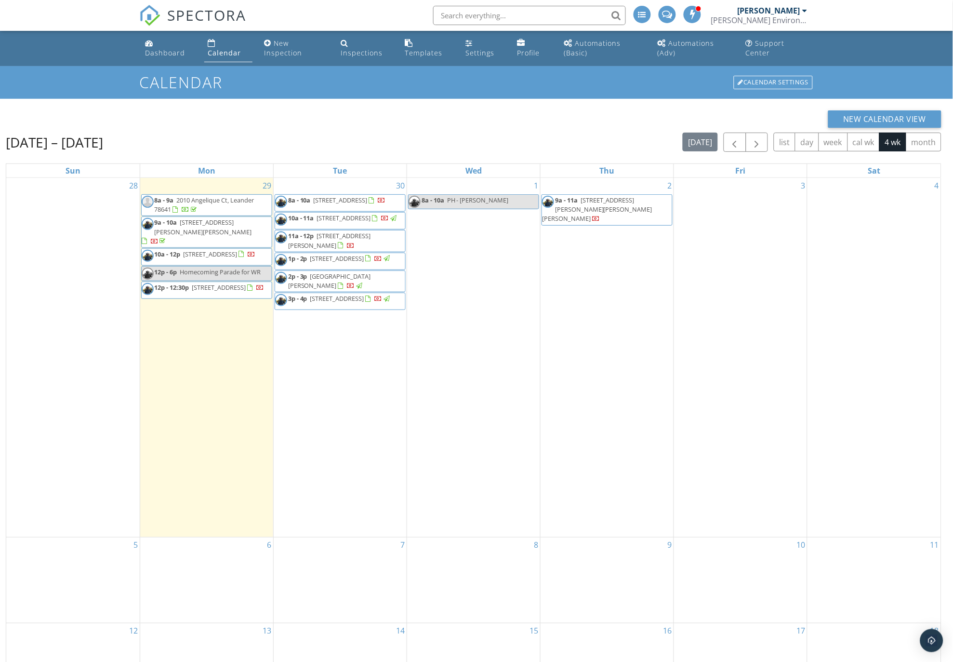
click at [457, 12] on input "text" at bounding box center [529, 15] width 193 height 19
type input "r"
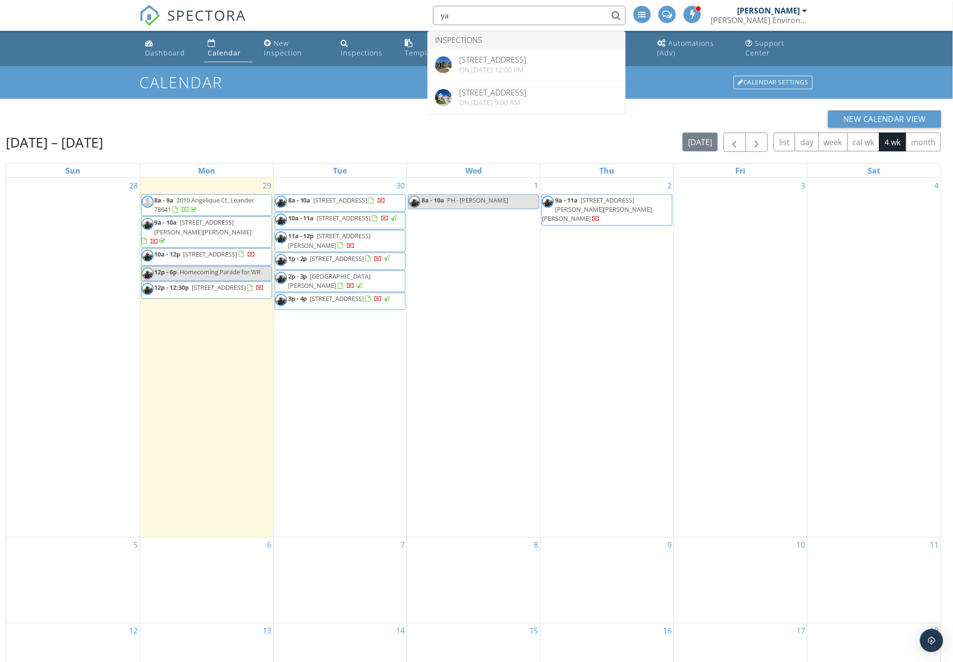
type input "y"
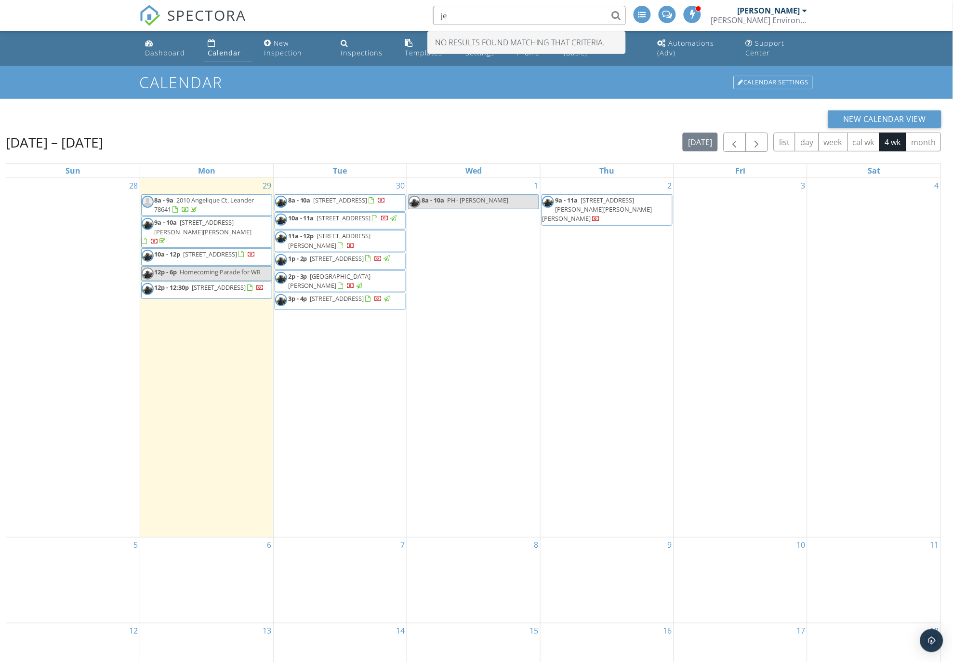
type input "j"
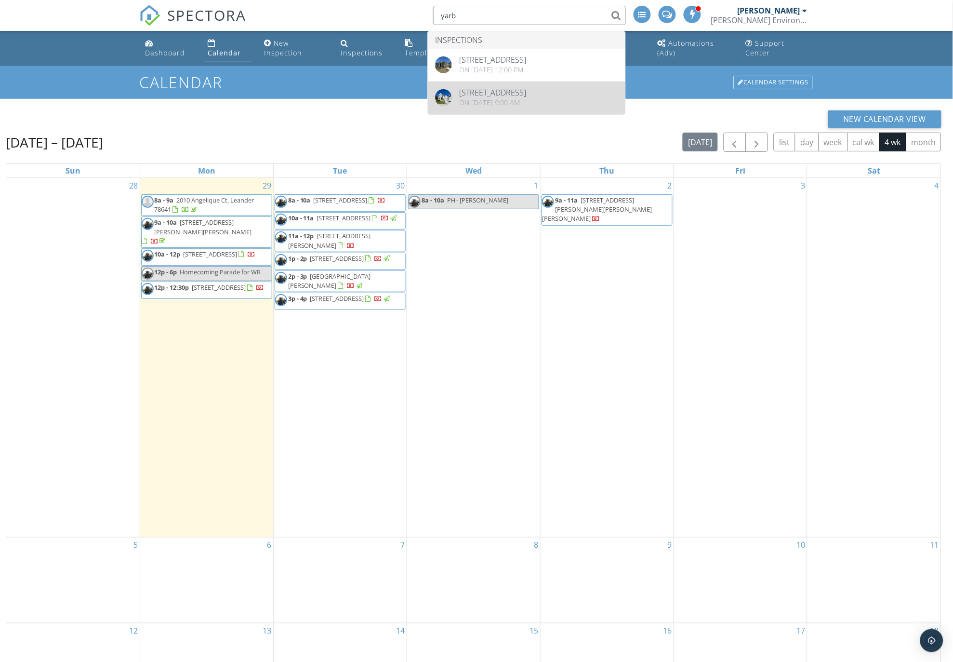
type input "yarb"
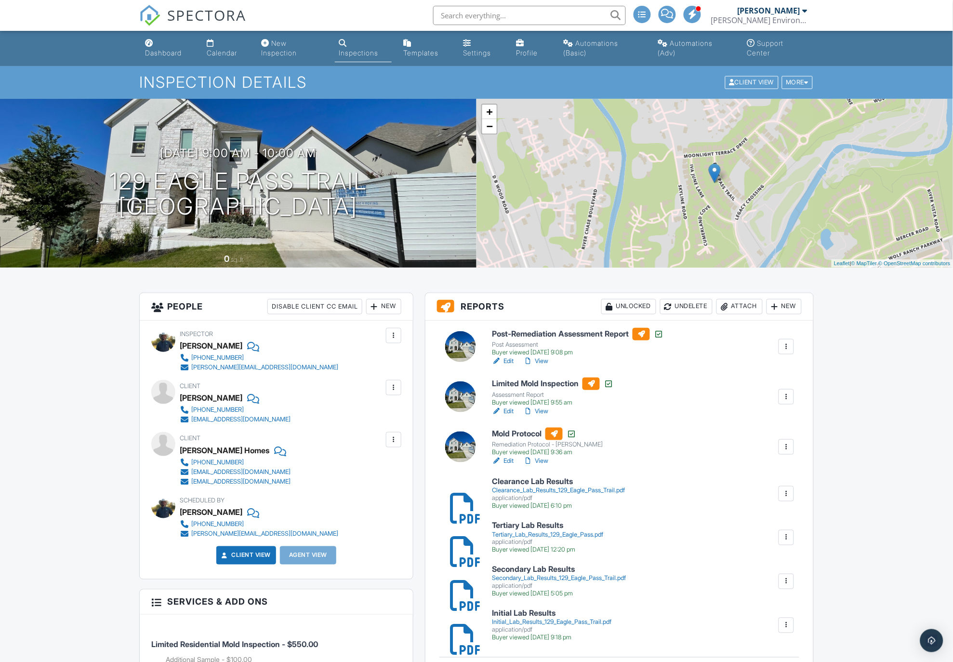
click at [229, 52] on div "Calendar" at bounding box center [222, 53] width 30 height 8
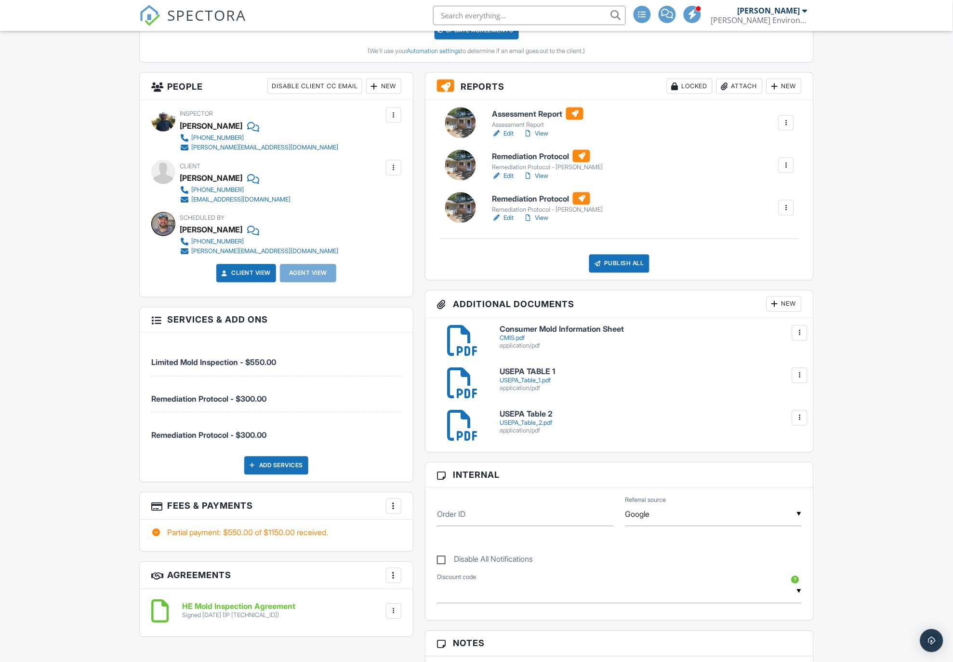
click at [396, 504] on div at bounding box center [394, 506] width 10 height 10
click at [420, 533] on li "Edit Fees & Payments" at bounding box center [442, 535] width 101 height 24
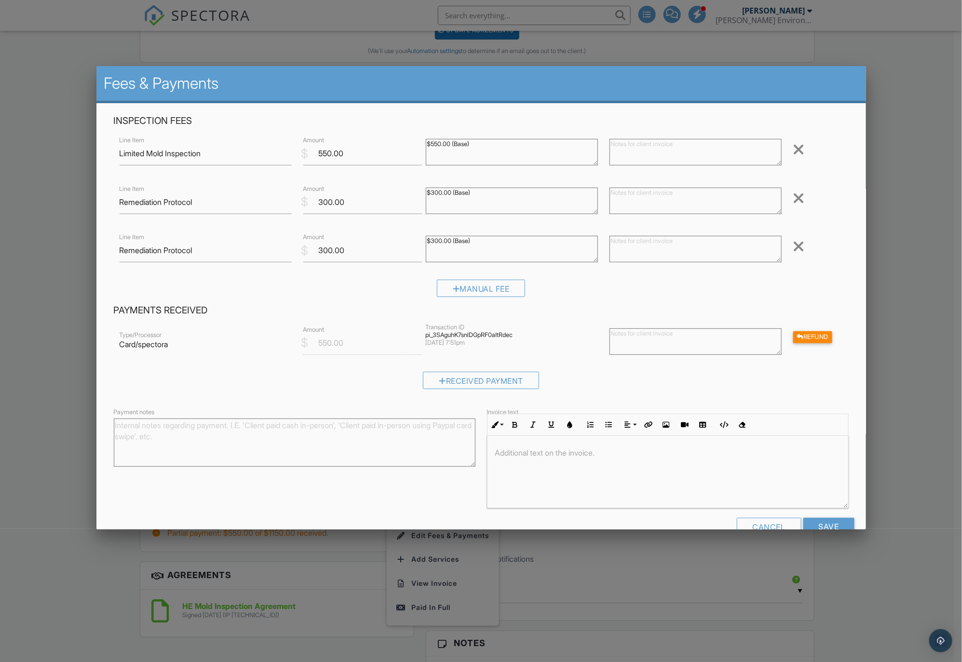
click at [793, 244] on div at bounding box center [799, 246] width 12 height 15
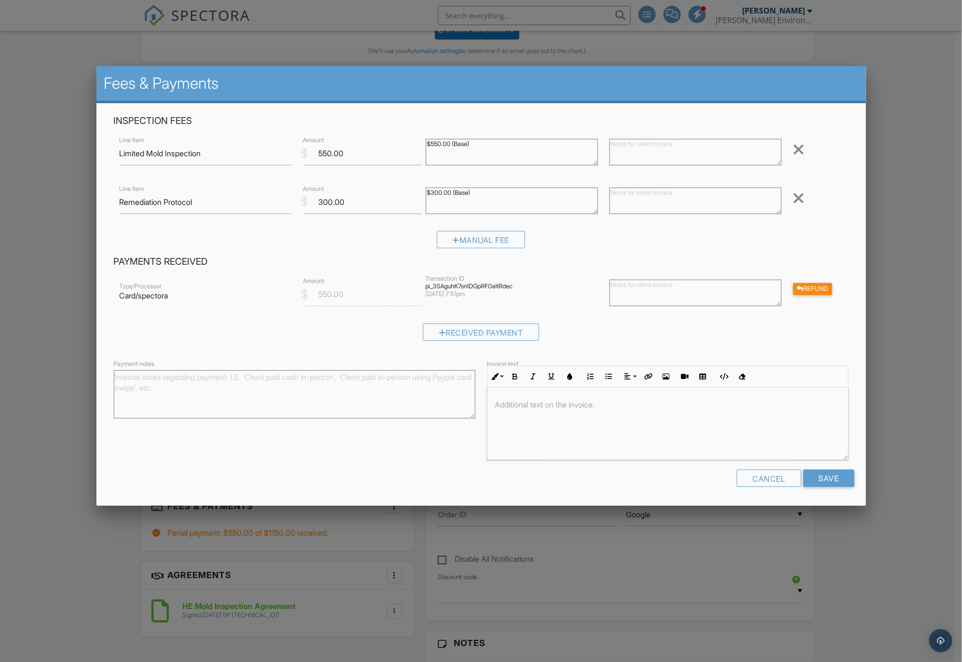
click at [625, 150] on textarea at bounding box center [695, 152] width 172 height 27
type textarea "Service provided on 9/26/2025"
click at [820, 474] on input "Save" at bounding box center [828, 478] width 51 height 17
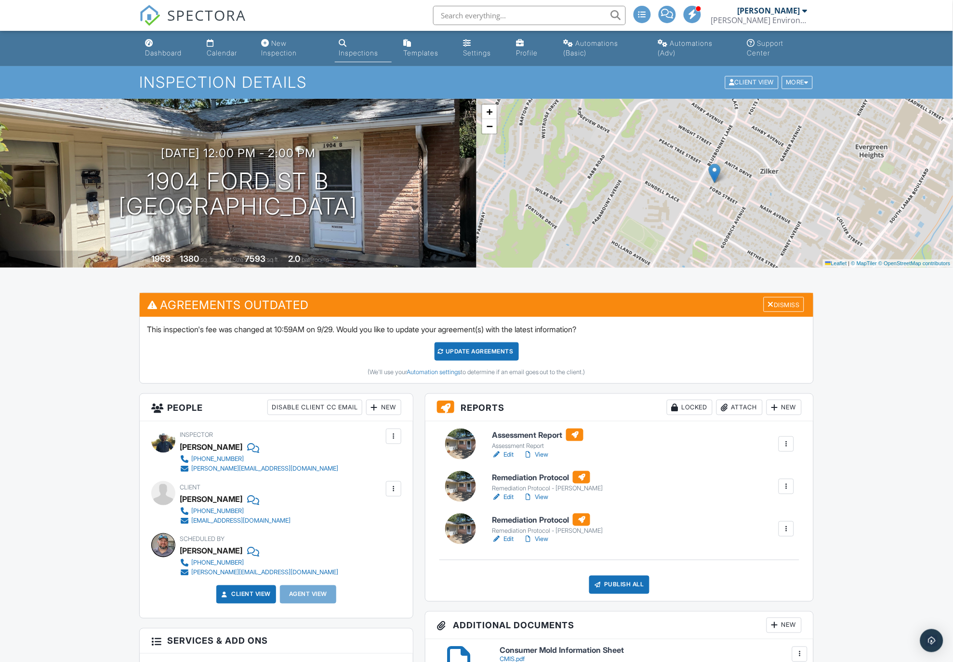
click at [220, 49] on div "Calendar" at bounding box center [222, 53] width 30 height 8
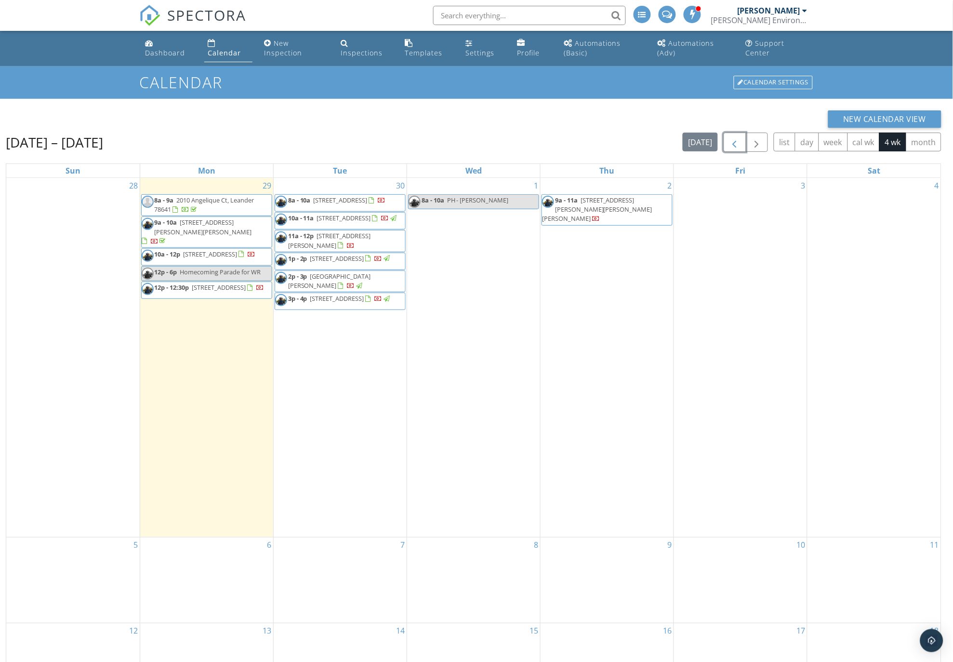
click at [735, 145] on span "button" at bounding box center [735, 143] width 12 height 12
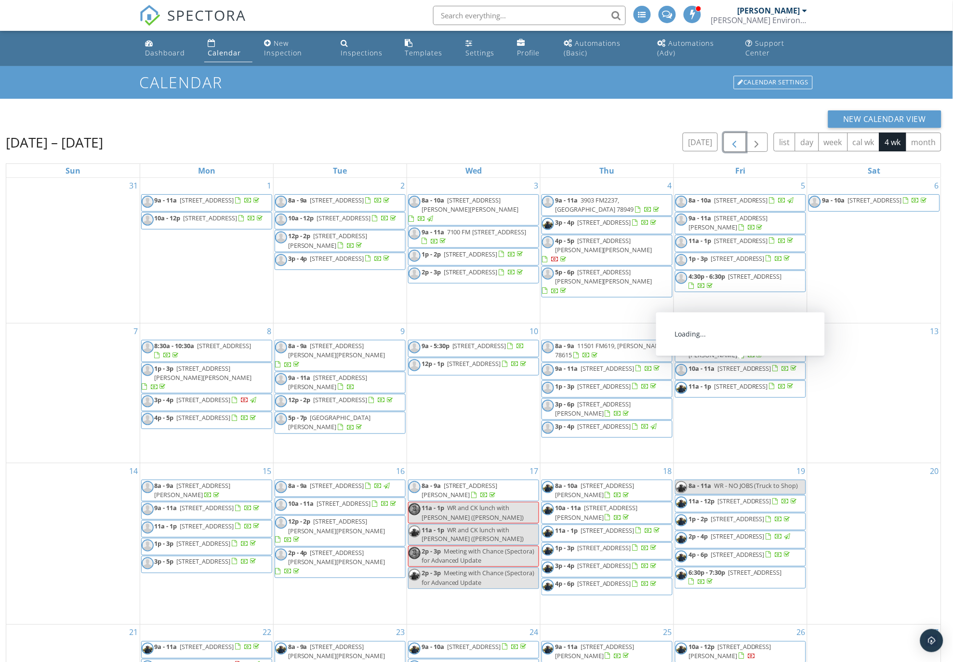
scroll to position [138, 0]
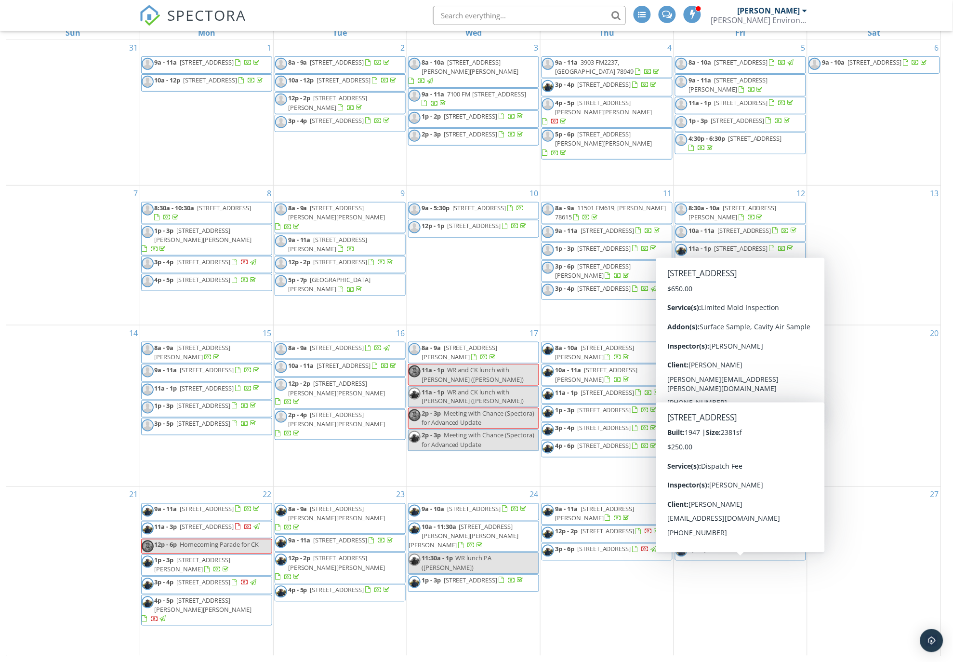
click at [866, 581] on div "27" at bounding box center [875, 571] width 134 height 169
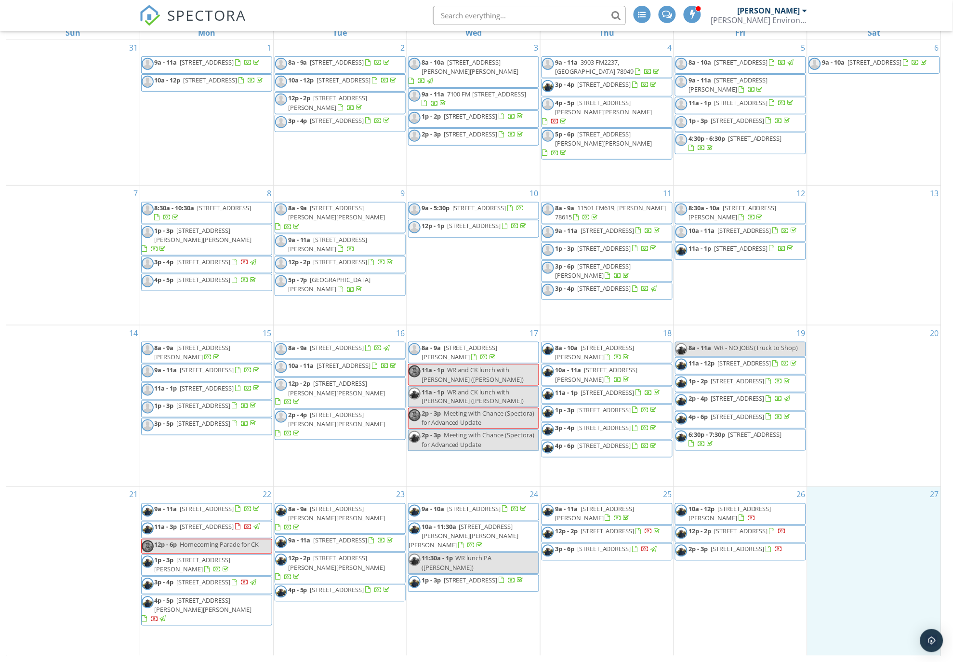
click at [722, 536] on span "1904 Ford St B, Austin 78704" at bounding box center [741, 531] width 54 height 9
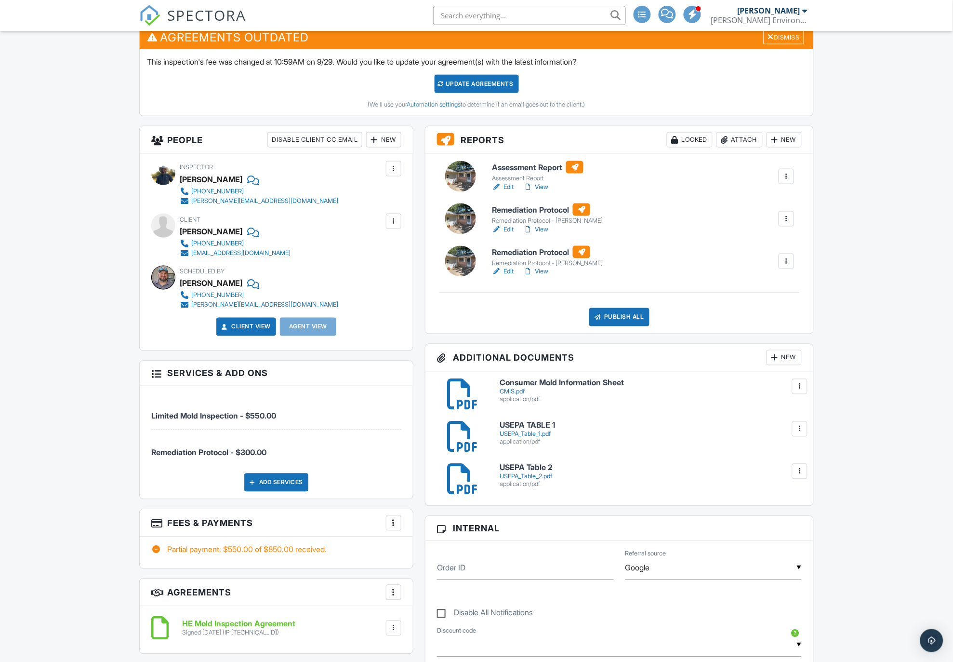
click at [784, 261] on div at bounding box center [787, 261] width 10 height 10
click at [744, 336] on link "Delete" at bounding box center [762, 336] width 58 height 11
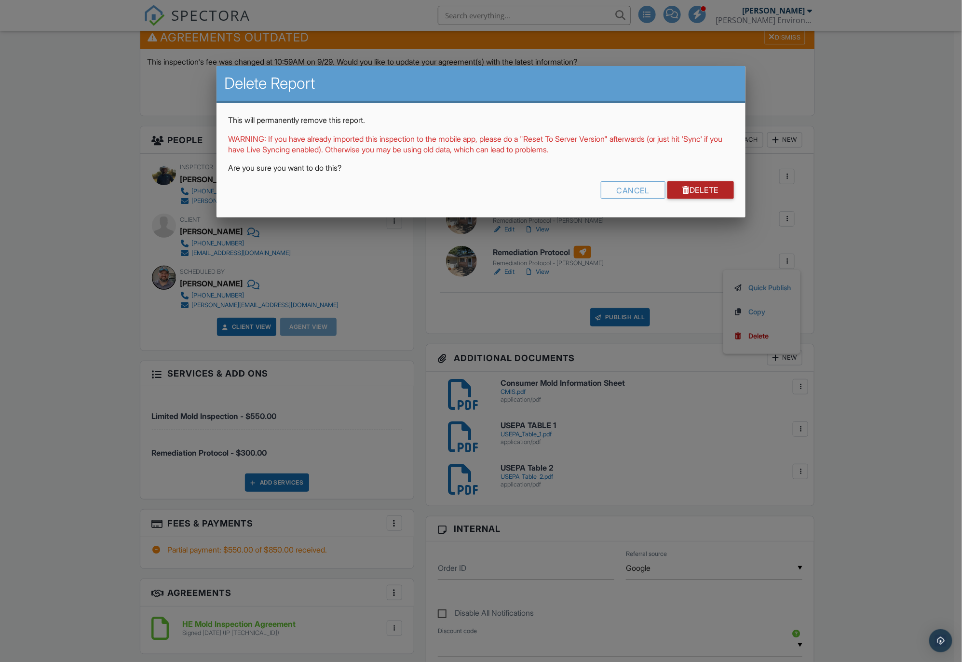
click at [714, 184] on link "Delete" at bounding box center [700, 189] width 67 height 17
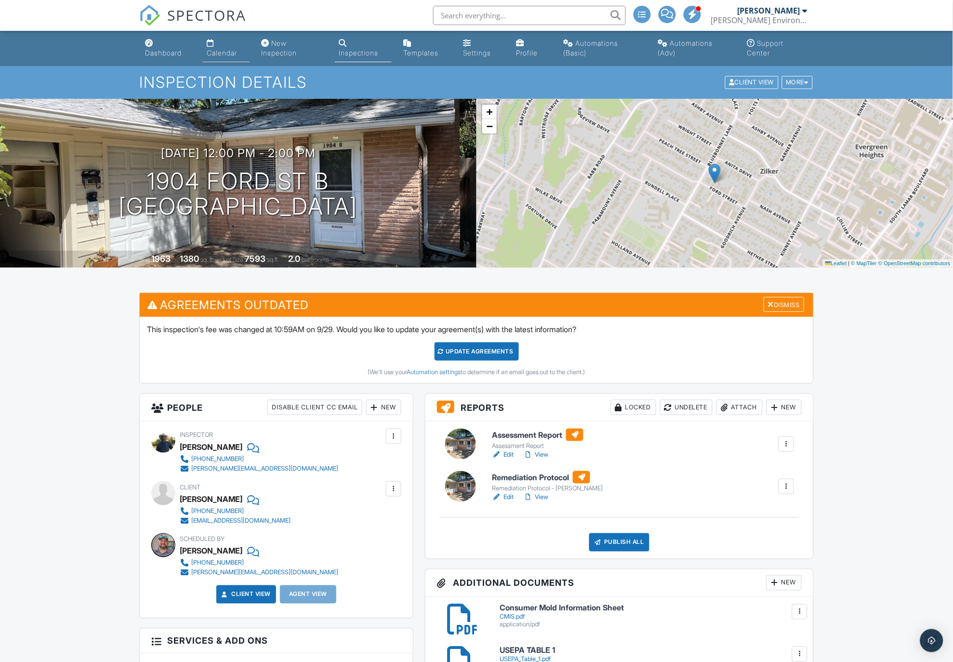
click at [210, 48] on link "Calendar" at bounding box center [226, 48] width 47 height 27
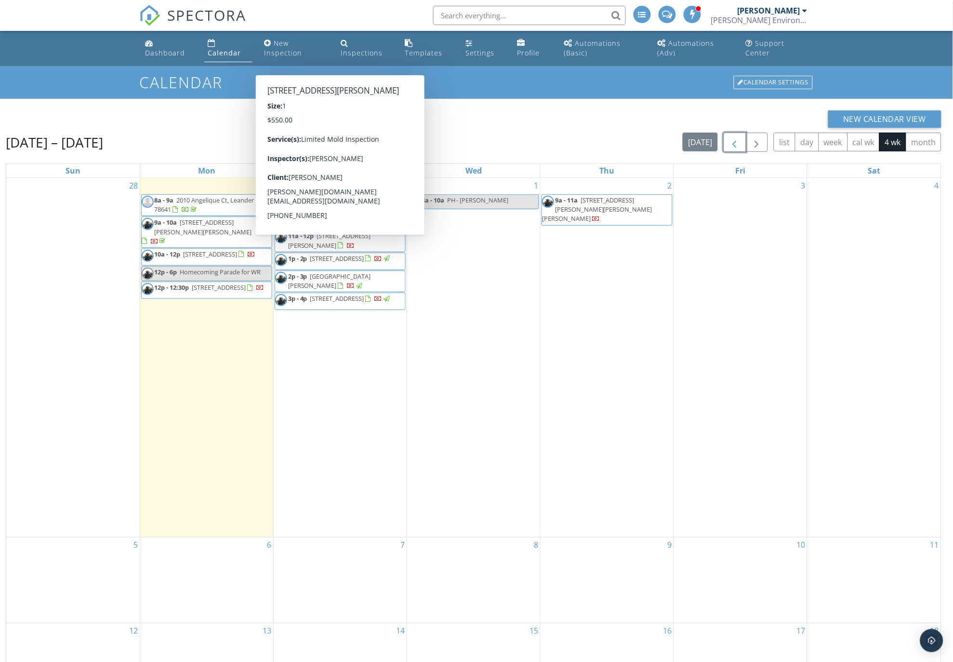
click at [737, 142] on span "button" at bounding box center [735, 143] width 12 height 12
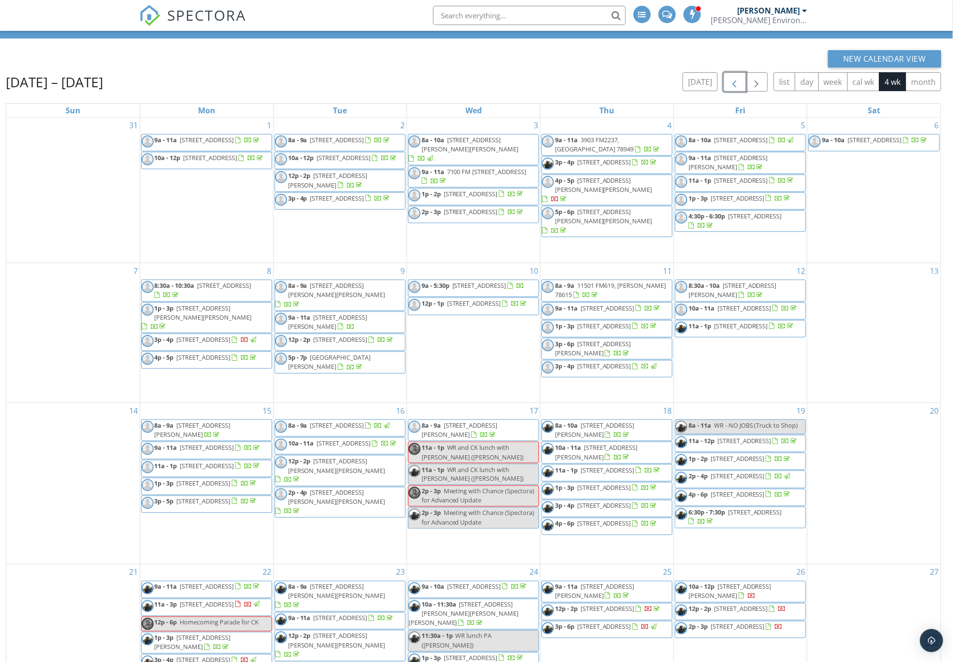
scroll to position [138, 0]
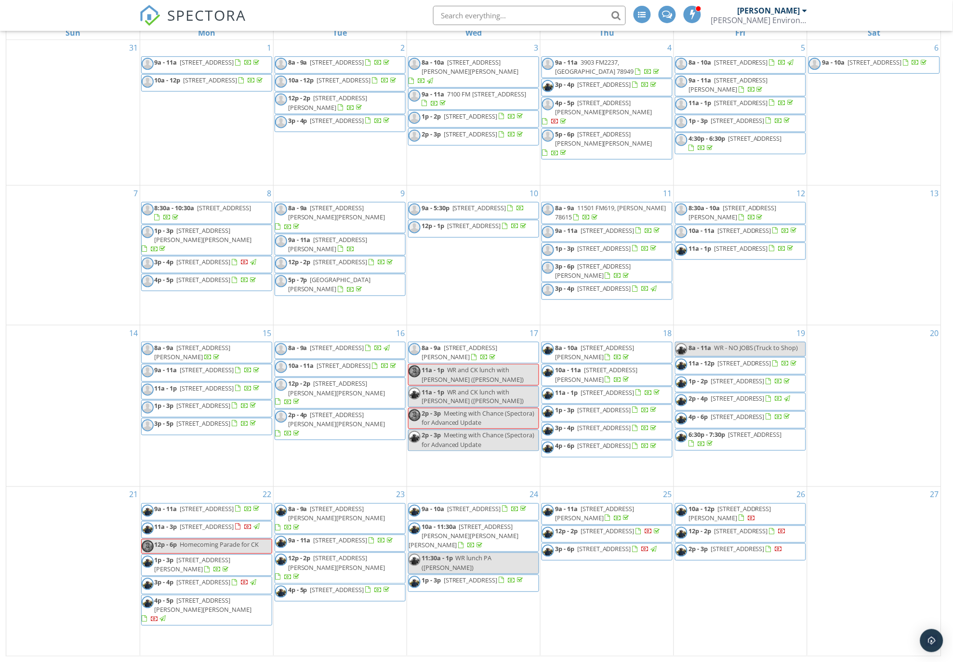
click at [608, 536] on span "601 Rocky Spot Dr, Austin 78737" at bounding box center [608, 531] width 54 height 9
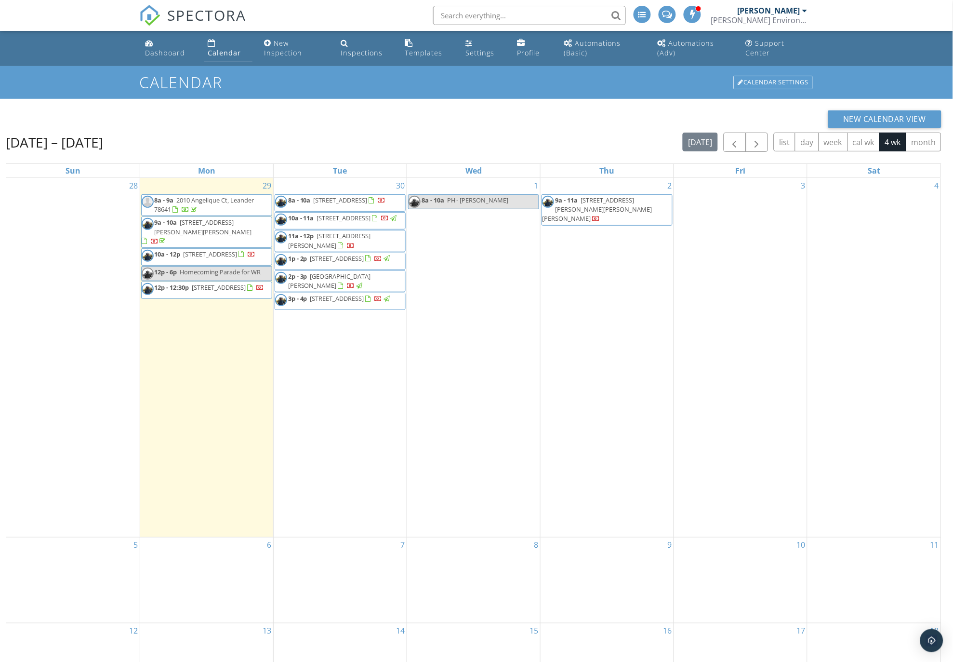
click at [52, 52] on ul "Dashboard Calendar New Inspection Inspections Templates Settings Profile Automa…" at bounding box center [476, 48] width 953 height 35
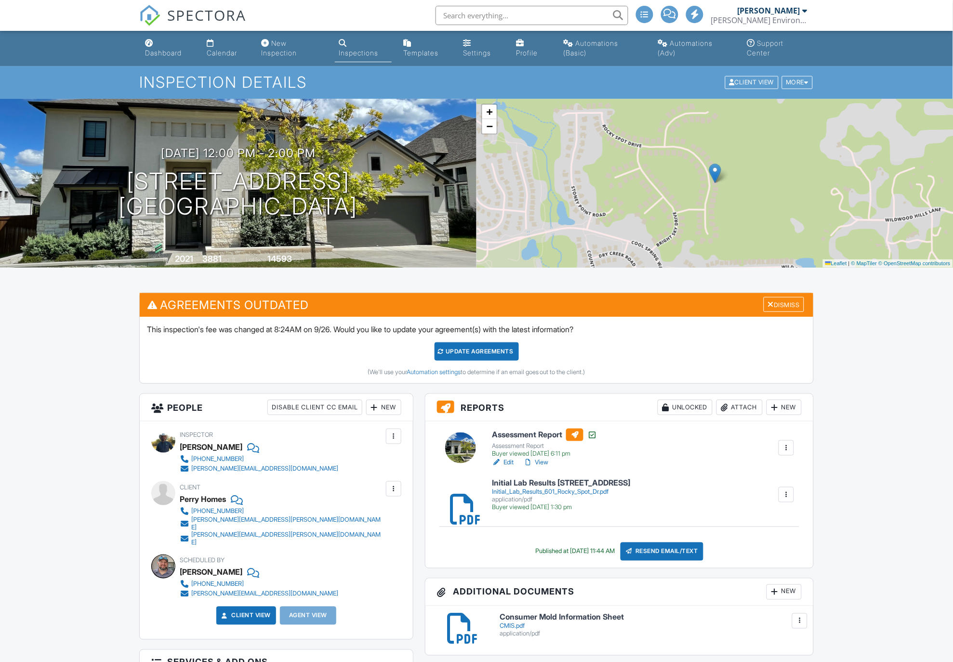
scroll to position [107, 0]
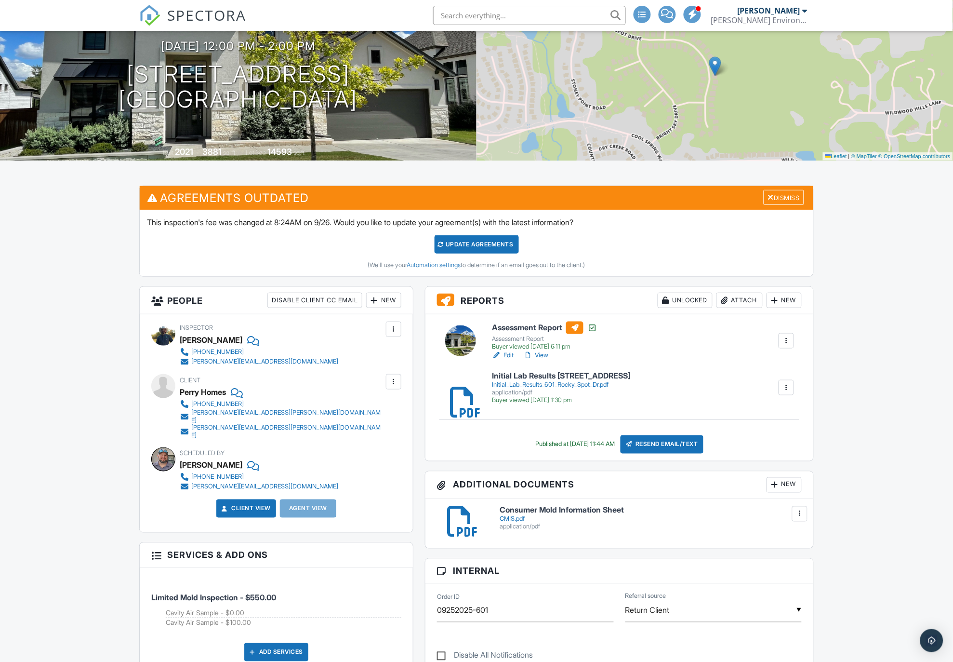
click at [534, 381] on div "Initial_Lab_Results_601_Rocky_Spot_Dr.pdf" at bounding box center [561, 385] width 138 height 8
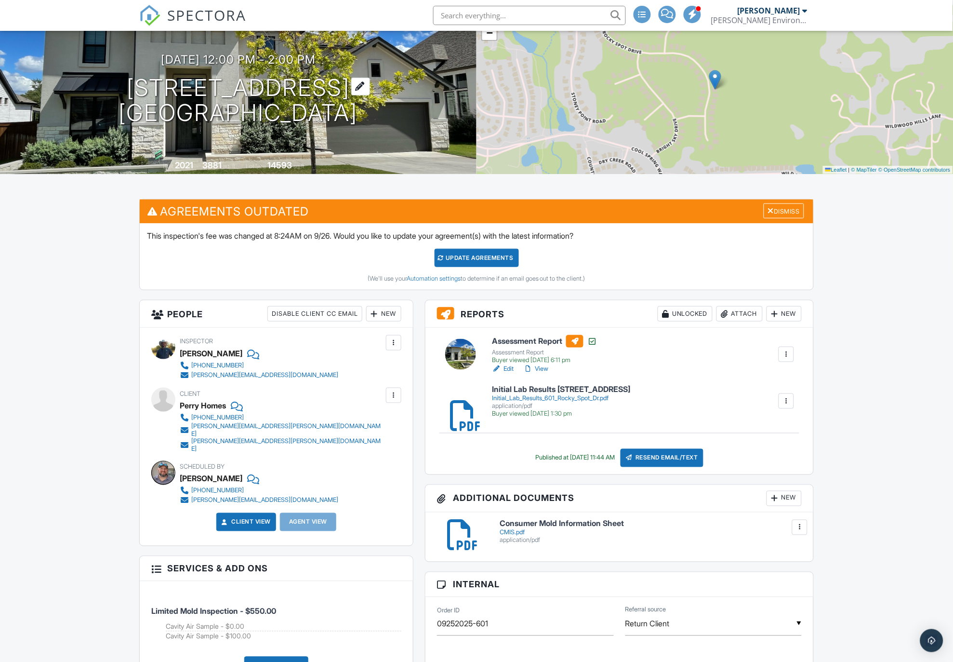
scroll to position [0, 0]
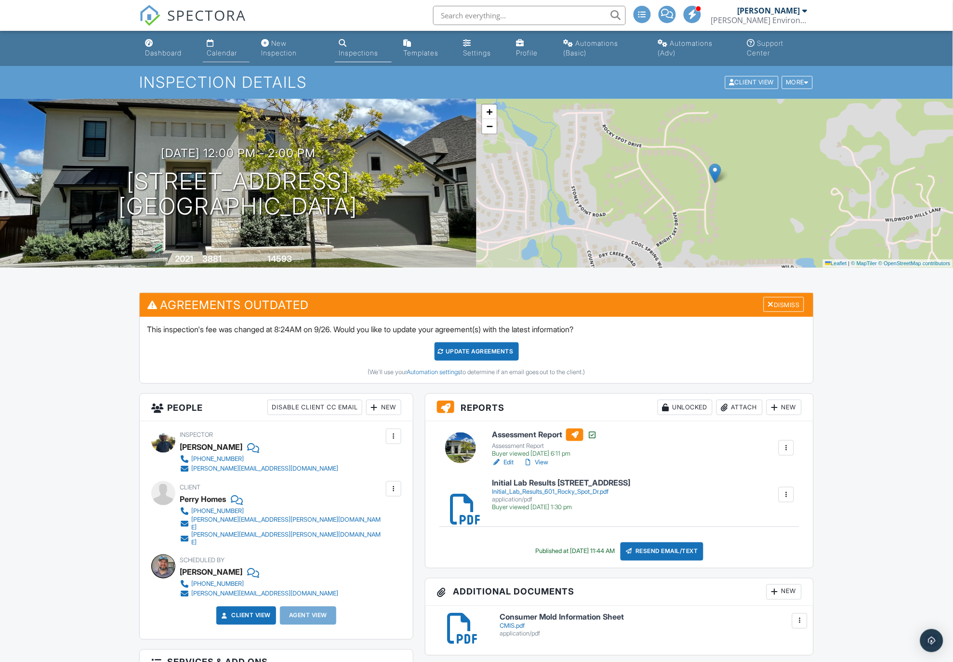
click at [217, 51] on div "Calendar" at bounding box center [222, 53] width 30 height 8
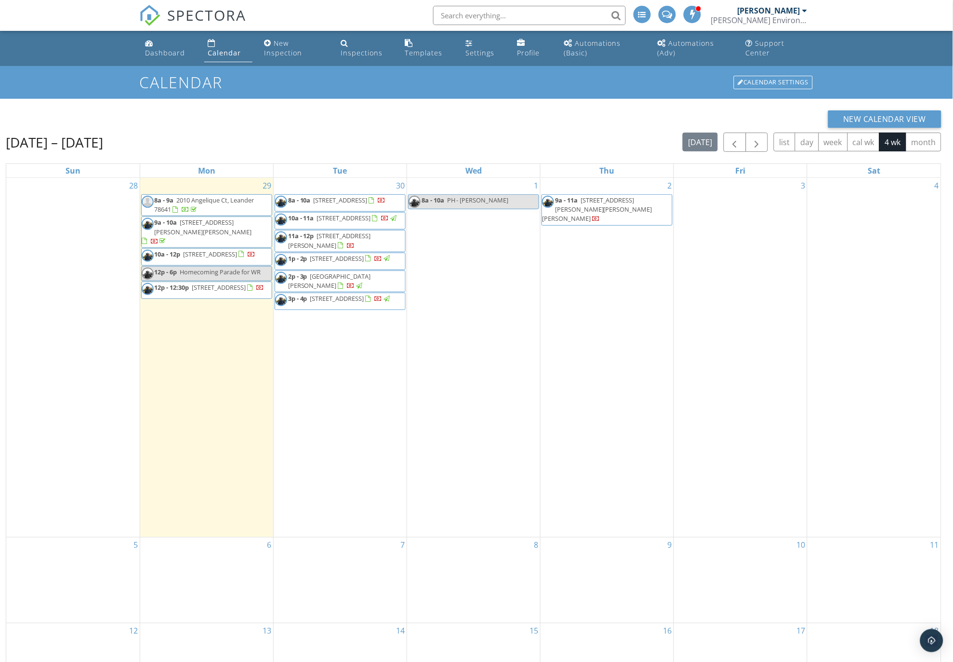
click at [484, 233] on div "1 8a - 10a PH - Anja Timmerman" at bounding box center [473, 357] width 133 height 359
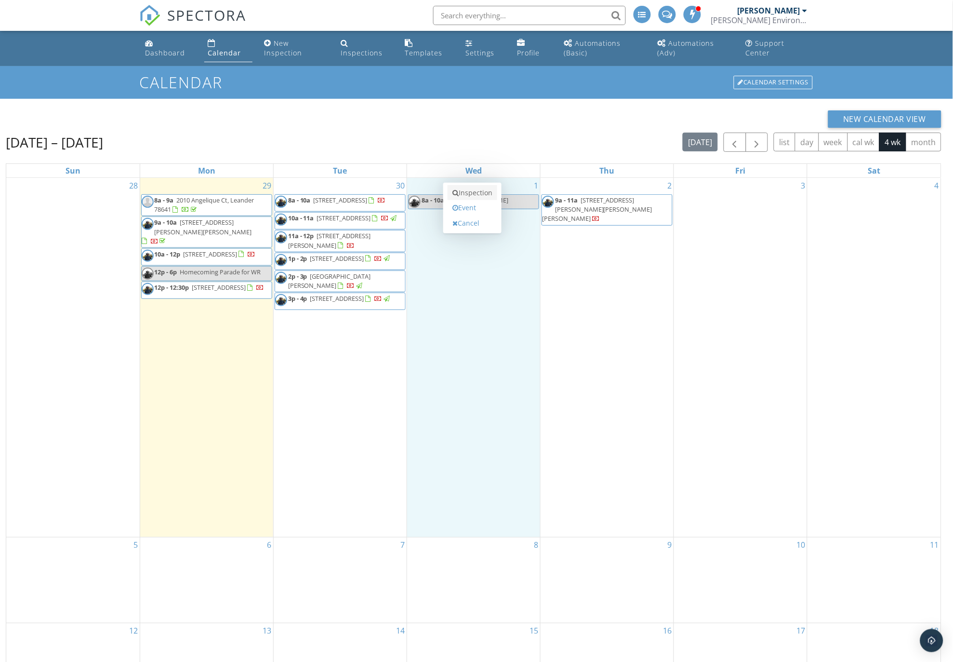
click at [475, 195] on link "Inspection" at bounding box center [473, 192] width 50 height 15
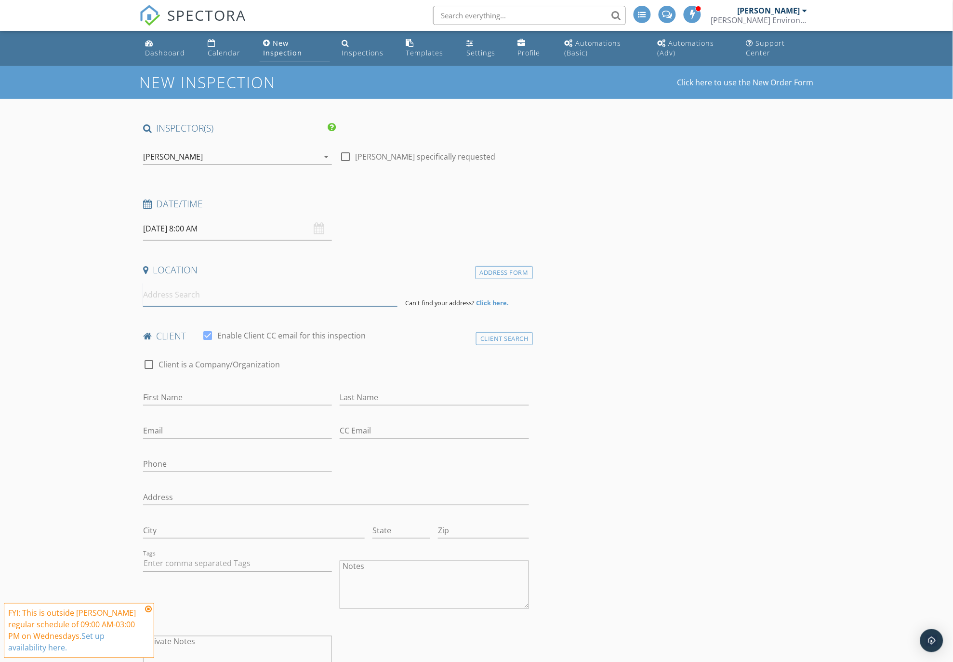
click at [158, 298] on input at bounding box center [270, 295] width 255 height 24
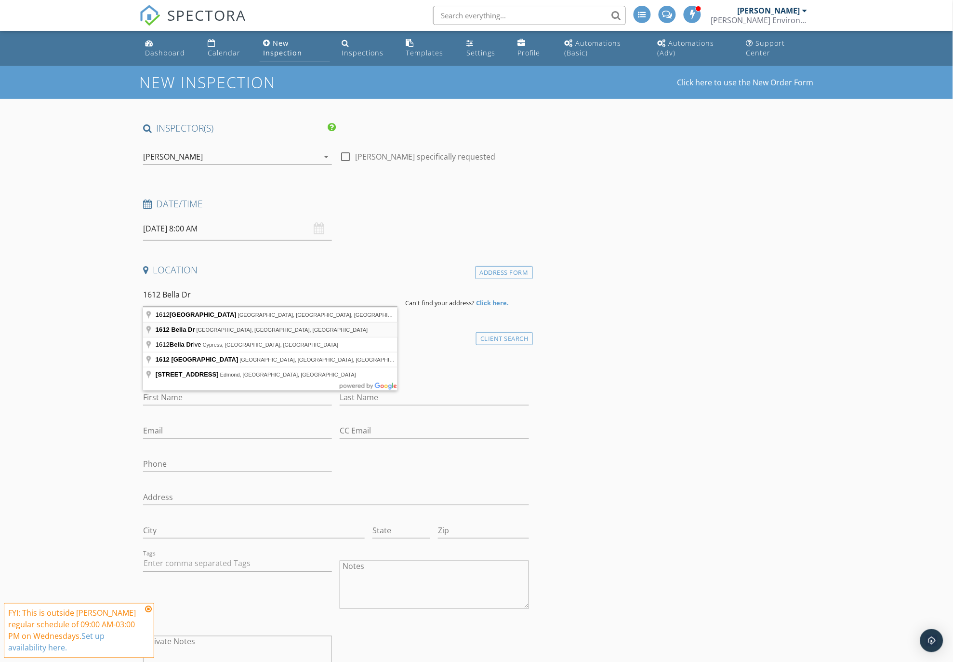
type input "1612 Bella Dr, Leander, TX, USA"
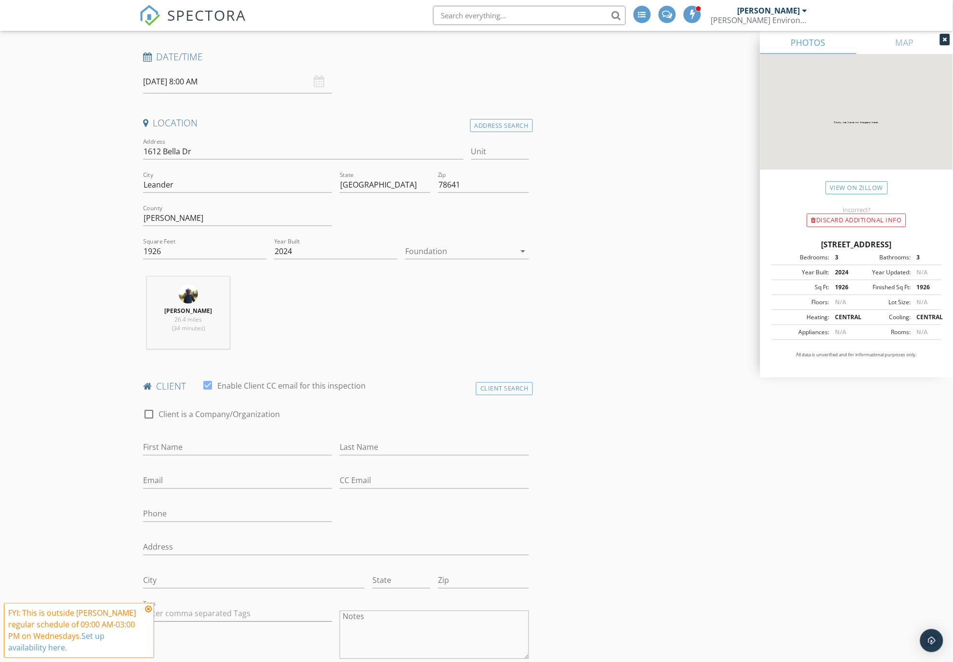
scroll to position [161, 0]
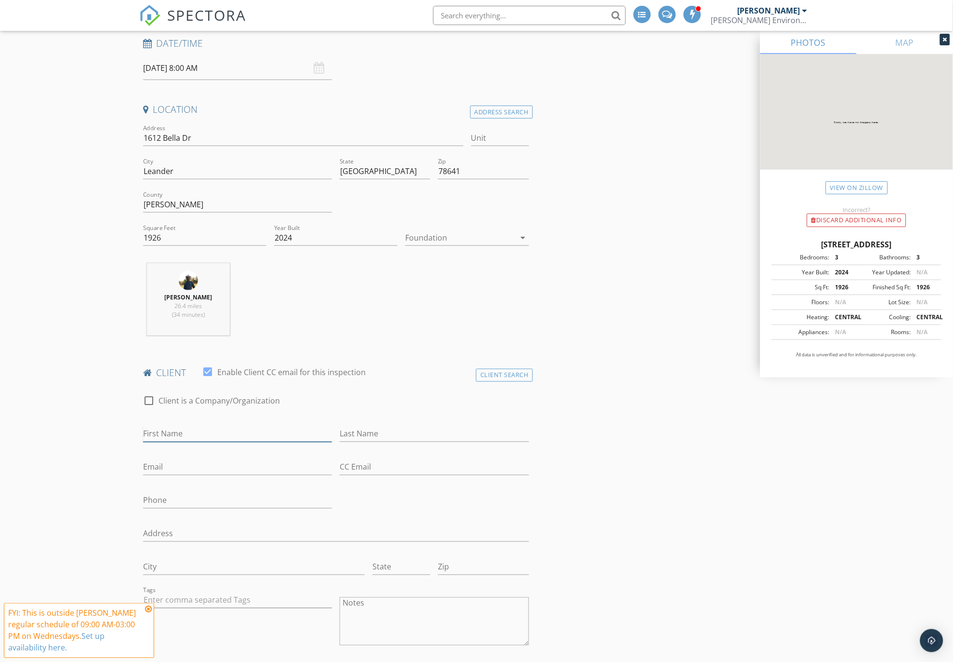
click at [186, 431] on input "First Name" at bounding box center [237, 434] width 189 height 16
type input "Anja"
type input "Timmerman"
click at [173, 471] on input "Email" at bounding box center [237, 467] width 189 height 16
type input "anja@agilitypmi.com"
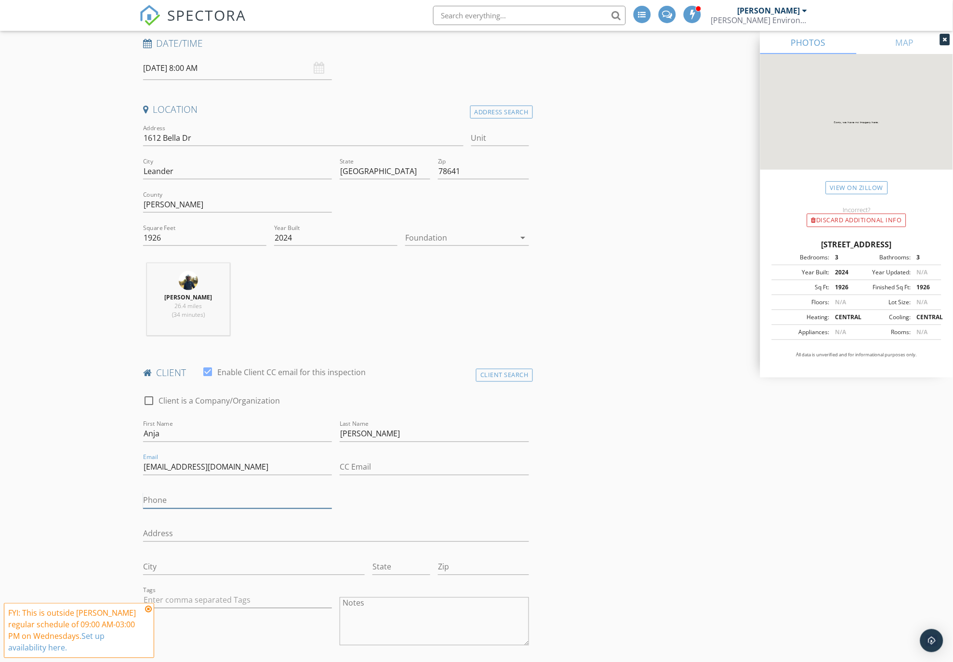
click at [179, 495] on input "Phone" at bounding box center [237, 501] width 189 height 16
type input "713-206-1236"
drag, startPoint x: 198, startPoint y: 140, endPoint x: 141, endPoint y: 141, distance: 56.9
click at [141, 141] on div "Address 1612 Bella Dr" at bounding box center [303, 138] width 328 height 33
click at [161, 533] on input "Address" at bounding box center [336, 534] width 386 height 16
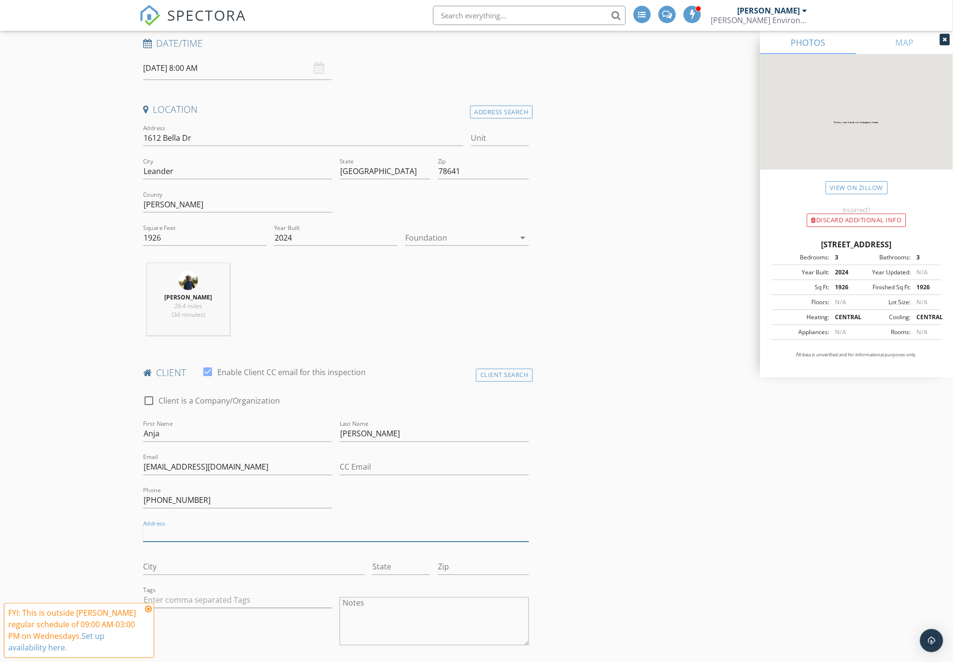
paste input "1612 Bella Dr"
type input "1612 Bella Dr"
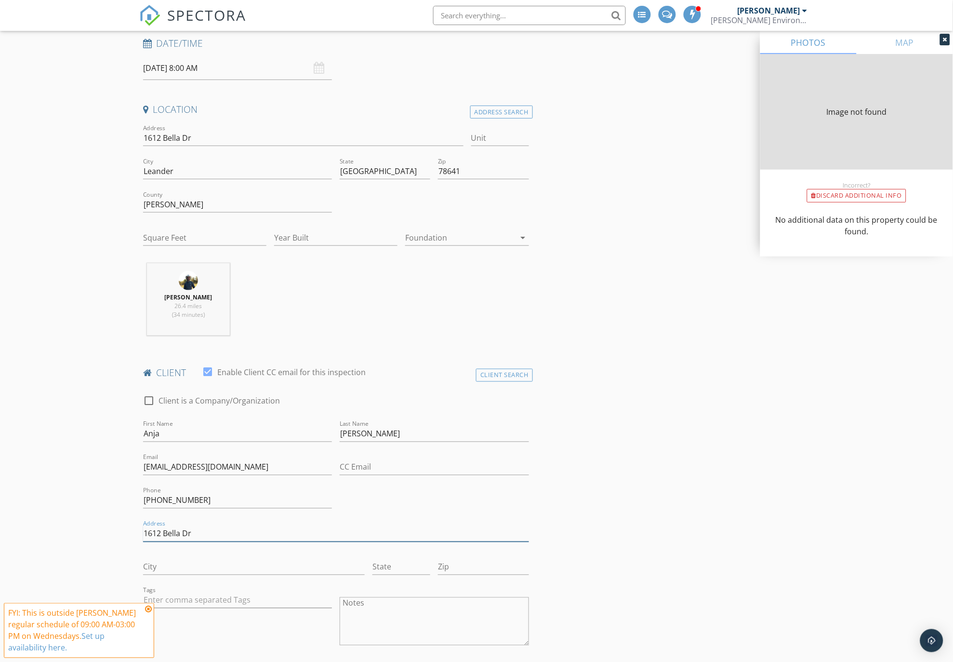
type input "1612 Bella Dr"
type input "1926"
type input "2024"
click at [165, 566] on input "City" at bounding box center [254, 567] width 222 height 16
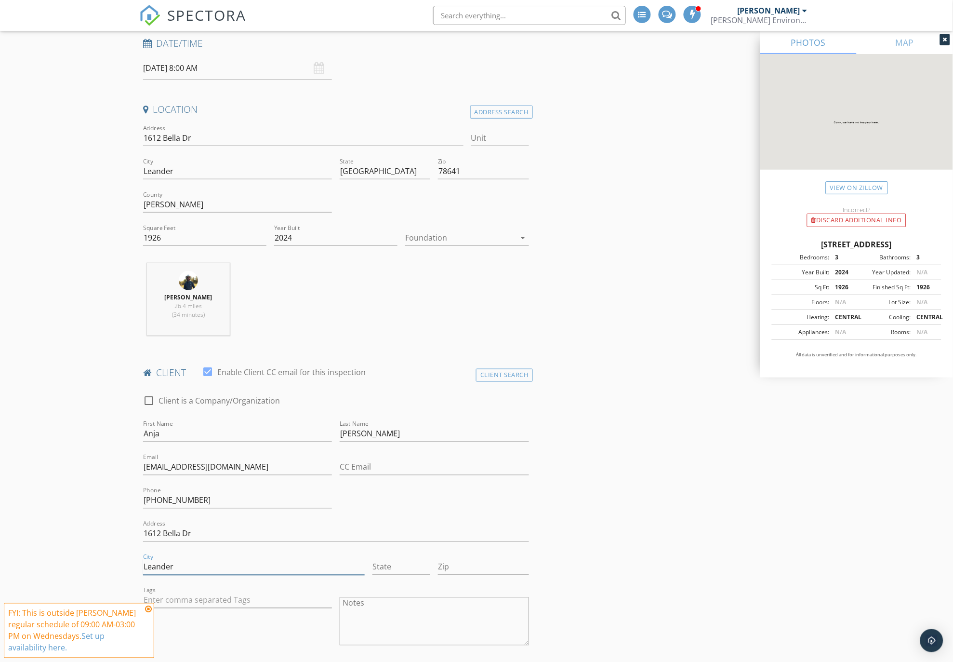
type input "Leander"
click at [386, 566] on input "State" at bounding box center [402, 567] width 58 height 16
type input "TX"
click at [467, 567] on input "Zip" at bounding box center [483, 567] width 91 height 16
type input "78641"
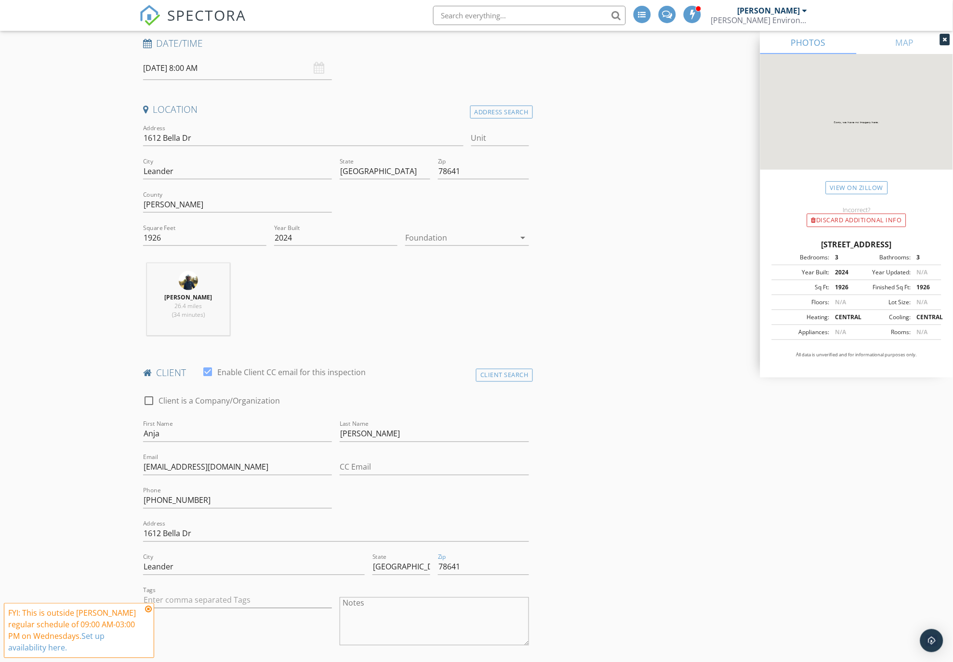
drag, startPoint x: 620, startPoint y: 539, endPoint x: 630, endPoint y: 536, distance: 10.5
click at [147, 606] on icon at bounding box center [148, 609] width 7 height 8
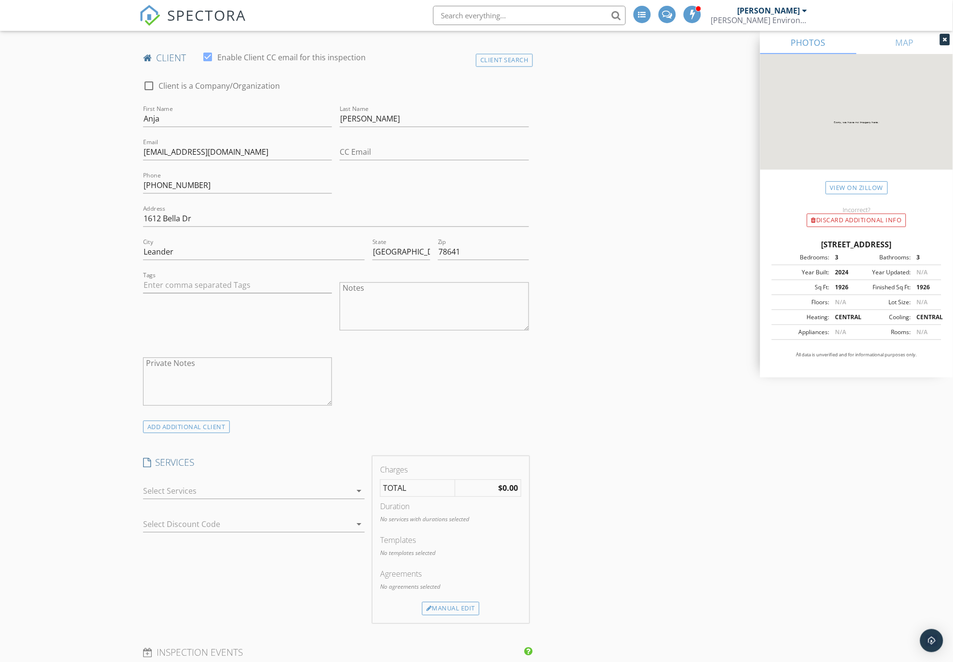
scroll to position [482, 0]
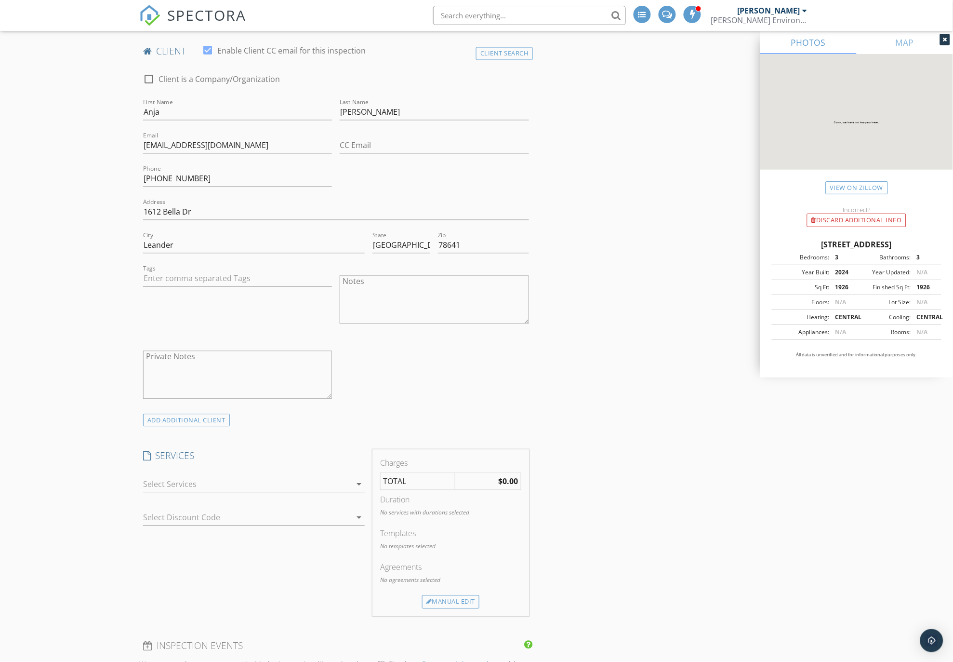
click at [359, 483] on icon "arrow_drop_down" at bounding box center [359, 485] width 12 height 12
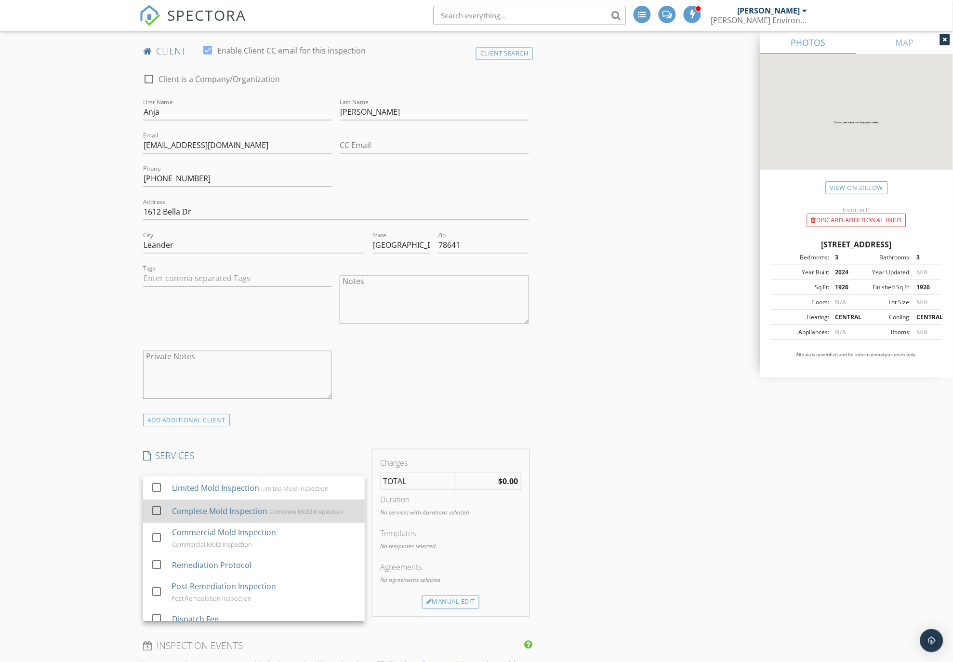
click at [254, 509] on div "Complete Mold Inspection" at bounding box center [219, 512] width 95 height 12
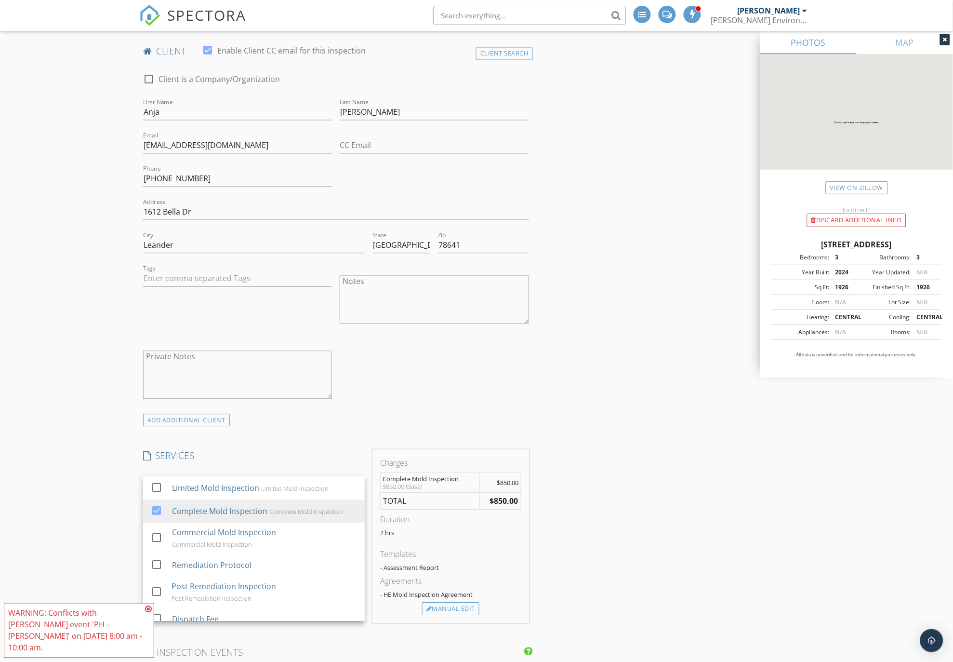
click at [583, 452] on div "INSPECTOR(S) check_box William Rivers PRIMARY check_box_outline_blank Cary Kraf…" at bounding box center [476, 571] width 675 height 1862
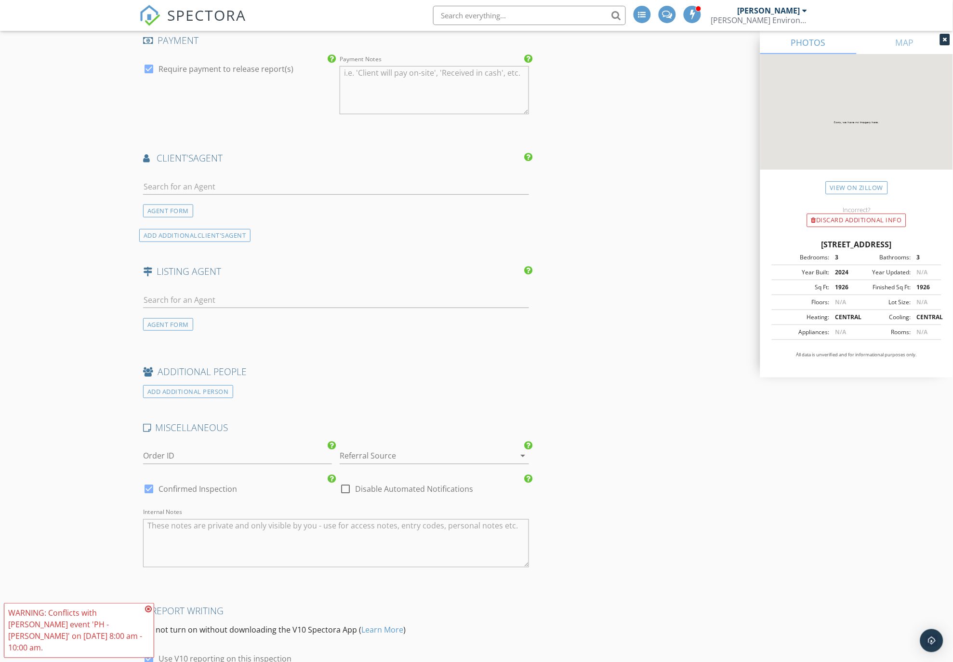
scroll to position [1178, 0]
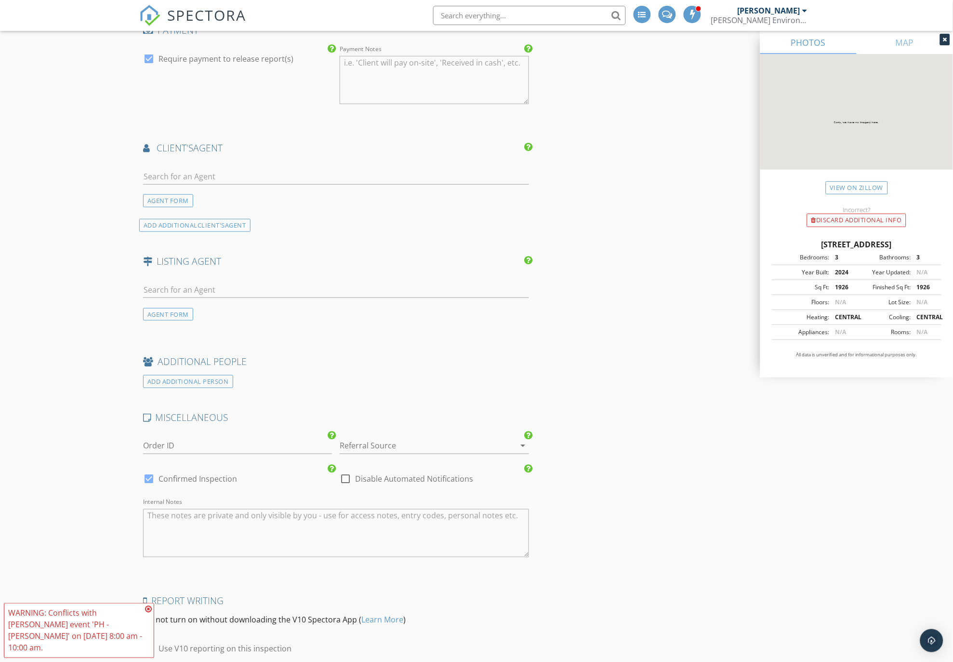
click at [418, 448] on div at bounding box center [421, 445] width 162 height 15
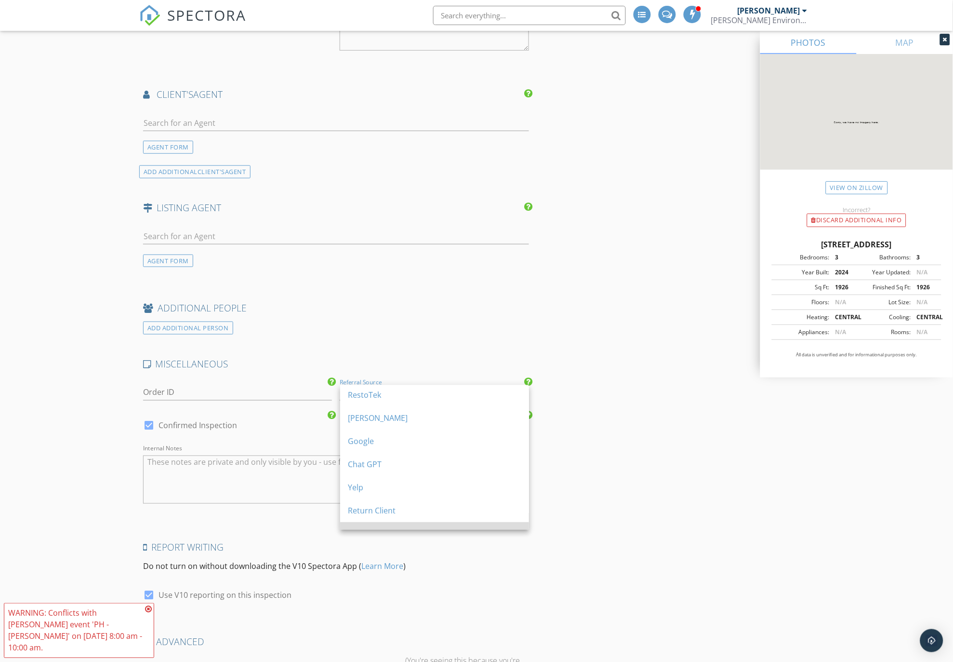
scroll to position [102, 0]
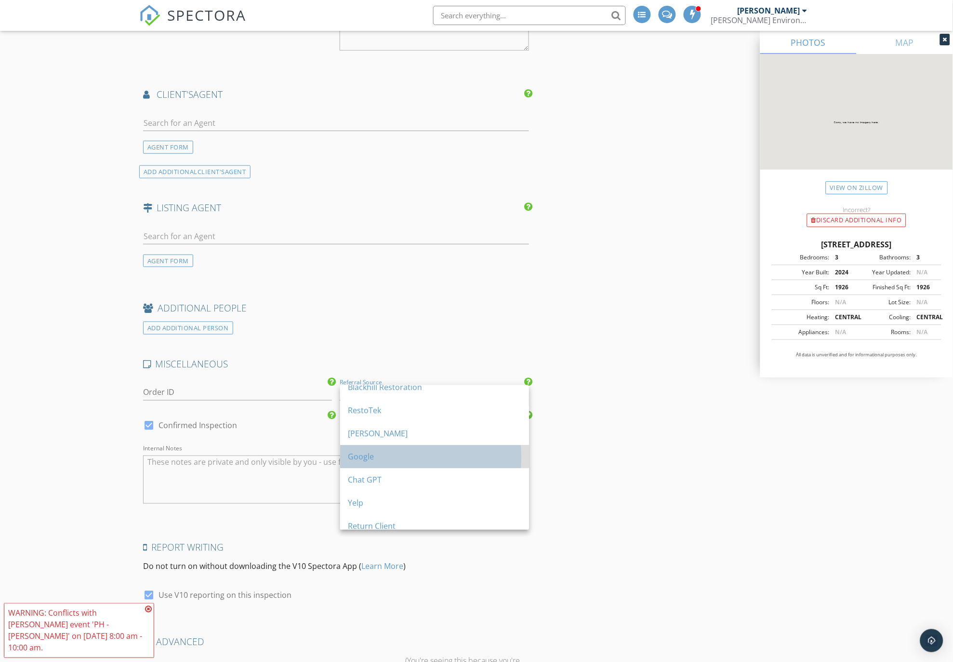
click at [374, 455] on div "Google" at bounding box center [435, 457] width 174 height 12
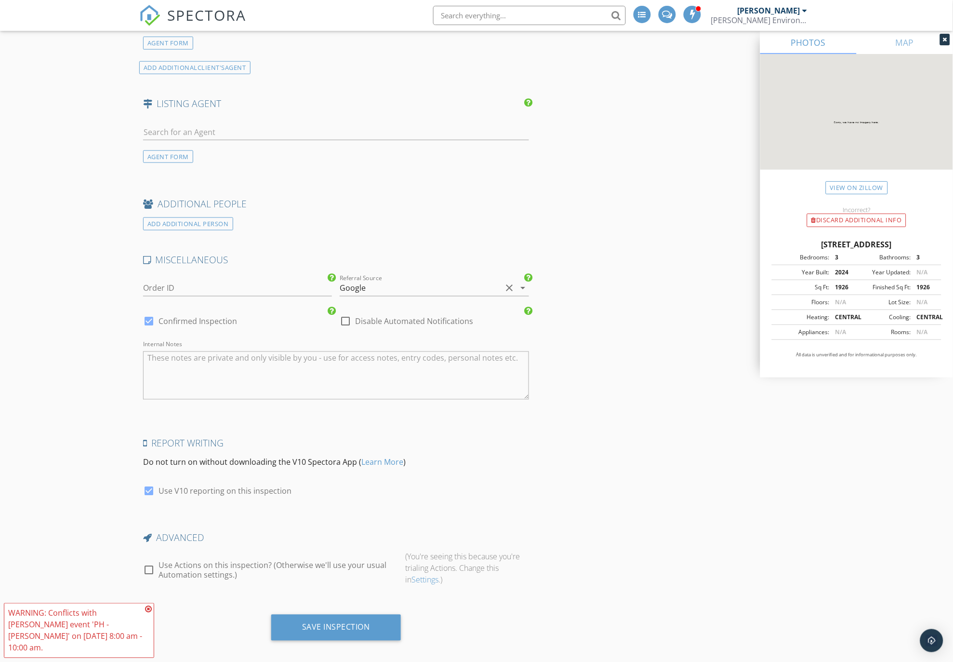
scroll to position [1345, 0]
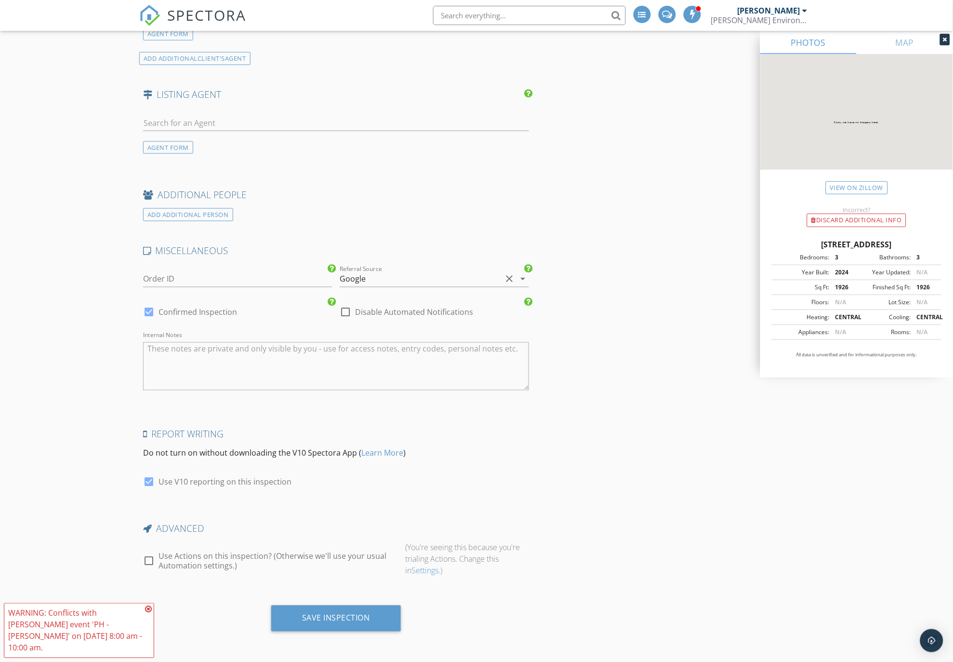
click at [148, 613] on icon at bounding box center [148, 609] width 7 height 8
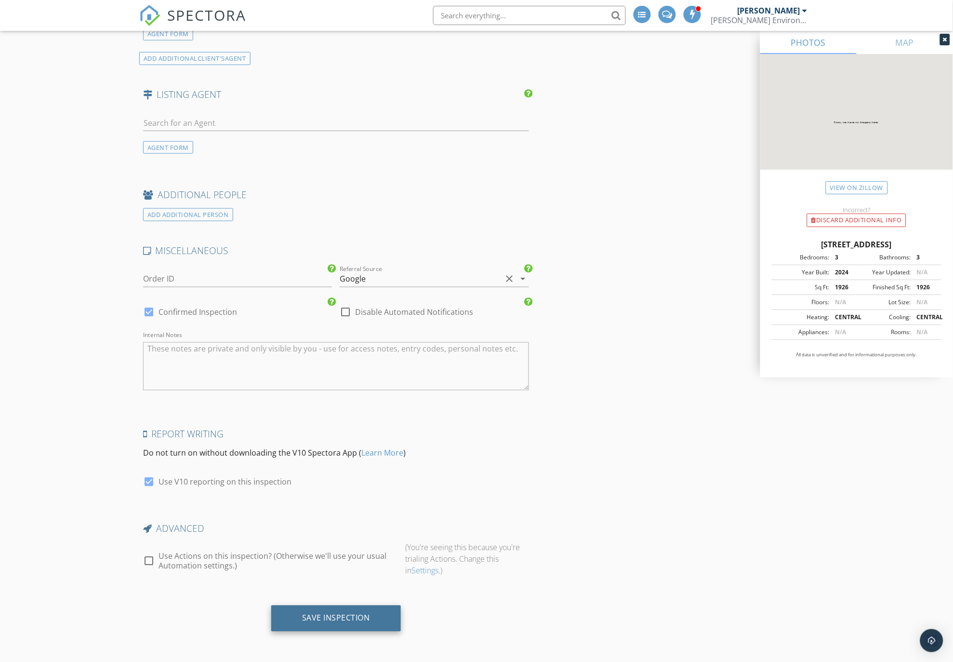
click at [339, 615] on div "Save Inspection" at bounding box center [336, 618] width 68 height 10
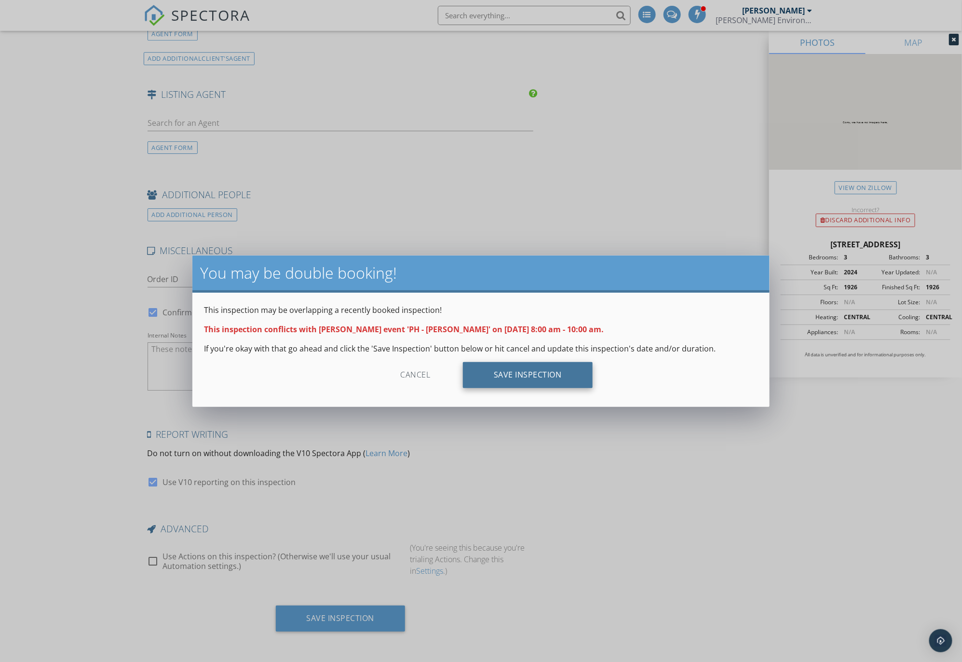
click at [531, 373] on div "Save Inspection" at bounding box center [528, 375] width 130 height 26
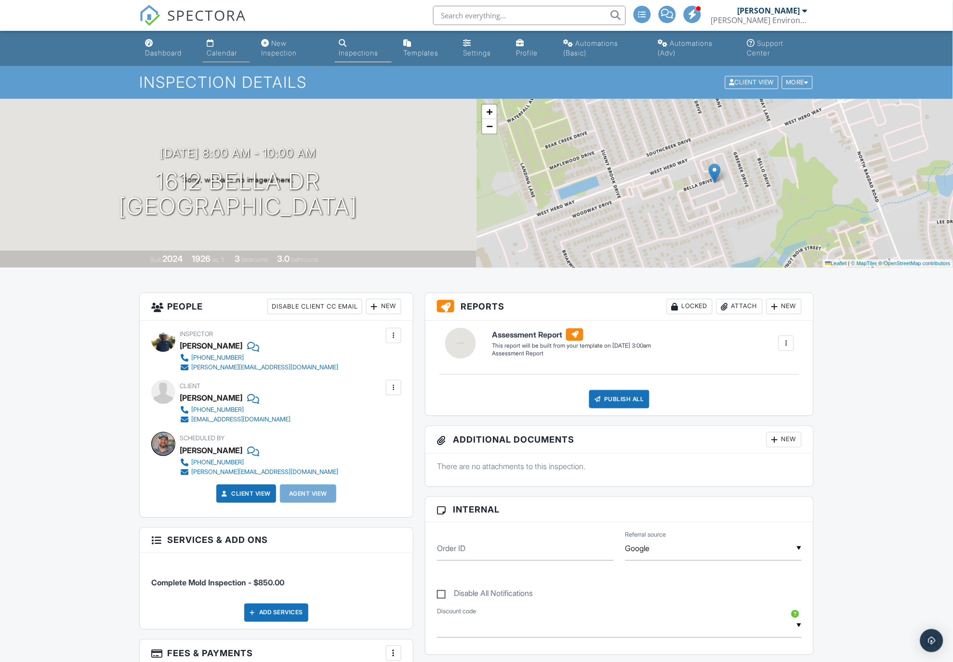
click at [226, 44] on link "Calendar" at bounding box center [226, 48] width 47 height 27
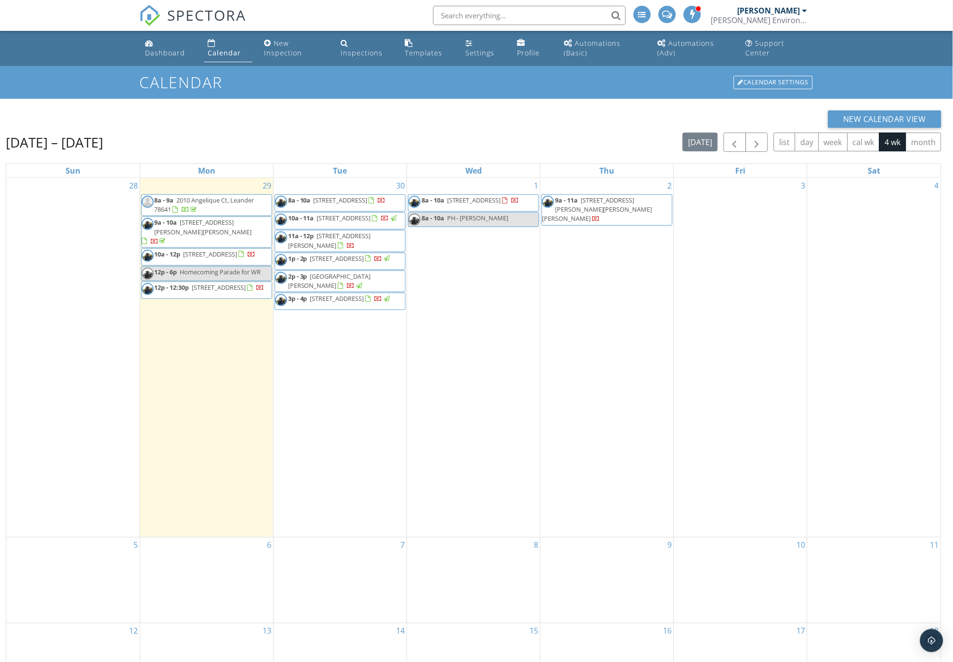
click at [460, 222] on span "PH - [PERSON_NAME]" at bounding box center [478, 218] width 62 height 9
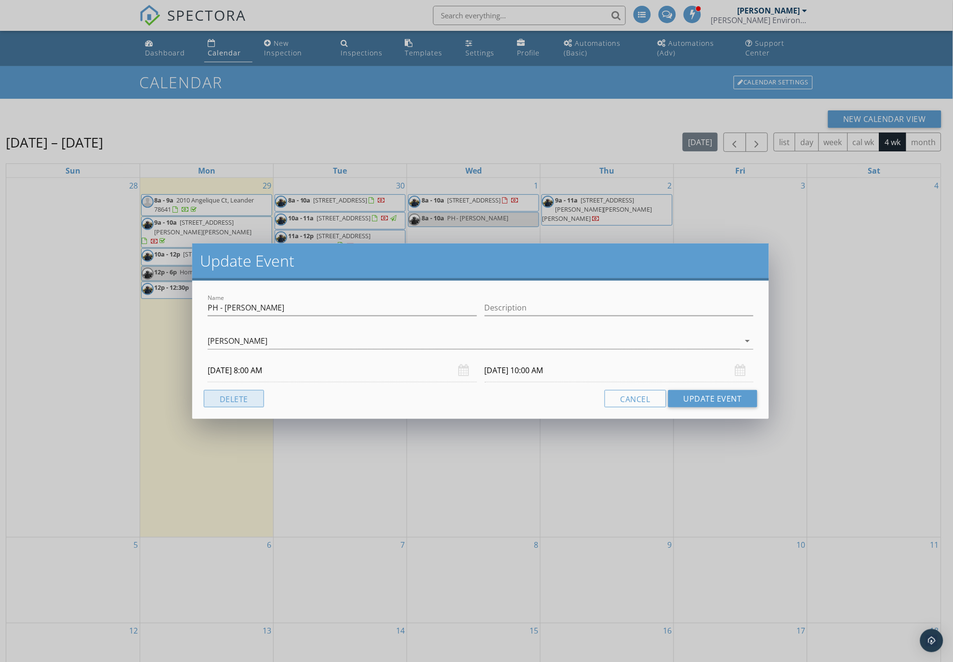
click at [238, 399] on button "Delete" at bounding box center [234, 398] width 60 height 17
